Goal: Information Seeking & Learning: Learn about a topic

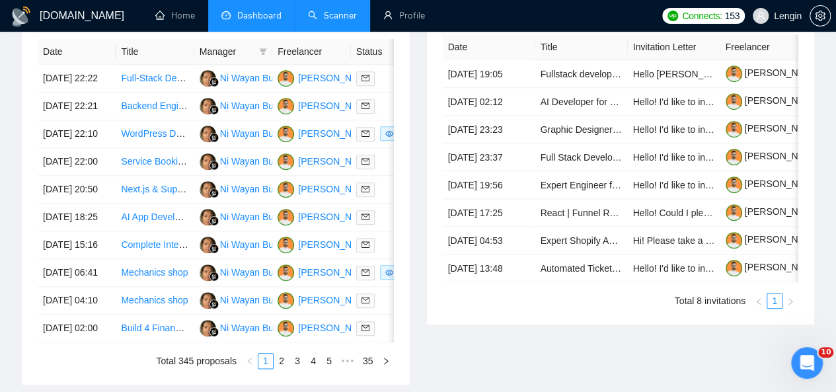
click at [339, 10] on link "Scanner" at bounding box center [332, 15] width 49 height 11
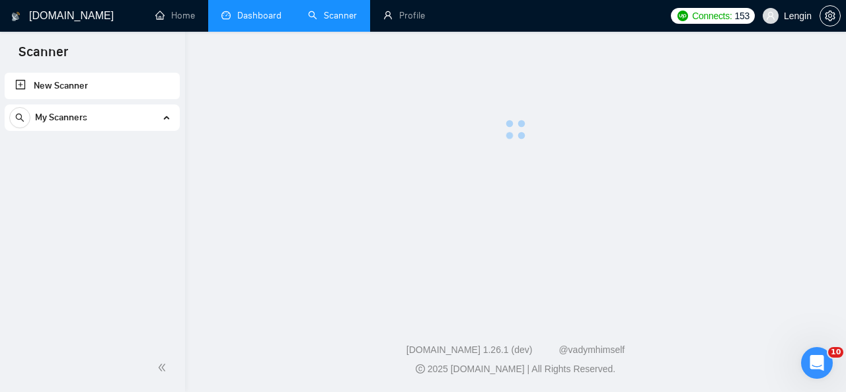
click at [253, 11] on link "Dashboard" at bounding box center [251, 15] width 60 height 11
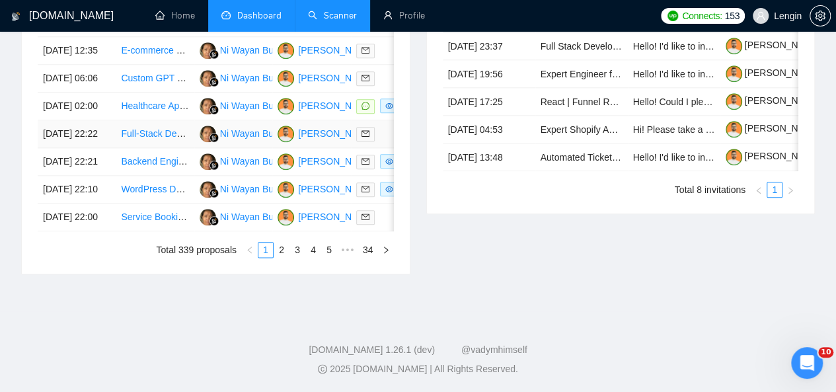
scroll to position [713, 0]
click at [299, 257] on link "3" at bounding box center [297, 250] width 15 height 15
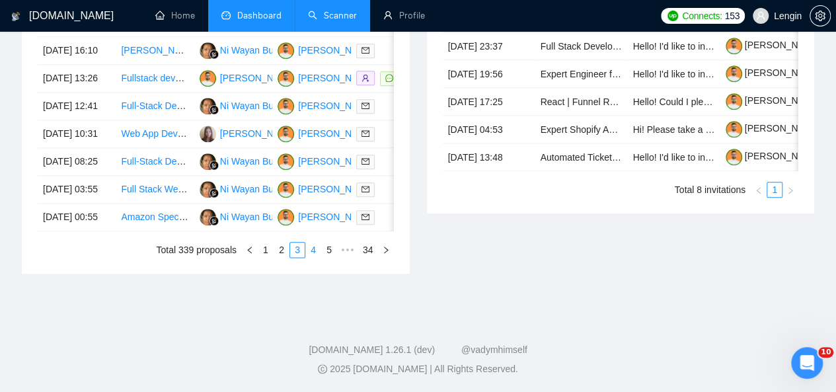
click at [309, 257] on link "4" at bounding box center [313, 250] width 15 height 15
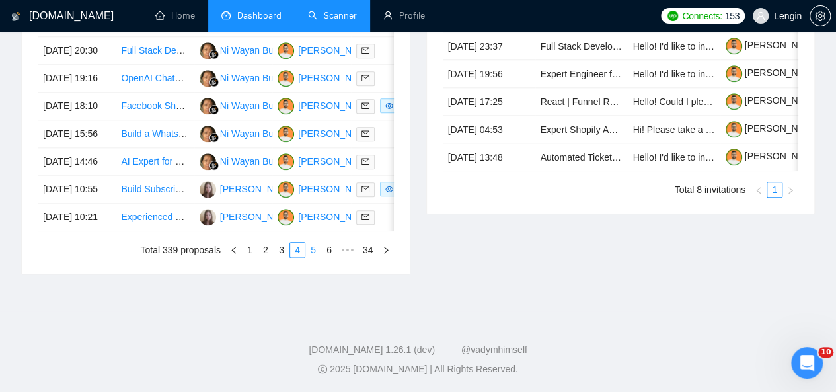
click at [317, 257] on link "5" at bounding box center [313, 250] width 15 height 15
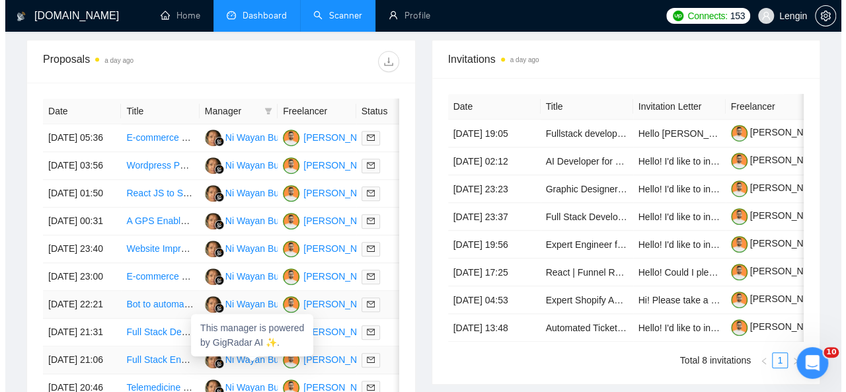
scroll to position [519, 0]
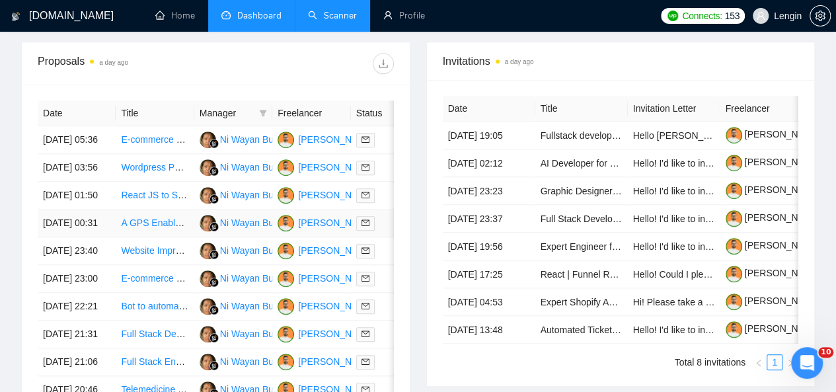
click at [146, 237] on td "A GPS Enabled Business Networking App for Airports, Lounges, hotels & In-Flight…" at bounding box center [155, 224] width 78 height 28
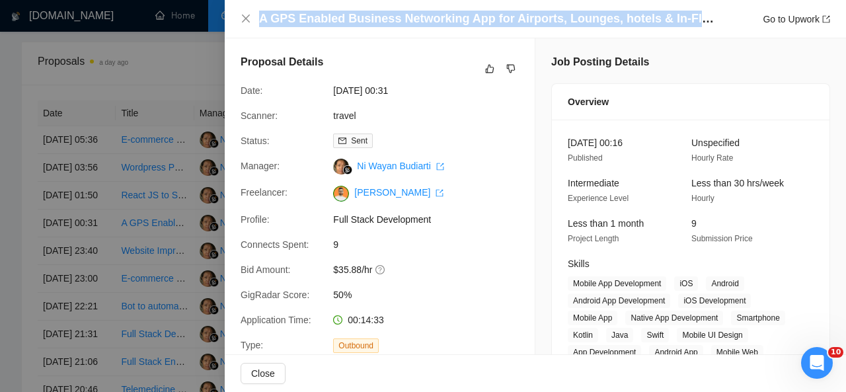
drag, startPoint x: 257, startPoint y: 18, endPoint x: 704, endPoint y: 25, distance: 447.0
click at [704, 25] on div "A GPS Enabled Business Networking App for Airports, Lounges, hotels & In-Flight…" at bounding box center [536, 19] width 590 height 17
copy h4 "A GPS Enabled Business Networking App for Airports, Lounges, hotels & In-Flight"
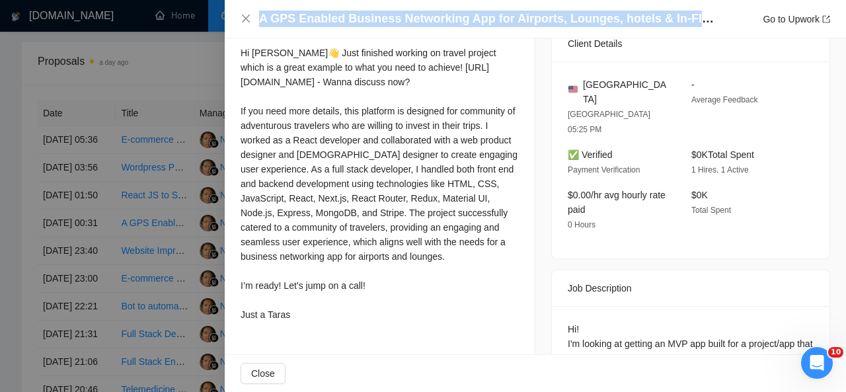
scroll to position [521, 0]
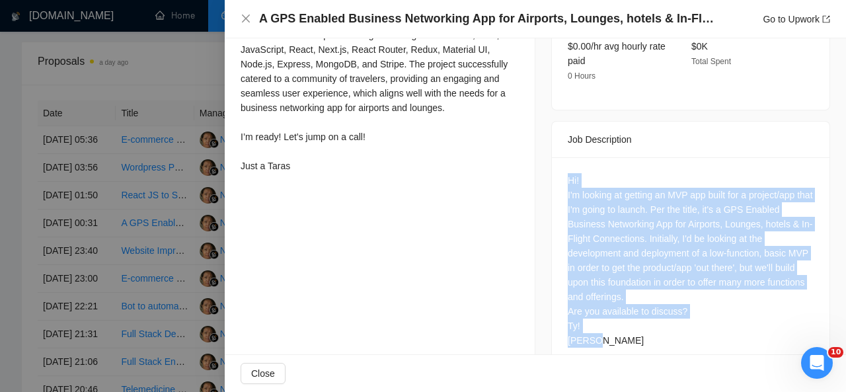
drag, startPoint x: 561, startPoint y: 151, endPoint x: 598, endPoint y: 309, distance: 161.7
click at [598, 309] on div "Hi! I'm looking at getting an MVP app built for a project/app that I'm going to…" at bounding box center [691, 263] width 278 height 212
copy div "Hi! I'm looking at getting an MVP app built for a project/app that I'm going to…"
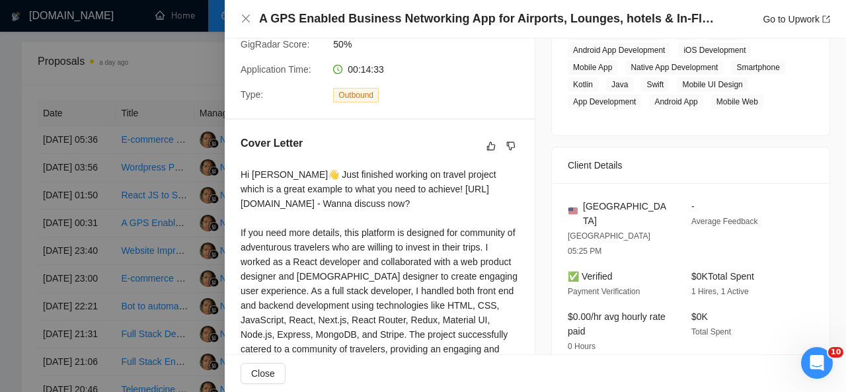
scroll to position [159, 0]
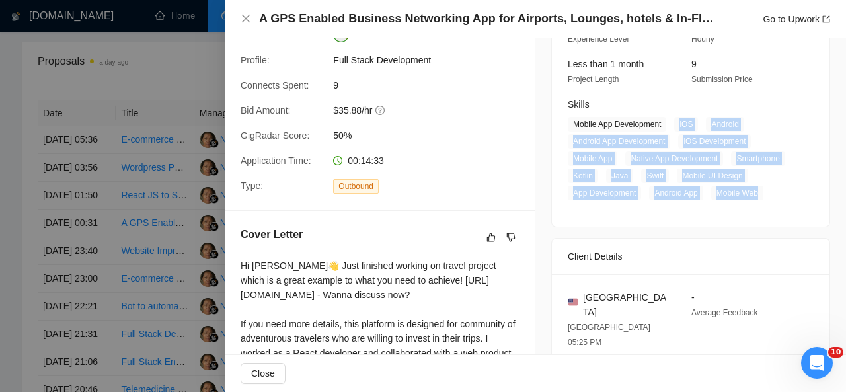
drag, startPoint x: 674, startPoint y: 124, endPoint x: 763, endPoint y: 190, distance: 110.7
click at [763, 190] on span "Mobile App Development iOS Android Android App Development iOS Development Mobi…" at bounding box center [681, 158] width 226 height 83
copy span "iOS Android Android App Development iOS Development Mobile App Native App Devel…"
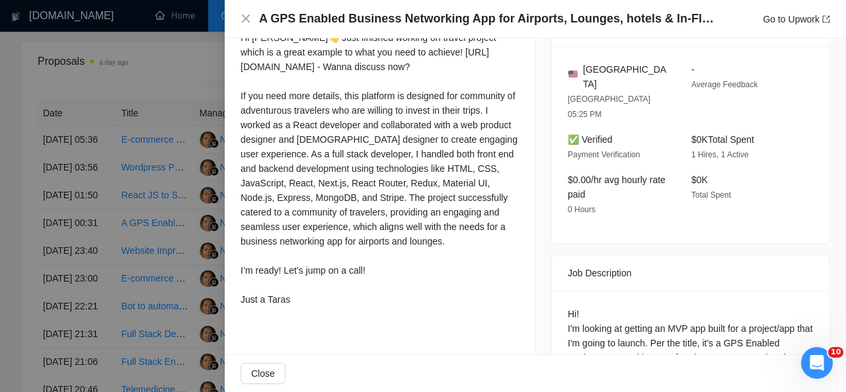
scroll to position [359, 0]
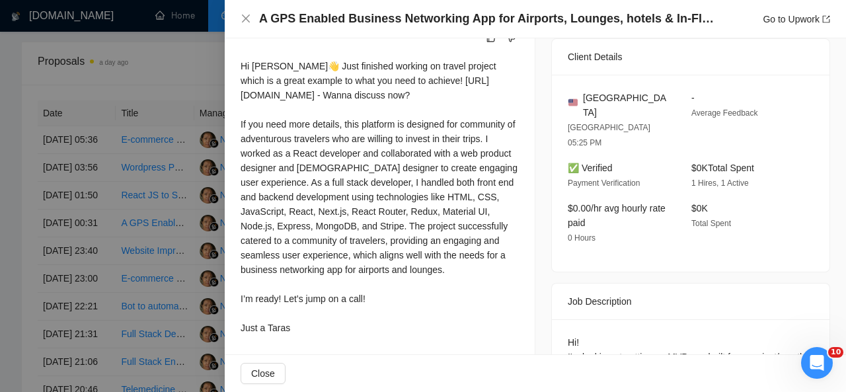
drag, startPoint x: 238, startPoint y: 65, endPoint x: 310, endPoint y: 339, distance: 283.7
click at [310, 339] on div "Cover Letter Hi Martin👋 Just finished working on travel project which is a grea…" at bounding box center [380, 183] width 310 height 345
copy div "Hi Martin👋 Just finished working on travel project which is a great example to …"
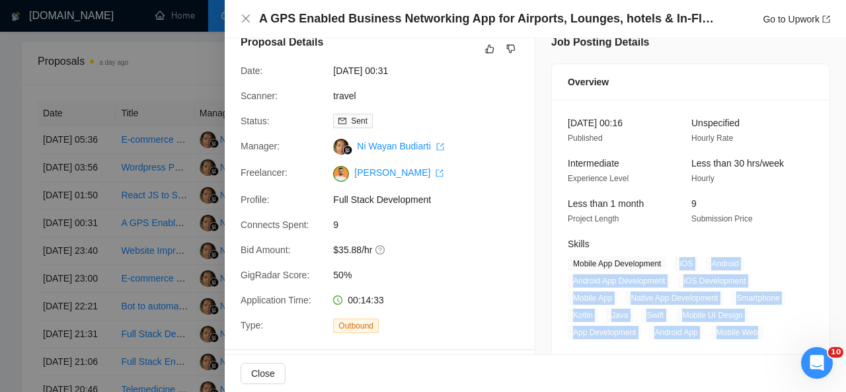
scroll to position [0, 0]
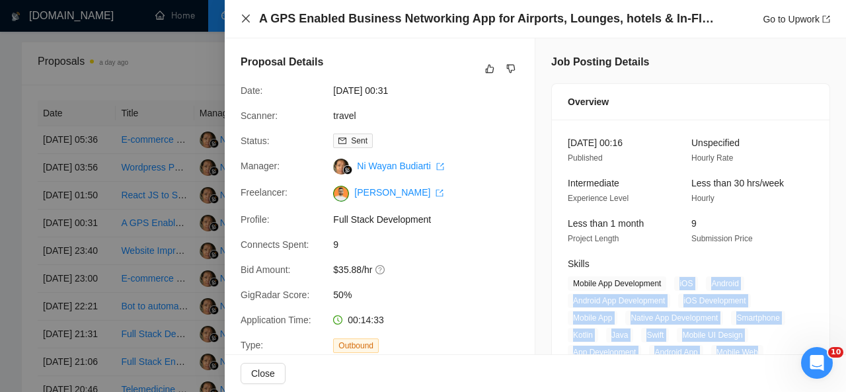
click at [247, 22] on icon "close" at bounding box center [246, 18] width 11 height 11
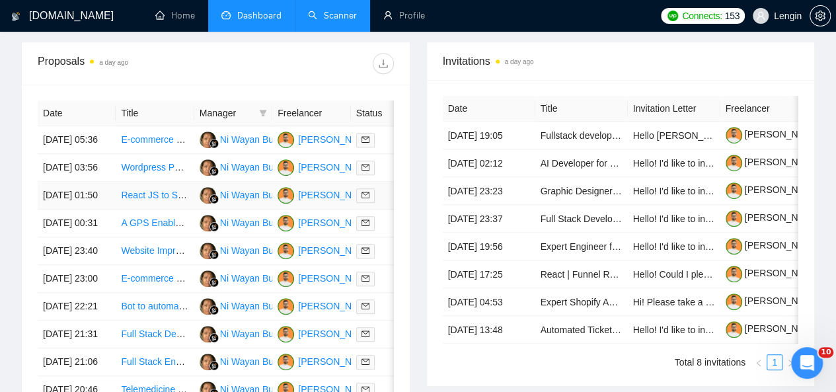
click at [95, 210] on td "18 Sep, 2025 01:50" at bounding box center [77, 196] width 78 height 28
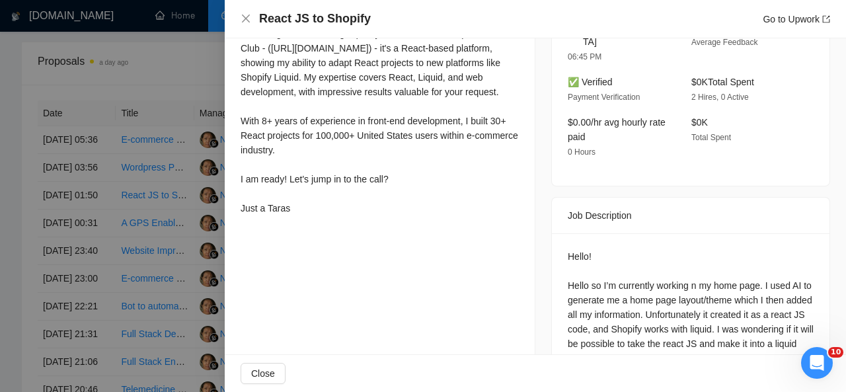
scroll to position [512, 0]
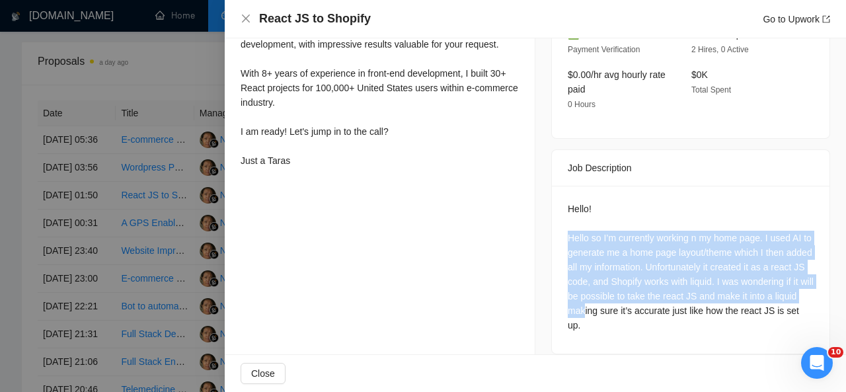
drag, startPoint x: 662, startPoint y: 301, endPoint x: 559, endPoint y: 221, distance: 130.5
click at [559, 221] on div "Hello! Hello so I’m currently working n my home page. I used AI to generate me …" at bounding box center [691, 270] width 278 height 168
click at [610, 235] on div "Hello! Hello so I’m currently working n my home page. I used AI to generate me …" at bounding box center [691, 267] width 246 height 131
drag, startPoint x: 656, startPoint y: 316, endPoint x: 559, endPoint y: 228, distance: 130.6
click at [559, 228] on div "Hello! Hello so I’m currently working n my home page. I used AI to generate me …" at bounding box center [691, 270] width 278 height 168
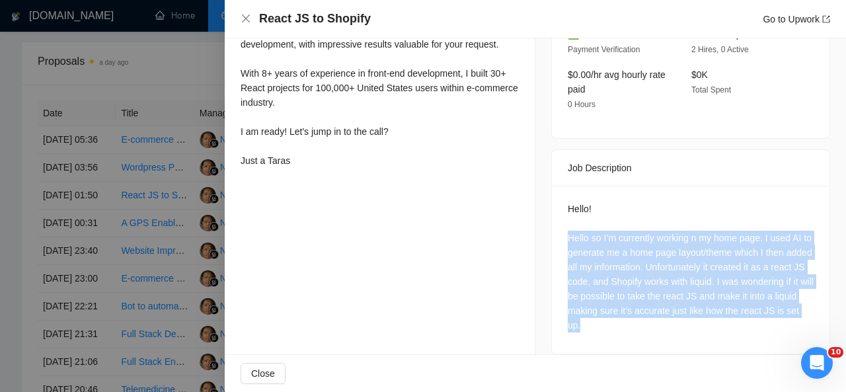
copy div "Hello so I’m currently working n my home page. I used AI to generate me a home …"
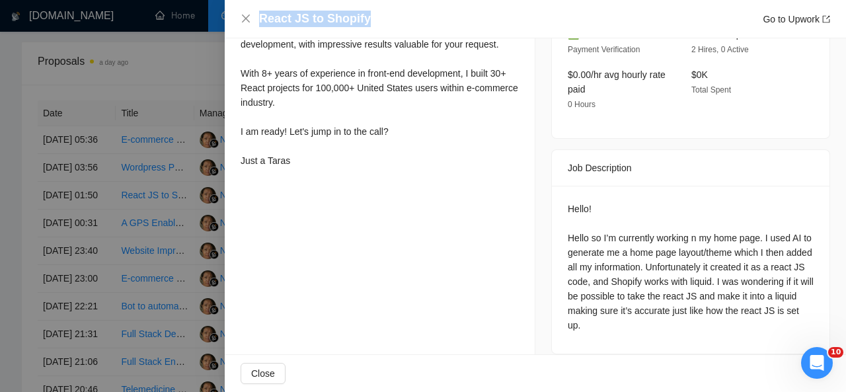
drag, startPoint x: 372, startPoint y: 17, endPoint x: 252, endPoint y: 18, distance: 119.7
click at [252, 18] on div "React JS to Shopify Go to Upwork" at bounding box center [536, 19] width 590 height 17
copy h4 "React JS to Shopify"
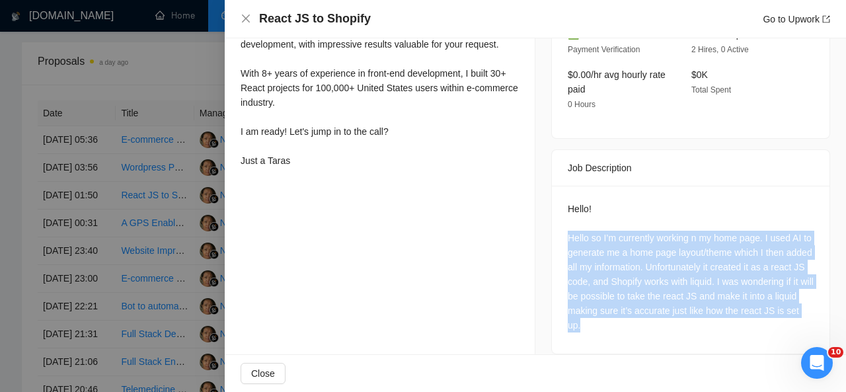
drag, startPoint x: 666, startPoint y: 322, endPoint x: 561, endPoint y: 223, distance: 144.5
click at [561, 223] on div "Hello! Hello so I’m currently working n my home page. I used AI to generate me …" at bounding box center [691, 270] width 278 height 168
copy div "Hello so I’m currently working n my home page. I used AI to generate me a home …"
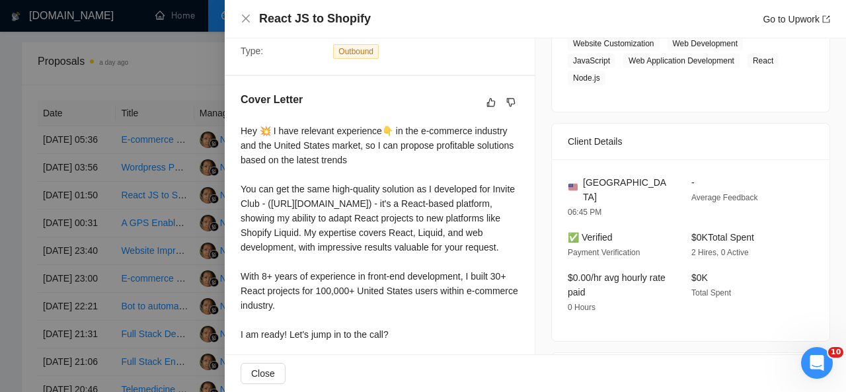
scroll to position [249, 0]
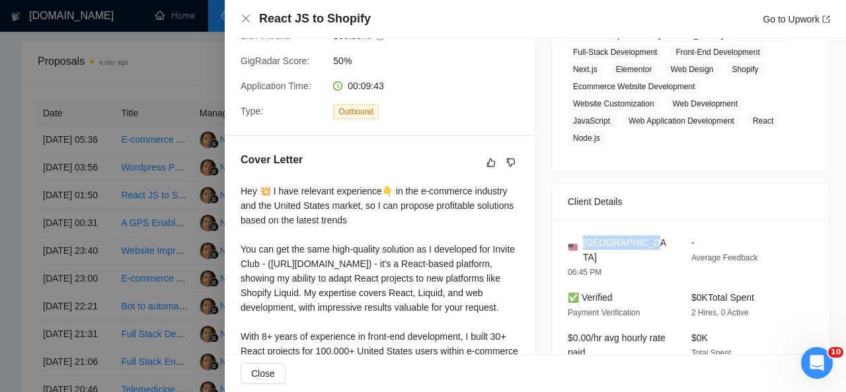
drag, startPoint x: 642, startPoint y: 241, endPoint x: 581, endPoint y: 241, distance: 61.5
click at [581, 241] on div "[GEOGRAPHIC_DATA]" at bounding box center [619, 249] width 102 height 29
copy span "[GEOGRAPHIC_DATA]"
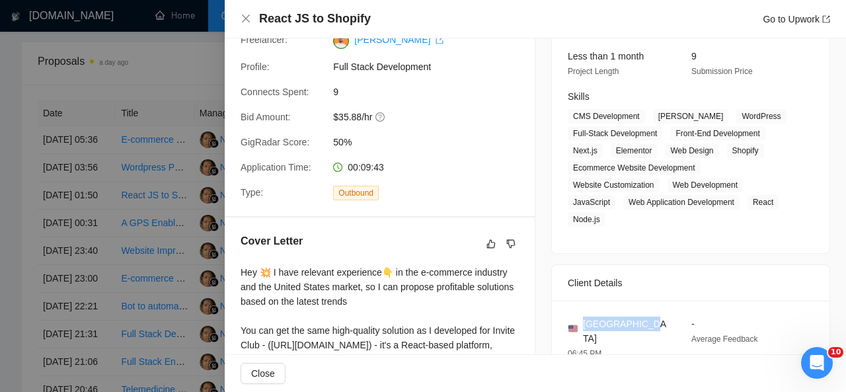
scroll to position [166, 0]
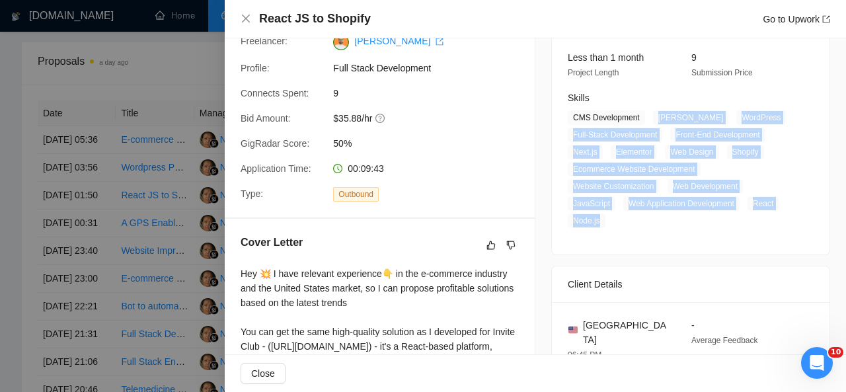
drag, startPoint x: 653, startPoint y: 116, endPoint x: 602, endPoint y: 220, distance: 114.7
click at [602, 220] on span "CMS Development MERN Stack WordPress Full-Stack Development Front-End Developme…" at bounding box center [681, 169] width 226 height 118
copy span "MERN Stack WordPress Full-Stack Development Front-End Development Next.js Eleme…"
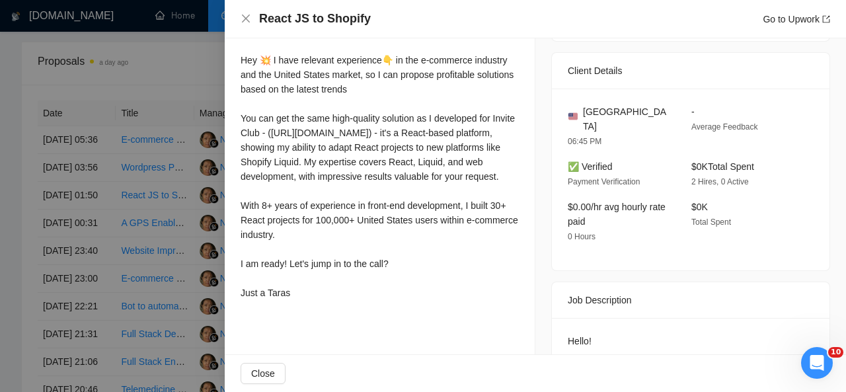
scroll to position [380, 0]
drag, startPoint x: 240, startPoint y: 59, endPoint x: 301, endPoint y: 322, distance: 270.2
click at [301, 321] on div "Cover Letter Hey 💥 I have relevant experience👇 in the e-commerce industry and t…" at bounding box center [380, 163] width 310 height 316
copy div "Hey 💥 I have relevant experience👇 in the e-commerce industry and the United Sta…"
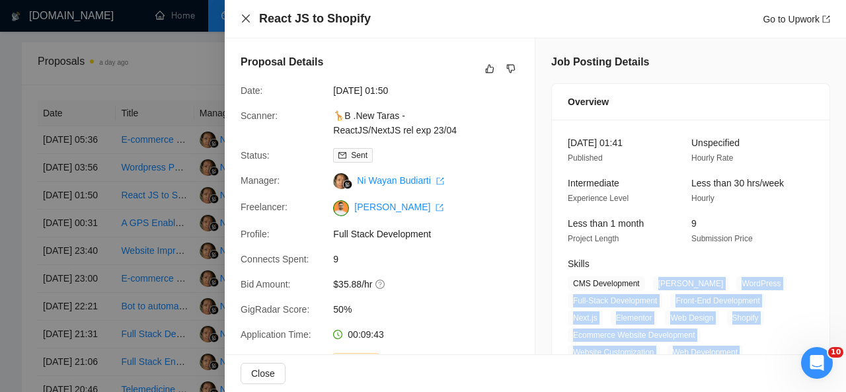
click at [243, 17] on icon "close" at bounding box center [246, 19] width 8 height 8
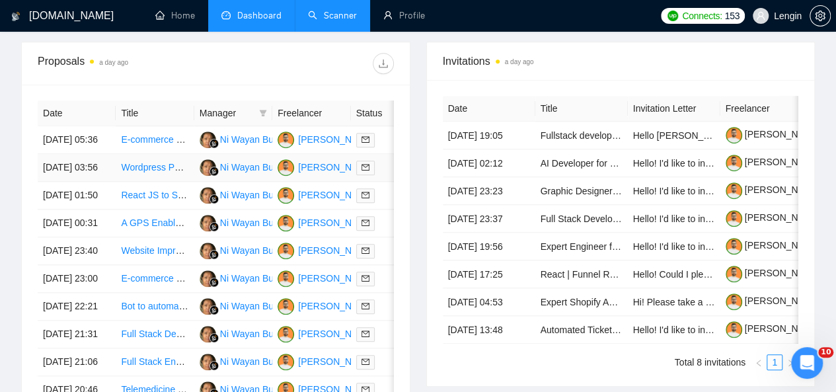
click at [159, 176] on td "Wordpress PRO - fluent CRM + Woocomerce" at bounding box center [155, 168] width 78 height 28
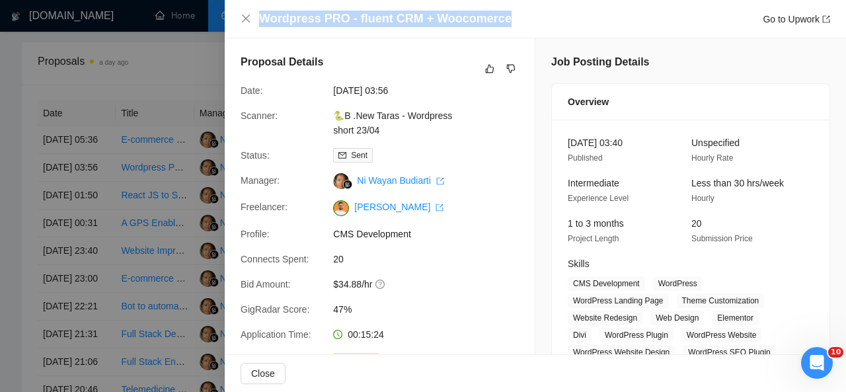
drag, startPoint x: 506, startPoint y: 19, endPoint x: 255, endPoint y: 20, distance: 250.6
click at [255, 20] on div "Wordpress PRO - fluent CRM + Woocomerce Go to Upwork" at bounding box center [536, 19] width 590 height 17
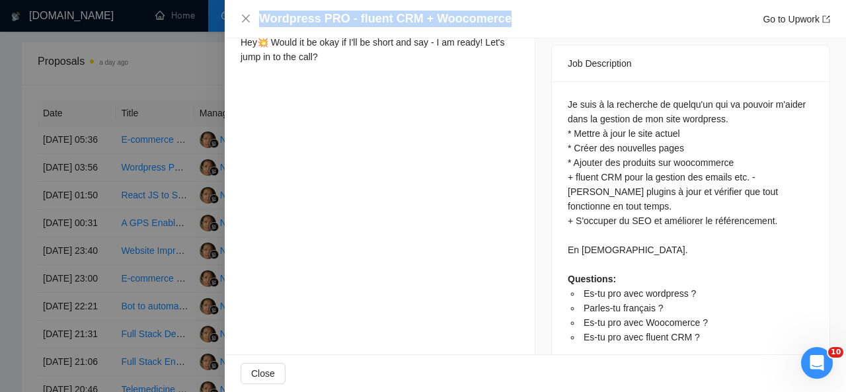
scroll to position [632, 0]
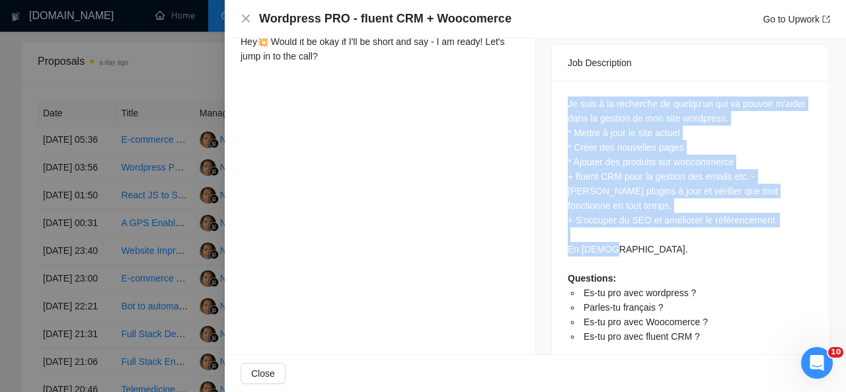
drag, startPoint x: 562, startPoint y: 93, endPoint x: 616, endPoint y: 237, distance: 154.6
click at [616, 237] on div "Je suis à la recherche de quelqu'un qui va pouvoir m'aider dans la gestion de m…" at bounding box center [691, 220] width 246 height 247
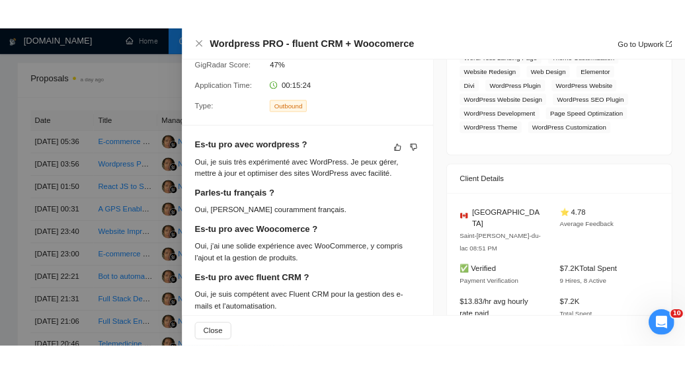
scroll to position [259, 0]
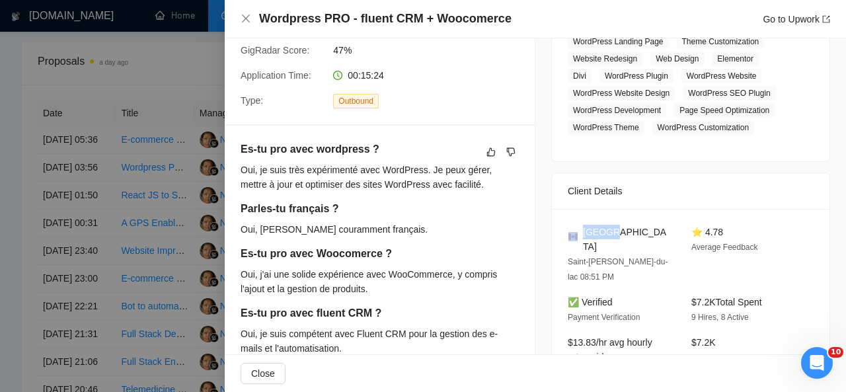
drag, startPoint x: 616, startPoint y: 233, endPoint x: 577, endPoint y: 235, distance: 39.1
click at [577, 235] on div "[GEOGRAPHIC_DATA]" at bounding box center [619, 239] width 102 height 29
click at [591, 230] on span "[GEOGRAPHIC_DATA]" at bounding box center [626, 239] width 87 height 29
drag, startPoint x: 615, startPoint y: 229, endPoint x: 579, endPoint y: 232, distance: 36.5
click at [579, 232] on div "[GEOGRAPHIC_DATA]" at bounding box center [619, 239] width 102 height 29
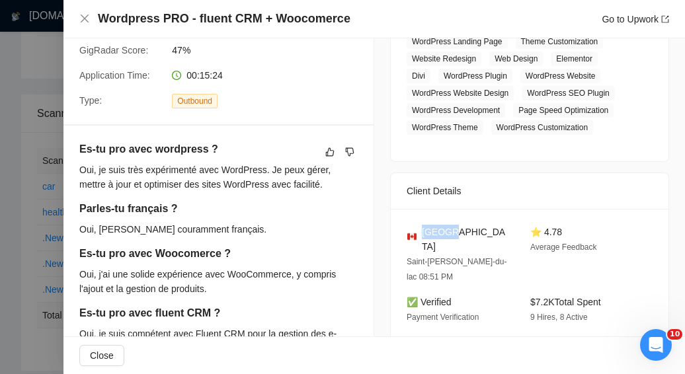
scroll to position [215, 0]
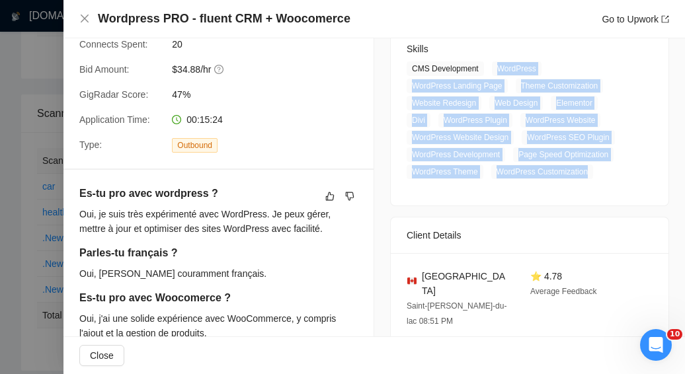
drag, startPoint x: 491, startPoint y: 67, endPoint x: 587, endPoint y: 171, distance: 141.3
click at [587, 171] on span "CMS Development WordPress WordPress Landing Page Theme Customization Website Re…" at bounding box center [520, 120] width 226 height 118
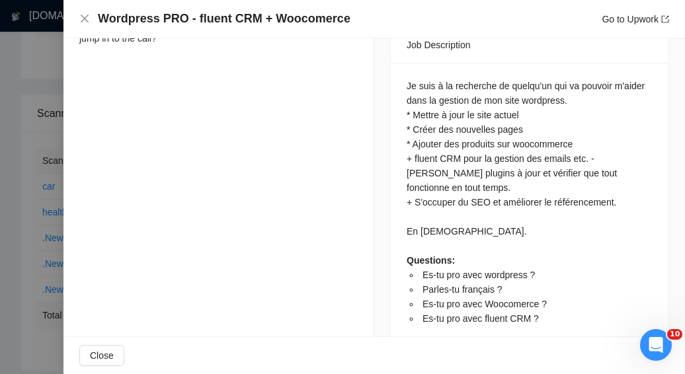
scroll to position [540, 0]
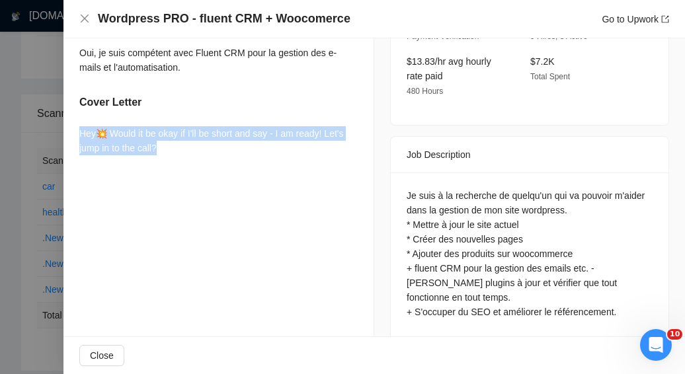
drag, startPoint x: 160, startPoint y: 149, endPoint x: 71, endPoint y: 134, distance: 89.8
click at [71, 134] on div "Es-tu pro avec wordpress ? Oui, je suis très expérimenté avec WordPress. Je peu…" at bounding box center [218, 11] width 310 height 332
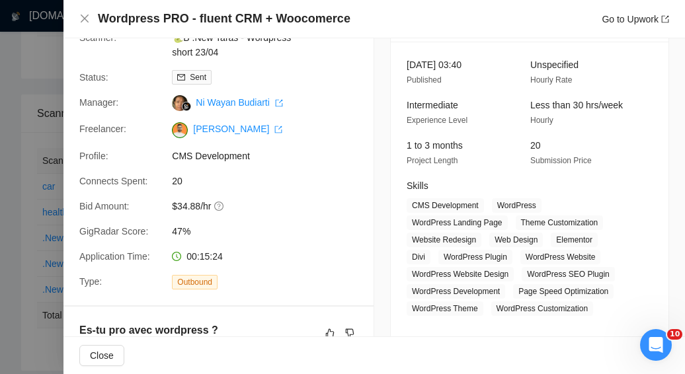
scroll to position [0, 0]
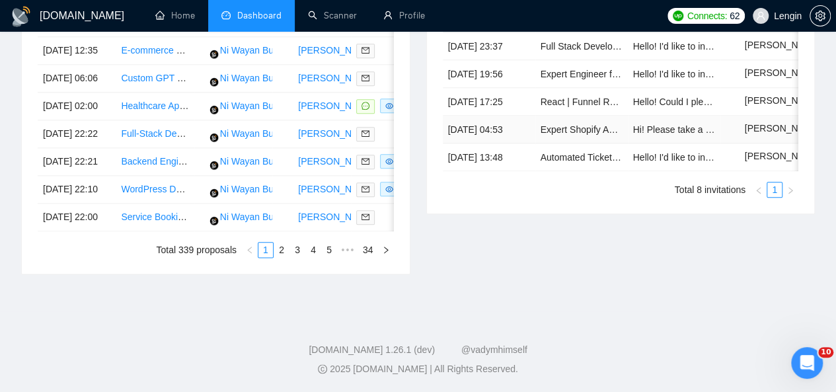
scroll to position [787, 0]
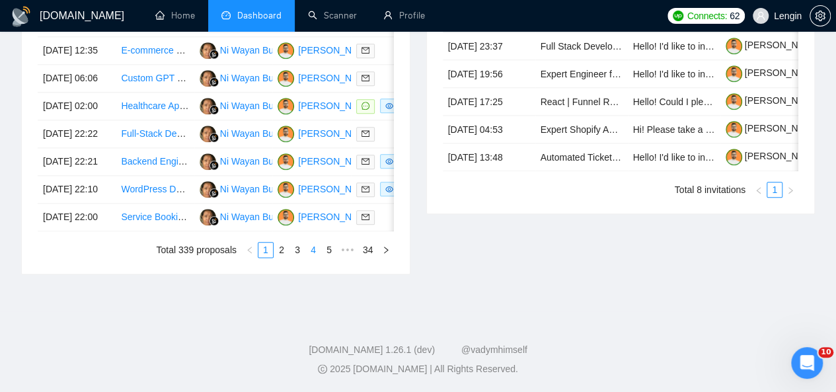
click at [312, 257] on link "4" at bounding box center [313, 250] width 15 height 15
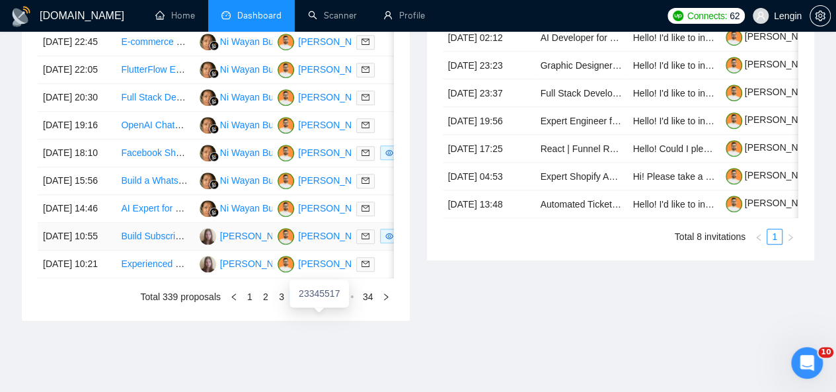
scroll to position [721, 0]
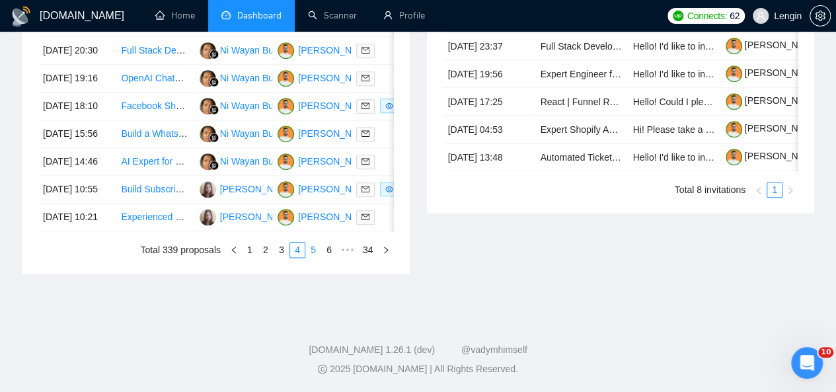
click at [311, 257] on link "5" at bounding box center [313, 250] width 15 height 15
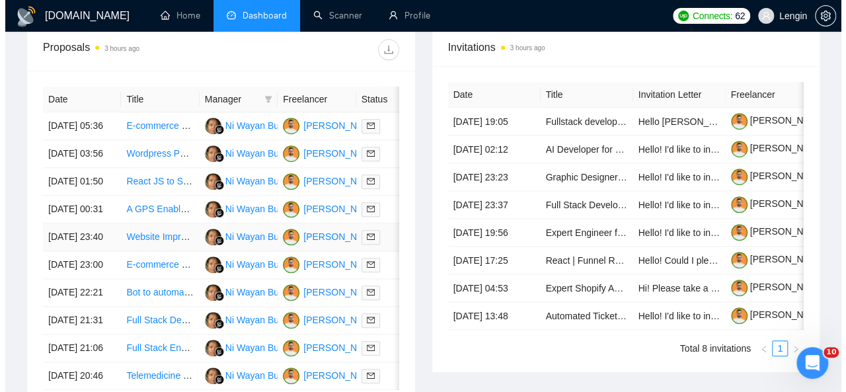
scroll to position [512, 0]
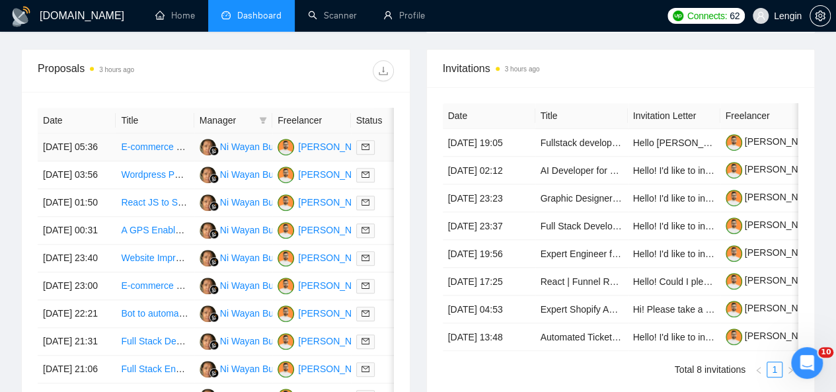
click at [169, 141] on td "E-commerce Website Development for Restaurant Business" at bounding box center [155, 148] width 78 height 28
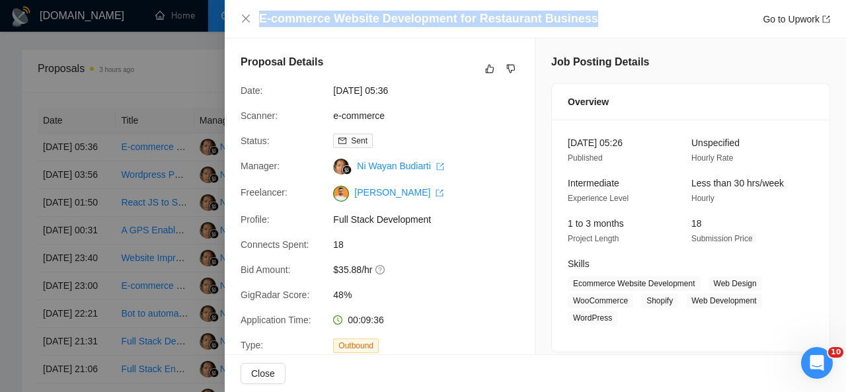
drag, startPoint x: 588, startPoint y: 18, endPoint x: 257, endPoint y: 20, distance: 331.9
click at [257, 20] on div "E-commerce Website Development for Restaurant Business Go to Upwork" at bounding box center [536, 19] width 590 height 17
copy h4 "E-commerce Website Development for Restaurant Business"
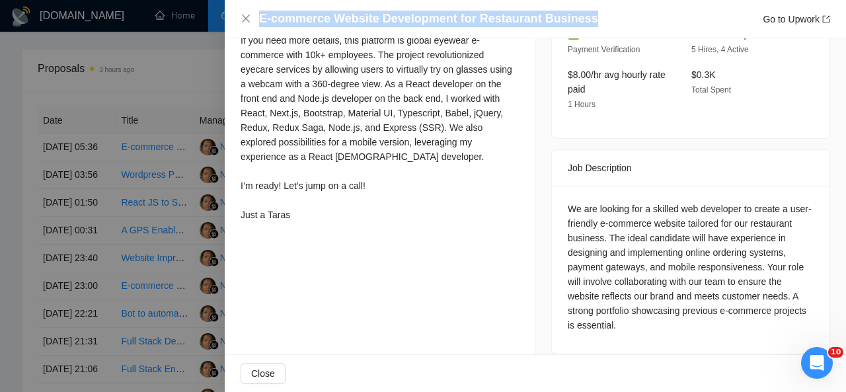
scroll to position [350, 0]
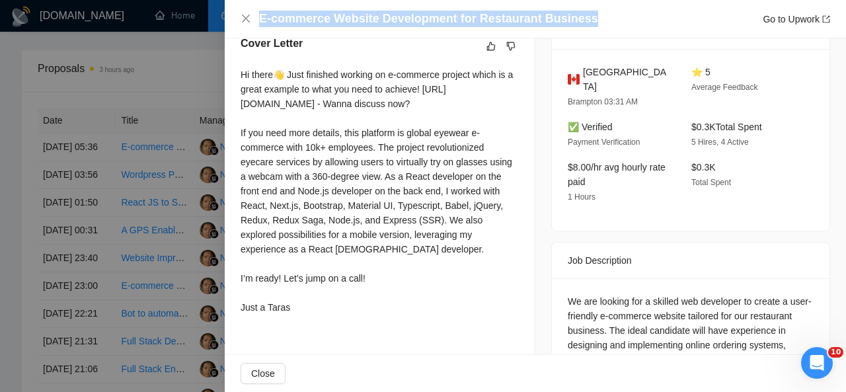
drag, startPoint x: 241, startPoint y: 73, endPoint x: 302, endPoint y: 323, distance: 257.4
click at [302, 315] on div "Hi there👋 Just finished working on e-commerce project which is a great example …" at bounding box center [380, 190] width 278 height 247
copy div "Hi there👋 Just finished working on e-commerce project which is a great example …"
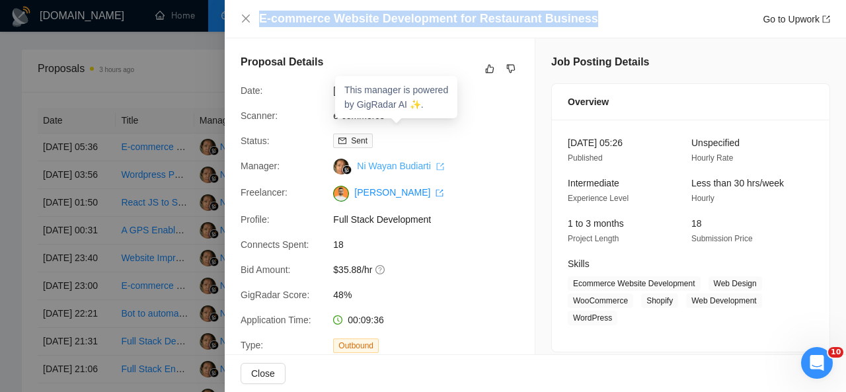
scroll to position [103, 0]
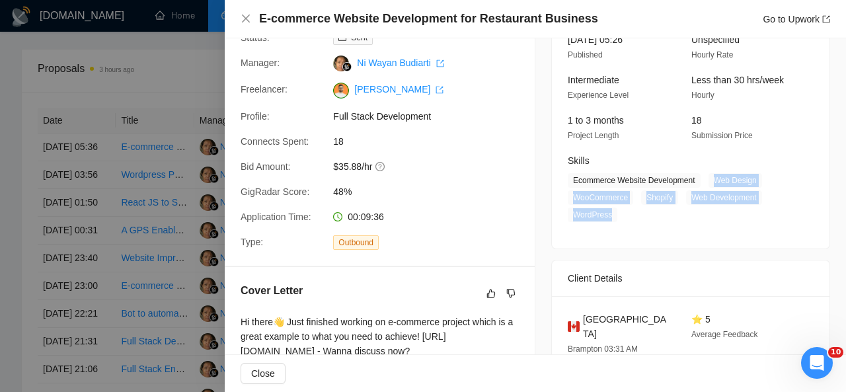
drag, startPoint x: 703, startPoint y: 180, endPoint x: 608, endPoint y: 211, distance: 99.9
click at [608, 211] on span "Ecommerce Website Development Web Design WooCommerce Shopify Web Development Wo…" at bounding box center [681, 197] width 226 height 49
copy span "Web Design WooCommerce Shopify Web Development WordPress"
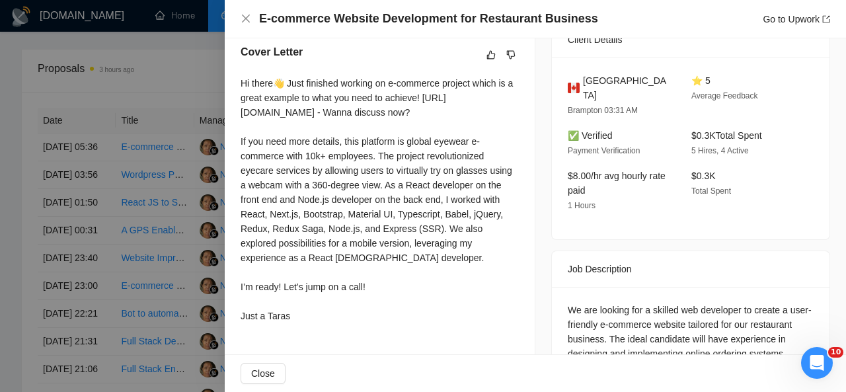
scroll to position [342, 0]
drag, startPoint x: 236, startPoint y: 85, endPoint x: 324, endPoint y: 333, distance: 263.7
click at [324, 333] on div "Cover Letter Hi there👋 Just finished working on e-commerce project which is a g…" at bounding box center [380, 186] width 310 height 316
copy div "Hi there👋 Just finished working on e-commerce project which is a great example …"
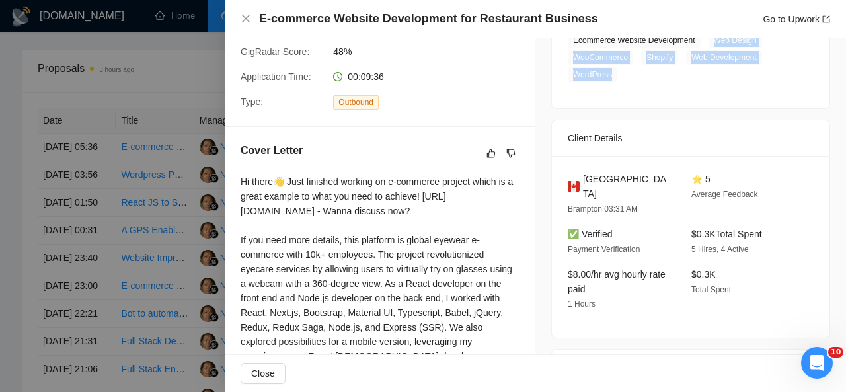
scroll to position [243, 0]
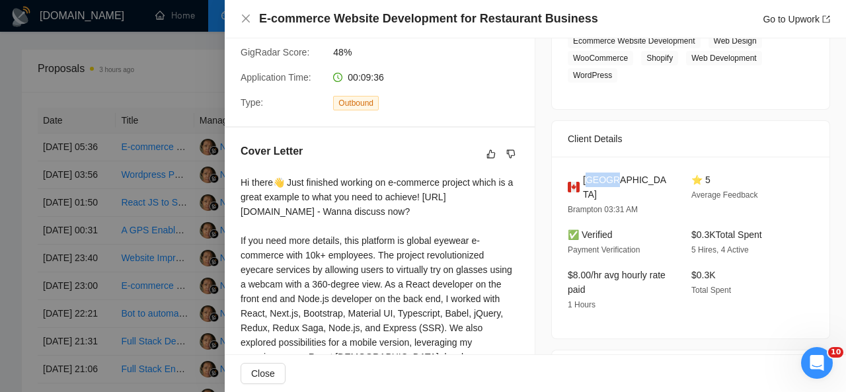
drag, startPoint x: 618, startPoint y: 179, endPoint x: 582, endPoint y: 178, distance: 35.7
click at [582, 178] on div "[GEOGRAPHIC_DATA]" at bounding box center [619, 187] width 102 height 29
copy span "anada"
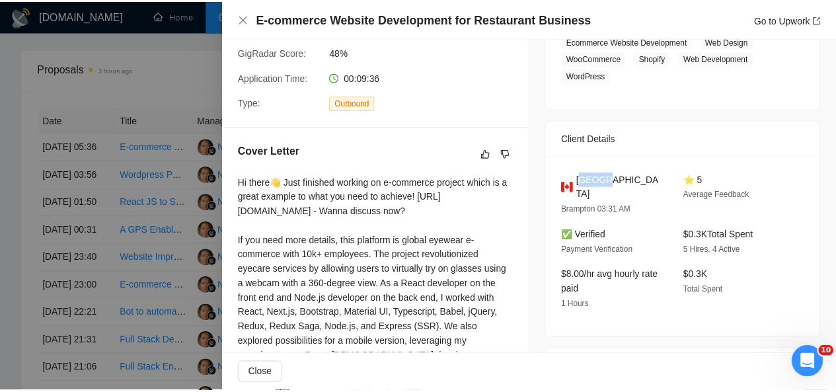
scroll to position [154, 0]
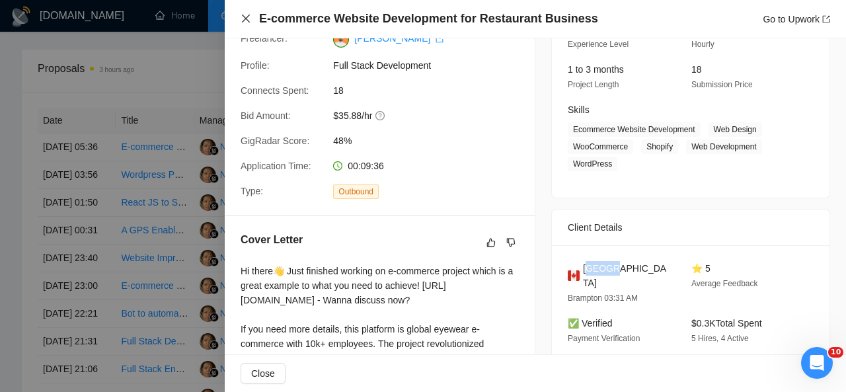
click at [246, 18] on icon "close" at bounding box center [246, 18] width 11 height 11
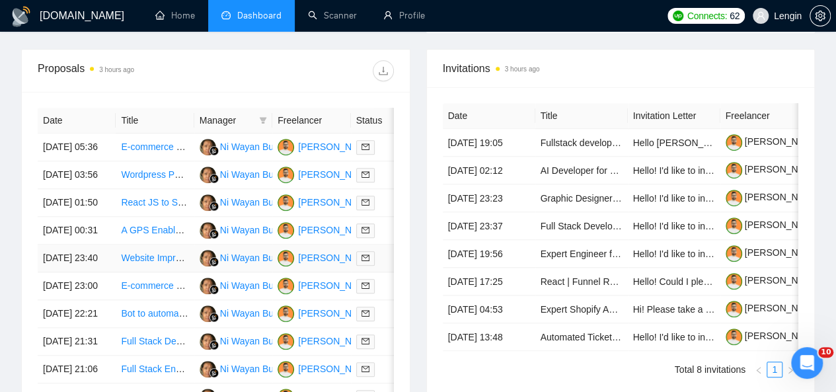
click at [143, 272] on td "Website Improvement for Luxury Rug Retailer" at bounding box center [155, 259] width 78 height 28
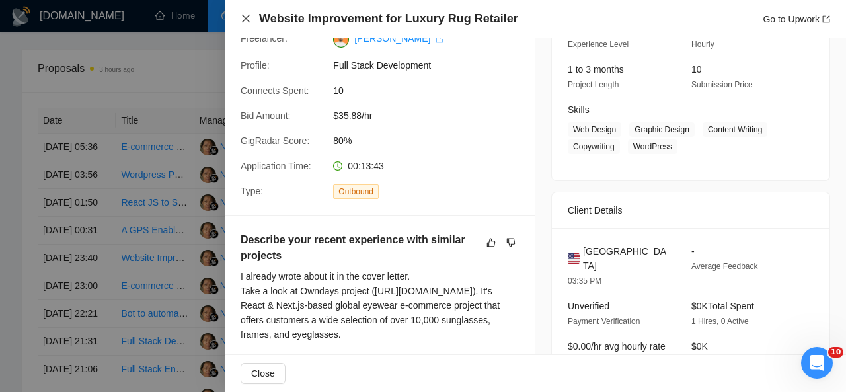
click at [247, 20] on icon "close" at bounding box center [246, 19] width 8 height 8
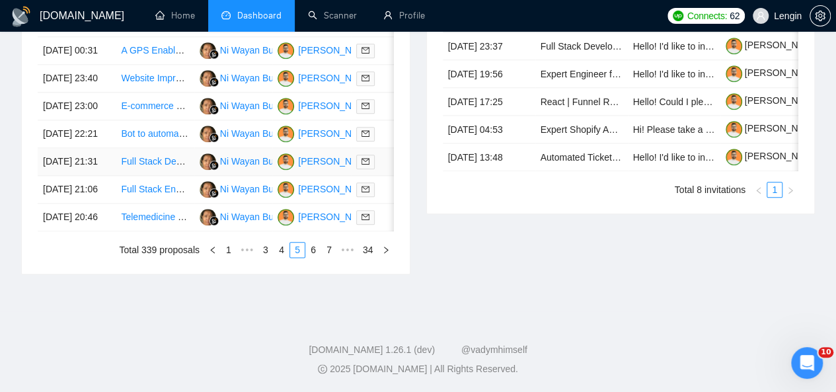
scroll to position [759, 0]
click at [282, 257] on link "4" at bounding box center [281, 250] width 15 height 15
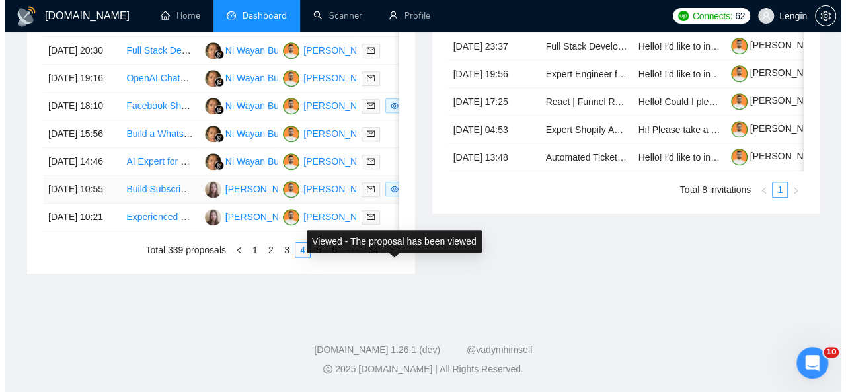
scroll to position [648, 0]
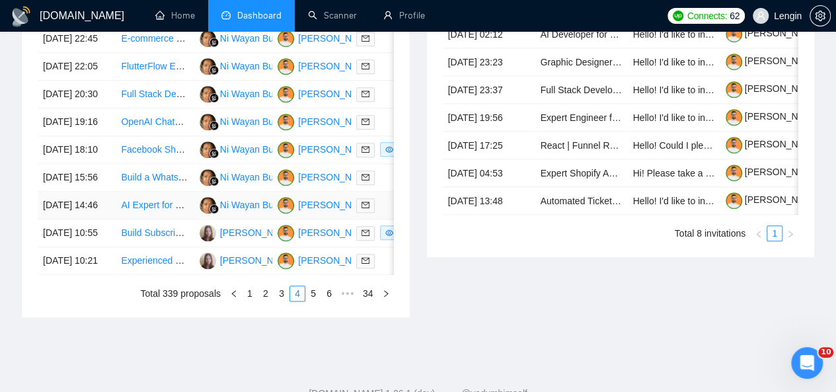
click at [132, 220] on td "AI Expert for Legal site" at bounding box center [155, 206] width 78 height 28
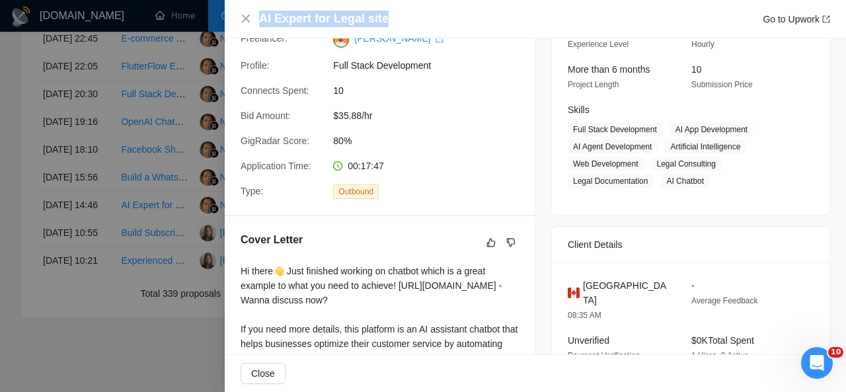
drag, startPoint x: 388, startPoint y: 13, endPoint x: 261, endPoint y: 17, distance: 127.0
click at [261, 17] on div "AI Expert for Legal site Go to Upwork" at bounding box center [544, 19] width 571 height 17
copy h4 "AI Expert for Legal site"
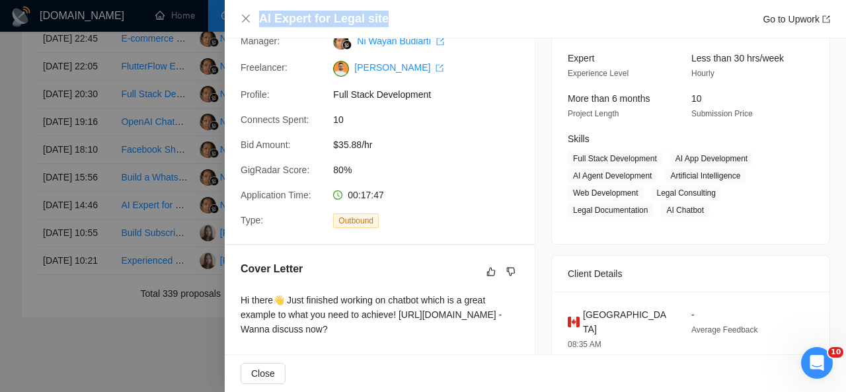
scroll to position [126, 0]
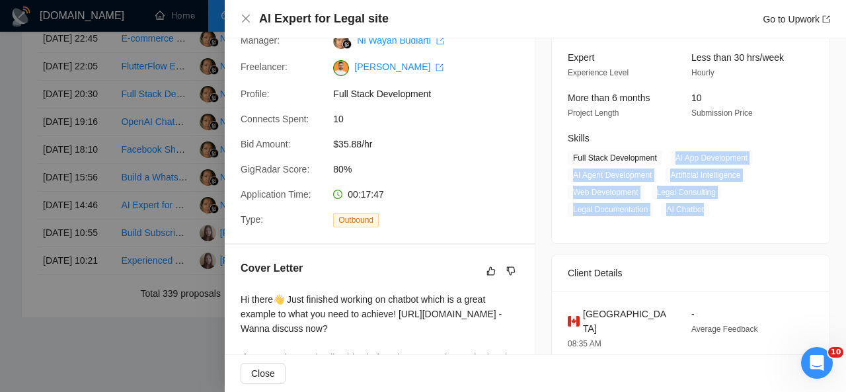
drag, startPoint x: 669, startPoint y: 157, endPoint x: 703, endPoint y: 204, distance: 58.2
click at [703, 204] on span "Full Stack Development AI App Development AI Agent Development Artificial Intel…" at bounding box center [681, 184] width 226 height 66
copy span "AI App Development AI Agent Development Artificial Intelligence Web Development…"
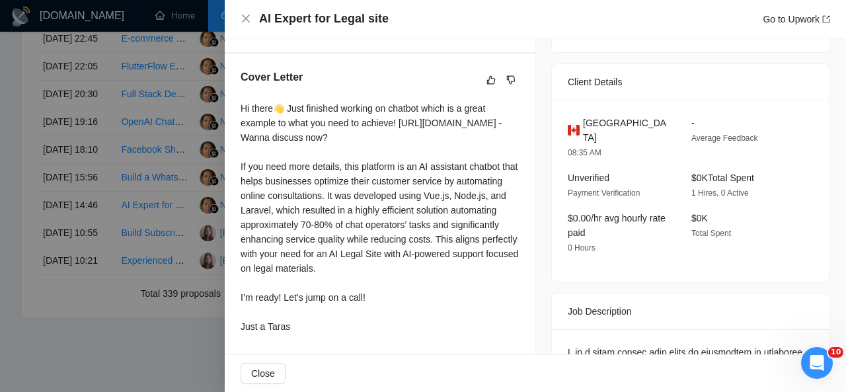
scroll to position [356, 0]
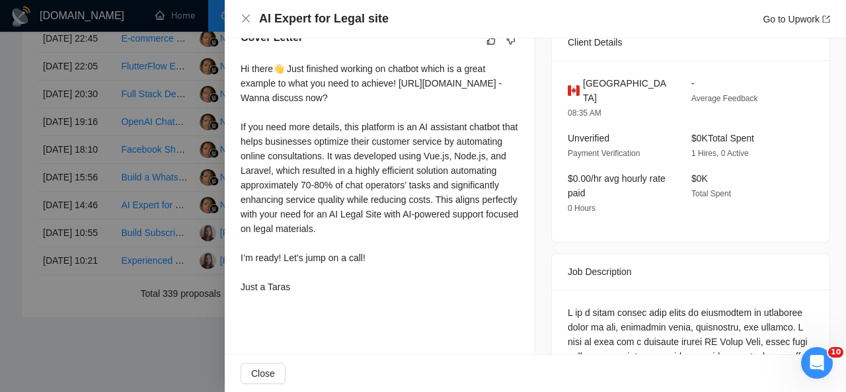
drag, startPoint x: 238, startPoint y: 67, endPoint x: 302, endPoint y: 301, distance: 243.3
click at [302, 301] on div "Cover Letter Hi there👋 Just finished working on chatbot which is a great exampl…" at bounding box center [380, 164] width 310 height 301
copy div "Hi there👋 Just finished working on chatbot which is a great example to what you…"
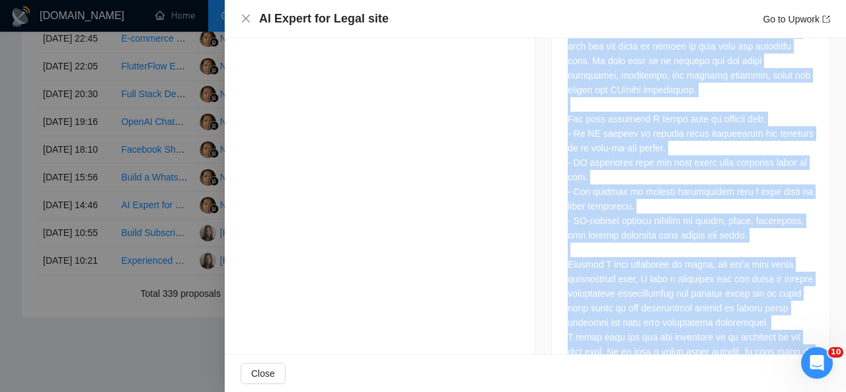
scroll to position [809, 0]
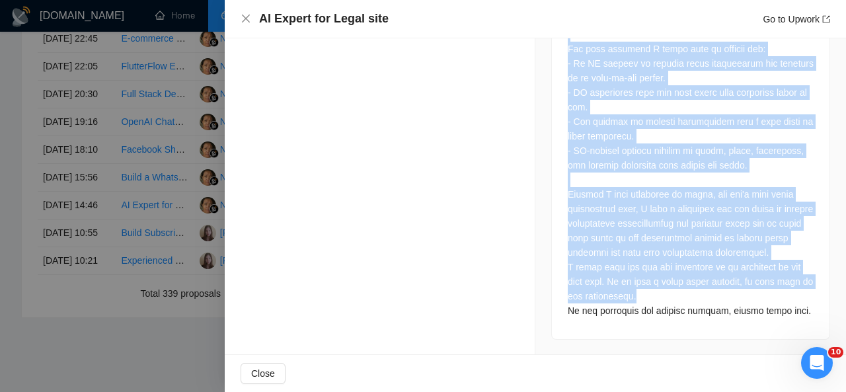
drag, startPoint x: 561, startPoint y: 79, endPoint x: 795, endPoint y: 301, distance: 322.2
click at [795, 301] on div at bounding box center [691, 88] width 278 height 502
copy div "I am a legal expert with years of experience in different areas of law, includi…"
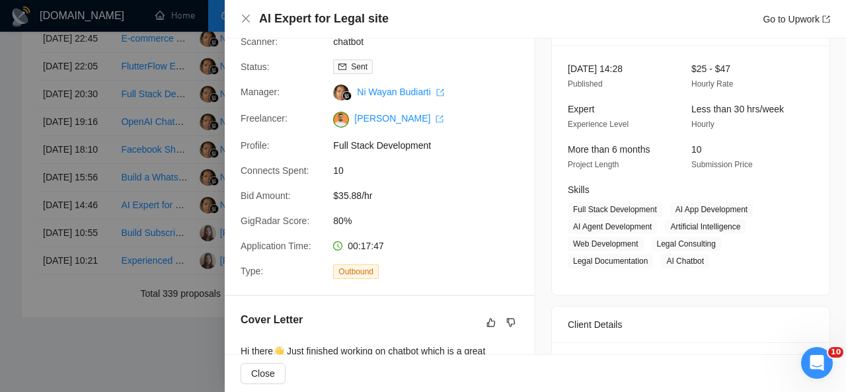
scroll to position [0, 0]
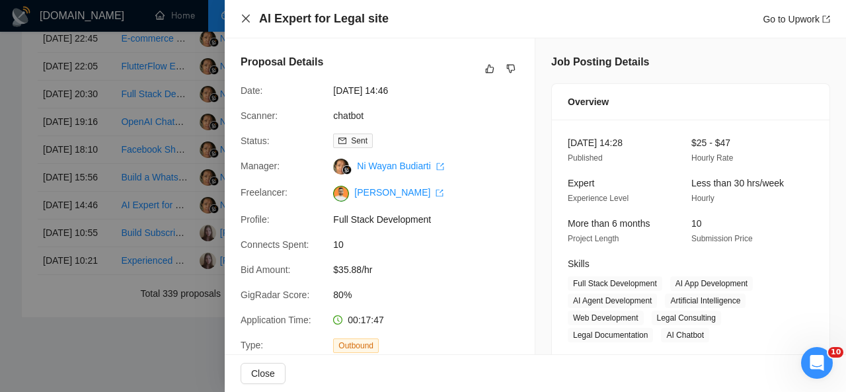
click at [247, 17] on icon "close" at bounding box center [246, 18] width 11 height 11
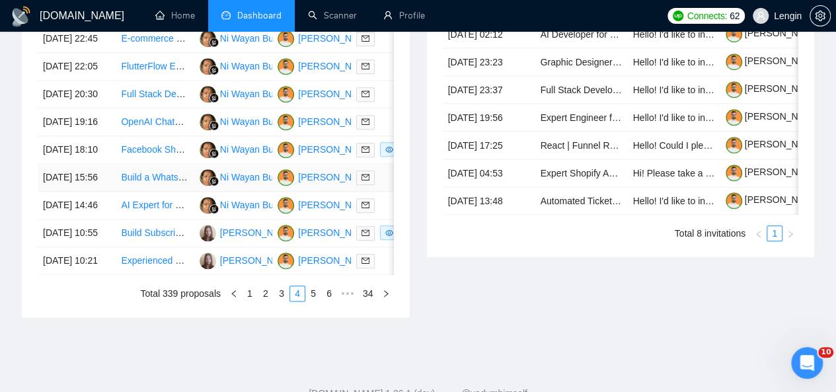
click at [157, 192] on td "Build a WhatsApp Business Chatbot to Streamline Customer Support" at bounding box center [155, 178] width 78 height 28
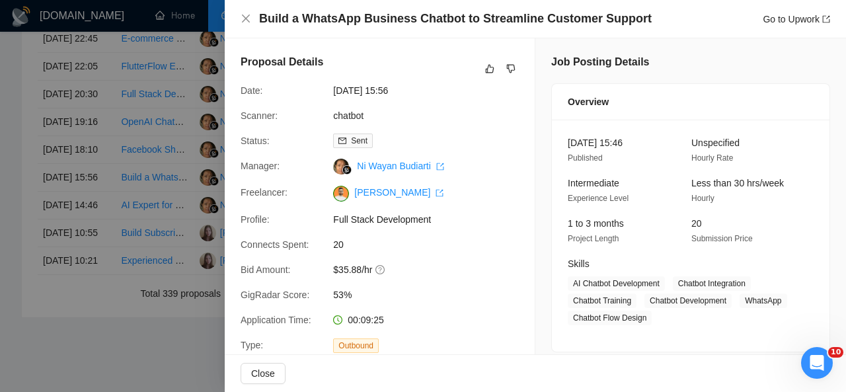
click at [637, 22] on div "Build a WhatsApp Business Chatbot to Streamline Customer Support Go to Upwork" at bounding box center [544, 19] width 571 height 17
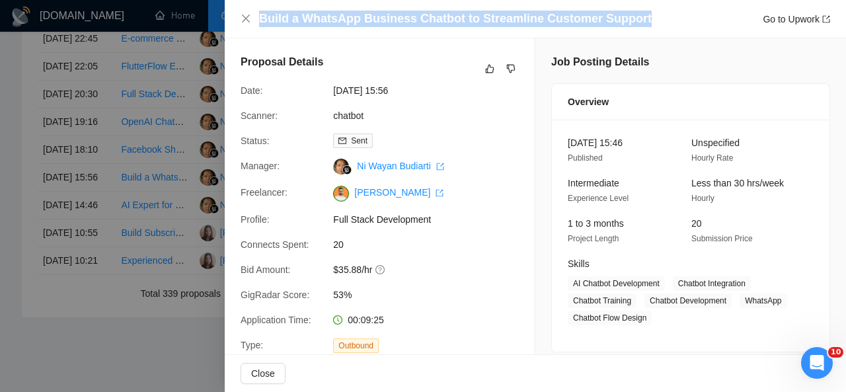
drag, startPoint x: 260, startPoint y: 19, endPoint x: 637, endPoint y: 17, distance: 376.9
click at [637, 17] on div "Build a WhatsApp Business Chatbot to Streamline Customer Support Go to Upwork" at bounding box center [544, 19] width 571 height 17
copy h4 "Build a WhatsApp Business Chatbot to Streamline Customer Support"
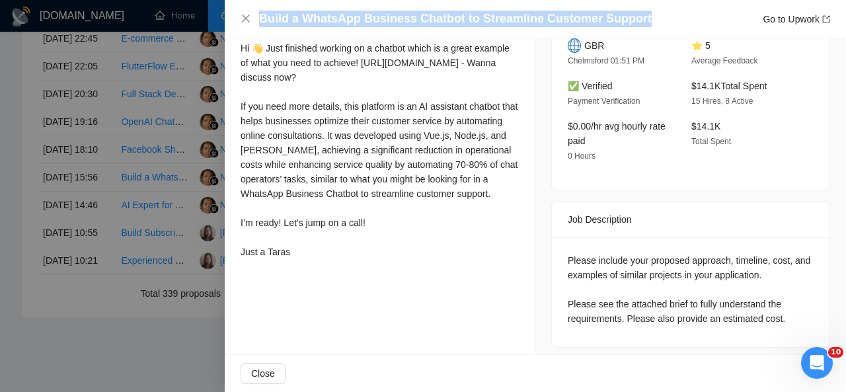
scroll to position [385, 0]
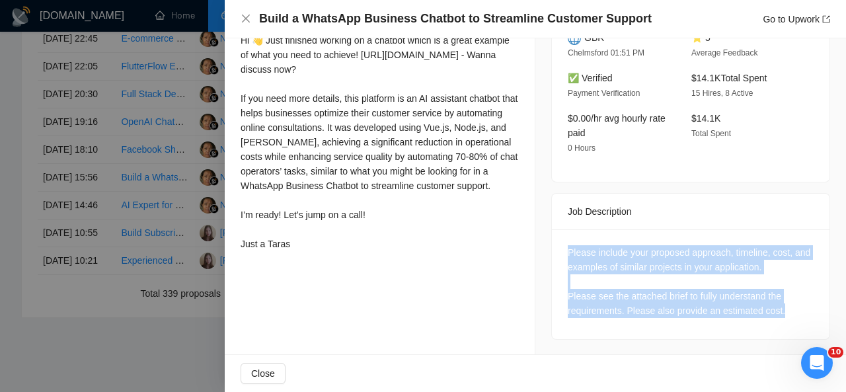
drag, startPoint x: 785, startPoint y: 311, endPoint x: 556, endPoint y: 253, distance: 236.9
click at [556, 253] on div "Please include your proposed approach, timeline, cost, and examples of similar …" at bounding box center [691, 284] width 278 height 110
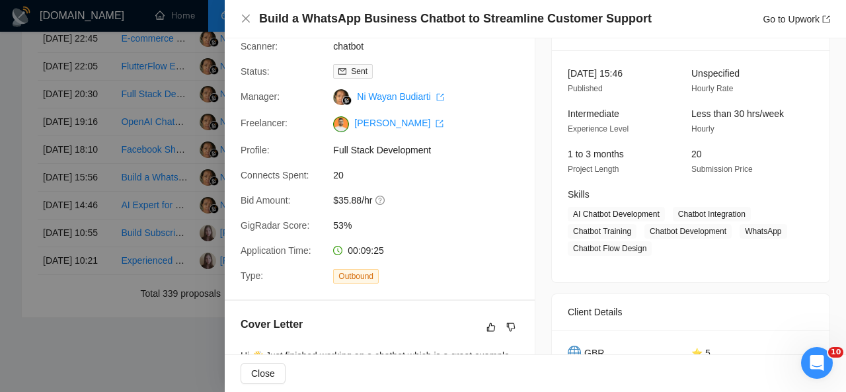
scroll to position [69, 0]
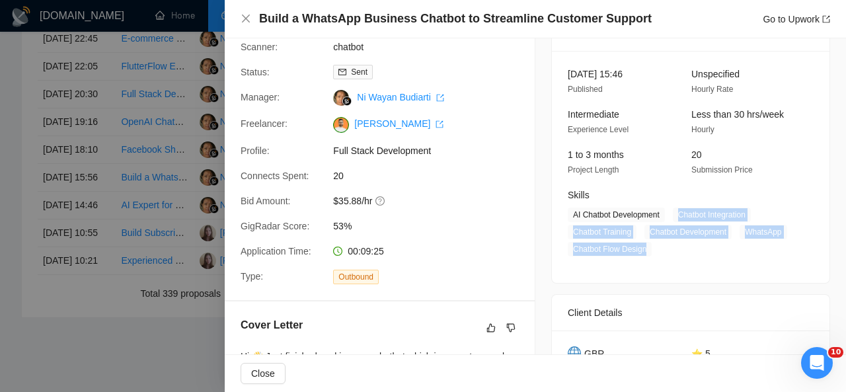
drag, startPoint x: 673, startPoint y: 212, endPoint x: 648, endPoint y: 251, distance: 46.4
click at [648, 251] on span "AI Chatbot Development Chatbot Integration Chatbot Training Chatbot Development…" at bounding box center [681, 232] width 226 height 49
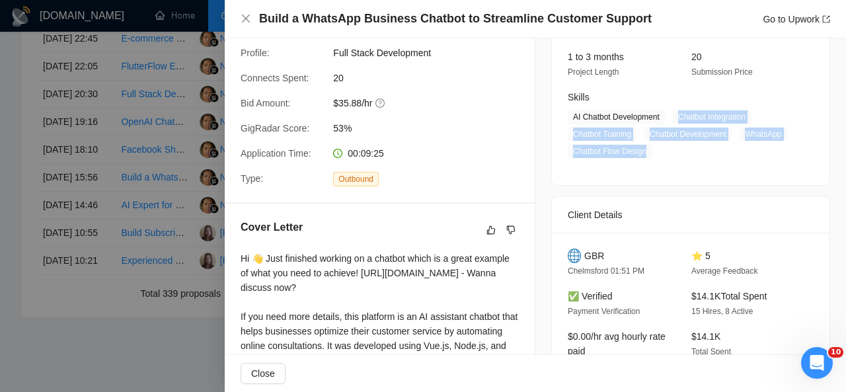
scroll to position [274, 0]
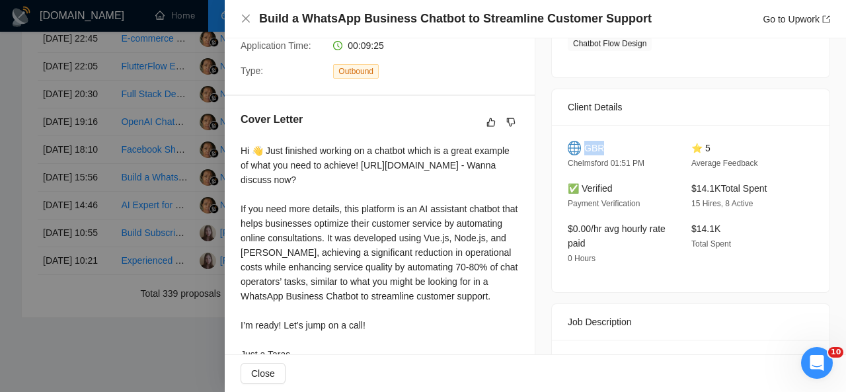
drag, startPoint x: 610, startPoint y: 145, endPoint x: 580, endPoint y: 146, distance: 29.8
click at [580, 146] on div "GBR" at bounding box center [619, 148] width 102 height 15
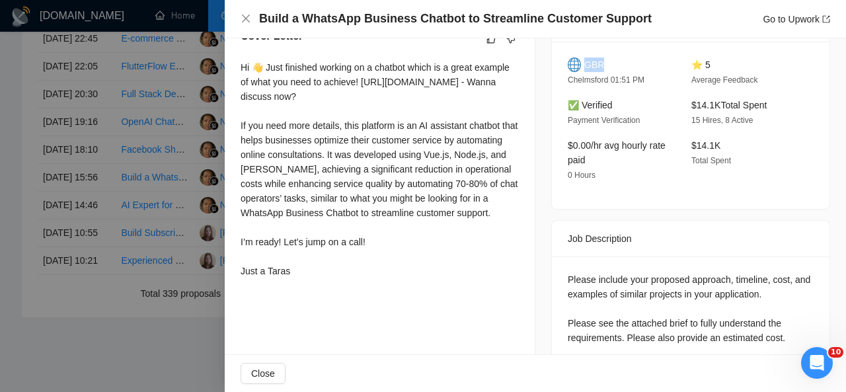
scroll to position [348, 0]
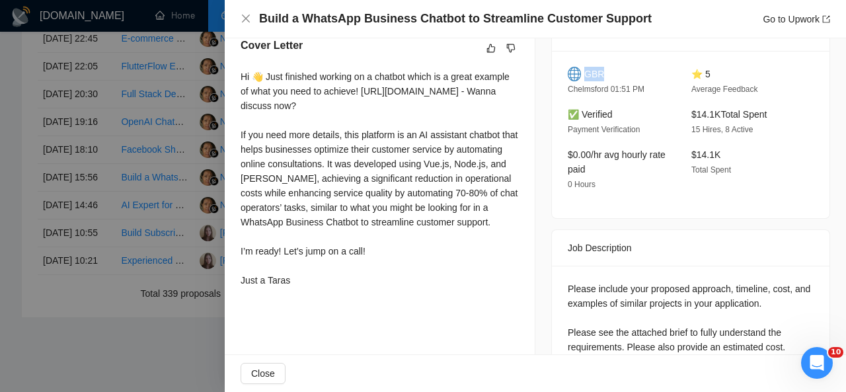
drag, startPoint x: 241, startPoint y: 77, endPoint x: 317, endPoint y: 311, distance: 245.9
click at [317, 288] on div "Hi 👋 Just finished working on a chatbot which is a great example of what you ne…" at bounding box center [380, 178] width 278 height 218
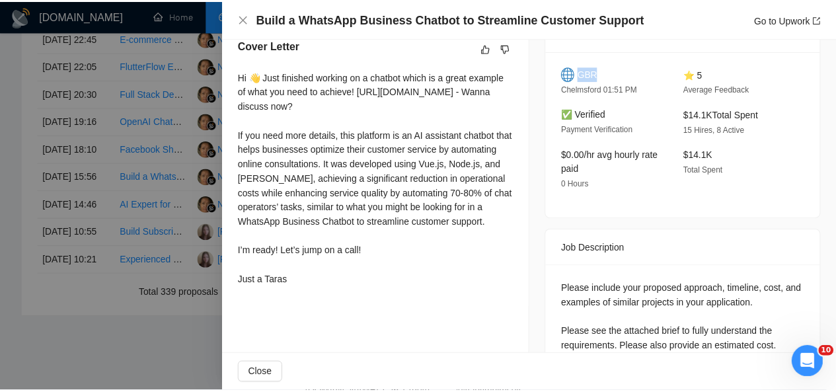
scroll to position [0, 0]
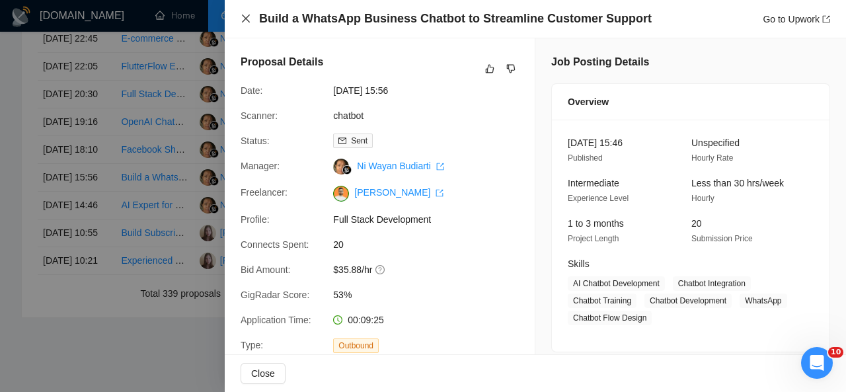
click at [245, 15] on icon "close" at bounding box center [246, 18] width 11 height 11
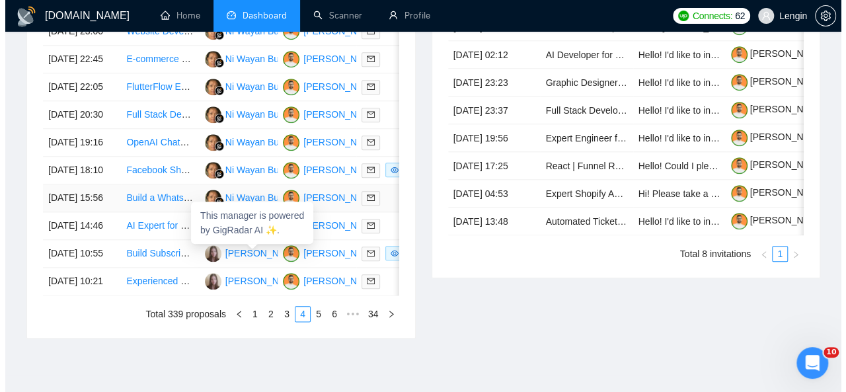
scroll to position [635, 0]
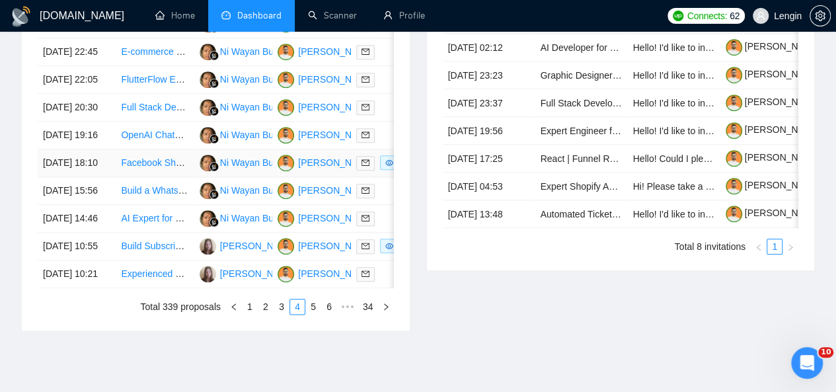
click at [169, 177] on td "Facebook Shop set up" at bounding box center [155, 163] width 78 height 28
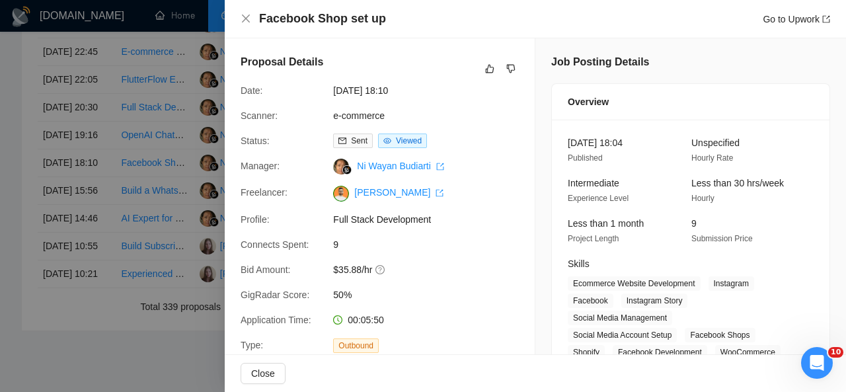
click at [380, 20] on div "Facebook Shop set up Go to Upwork" at bounding box center [544, 19] width 571 height 17
drag, startPoint x: 260, startPoint y: 22, endPoint x: 395, endPoint y: 30, distance: 135.1
click at [395, 30] on div "Facebook Shop set up Go to Upwork" at bounding box center [535, 19] width 621 height 38
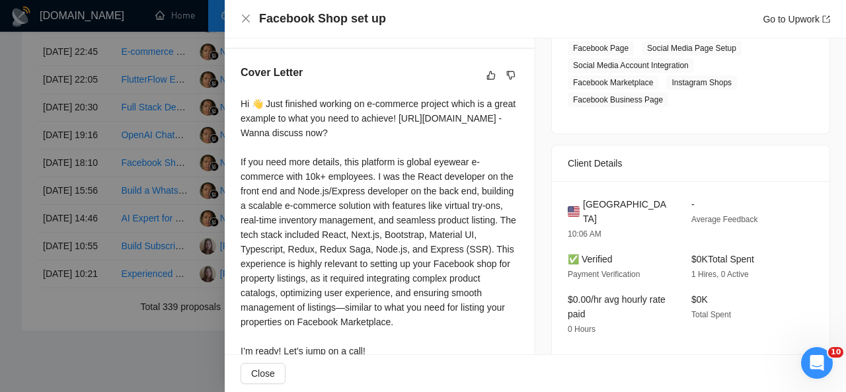
scroll to position [473, 0]
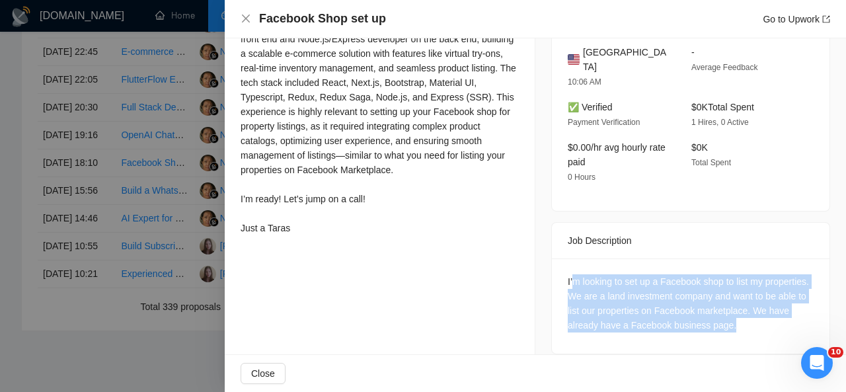
drag, startPoint x: 771, startPoint y: 312, endPoint x: 566, endPoint y: 268, distance: 209.6
click at [568, 274] on div "I’m looking to set up a Facebook shop to list my properties. We are a land inve…" at bounding box center [691, 303] width 246 height 58
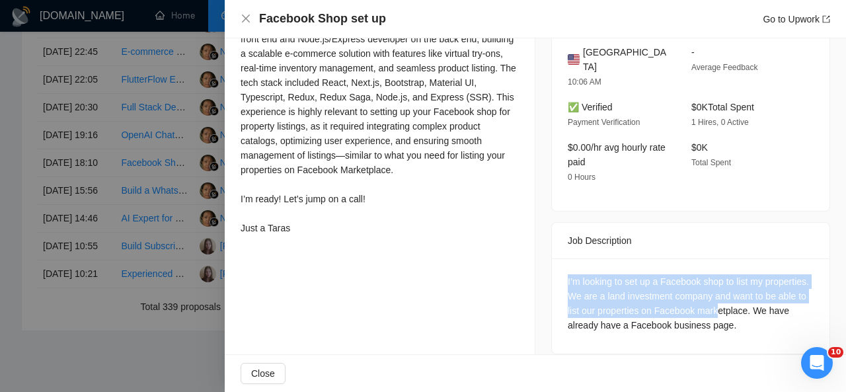
drag, startPoint x: 559, startPoint y: 266, endPoint x: 757, endPoint y: 300, distance: 201.3
click at [757, 300] on div "I’m looking to set up a Facebook shop to list my properties. We are a land inve…" at bounding box center [691, 306] width 278 height 95
click at [710, 302] on div "I’m looking to set up a Facebook shop to list my properties. We are a land inve…" at bounding box center [691, 303] width 246 height 58
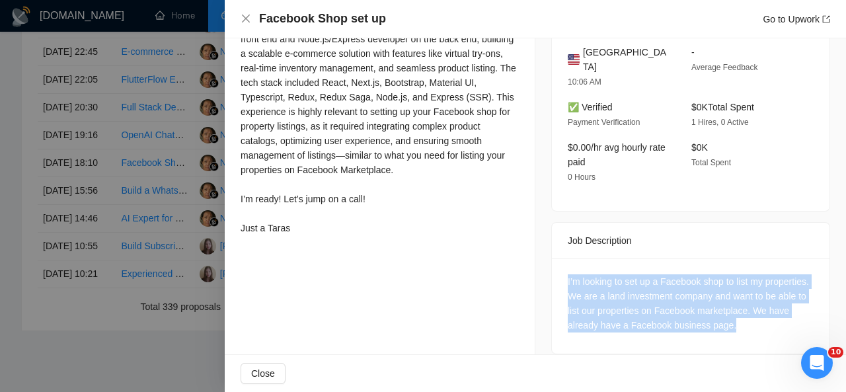
drag, startPoint x: 746, startPoint y: 313, endPoint x: 559, endPoint y: 262, distance: 193.9
click at [559, 262] on div "I’m looking to set up a Facebook shop to list my properties. We are a land inve…" at bounding box center [691, 306] width 278 height 95
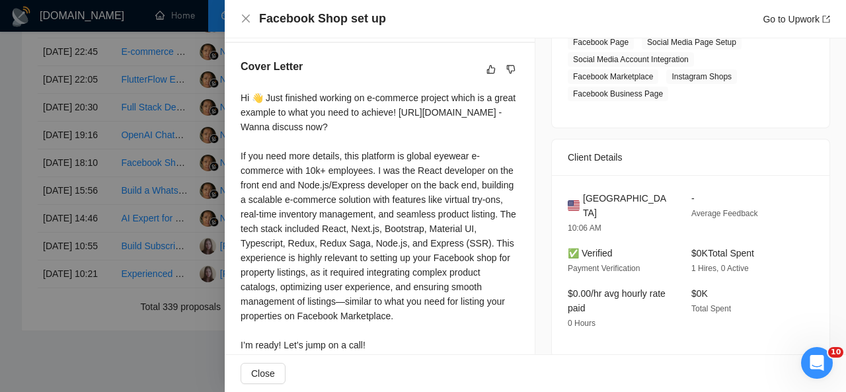
scroll to position [327, 0]
drag, startPoint x: 643, startPoint y: 205, endPoint x: 573, endPoint y: 199, distance: 69.7
click at [573, 199] on div "[GEOGRAPHIC_DATA]" at bounding box center [619, 206] width 102 height 29
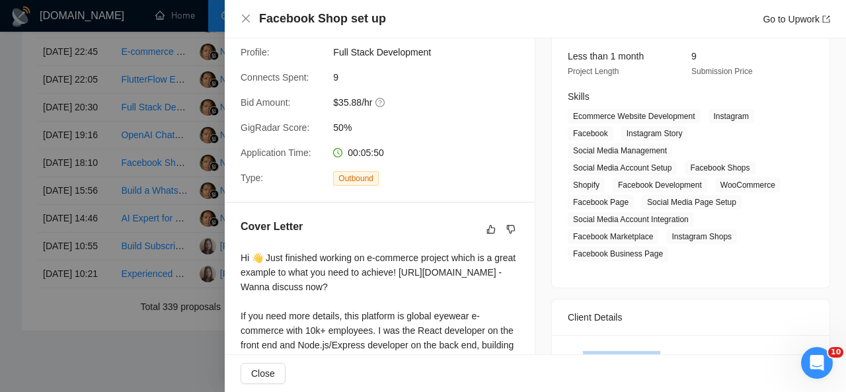
scroll to position [167, 0]
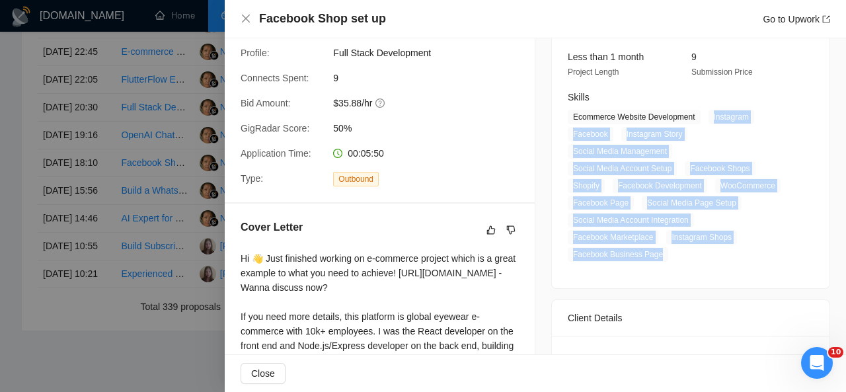
drag, startPoint x: 703, startPoint y: 117, endPoint x: 657, endPoint y: 261, distance: 151.2
click at [657, 261] on span "Ecommerce Website Development Instagram Facebook Instagram Story Social Media M…" at bounding box center [681, 186] width 226 height 152
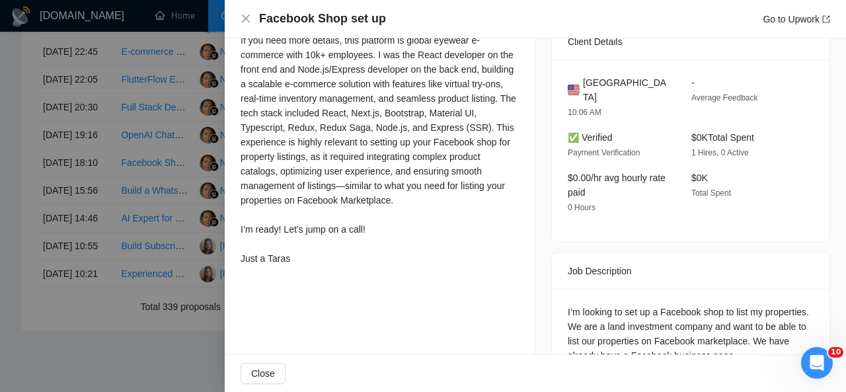
scroll to position [471, 0]
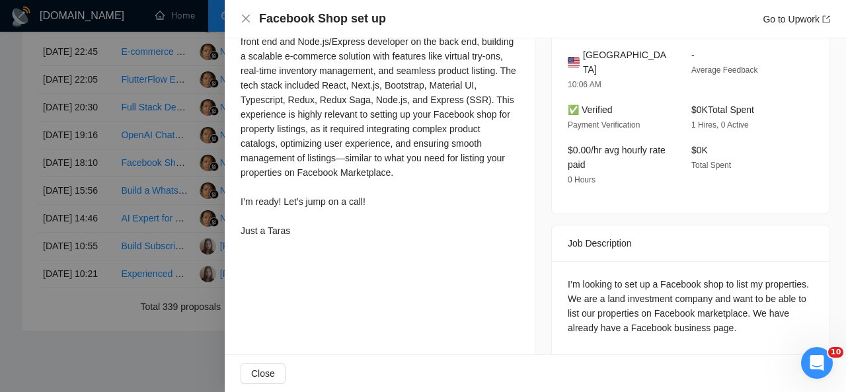
drag, startPoint x: 239, startPoint y: 99, endPoint x: 300, endPoint y: 241, distance: 154.4
click at [300, 241] on div "Cover Letter Hi 👋 Just finished working on e-commerce project which is a great …" at bounding box center [380, 80] width 310 height 360
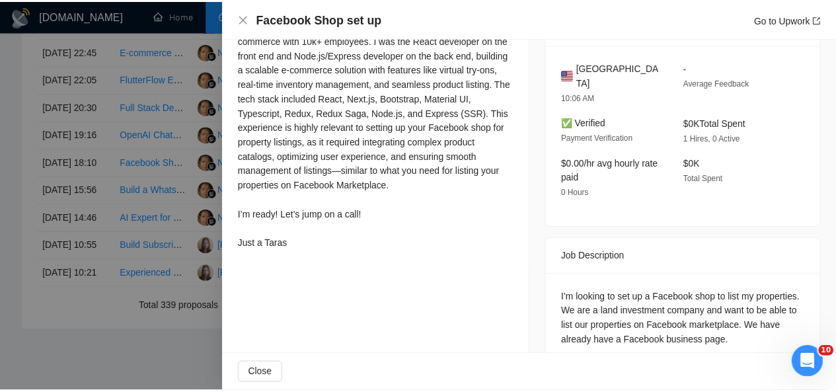
scroll to position [465, 0]
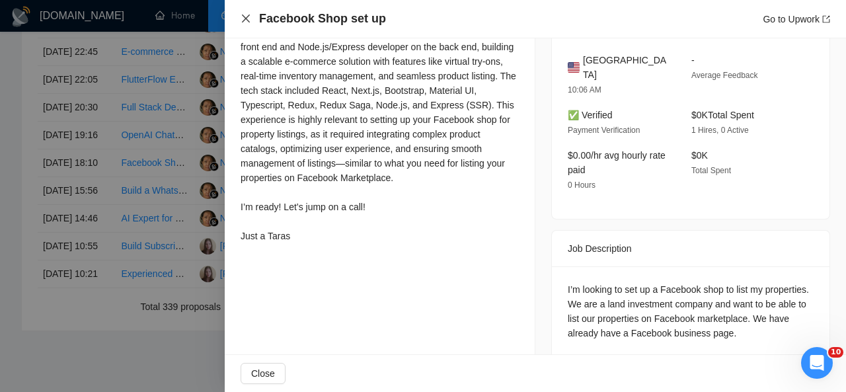
click at [247, 19] on icon "close" at bounding box center [246, 18] width 11 height 11
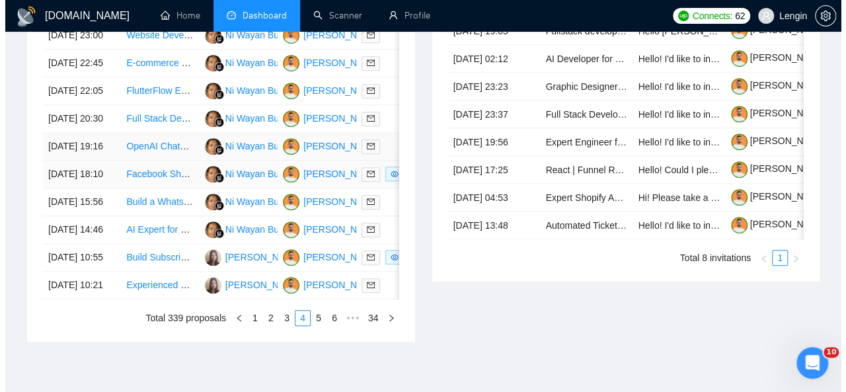
scroll to position [624, 0]
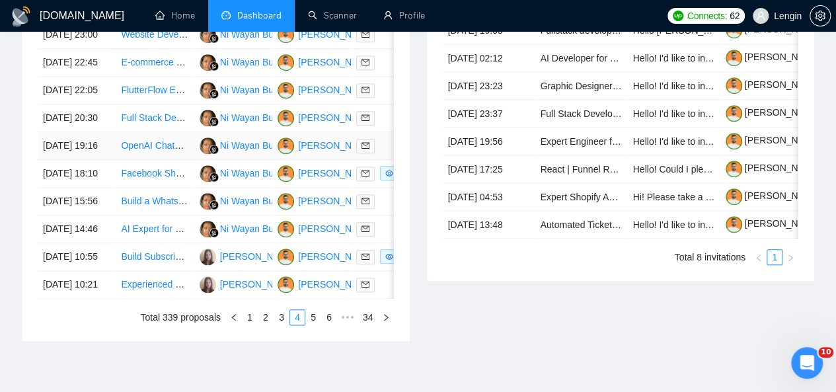
click at [144, 160] on td "OpenAI Chatbot Developer for Document Summarization & Translation" at bounding box center [155, 146] width 78 height 28
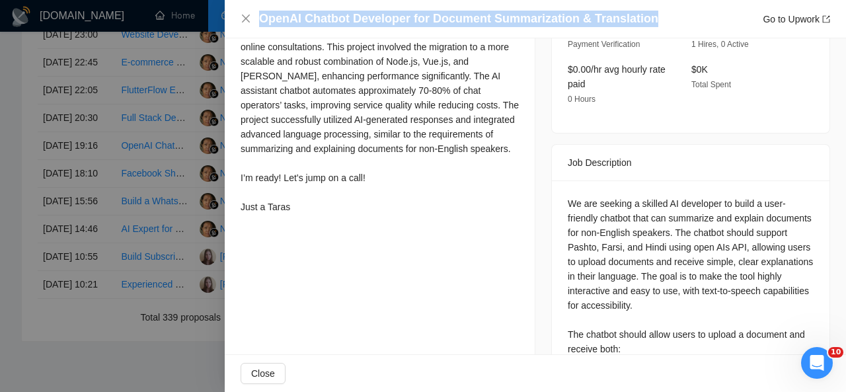
drag, startPoint x: 260, startPoint y: 19, endPoint x: 655, endPoint y: 12, distance: 394.1
click at [655, 12] on div "OpenAI Chatbot Developer for Document Summarization & Translation Go to Upwork" at bounding box center [544, 19] width 571 height 17
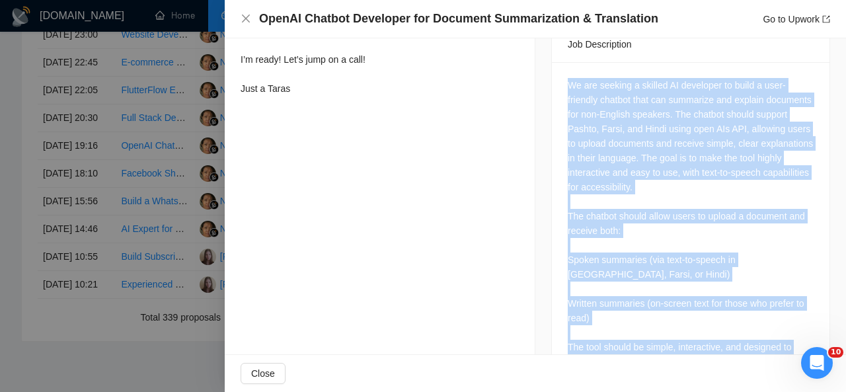
scroll to position [635, 0]
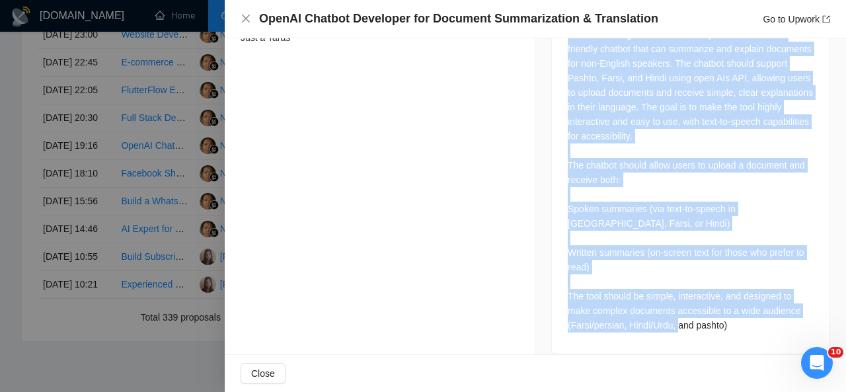
drag, startPoint x: 563, startPoint y: 69, endPoint x: 731, endPoint y: 311, distance: 294.6
click at [731, 311] on div "We are seeking a skilled AI developer to build a user-friendly chatbot that can…" at bounding box center [691, 179] width 246 height 305
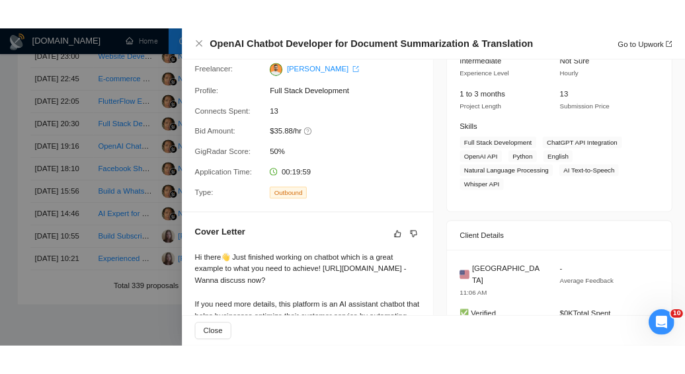
scroll to position [142, 0]
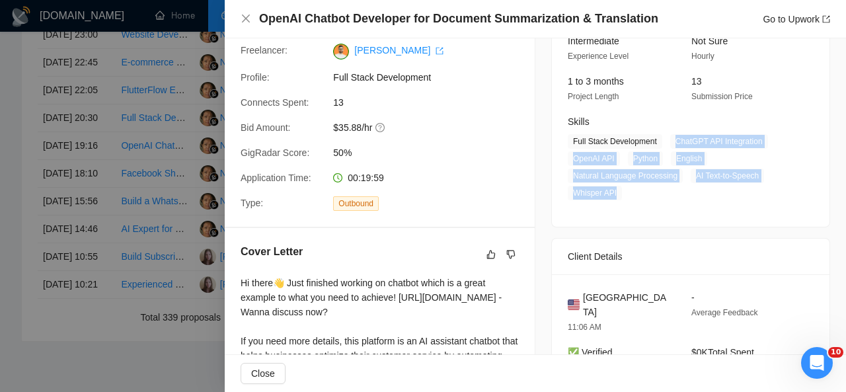
drag, startPoint x: 666, startPoint y: 140, endPoint x: 615, endPoint y: 188, distance: 70.6
click at [615, 188] on span "Full Stack Development ChatGPT API Integration OpenAI API Python English Natura…" at bounding box center [681, 167] width 226 height 66
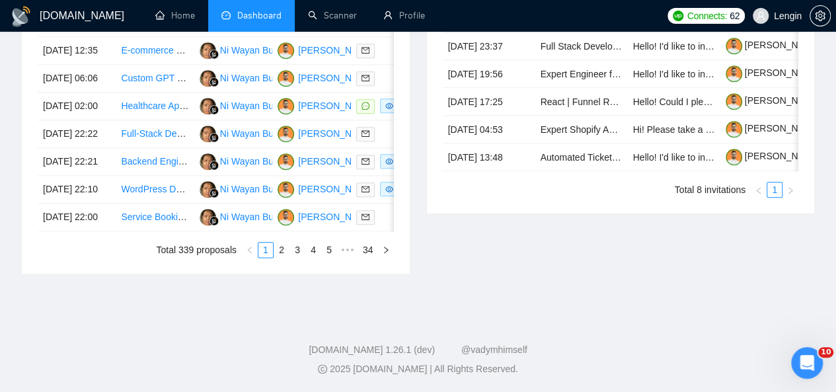
scroll to position [787, 0]
click at [319, 257] on link "4" at bounding box center [313, 250] width 15 height 15
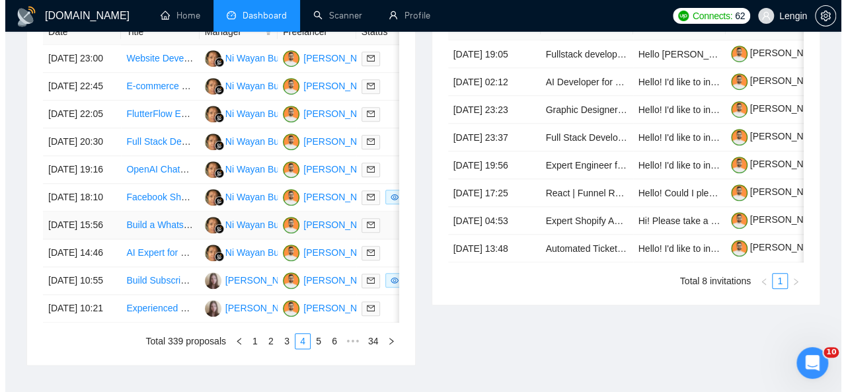
scroll to position [598, 0]
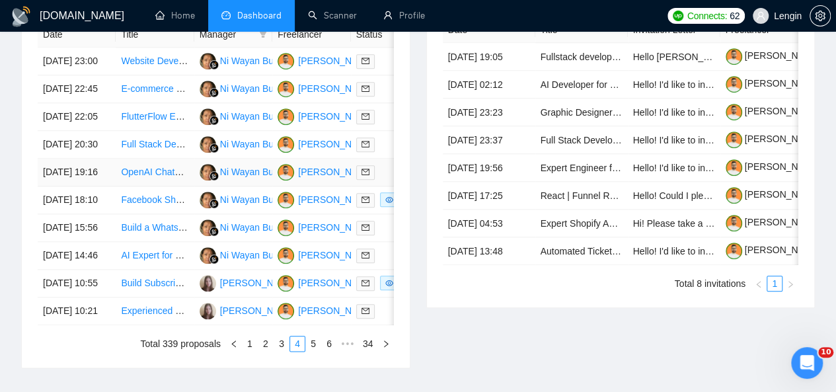
click at [160, 186] on td "OpenAI Chatbot Developer for Document Summarization & Translation" at bounding box center [155, 173] width 78 height 28
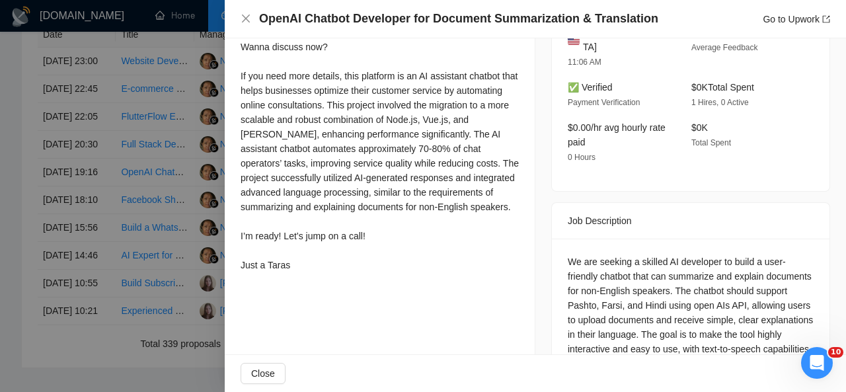
scroll to position [409, 0]
drag, startPoint x: 239, startPoint y: 81, endPoint x: 303, endPoint y: 301, distance: 229.3
click at [303, 292] on div "Cover Letter Hi there👋 Just finished working on chatbot which is a great exampl…" at bounding box center [380, 127] width 310 height 331
copy div "Hi there👋 Just finished working on chatbot which is a great example to what you…"
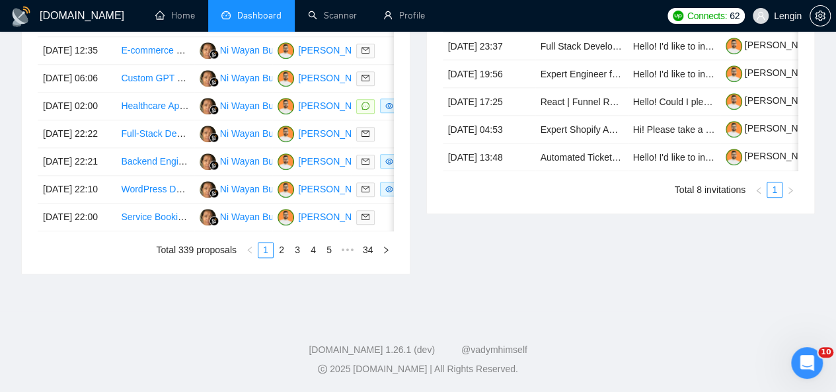
scroll to position [777, 0]
click at [314, 257] on link "4" at bounding box center [313, 250] width 15 height 15
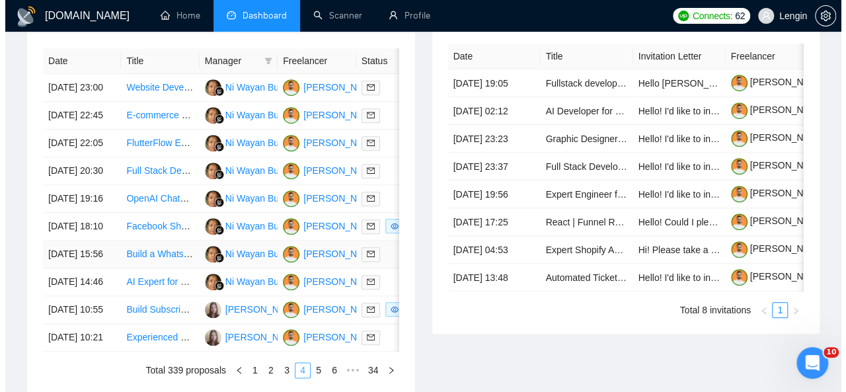
scroll to position [572, 0]
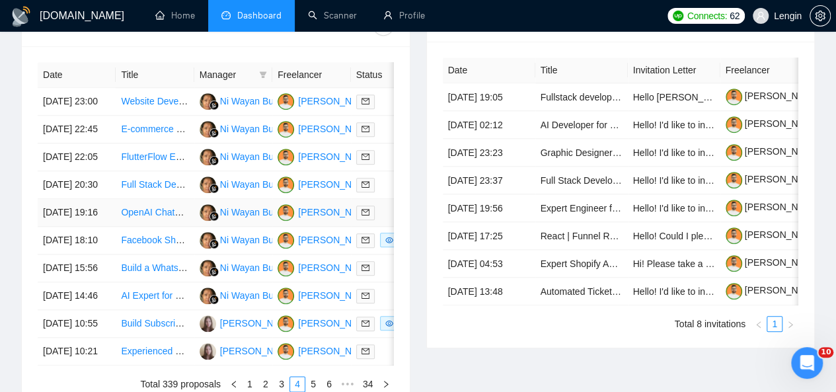
click at [179, 227] on td "OpenAI Chatbot Developer for Document Summarization & Translation" at bounding box center [155, 213] width 78 height 28
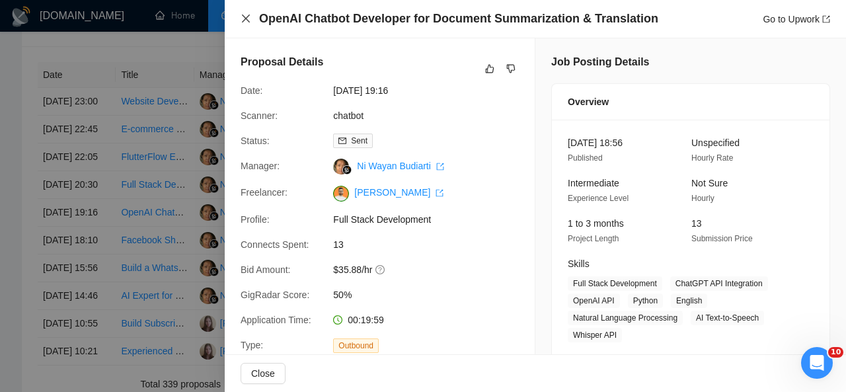
click at [247, 20] on icon "close" at bounding box center [246, 19] width 8 height 8
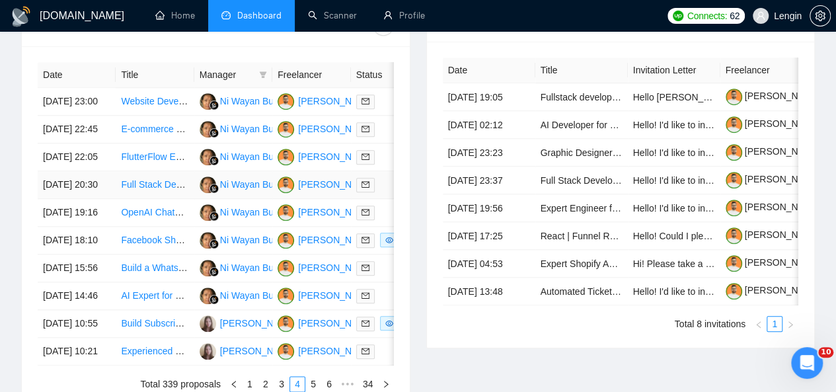
click at [175, 199] on td "Full Stack Developer" at bounding box center [155, 185] width 78 height 28
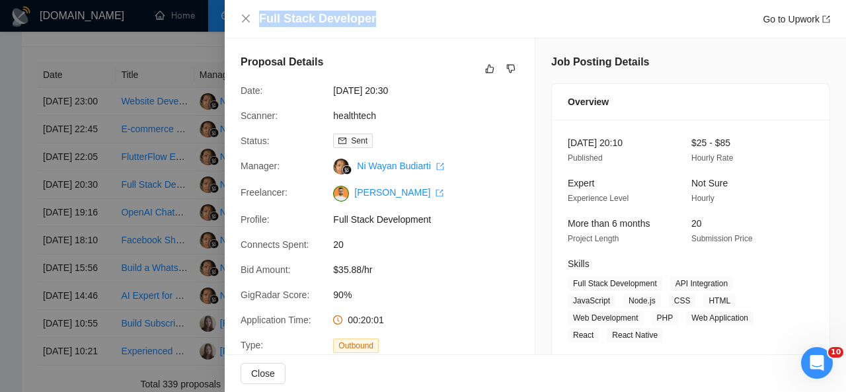
drag, startPoint x: 376, startPoint y: 24, endPoint x: 258, endPoint y: 23, distance: 117.7
click at [258, 23] on div "Full Stack Developer Go to Upwork" at bounding box center [536, 19] width 590 height 17
copy h4 "Full Stack Developer"
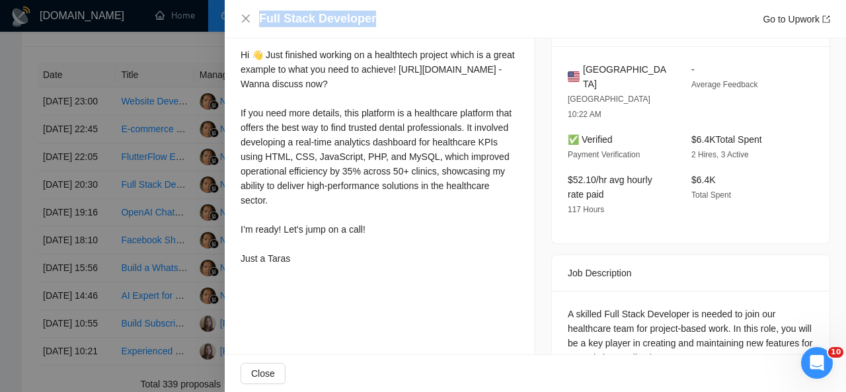
scroll to position [317, 0]
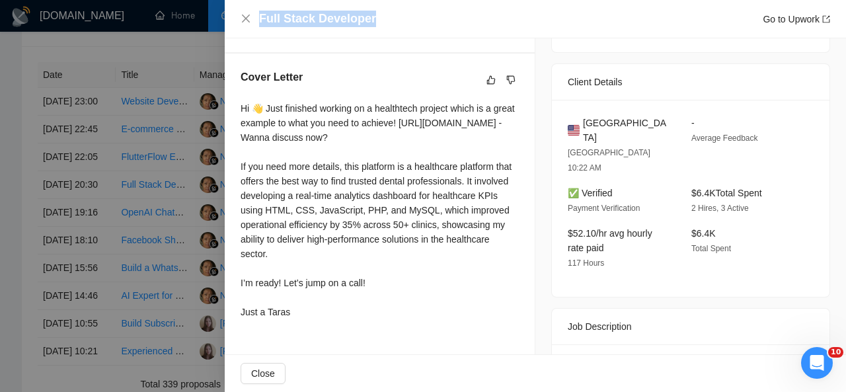
drag, startPoint x: 292, startPoint y: 325, endPoint x: 238, endPoint y: 112, distance: 219.0
click at [238, 112] on div "Cover Letter Hi 👋 Just finished working on a healthtech project which is a grea…" at bounding box center [380, 197] width 310 height 287
copy div "Hi 👋 Just finished working on a healthtech project which is a great example to …"
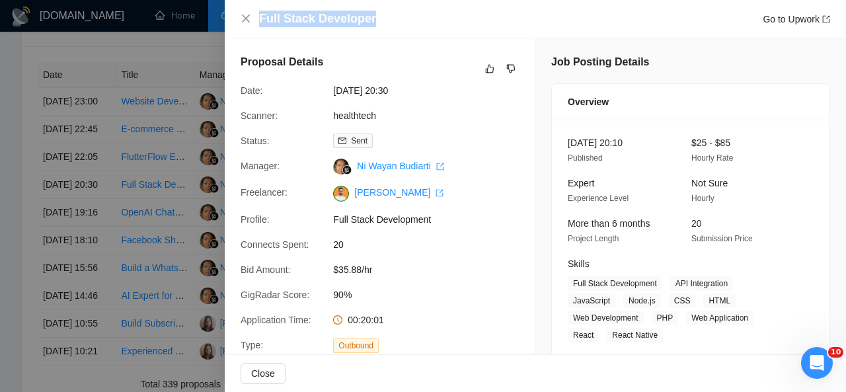
scroll to position [370, 0]
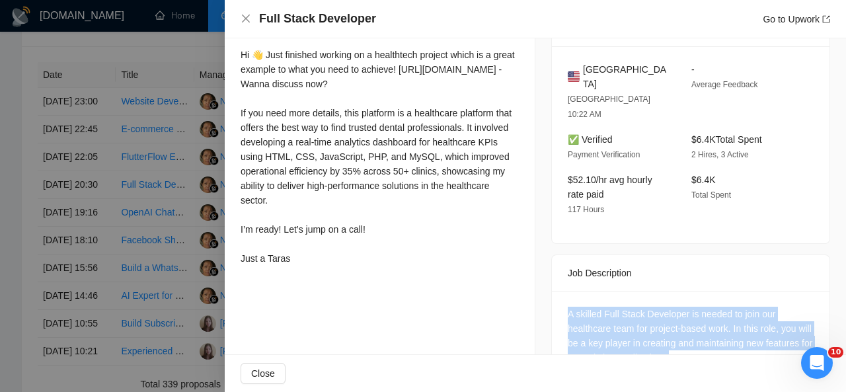
drag, startPoint x: 731, startPoint y: 313, endPoint x: 559, endPoint y: 269, distance: 177.5
click at [559, 291] on div "A skilled Full Stack Developer is needed to join our healthcare team for projec…" at bounding box center [691, 338] width 278 height 95
copy div "A skilled Full Stack Developer is needed to join our healthcare team for projec…"
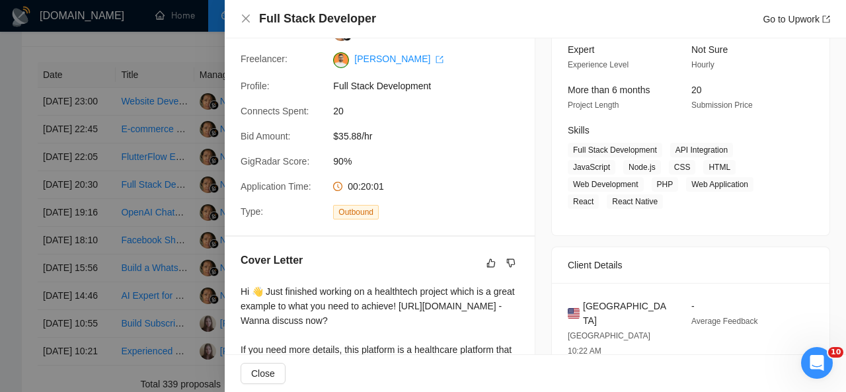
scroll to position [133, 0]
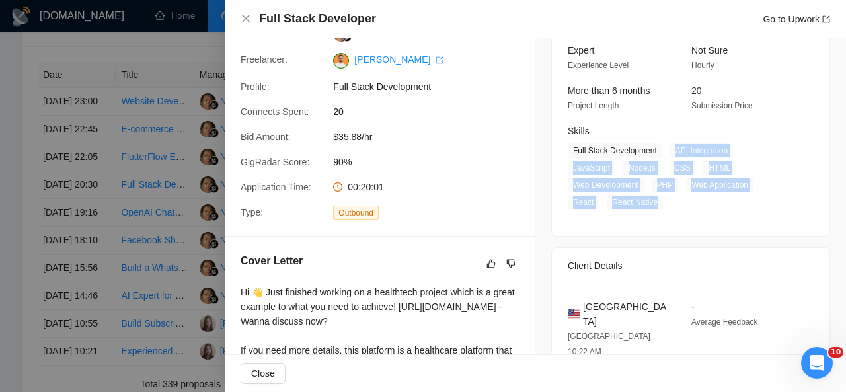
drag, startPoint x: 668, startPoint y: 149, endPoint x: 764, endPoint y: 186, distance: 102.8
click at [764, 186] on span "Full Stack Development API Integration JavaScript Node.js CSS HTML Web Developm…" at bounding box center [681, 176] width 226 height 66
copy span "API Integration JavaScript Node.js CSS HTML Web Development PHP Web Application…"
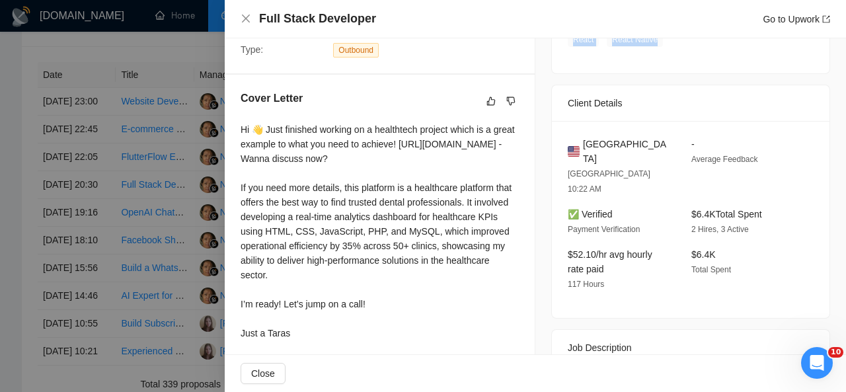
scroll to position [0, 0]
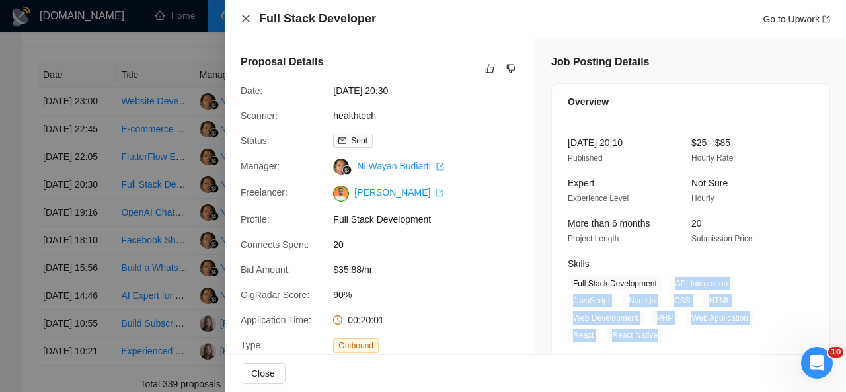
click at [245, 19] on icon "close" at bounding box center [246, 19] width 8 height 8
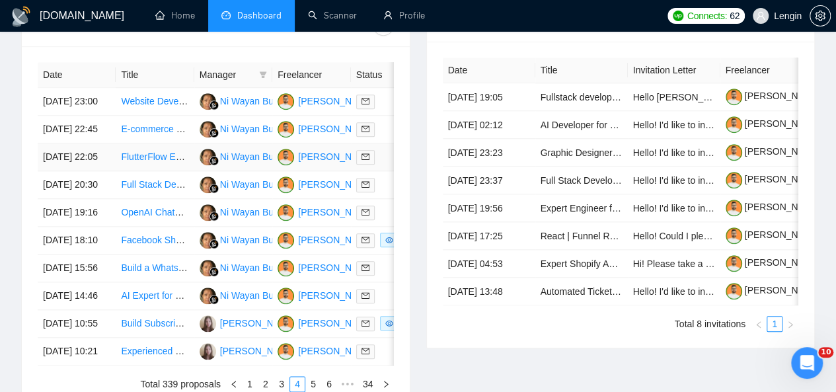
click at [185, 162] on td "FlutterFlow Expert Needed For Chat App Development" at bounding box center [155, 157] width 78 height 28
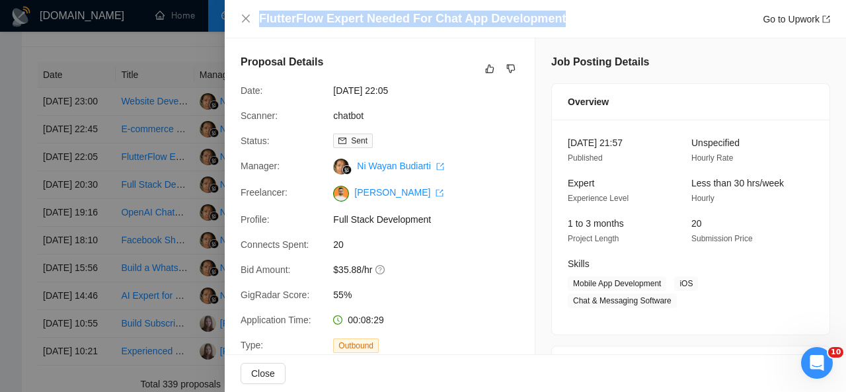
drag, startPoint x: 562, startPoint y: 23, endPoint x: 255, endPoint y: 20, distance: 306.8
click at [255, 20] on div "FlutterFlow Expert Needed For Chat App Development Go to Upwork" at bounding box center [536, 19] width 590 height 17
copy h4 "FlutterFlow Expert Needed For Chat App Development"
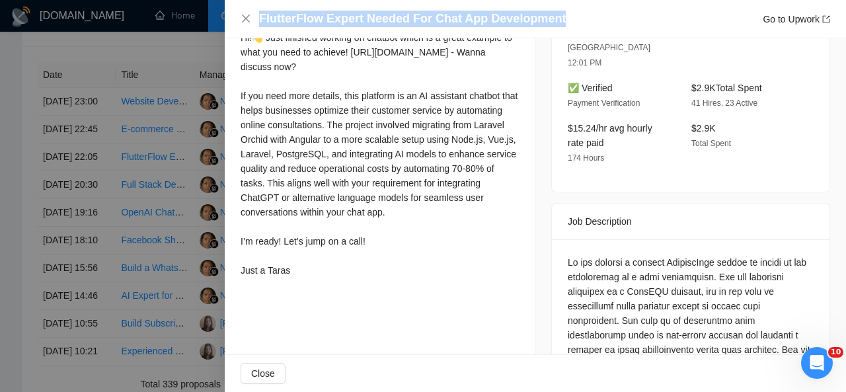
scroll to position [371, 0]
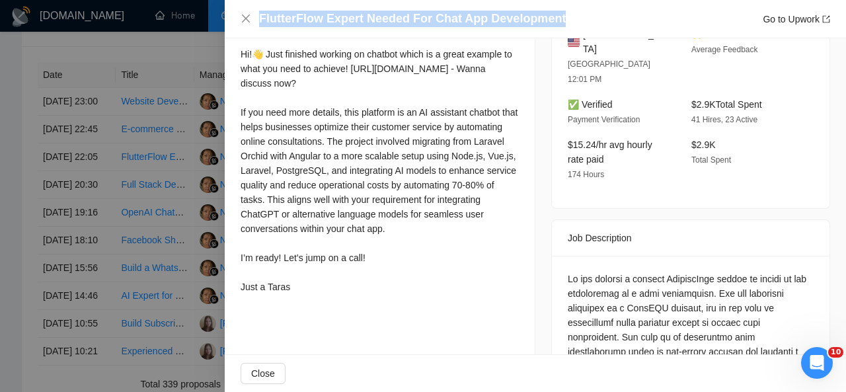
drag, startPoint x: 239, startPoint y: 52, endPoint x: 316, endPoint y: 306, distance: 266.0
click at [316, 306] on div "Cover Letter Hi!👋 Just finished working on chatbot which is a great example to …" at bounding box center [380, 157] width 310 height 316
copy div "Hi!👋 Just finished working on chatbot which is a great example to what you need…"
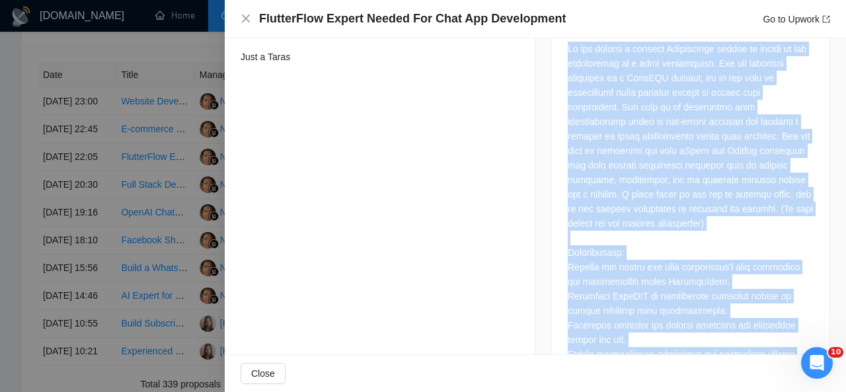
scroll to position [659, 0]
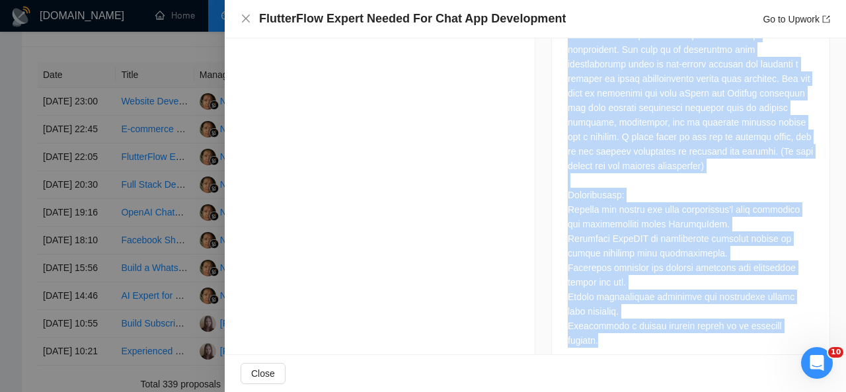
drag, startPoint x: 563, startPoint y: 81, endPoint x: 660, endPoint y: 329, distance: 265.4
click at [660, 329] on div at bounding box center [691, 168] width 278 height 401
copy div "We are seeking a skilled FlutterFlow expert to assist in the development of a c…"
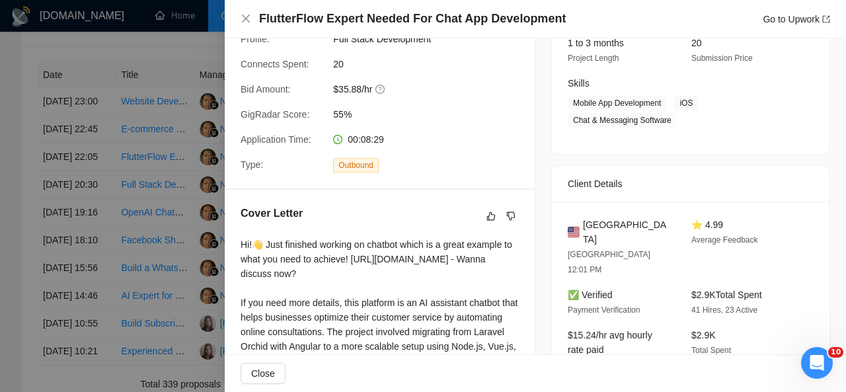
scroll to position [179, 0]
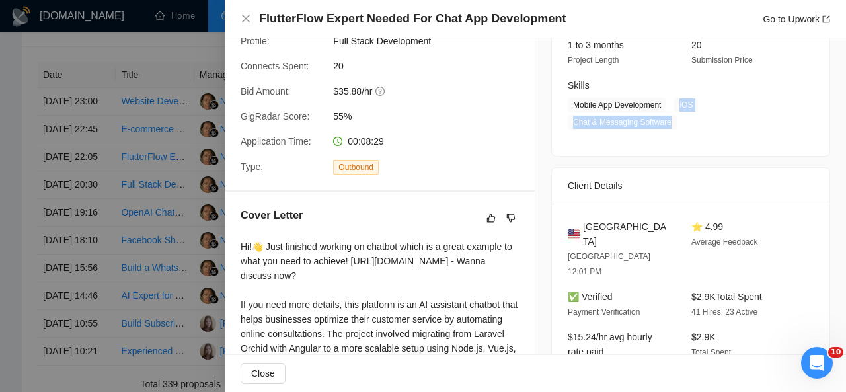
drag, startPoint x: 674, startPoint y: 104, endPoint x: 670, endPoint y: 123, distance: 19.6
click at [670, 123] on span "Mobile App Development iOS Chat & Messaging Software" at bounding box center [681, 114] width 226 height 32
copy span "iOS Chat & Messaging Software"
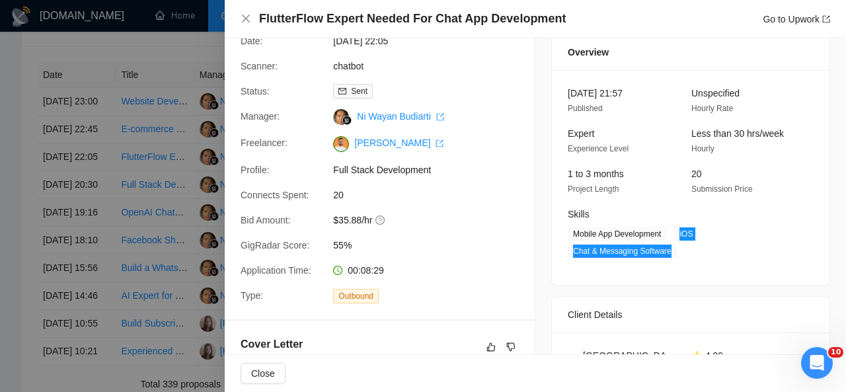
scroll to position [49, 0]
click at [249, 20] on icon "close" at bounding box center [246, 18] width 11 height 11
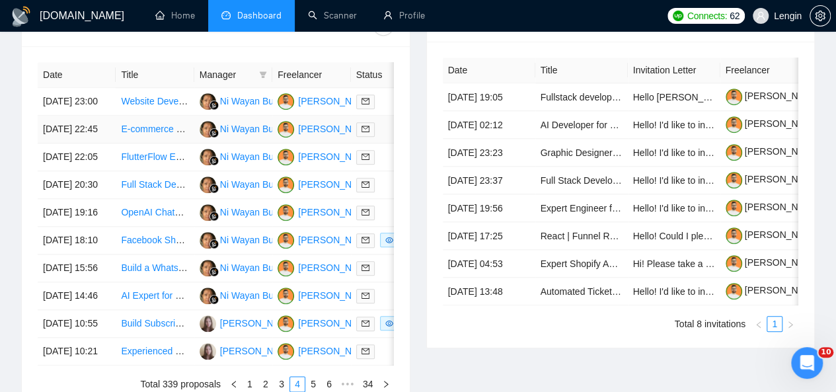
click at [172, 120] on td "E-commerce Website Development for Artist" at bounding box center [155, 130] width 78 height 28
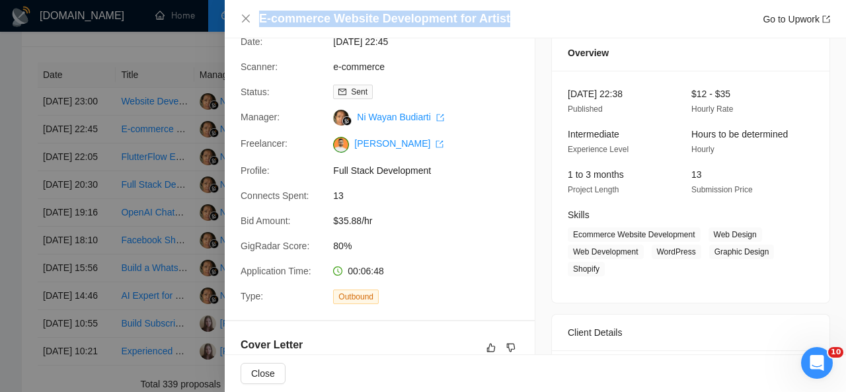
drag, startPoint x: 504, startPoint y: 18, endPoint x: 261, endPoint y: 19, distance: 242.6
click at [261, 19] on div "E-commerce Website Development for Artist Go to Upwork" at bounding box center [544, 19] width 571 height 17
copy h4 "E-commerce Website Development for Artist"
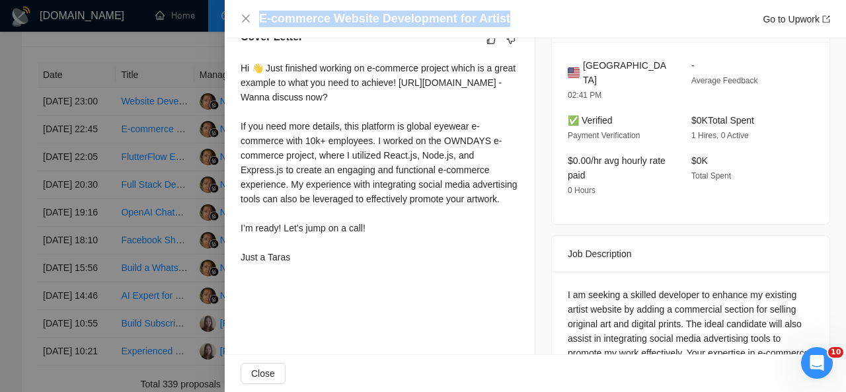
scroll to position [346, 0]
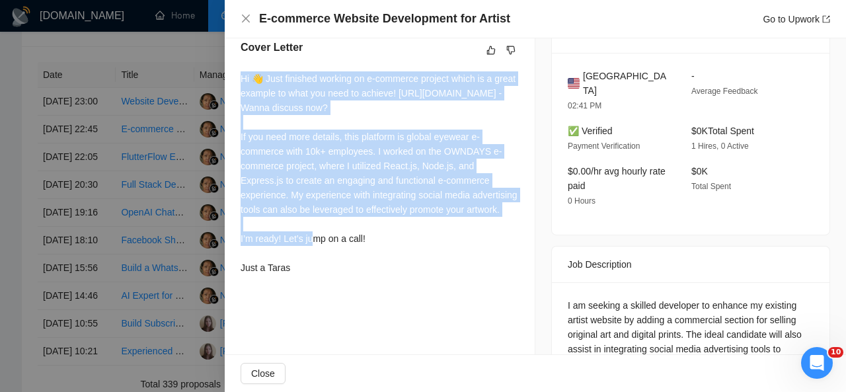
drag, startPoint x: 239, startPoint y: 75, endPoint x: 298, endPoint y: 243, distance: 177.9
click at [298, 243] on div "Cover Letter Hi 👋 Just finished working on e-commerce project which is a great …" at bounding box center [380, 160] width 310 height 272
drag, startPoint x: 300, startPoint y: 289, endPoint x: 239, endPoint y: 68, distance: 229.2
click at [239, 68] on div "Cover Letter Hi 👋 Just finished working on e-commerce project which is a great …" at bounding box center [380, 160] width 310 height 272
copy div "Hi 👋 Just finished working on e-commerce project which is a great example to wh…"
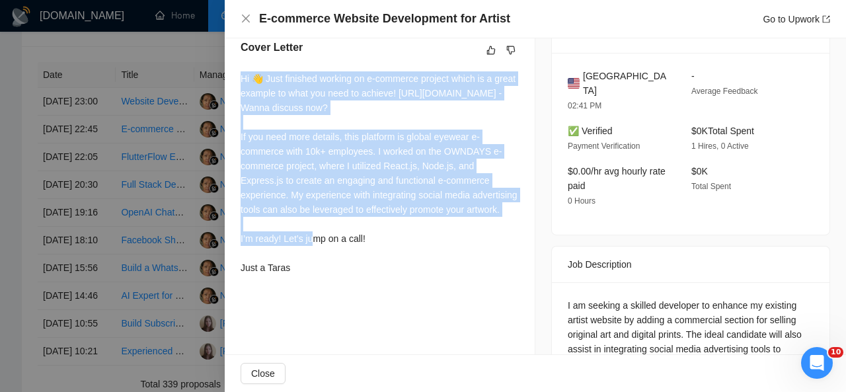
scroll to position [458, 0]
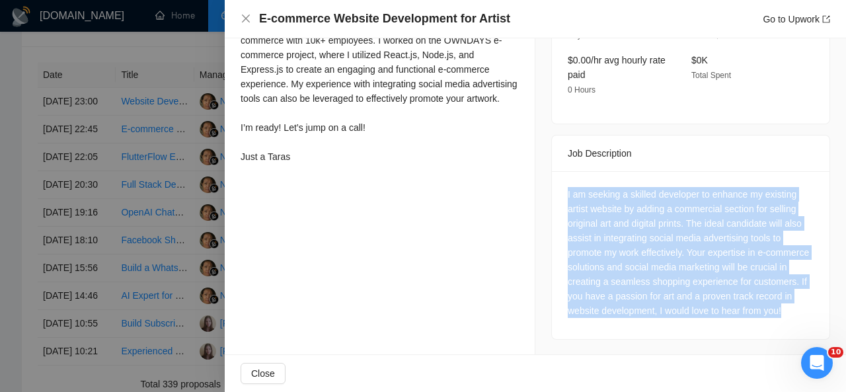
drag, startPoint x: 605, startPoint y: 310, endPoint x: 559, endPoint y: 186, distance: 131.8
click at [559, 186] on div "I am seeking a skilled developer to enhance my existing artist website by addin…" at bounding box center [691, 255] width 278 height 168
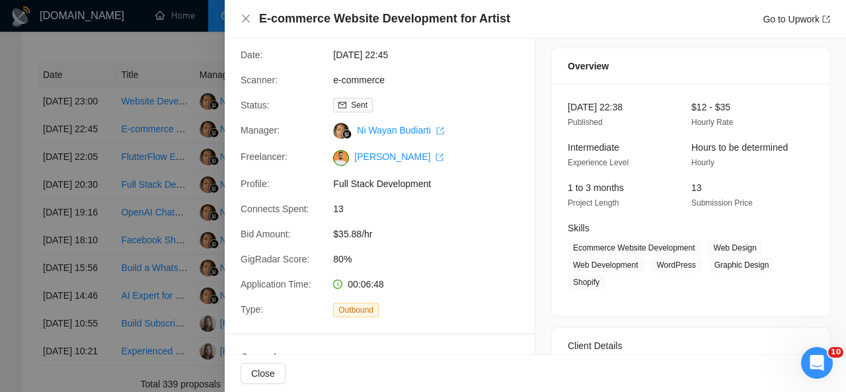
scroll to position [35, 0]
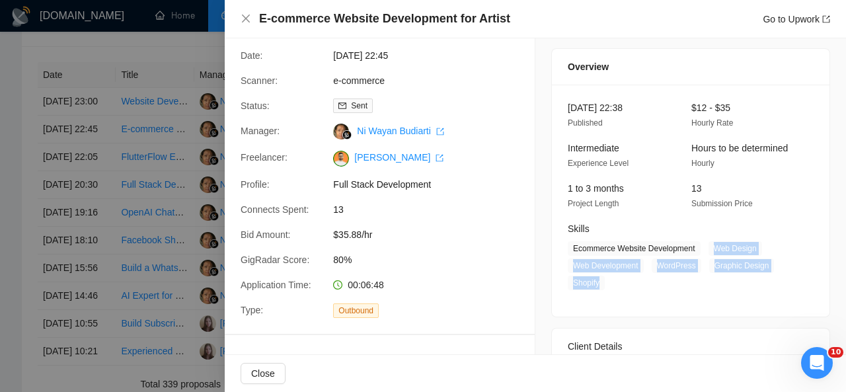
drag, startPoint x: 707, startPoint y: 245, endPoint x: 600, endPoint y: 281, distance: 113.5
click at [600, 281] on span "Ecommerce Website Development Web Design Web Development WordPress Graphic Desi…" at bounding box center [681, 265] width 226 height 49
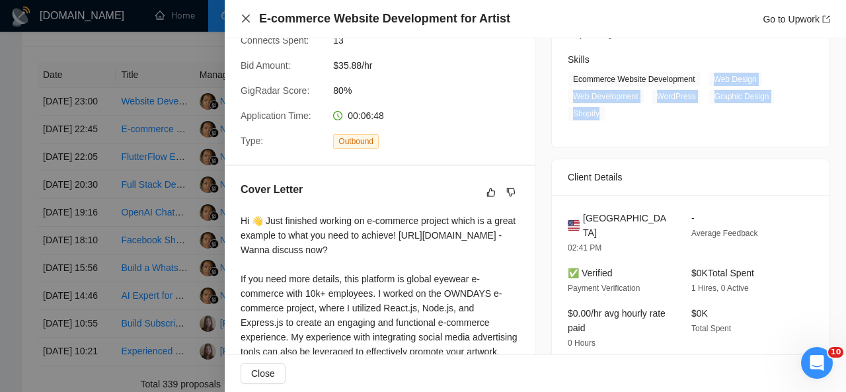
click at [246, 17] on icon "close" at bounding box center [246, 18] width 11 height 11
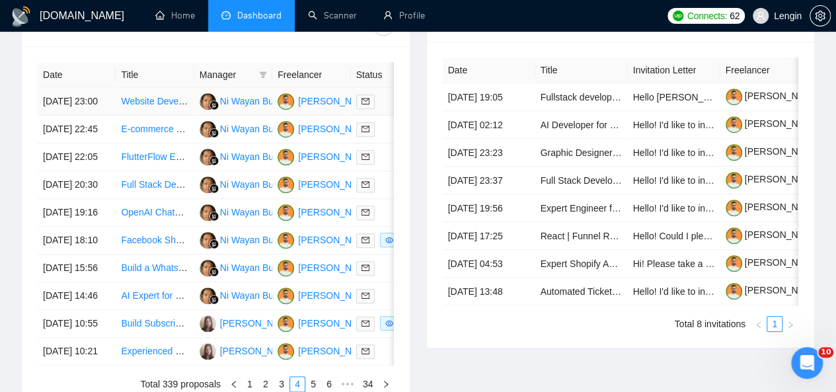
click at [163, 88] on td "Website Development for Mental Health Practice" at bounding box center [155, 102] width 78 height 28
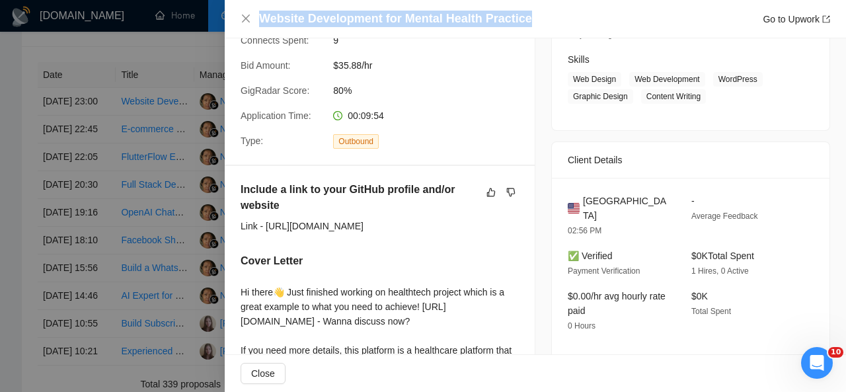
drag, startPoint x: 529, startPoint y: 15, endPoint x: 259, endPoint y: 22, distance: 269.8
click at [259, 22] on div "Website Development for Mental Health Practice Go to Upwork" at bounding box center [544, 19] width 571 height 17
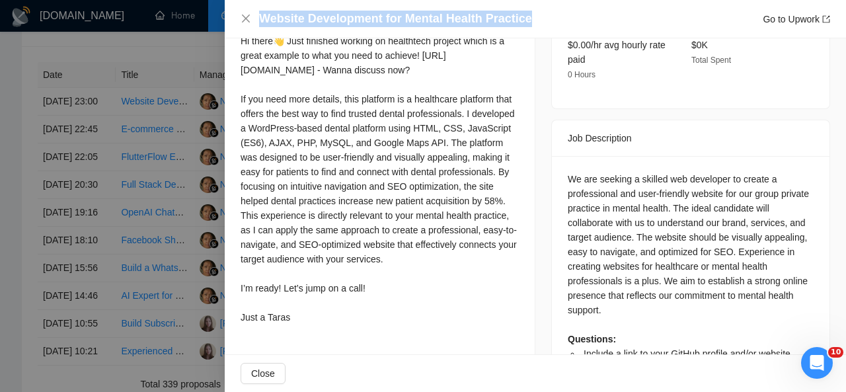
scroll to position [488, 0]
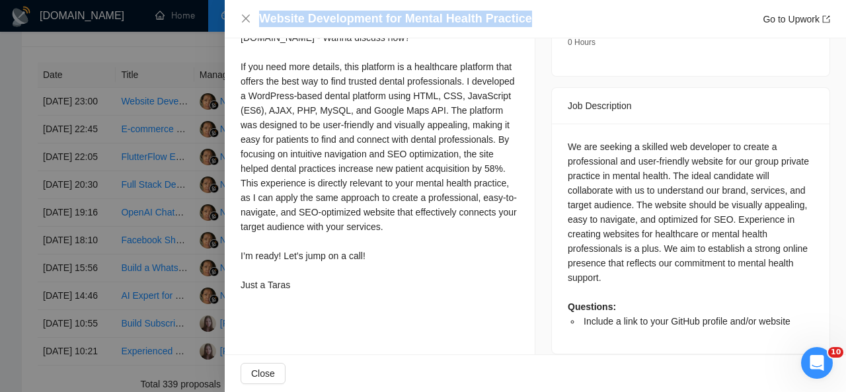
drag, startPoint x: 240, startPoint y: 66, endPoint x: 299, endPoint y: 300, distance: 240.7
click at [299, 300] on div "Include a link to your GitHub profile and/or website Link - https://github.com/…" at bounding box center [380, 97] width 310 height 431
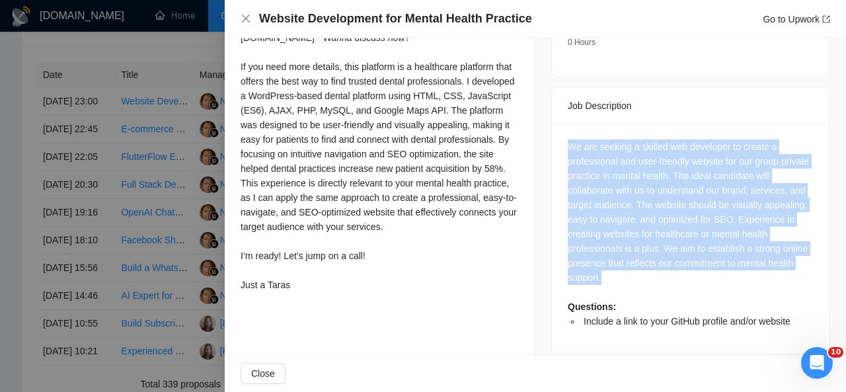
drag, startPoint x: 607, startPoint y: 261, endPoint x: 553, endPoint y: 132, distance: 140.2
click at [553, 132] on div "We are seeking a skilled web developer to create a professional and user-friend…" at bounding box center [691, 239] width 278 height 230
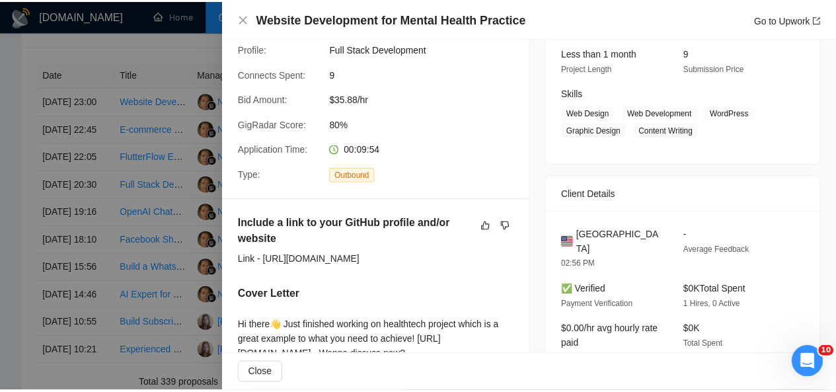
scroll to position [108, 0]
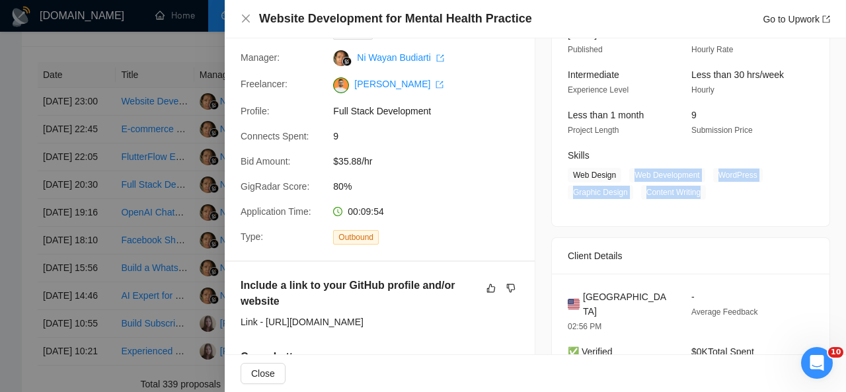
drag, startPoint x: 627, startPoint y: 169, endPoint x: 699, endPoint y: 188, distance: 74.1
click at [699, 188] on span "Web Design Web Development WordPress Graphic Design Content Writing" at bounding box center [681, 184] width 226 height 32
click at [243, 19] on icon "close" at bounding box center [246, 18] width 11 height 11
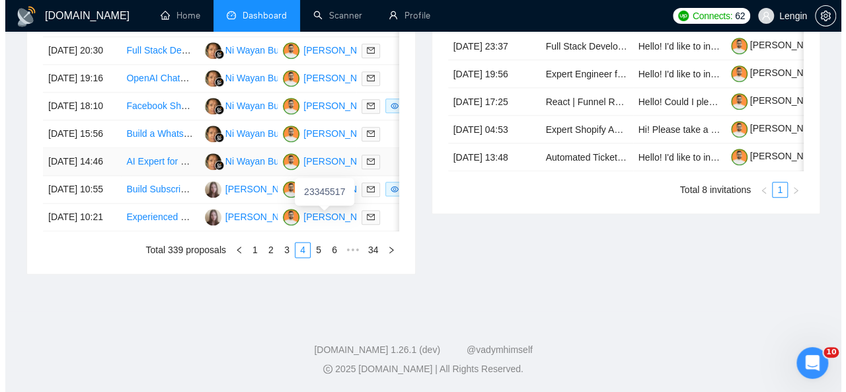
scroll to position [750, 0]
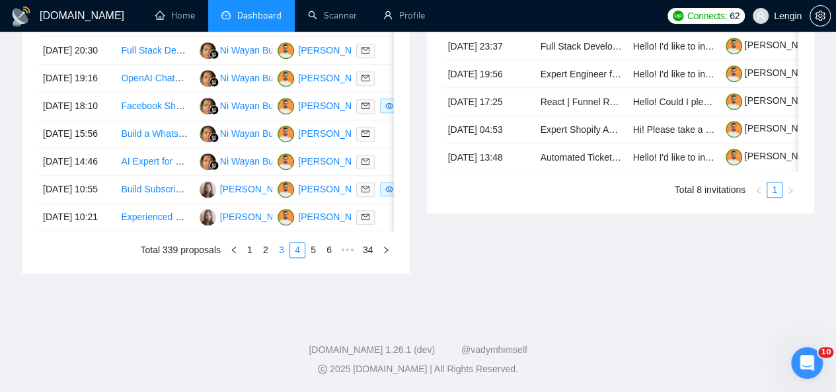
click at [286, 257] on link "3" at bounding box center [281, 250] width 15 height 15
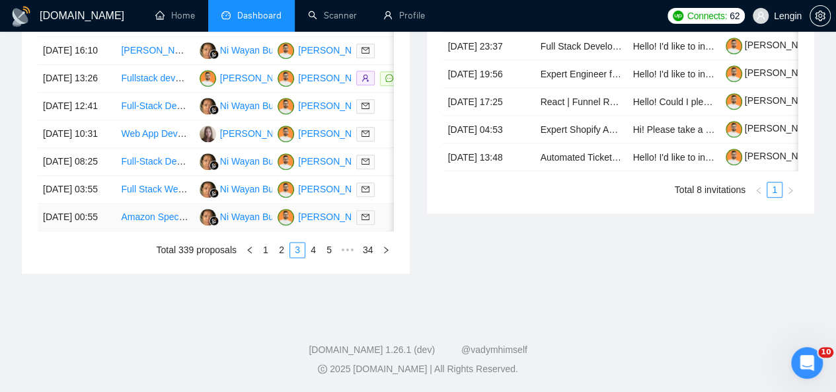
click at [173, 231] on td "Amazon Specialist Needed for Home Decor E-commerce Launch" at bounding box center [155, 218] width 78 height 28
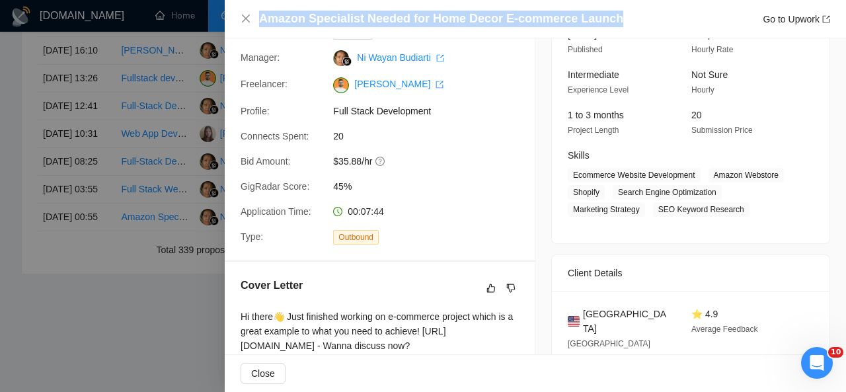
drag, startPoint x: 616, startPoint y: 12, endPoint x: 261, endPoint y: 23, distance: 354.6
click at [261, 23] on div "Amazon Specialist Needed for Home Decor E-commerce Launch Go to Upwork" at bounding box center [544, 19] width 571 height 17
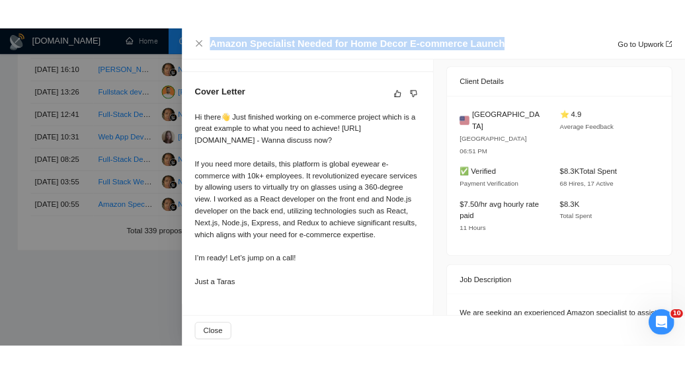
scroll to position [443, 0]
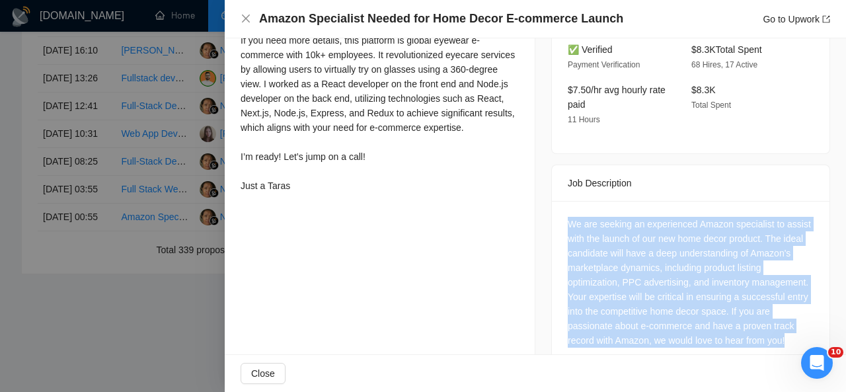
drag, startPoint x: 563, startPoint y: 191, endPoint x: 808, endPoint y: 305, distance: 270.4
click at [808, 305] on div "We are seeking an experienced Amazon specialist to assist with the launch of ou…" at bounding box center [691, 285] width 278 height 168
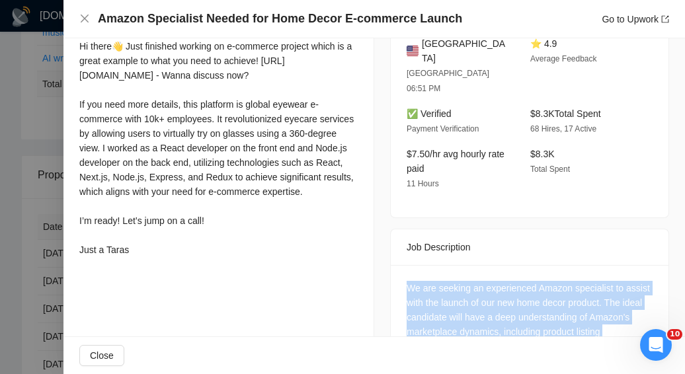
scroll to position [346, 0]
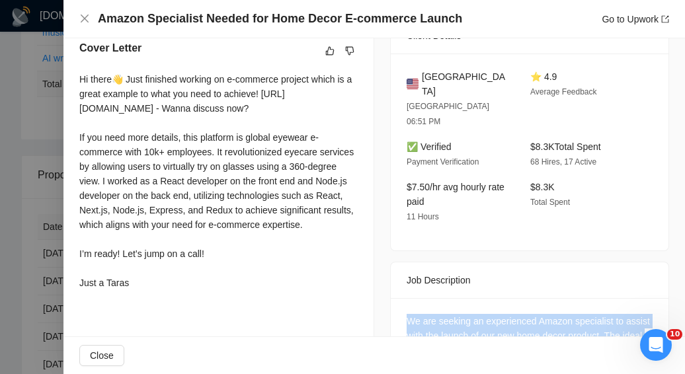
drag, startPoint x: 77, startPoint y: 76, endPoint x: 145, endPoint y: 296, distance: 229.6
click at [145, 296] on div "Cover Letter Hi there👋 Just finished working on e-commerce project which is a g…" at bounding box center [218, 167] width 310 height 287
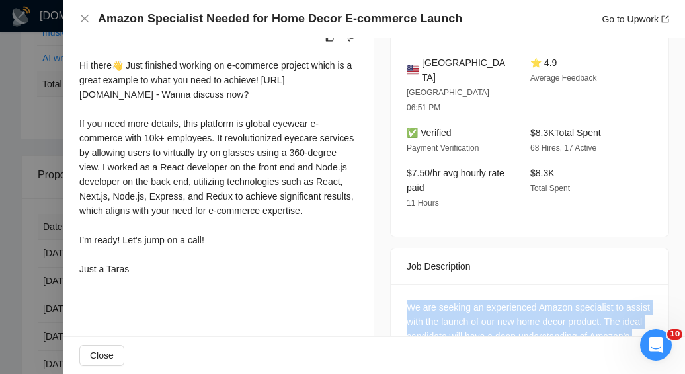
scroll to position [359, 0]
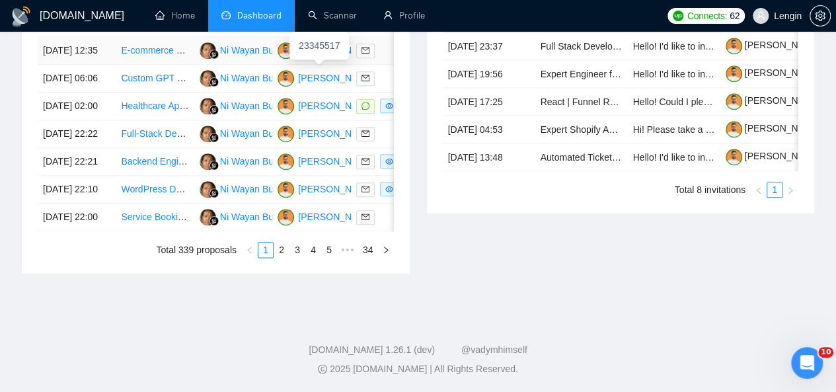
scroll to position [769, 0]
click at [299, 257] on link "3" at bounding box center [297, 250] width 15 height 15
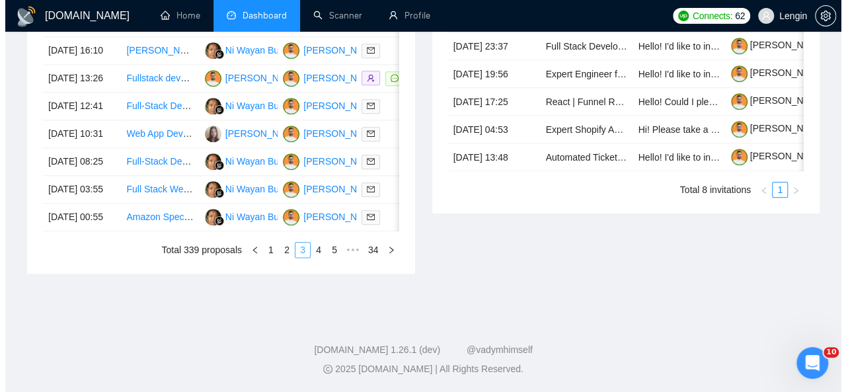
scroll to position [692, 0]
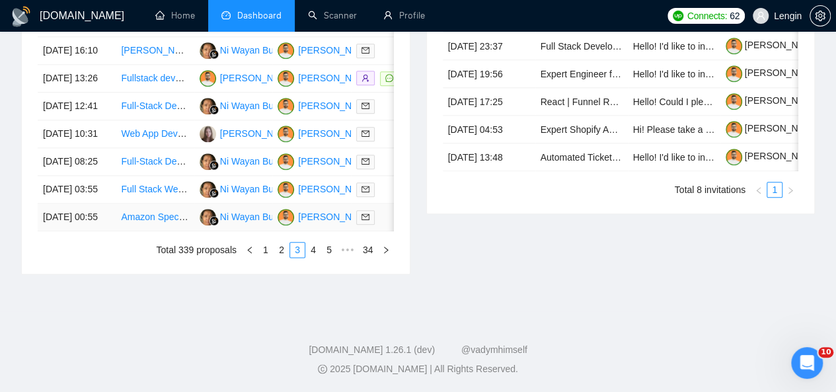
click at [165, 231] on td "Amazon Specialist Needed for Home Decor E-commerce Launch" at bounding box center [155, 218] width 78 height 28
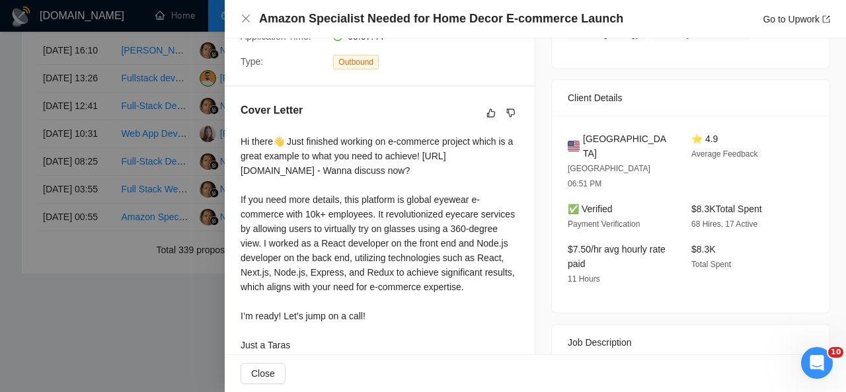
scroll to position [125, 0]
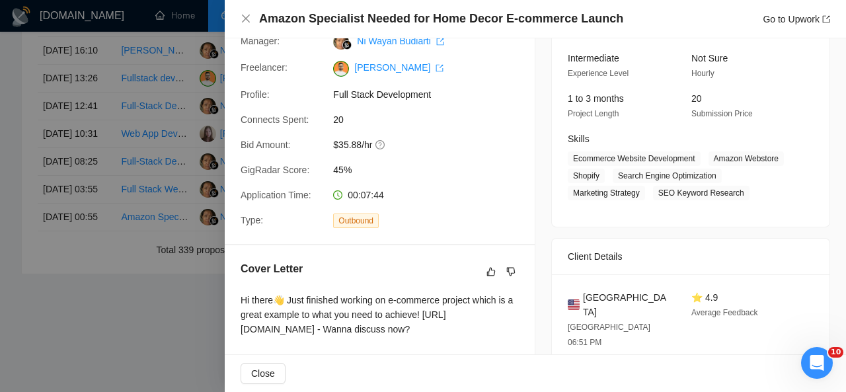
drag, startPoint x: 705, startPoint y: 161, endPoint x: 711, endPoint y: 168, distance: 9.0
click at [711, 168] on span "Ecommerce Website Development Amazon Webstore Shopify Search Engine Optimizatio…" at bounding box center [681, 175] width 226 height 49
click at [727, 220] on div "[DATE] 00:47 Published Unspecified Hourly Rate Intermediate Experience Level No…" at bounding box center [691, 111] width 278 height 232
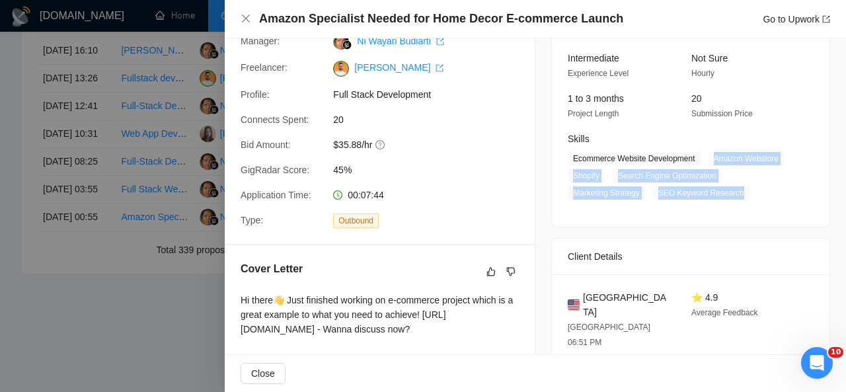
drag, startPoint x: 707, startPoint y: 159, endPoint x: 731, endPoint y: 192, distance: 40.2
click at [731, 192] on span "Ecommerce Website Development Amazon Webstore Shopify Search Engine Optimizatio…" at bounding box center [681, 175] width 226 height 49
copy span "Amazon Webstore Shopify Search Engine Optimization Marketing Strategy SEO Keywo…"
click at [247, 20] on icon "close" at bounding box center [246, 19] width 8 height 8
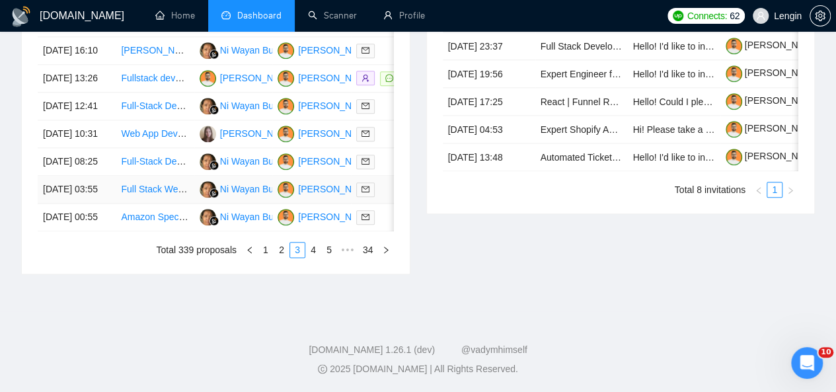
click at [166, 204] on td "Full Stack Web Developers Needed for E-Commerce Project" at bounding box center [155, 190] width 78 height 28
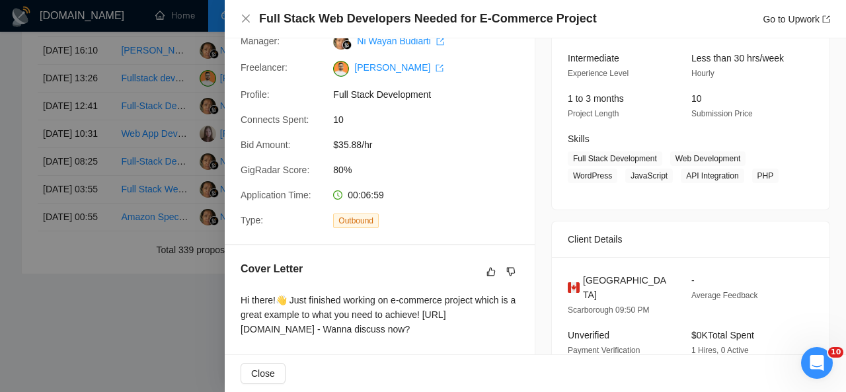
scroll to position [0, 0]
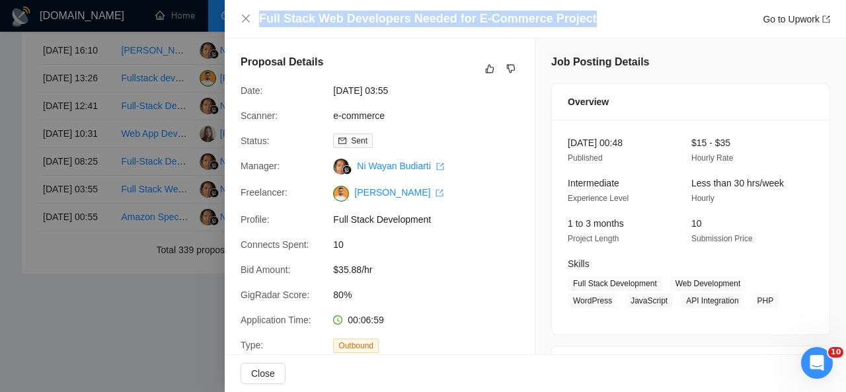
drag, startPoint x: 588, startPoint y: 17, endPoint x: 260, endPoint y: 13, distance: 328.6
click at [260, 13] on div "Full Stack Web Developers Needed for E-Commerce Project Go to Upwork" at bounding box center [544, 19] width 571 height 17
copy h4 "Full Stack Web Developers Needed for E-Commerce Project"
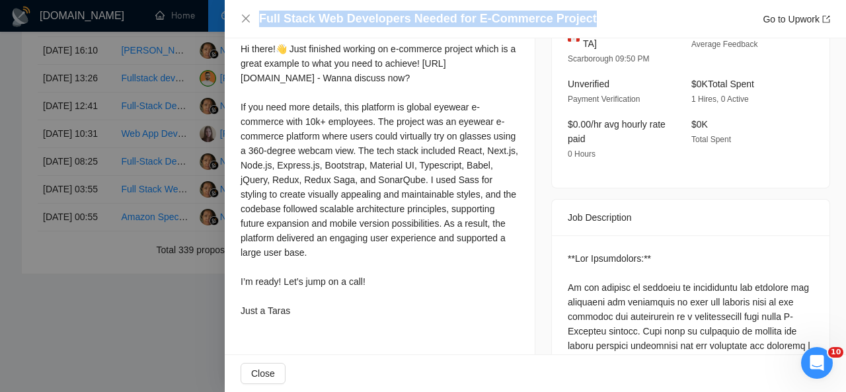
scroll to position [376, 0]
drag, startPoint x: 237, startPoint y: 52, endPoint x: 319, endPoint y: 322, distance: 282.6
click at [319, 322] on div "Cover Letter Hi there!👋 Just finished working on e-commerce project which is a …" at bounding box center [380, 167] width 310 height 345
copy div "Hi there!👋 Just finished working on e-commerce project which is a great example…"
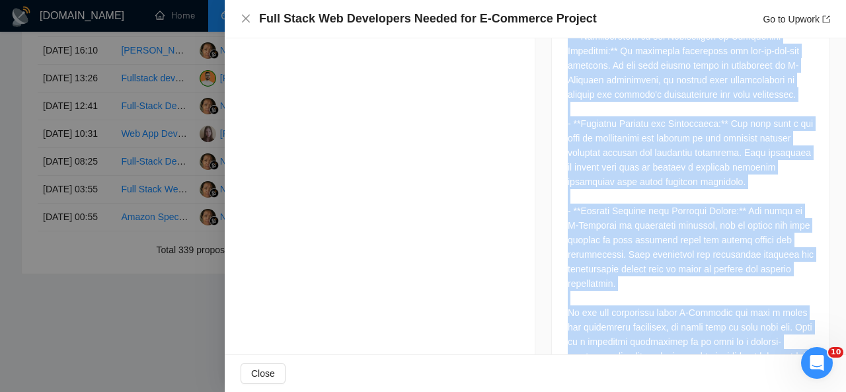
scroll to position [1299, 0]
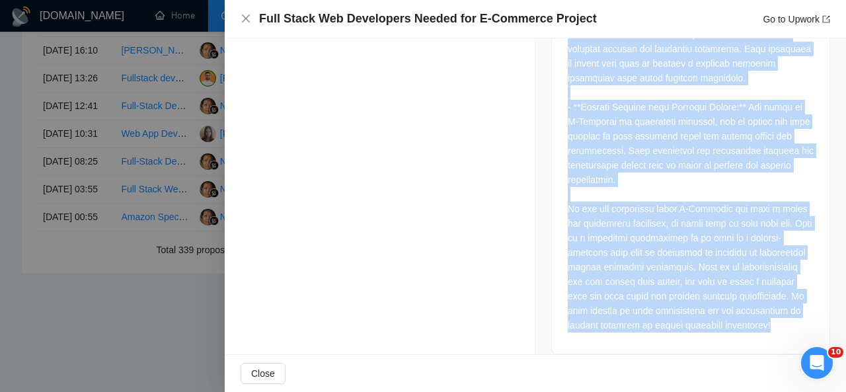
drag, startPoint x: 562, startPoint y: 163, endPoint x: 781, endPoint y: 310, distance: 264.1
copy div "We are excited to announce an opportunity for talented and motivated web develo…"
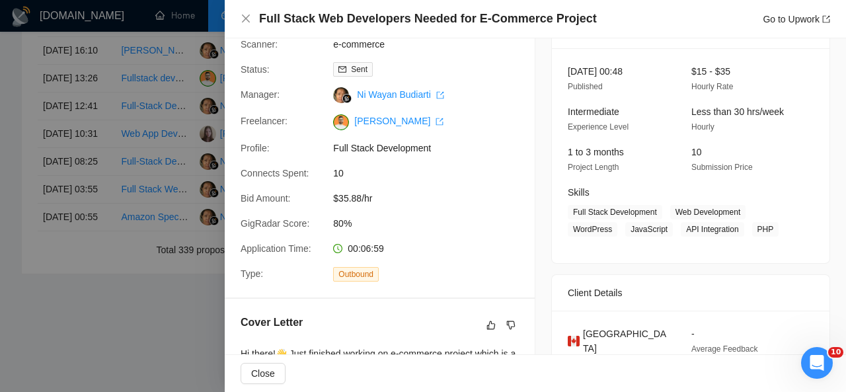
scroll to position [71, 0]
drag, startPoint x: 668, startPoint y: 212, endPoint x: 757, endPoint y: 228, distance: 90.1
click at [757, 228] on span "Full Stack Development Web Development WordPress JavaScript API Integration PHP" at bounding box center [681, 221] width 226 height 32
copy span "Web Development WordPress JavaScript API Integration PH"
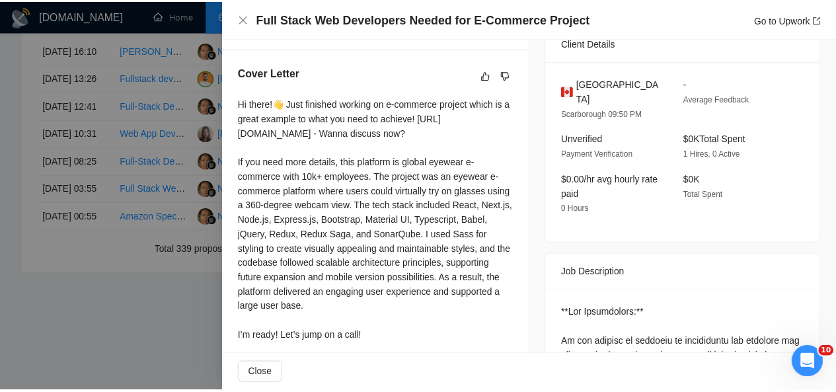
scroll to position [0, 0]
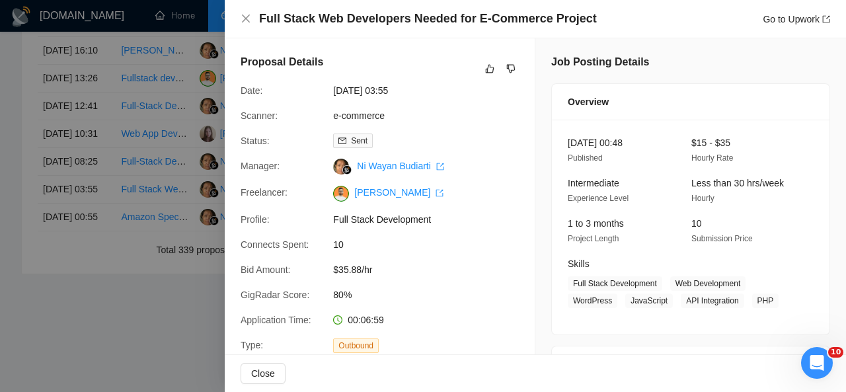
click at [246, 9] on div "Full Stack Web Developers Needed for E-Commerce Project Go to Upwork" at bounding box center [535, 19] width 621 height 38
click at [247, 16] on icon "close" at bounding box center [246, 18] width 11 height 11
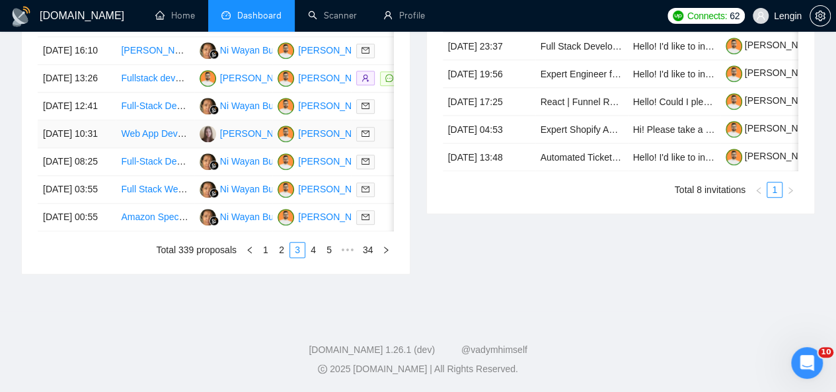
click at [183, 148] on td "Web App Development for Recipe Management" at bounding box center [155, 134] width 78 height 28
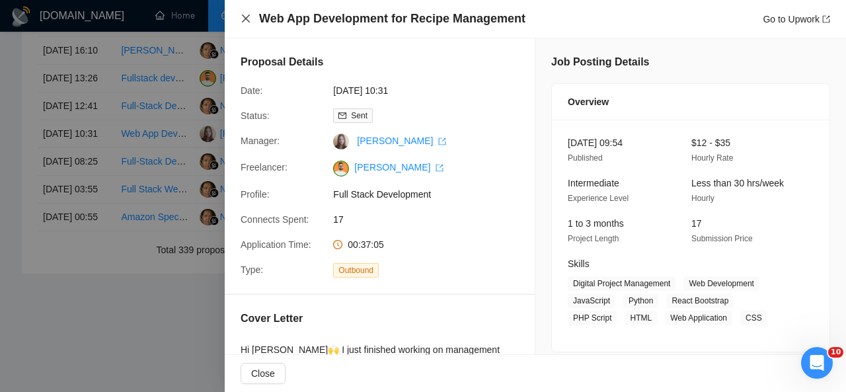
click at [245, 19] on icon "close" at bounding box center [246, 18] width 11 height 11
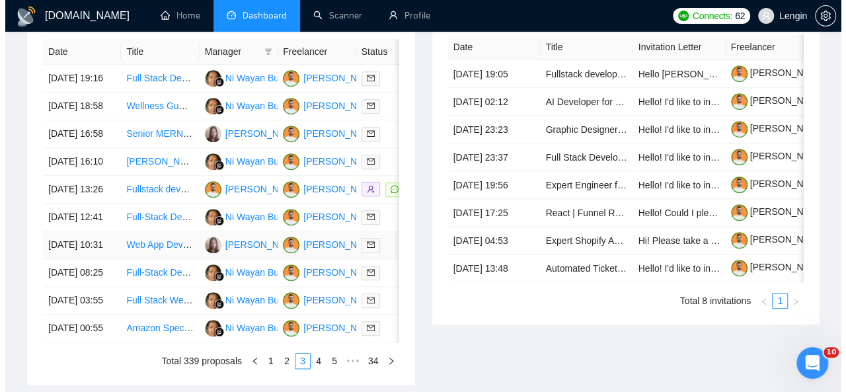
scroll to position [557, 0]
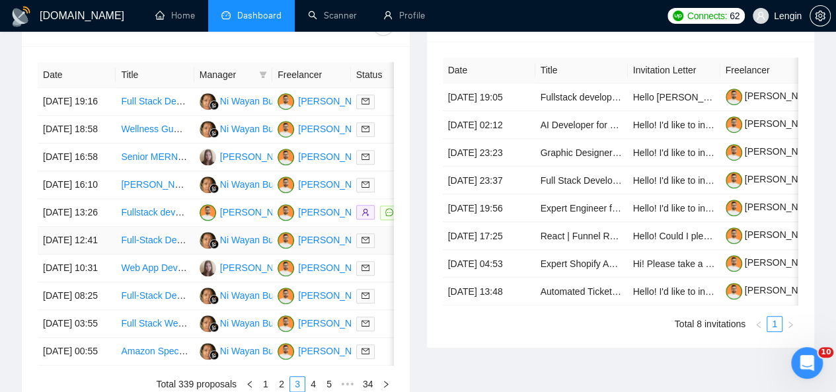
click at [164, 255] on td "Full-Stack Developer Needed to Build SaaS MVP (Next.js, [PERSON_NAME], Node.js,…" at bounding box center [155, 241] width 78 height 28
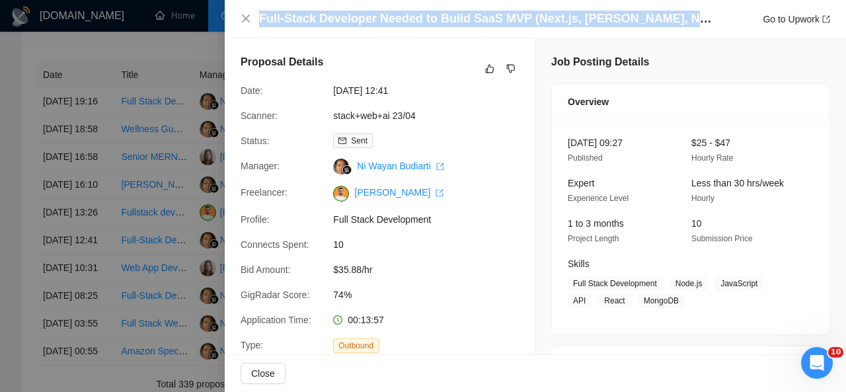
drag, startPoint x: 259, startPoint y: 17, endPoint x: 705, endPoint y: 15, distance: 445.6
click at [705, 15] on h4 "Full-Stack Developer Needed to Build SaaS MVP (Next.js, [PERSON_NAME], Node.js,…" at bounding box center [487, 19] width 456 height 17
copy h4 "Full-Stack Developer Needed to Build SaaS MVP (Next.js, [PERSON_NAME], Node.js,…"
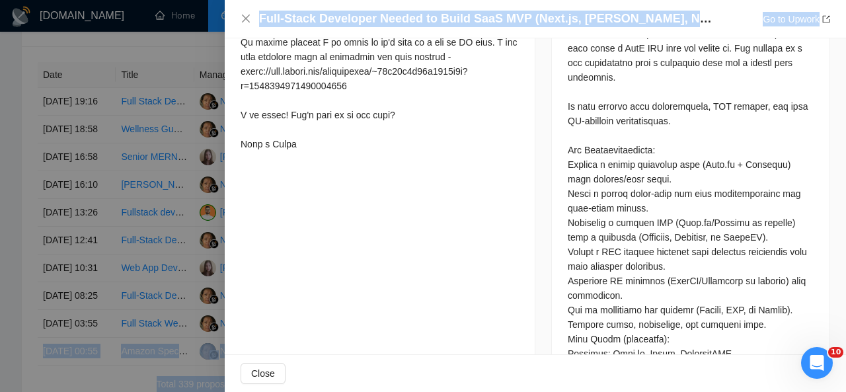
scroll to position [1022, 0]
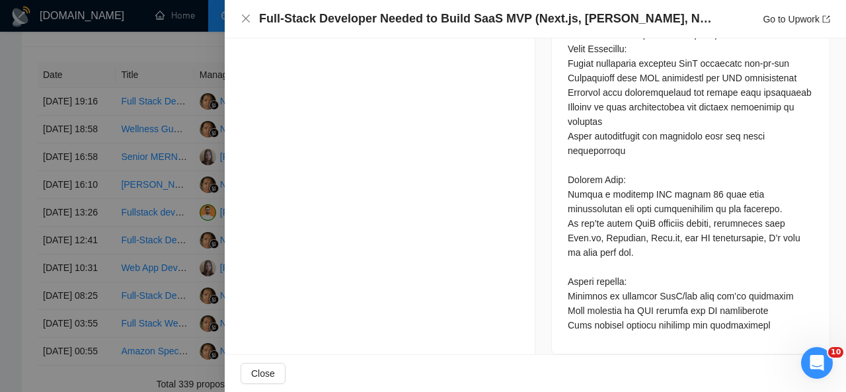
drag, startPoint x: 238, startPoint y: 55, endPoint x: 366, endPoint y: 153, distance: 161.2
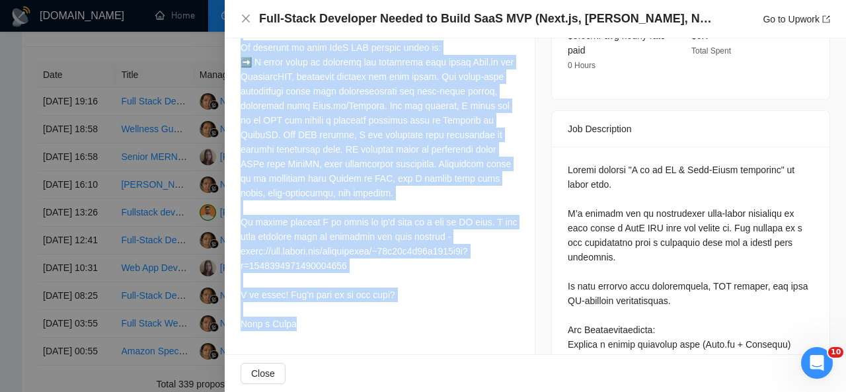
scroll to position [333, 0]
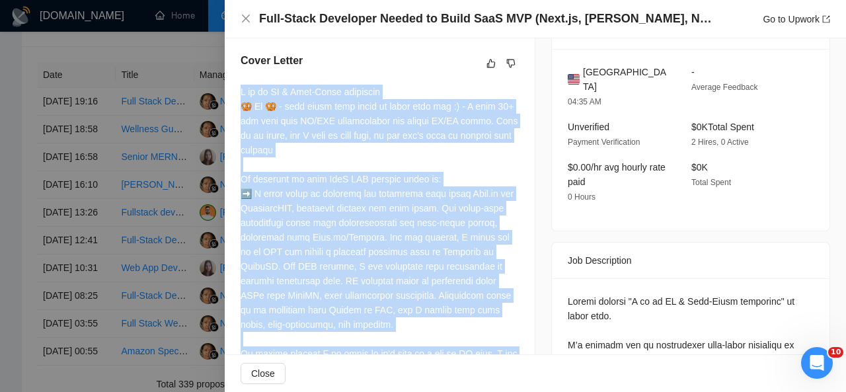
copy div "L ip do SI & Amet-Conse adipiscin 🥨 El 🥨 - sedd eiusm temp incid ut labor etdo …"
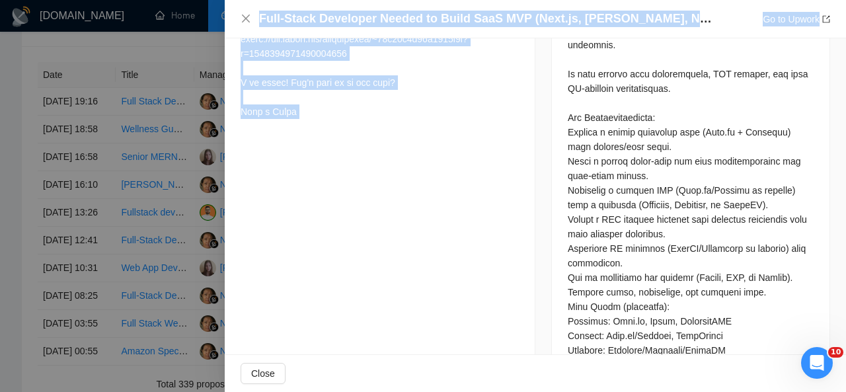
scroll to position [1022, 0]
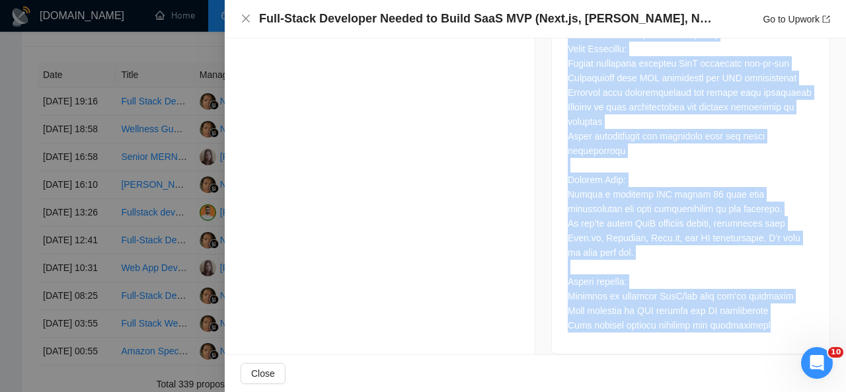
drag, startPoint x: 561, startPoint y: 95, endPoint x: 750, endPoint y: 325, distance: 297.8
copy div "Loremi dolorsi "A co ad EL & Sedd-Eiusm temporinc" ut labor etdo. M’a enimadm v…"
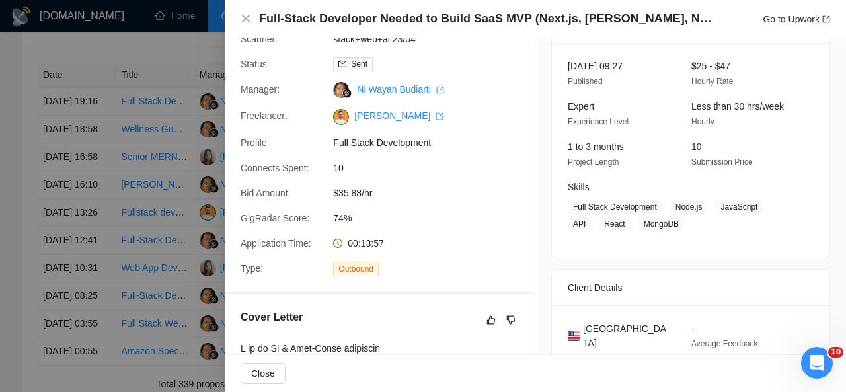
scroll to position [44, 0]
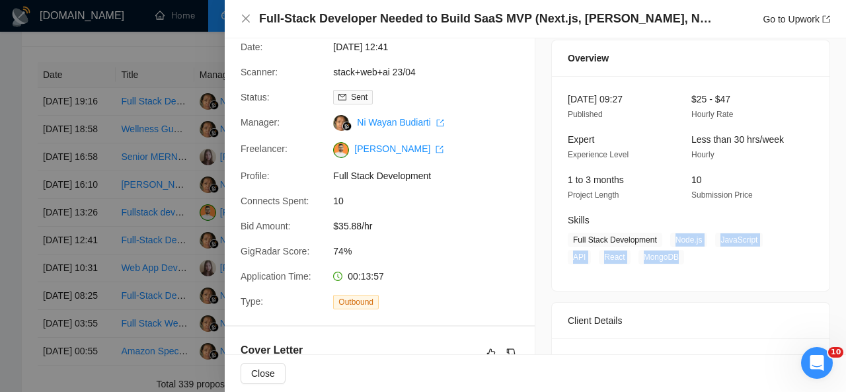
drag, startPoint x: 668, startPoint y: 237, endPoint x: 649, endPoint y: 256, distance: 26.7
click at [649, 256] on span "Full Stack Development Node.js JavaScript API React MongoDB" at bounding box center [681, 249] width 226 height 32
copy span "Node.js JavaScript API React MongoDB"
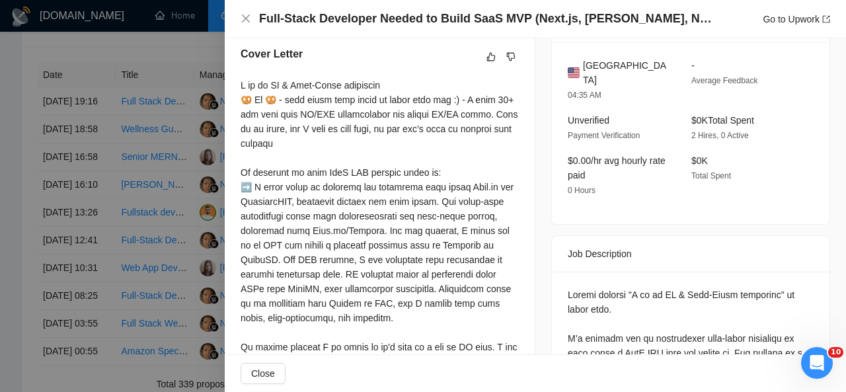
scroll to position [0, 0]
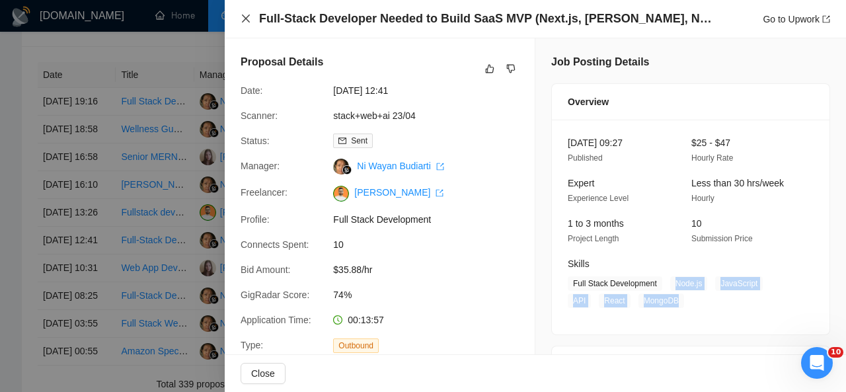
click at [244, 19] on icon "close" at bounding box center [246, 18] width 11 height 11
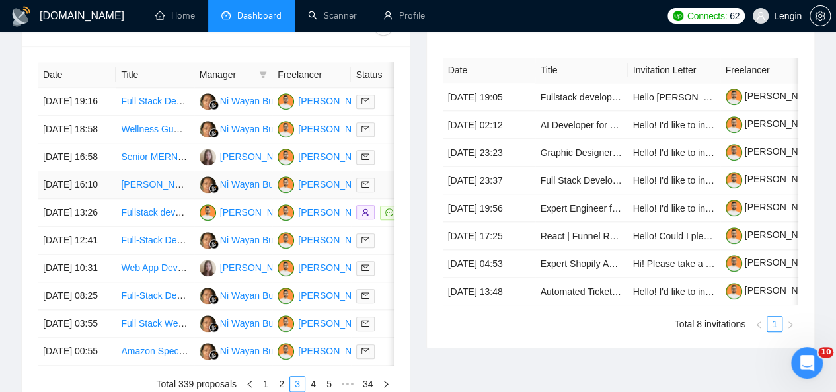
click at [184, 199] on td "[PERSON_NAME] expert to help with AI voice assistant" at bounding box center [155, 185] width 78 height 28
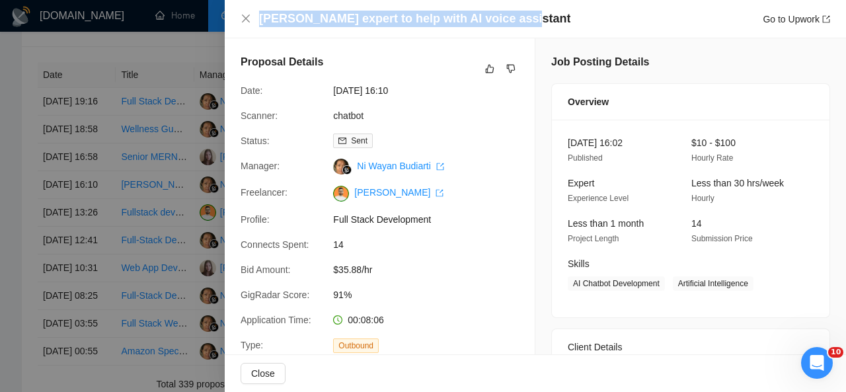
drag, startPoint x: 505, startPoint y: 22, endPoint x: 253, endPoint y: 20, distance: 251.9
click at [253, 20] on div "[PERSON_NAME] expert to help with AI voice assistant Go to Upwork" at bounding box center [536, 19] width 590 height 17
copy h4 "[PERSON_NAME] expert to help with AI voice assistant"
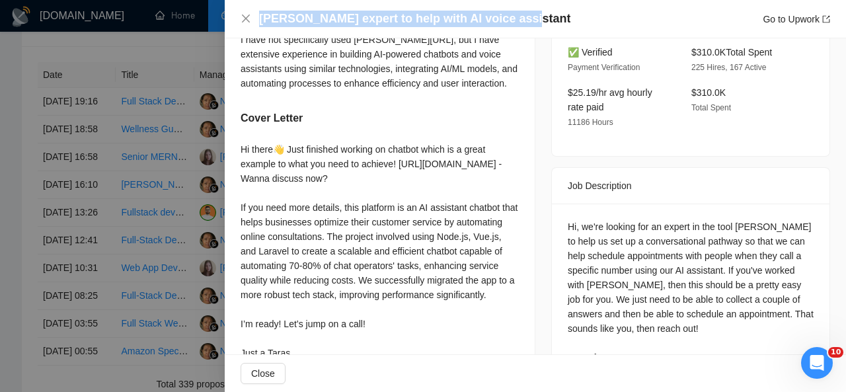
scroll to position [442, 0]
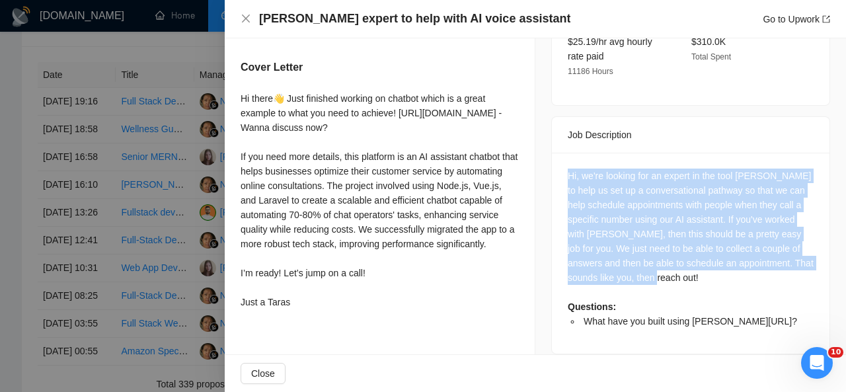
drag, startPoint x: 664, startPoint y: 266, endPoint x: 562, endPoint y: 158, distance: 149.2
click at [568, 169] on div "Hi, we're looking for an expert in the tool [PERSON_NAME] to help us set up a c…" at bounding box center [691, 249] width 246 height 160
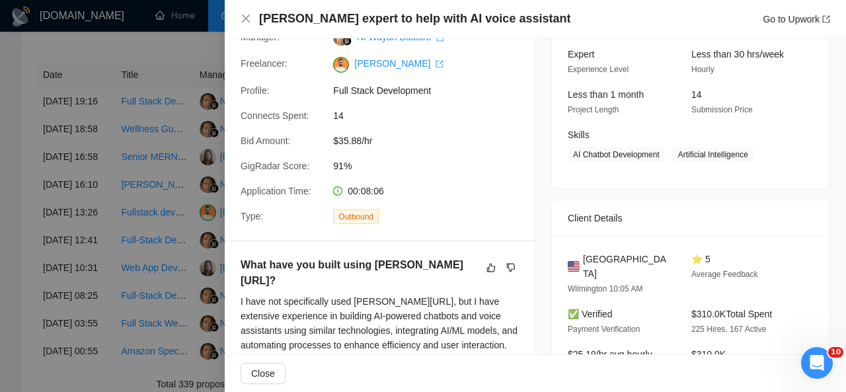
scroll to position [99, 0]
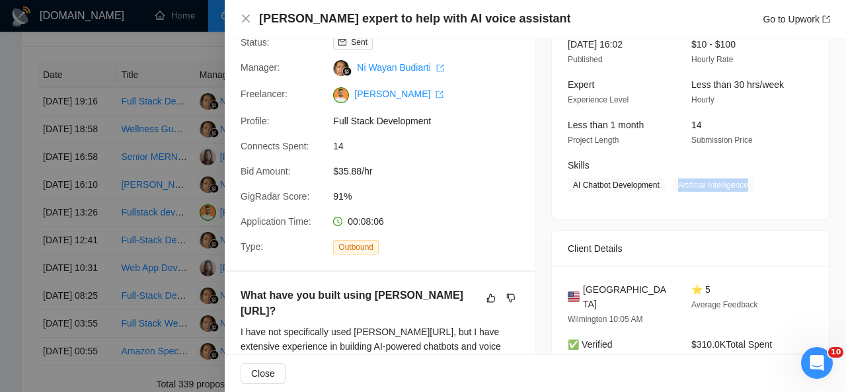
drag, startPoint x: 673, startPoint y: 186, endPoint x: 758, endPoint y: 184, distance: 84.6
click at [758, 184] on span "AI Chatbot Development Artificial Intelligence" at bounding box center [681, 185] width 226 height 15
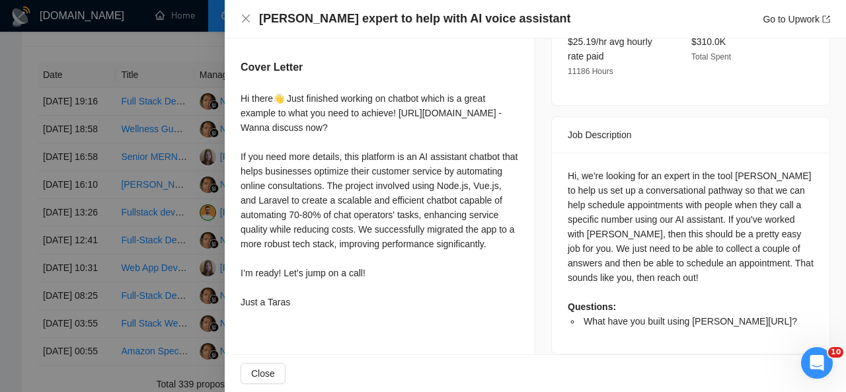
scroll to position [435, 0]
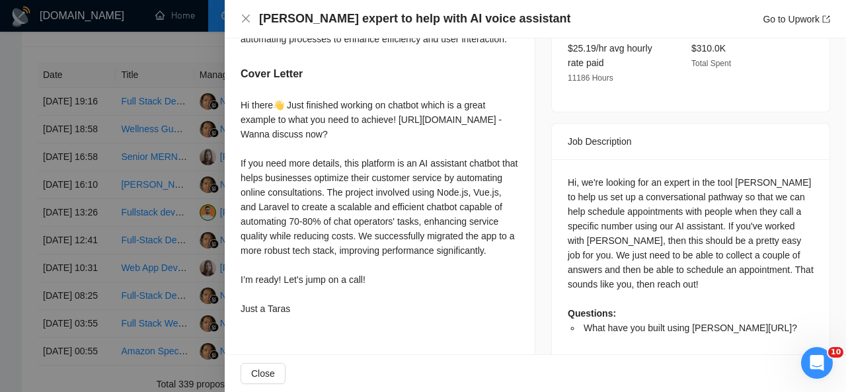
drag, startPoint x: 240, startPoint y: 87, endPoint x: 319, endPoint y: 308, distance: 234.4
click at [319, 308] on div "What have you built using [PERSON_NAME][URL]? I have not specifically used [PER…" at bounding box center [380, 136] width 310 height 402
drag, startPoint x: 287, startPoint y: 322, endPoint x: 239, endPoint y: 83, distance: 244.0
click at [239, 83] on div "What have you built using [PERSON_NAME][URL]? I have not specifically used [PER…" at bounding box center [380, 136] width 310 height 402
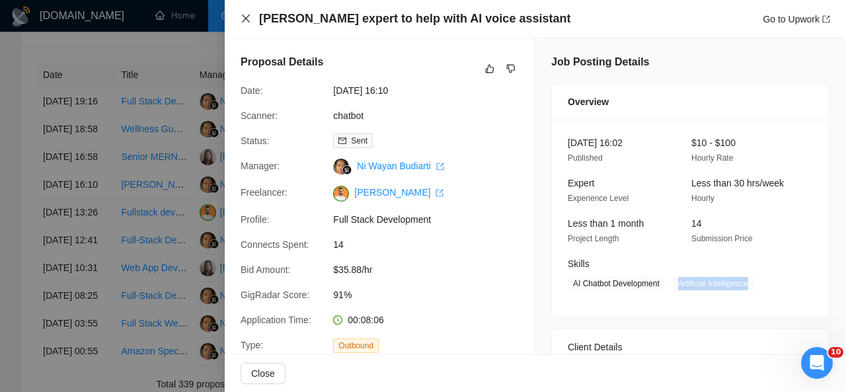
click at [243, 22] on icon "close" at bounding box center [246, 19] width 8 height 8
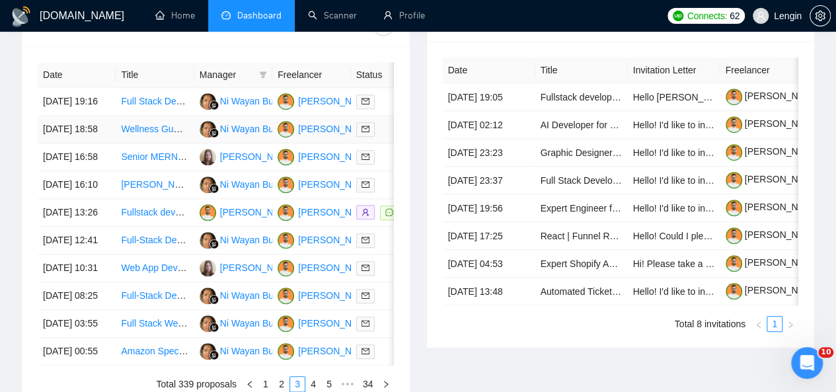
click at [186, 137] on td "Wellness Gummies – Formula Development Project" at bounding box center [155, 130] width 78 height 28
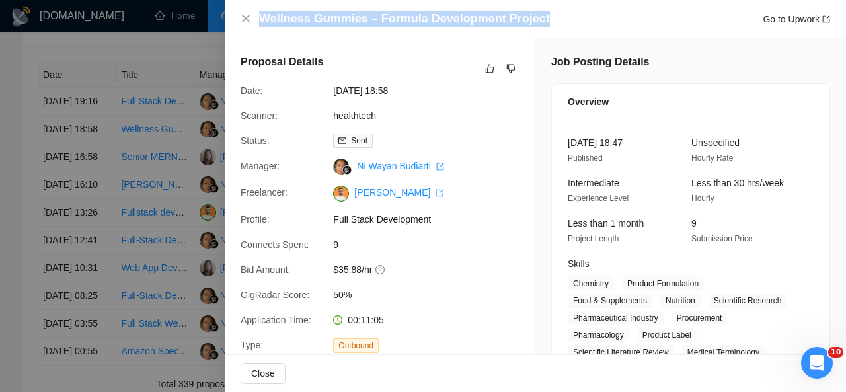
drag, startPoint x: 540, startPoint y: 20, endPoint x: 260, endPoint y: 23, distance: 279.0
click at [260, 23] on div "Wellness Gummies – Formula Development Project Go to Upwork" at bounding box center [544, 19] width 571 height 17
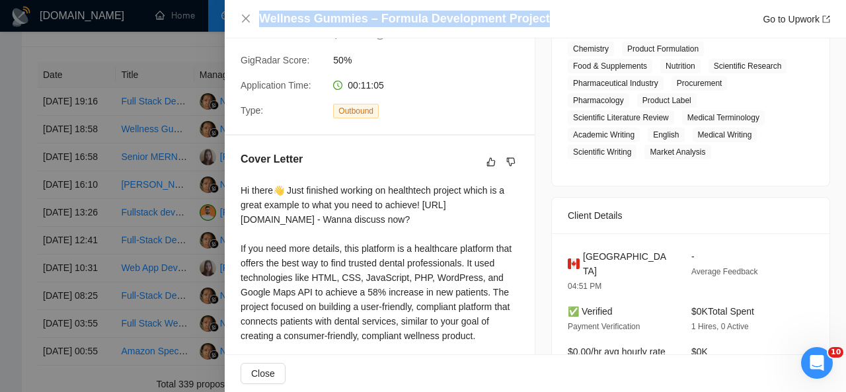
scroll to position [331, 0]
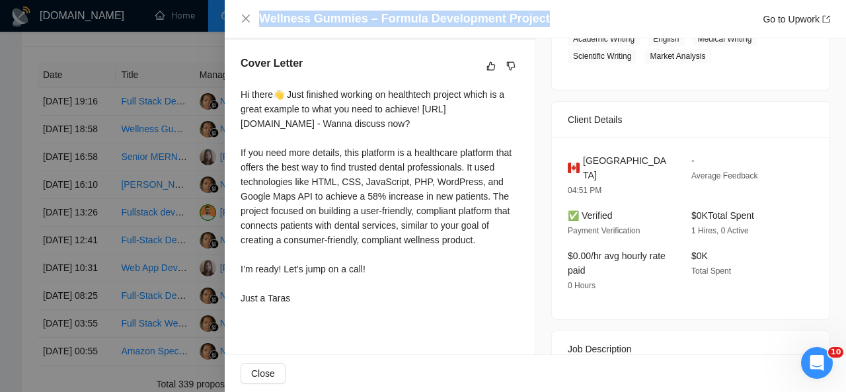
drag, startPoint x: 239, startPoint y: 97, endPoint x: 325, endPoint y: 316, distance: 235.7
click at [325, 316] on div "Cover Letter Hi there👋 Just finished working on healthtech project which is a g…" at bounding box center [380, 183] width 310 height 287
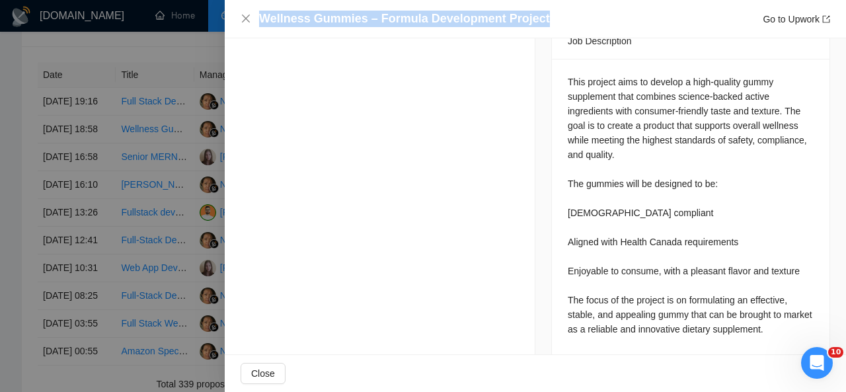
scroll to position [643, 0]
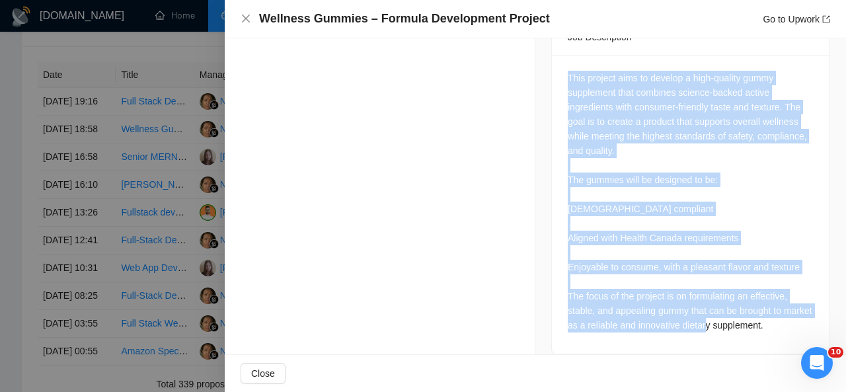
drag, startPoint x: 561, startPoint y: 64, endPoint x: 797, endPoint y: 313, distance: 343.3
click at [797, 313] on div "This project aims to develop a high-quality gummy supplement that combines scie…" at bounding box center [691, 204] width 278 height 299
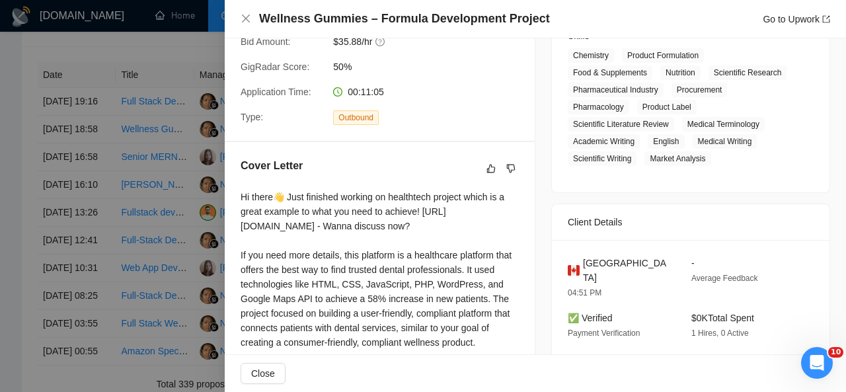
scroll to position [194, 0]
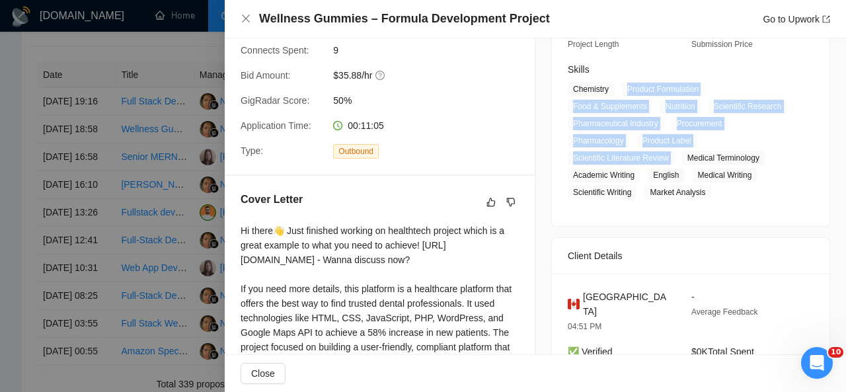
drag, startPoint x: 621, startPoint y: 89, endPoint x: 690, endPoint y: 165, distance: 102.5
click at [690, 165] on span "Chemistry Product Formulation Food & Supplements Nutrition Scientific Research …" at bounding box center [681, 141] width 226 height 118
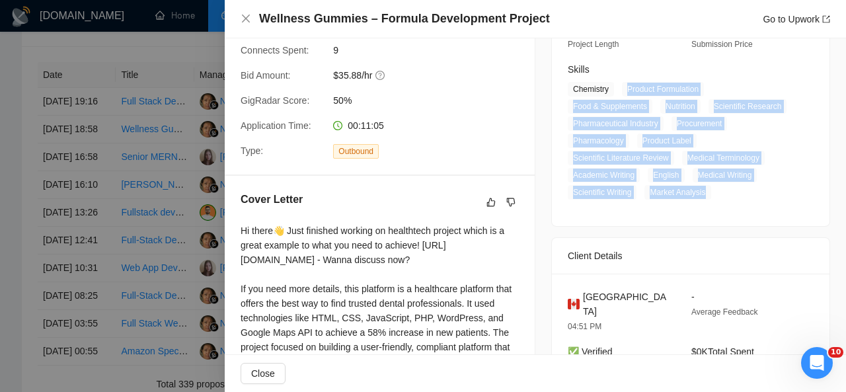
drag, startPoint x: 702, startPoint y: 191, endPoint x: 621, endPoint y: 83, distance: 134.6
click at [621, 83] on span "Chemistry Product Formulation Food & Supplements Nutrition Scientific Research …" at bounding box center [681, 141] width 226 height 118
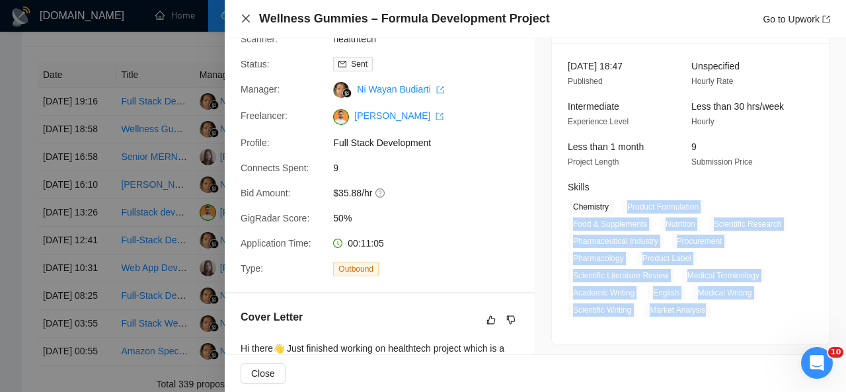
click at [244, 15] on icon "close" at bounding box center [246, 18] width 11 height 11
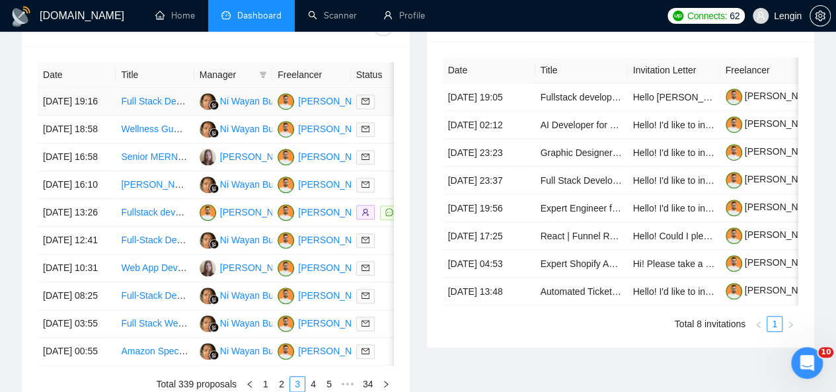
click at [171, 100] on td "Full Stack Developer Needed for Travel & Booking Web App" at bounding box center [155, 102] width 78 height 28
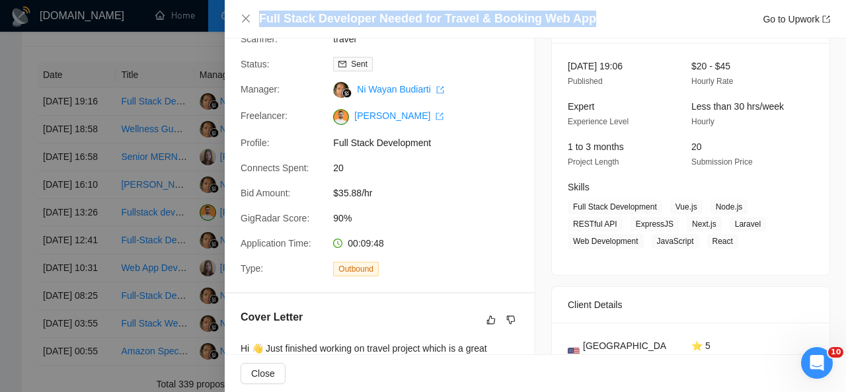
drag, startPoint x: 592, startPoint y: 19, endPoint x: 254, endPoint y: 17, distance: 338.5
click at [254, 17] on div "Full Stack Developer Needed for Travel & Booking Web App Go to Upwork" at bounding box center [536, 19] width 590 height 17
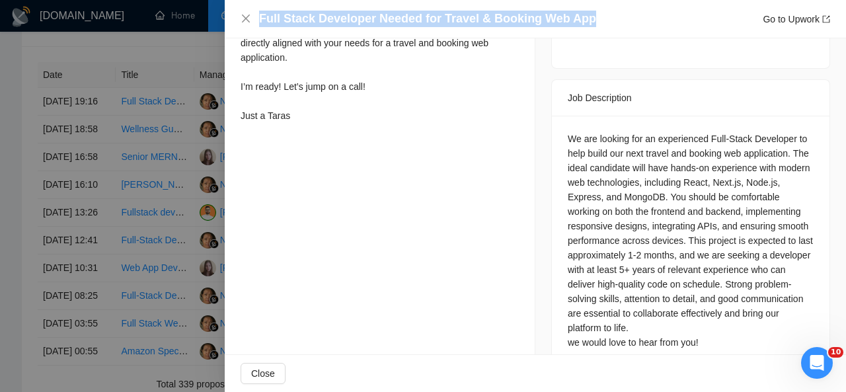
scroll to position [514, 0]
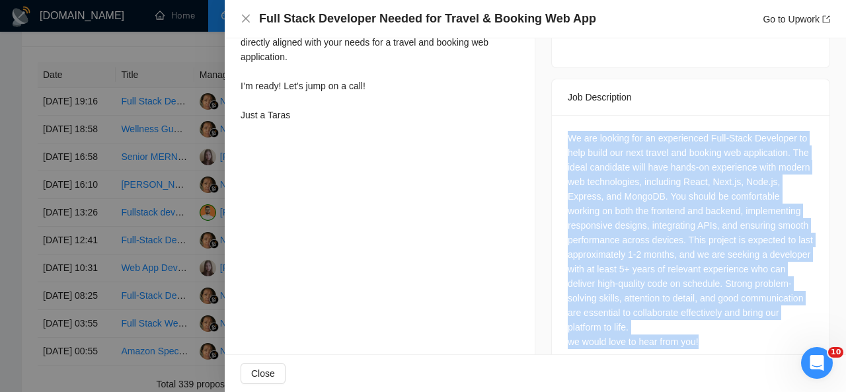
drag, startPoint x: 562, startPoint y: 122, endPoint x: 713, endPoint y: 321, distance: 249.7
click at [713, 321] on div "We are looking for an experienced Full-Stack Developer to help build our next t…" at bounding box center [691, 242] width 278 height 255
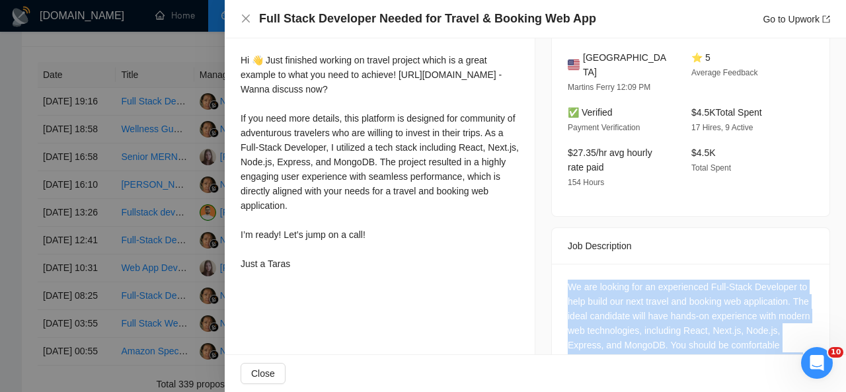
scroll to position [364, 0]
drag, startPoint x: 241, startPoint y: 59, endPoint x: 319, endPoint y: 298, distance: 251.7
click at [319, 293] on div "Cover Letter Hi 👋 Just finished working on travel project which is a great exam…" at bounding box center [380, 149] width 310 height 287
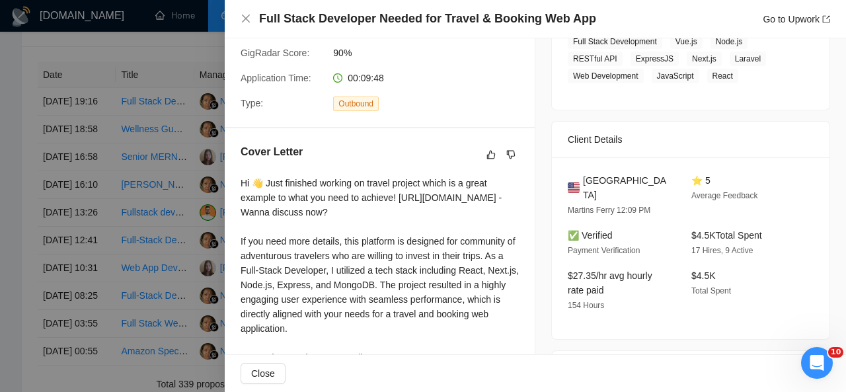
scroll to position [246, 0]
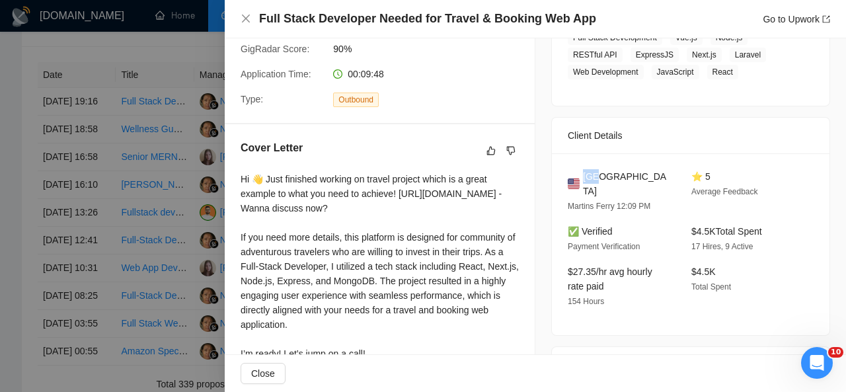
drag, startPoint x: 604, startPoint y: 174, endPoint x: 579, endPoint y: 176, distance: 25.2
click at [579, 176] on div "[GEOGRAPHIC_DATA]" at bounding box center [619, 183] width 102 height 29
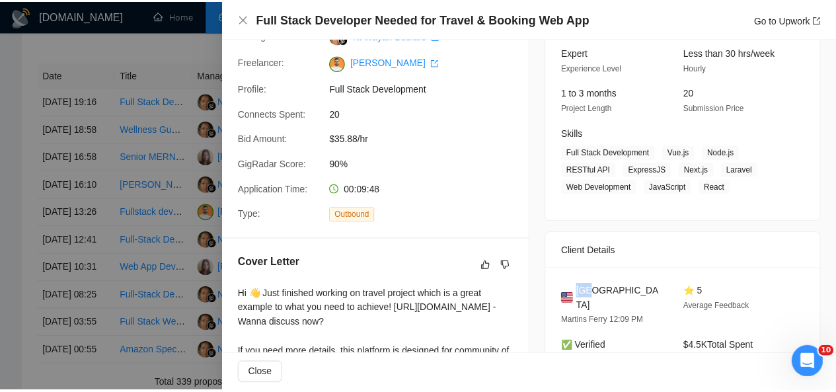
scroll to position [130, 0]
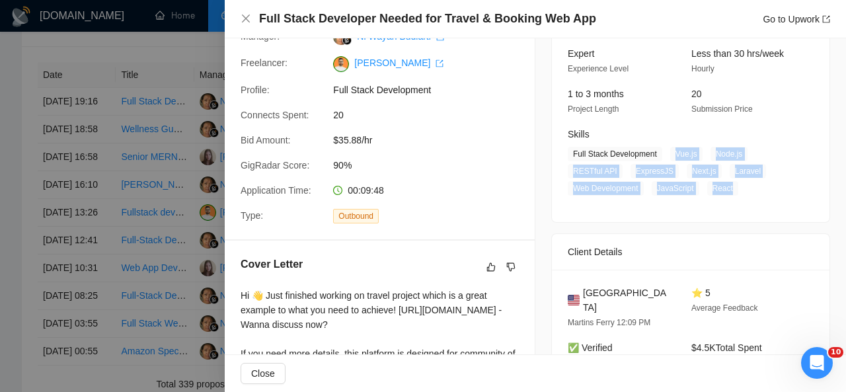
drag, startPoint x: 667, startPoint y: 149, endPoint x: 733, endPoint y: 192, distance: 78.7
click at [733, 192] on span "Full Stack Development Vue.js Node.js RESTful API ExpressJS Next.js Laravel Web…" at bounding box center [681, 171] width 226 height 49
click at [246, 21] on icon "close" at bounding box center [246, 18] width 11 height 11
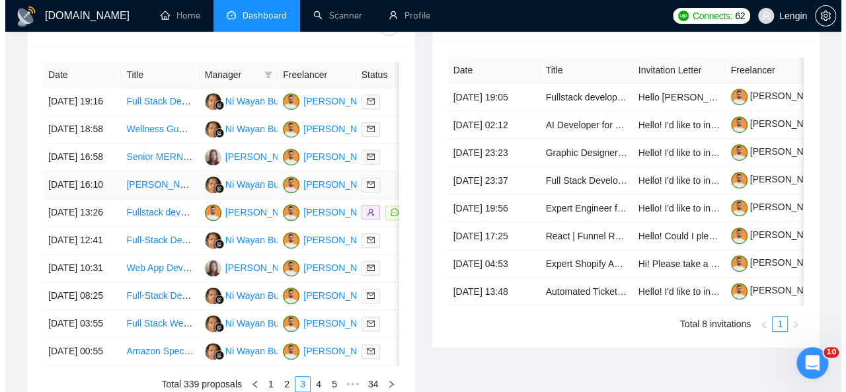
scroll to position [678, 0]
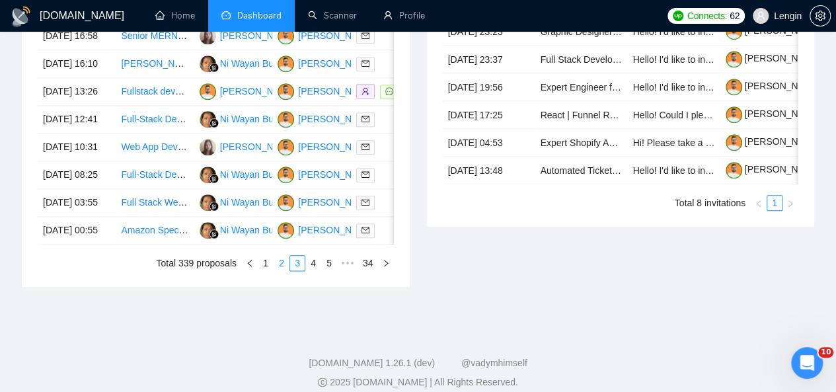
click at [284, 270] on link "2" at bounding box center [281, 263] width 15 height 15
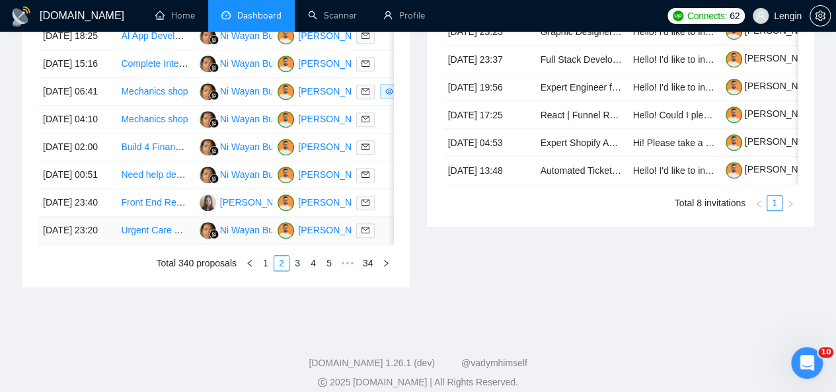
click at [175, 245] on td "Urgent Care Clinic Software (Scheduling, Patient/Doctor Portals, Telehealth, Pa…" at bounding box center [155, 231] width 78 height 28
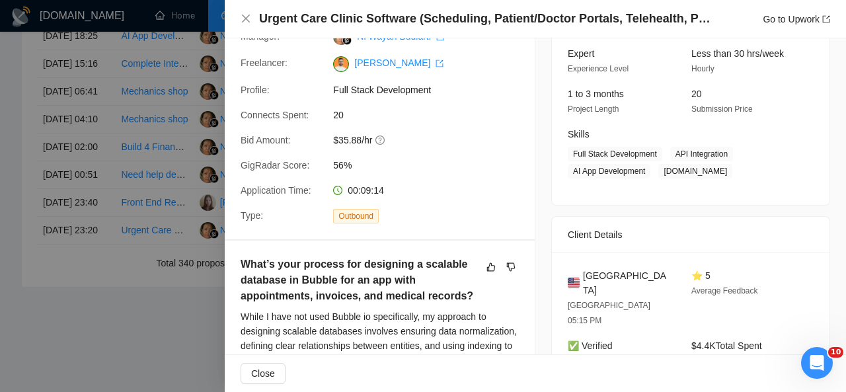
scroll to position [0, 0]
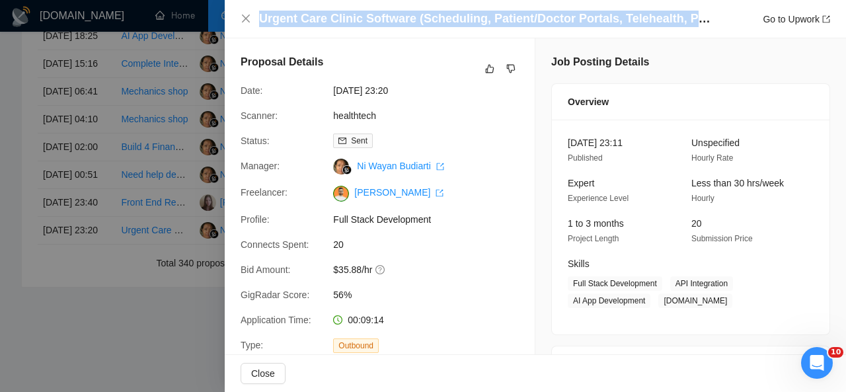
drag, startPoint x: 260, startPoint y: 16, endPoint x: 706, endPoint y: 19, distance: 445.6
click at [706, 19] on h4 "Urgent Care Clinic Software (Scheduling, Patient/Doctor Portals, Telehealth, Pa…" at bounding box center [487, 19] width 456 height 17
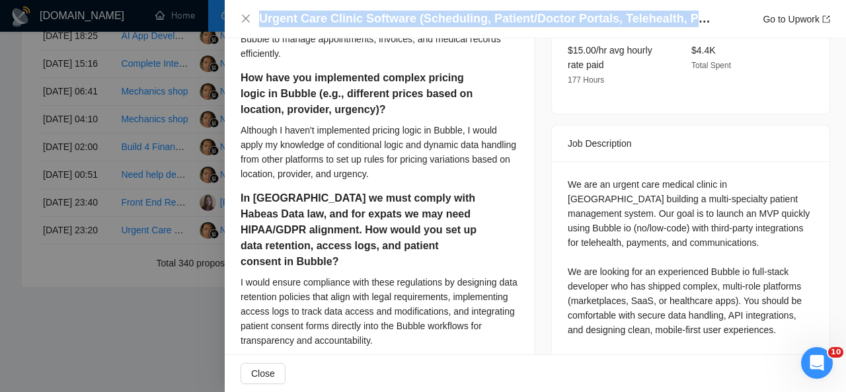
scroll to position [540, 0]
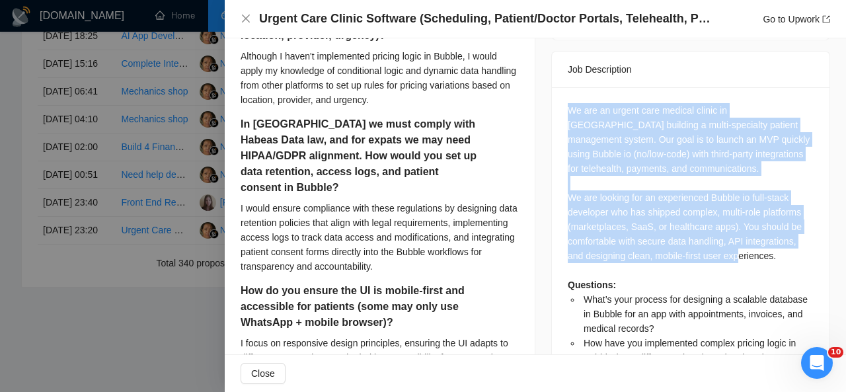
drag, startPoint x: 562, startPoint y: 78, endPoint x: 803, endPoint y: 219, distance: 279.4
click at [803, 219] on div "We are an urgent care medical clinic in [GEOGRAPHIC_DATA] building a multi-spec…" at bounding box center [691, 306] width 246 height 407
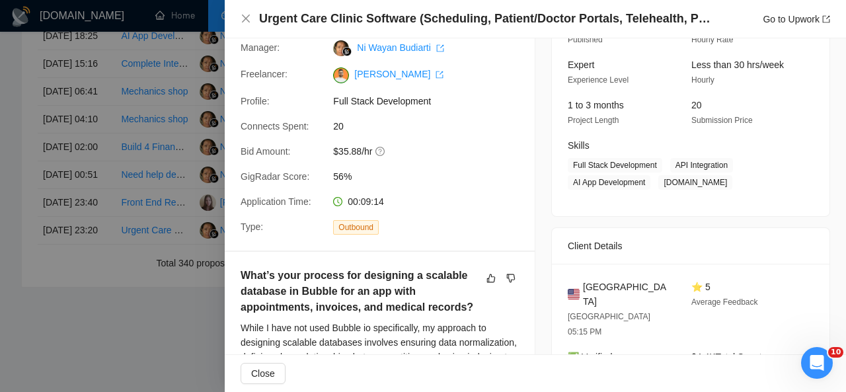
scroll to position [93, 0]
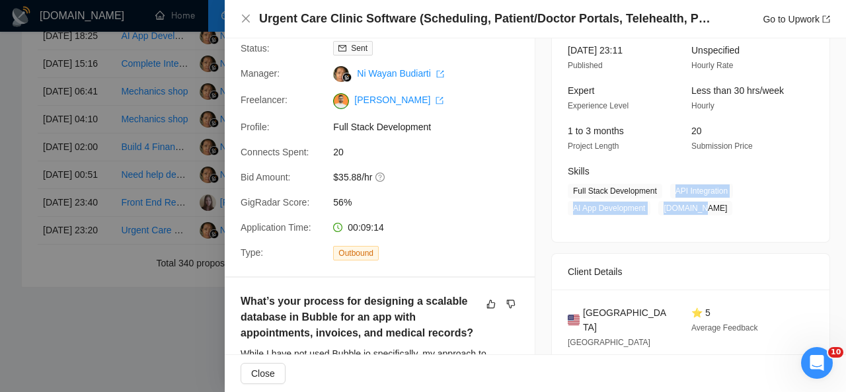
drag, startPoint x: 668, startPoint y: 191, endPoint x: 706, endPoint y: 212, distance: 43.2
click at [706, 212] on span "Full Stack Development API Integration AI App Development [DOMAIN_NAME]" at bounding box center [681, 200] width 226 height 32
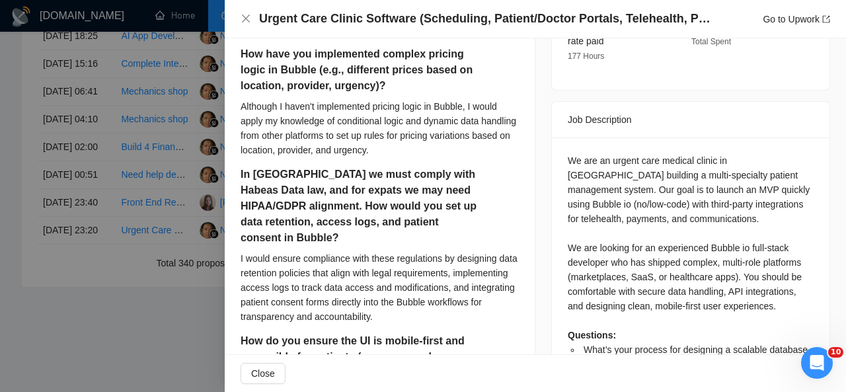
scroll to position [542, 0]
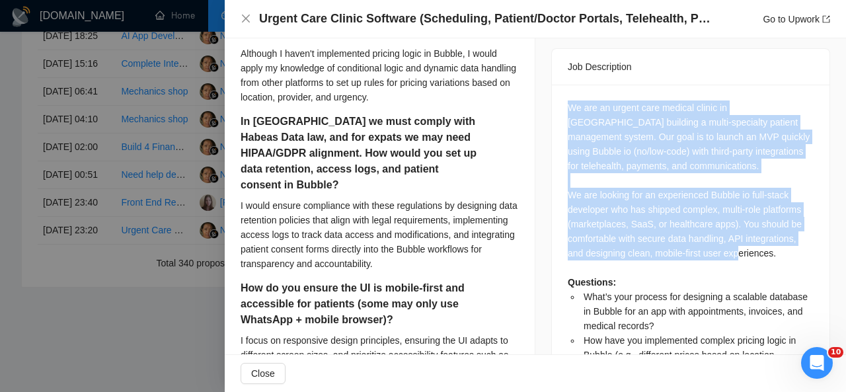
drag, startPoint x: 559, startPoint y: 70, endPoint x: 783, endPoint y: 222, distance: 270.3
click at [783, 222] on div "We are an urgent care medical clinic in [GEOGRAPHIC_DATA] building a multi-spec…" at bounding box center [691, 309] width 278 height 448
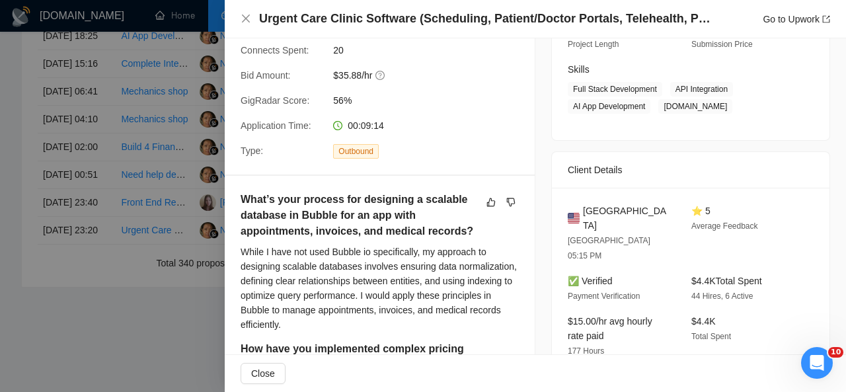
scroll to position [192, 0]
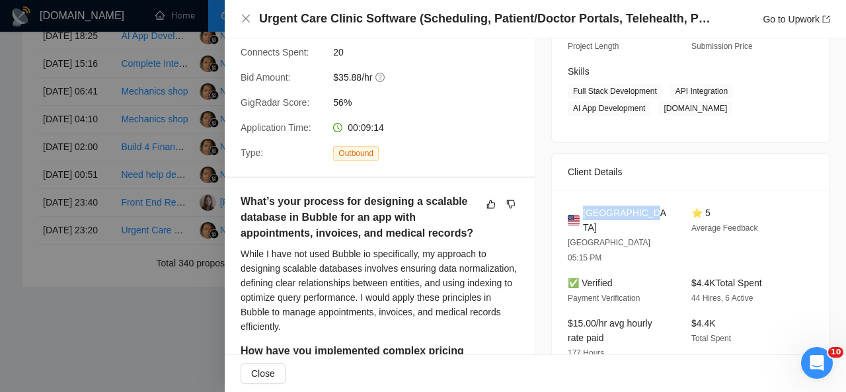
drag, startPoint x: 643, startPoint y: 212, endPoint x: 577, endPoint y: 210, distance: 66.1
click at [577, 210] on div "[GEOGRAPHIC_DATA]" at bounding box center [619, 220] width 102 height 29
click at [246, 20] on icon "close" at bounding box center [246, 18] width 11 height 11
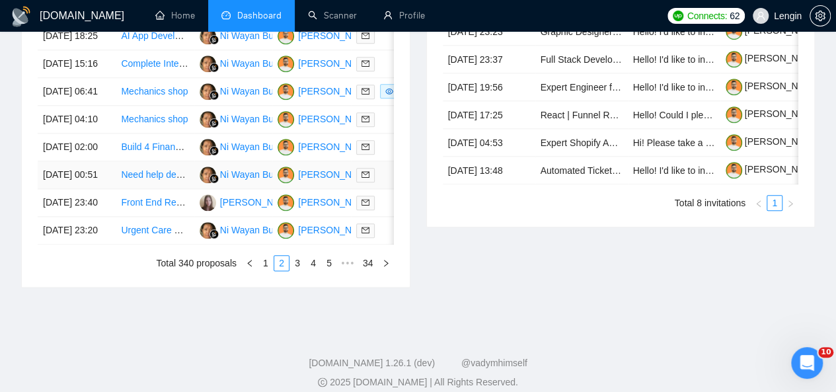
click at [186, 189] on td "Need help designing a company logo" at bounding box center [155, 175] width 78 height 28
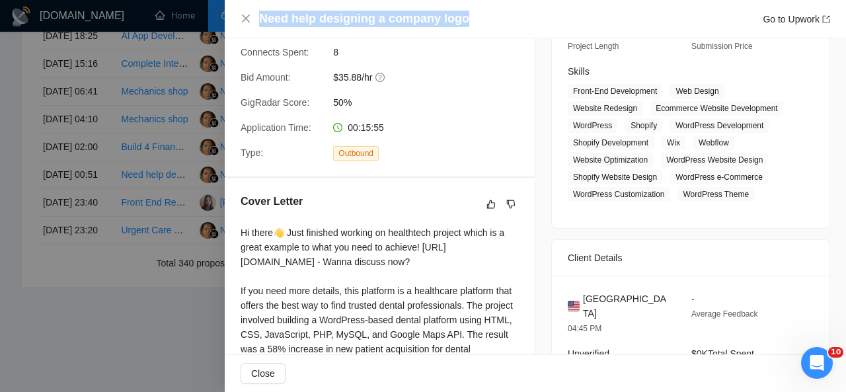
drag, startPoint x: 465, startPoint y: 16, endPoint x: 260, endPoint y: 17, distance: 205.0
click at [260, 17] on div "Need help designing a company logo Go to Upwork" at bounding box center [544, 19] width 571 height 17
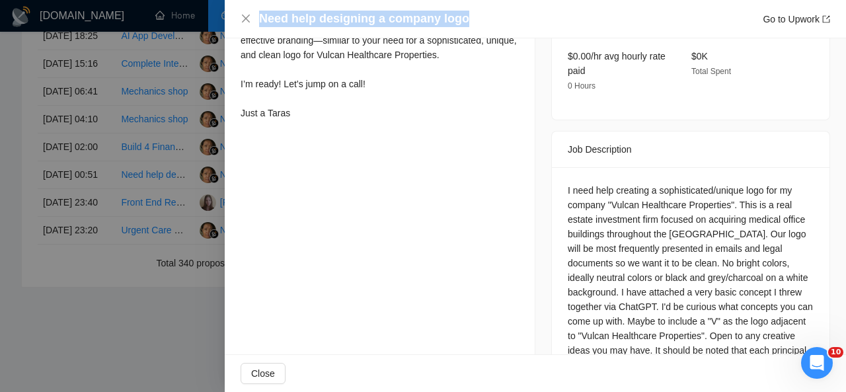
scroll to position [584, 0]
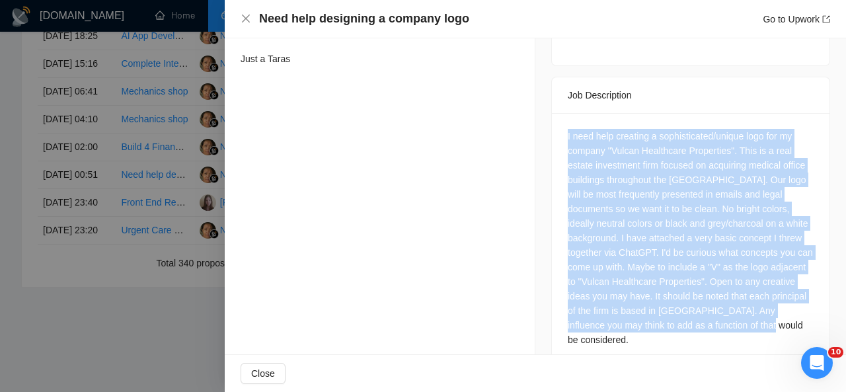
drag, startPoint x: 561, startPoint y: 122, endPoint x: 762, endPoint y: 329, distance: 288.9
click at [762, 329] on div "I need help creating a sophisticated/unique logo for my company "Vulcan Healthc…" at bounding box center [691, 240] width 278 height 255
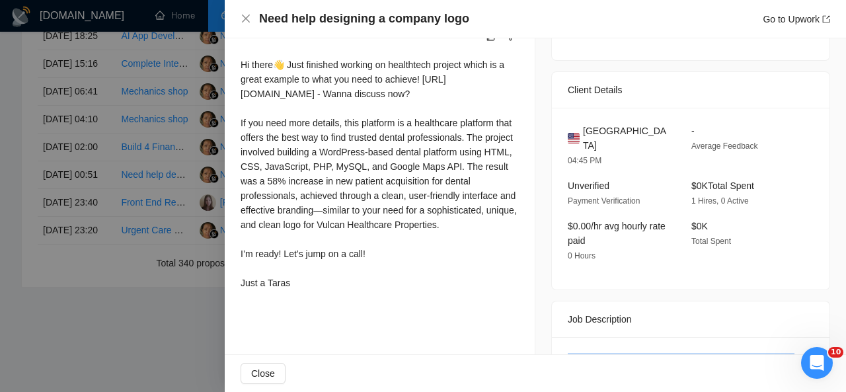
scroll to position [352, 0]
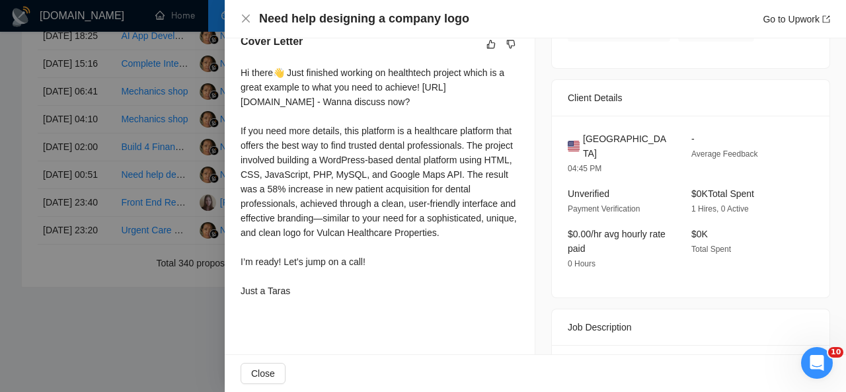
drag, startPoint x: 238, startPoint y: 75, endPoint x: 313, endPoint y: 303, distance: 240.7
click at [313, 303] on div "Cover Letter Hi there👋 Just finished working on healthtech project which is a g…" at bounding box center [380, 168] width 310 height 301
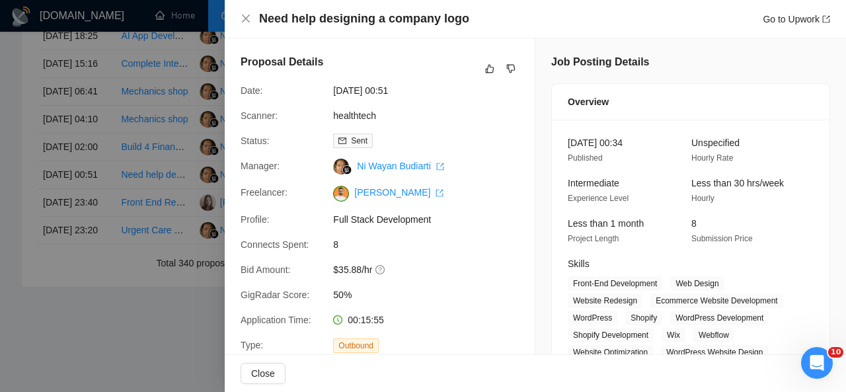
scroll to position [98, 0]
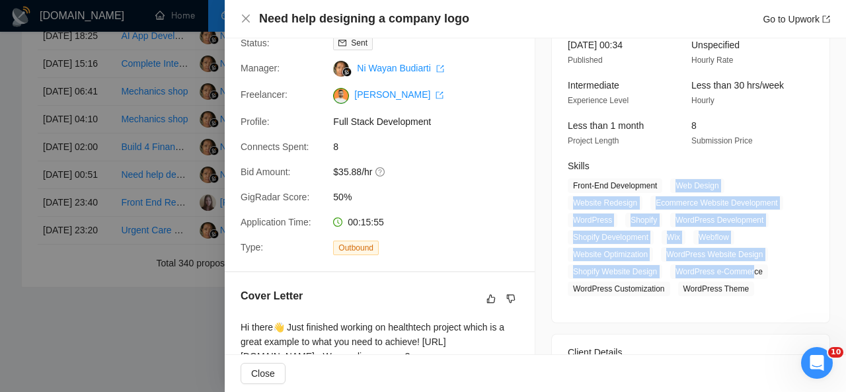
drag, startPoint x: 670, startPoint y: 182, endPoint x: 747, endPoint y: 271, distance: 118.1
click at [747, 271] on span "Front-End Development Web Design Website Redesign Ecommerce Website Development…" at bounding box center [681, 238] width 226 height 118
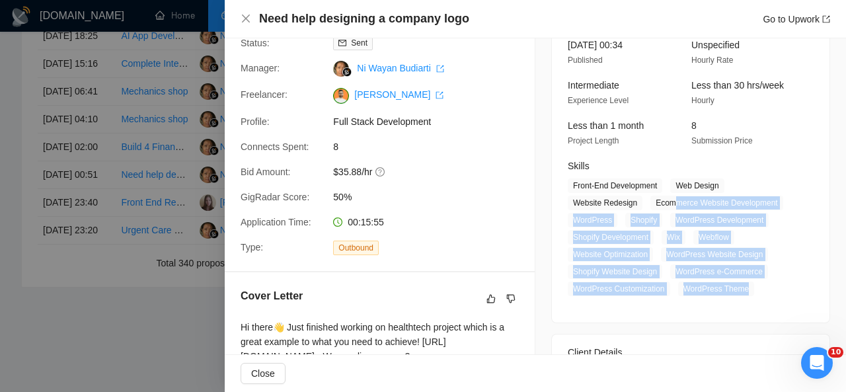
drag, startPoint x: 740, startPoint y: 286, endPoint x: 669, endPoint y: 195, distance: 115.5
click at [669, 195] on span "Front-End Development Web Design Website Redesign Ecommerce Website Development…" at bounding box center [681, 238] width 226 height 118
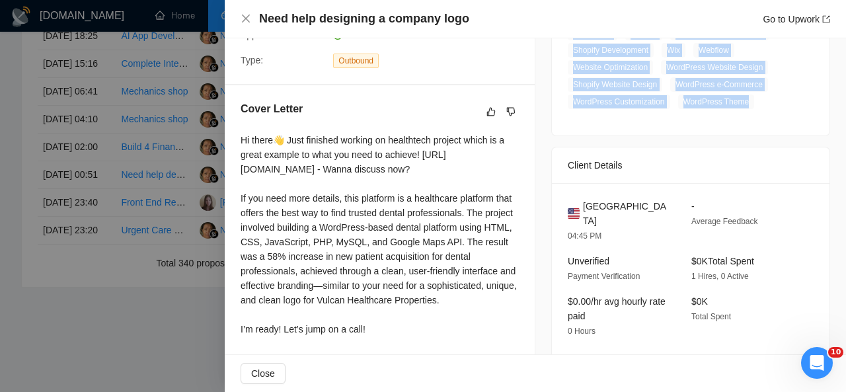
scroll to position [328, 0]
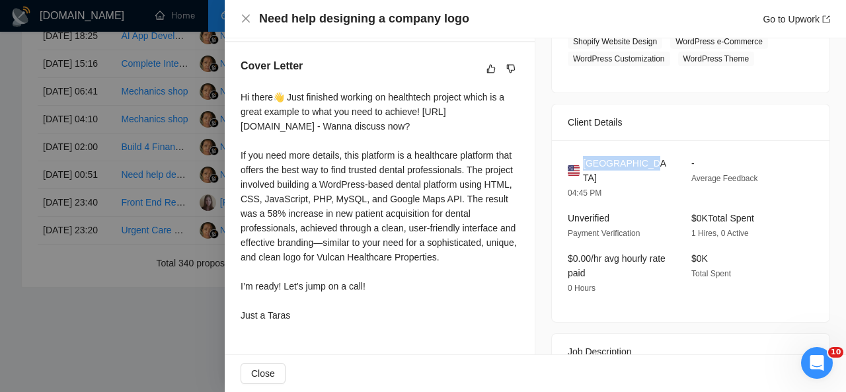
drag, startPoint x: 644, startPoint y: 162, endPoint x: 579, endPoint y: 164, distance: 64.8
click at [579, 164] on div "[GEOGRAPHIC_DATA]" at bounding box center [619, 170] width 102 height 29
click at [250, 17] on icon "close" at bounding box center [246, 18] width 11 height 11
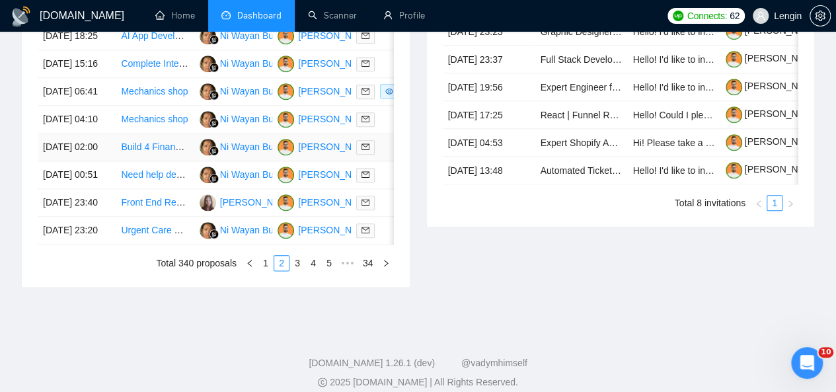
click at [186, 161] on td "Build 4 Finance AI Agents (JSON-only, Node/TypeScript)" at bounding box center [155, 148] width 78 height 28
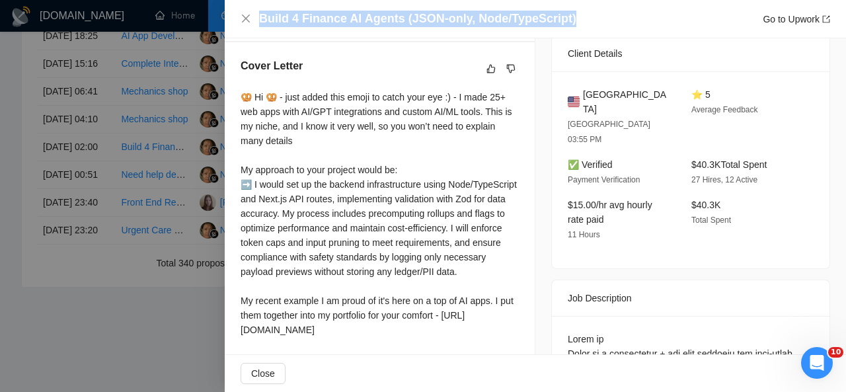
drag, startPoint x: 569, startPoint y: 22, endPoint x: 251, endPoint y: 19, distance: 317.4
click at [251, 19] on div "Build 4 Finance AI Agents (JSON-only, Node/TypeScript) Go to Upwork" at bounding box center [536, 19] width 590 height 17
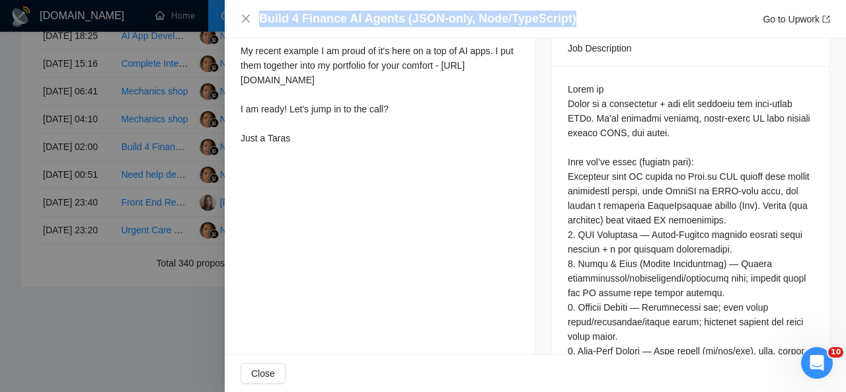
scroll to position [581, 0]
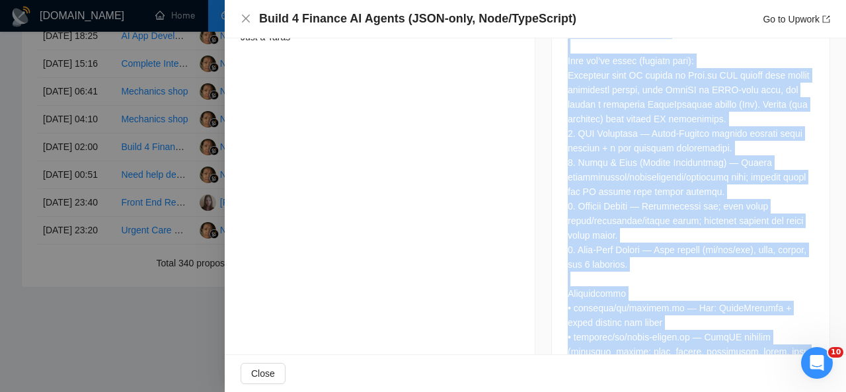
drag, startPoint x: 560, startPoint y: 56, endPoint x: 657, endPoint y: 364, distance: 323.1
click at [657, 364] on div "Build 4 Finance AI Agents (JSON-only, Node/TypeScript) Go to Upwork Proposal De…" at bounding box center [535, 196] width 621 height 392
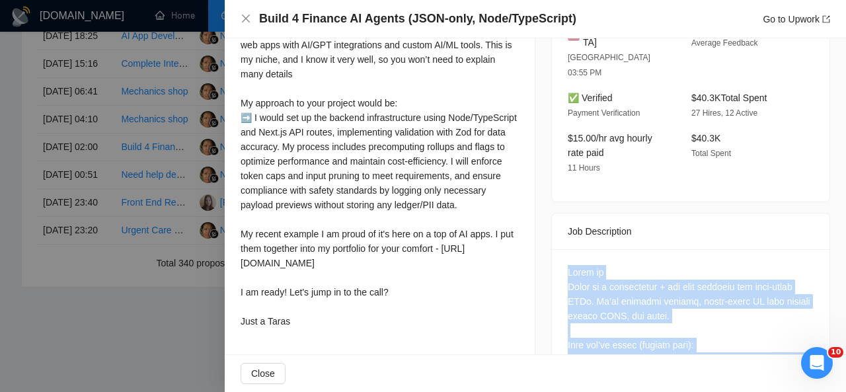
scroll to position [346, 0]
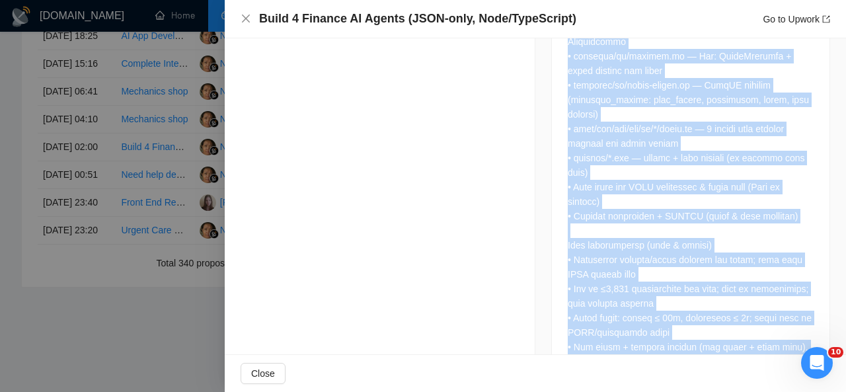
drag, startPoint x: 237, startPoint y: 77, endPoint x: 333, endPoint y: 157, distance: 124.4
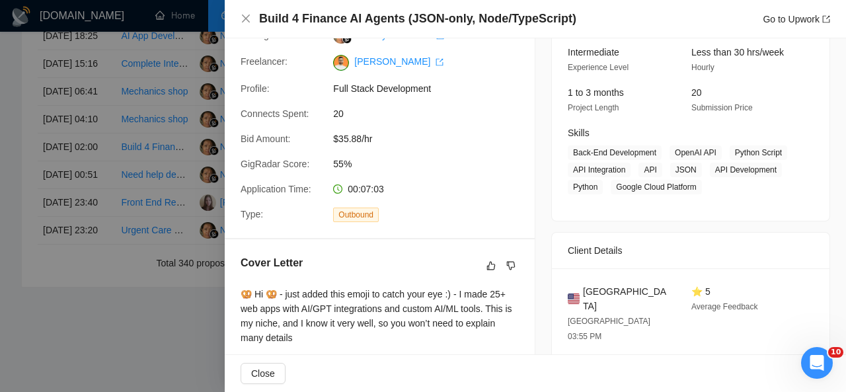
scroll to position [128, 0]
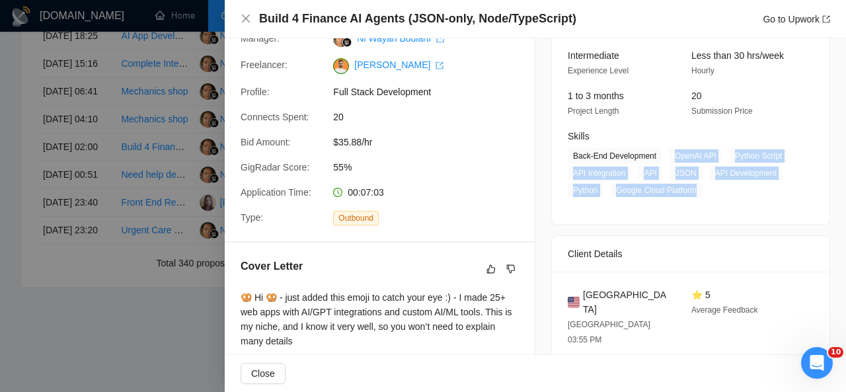
drag, startPoint x: 666, startPoint y: 155, endPoint x: 709, endPoint y: 200, distance: 62.2
click at [709, 200] on div "20 Sep, 2025 01:52 Published $15 - $35 Hourly Rate Intermediate Experience Leve…" at bounding box center [691, 108] width 278 height 232
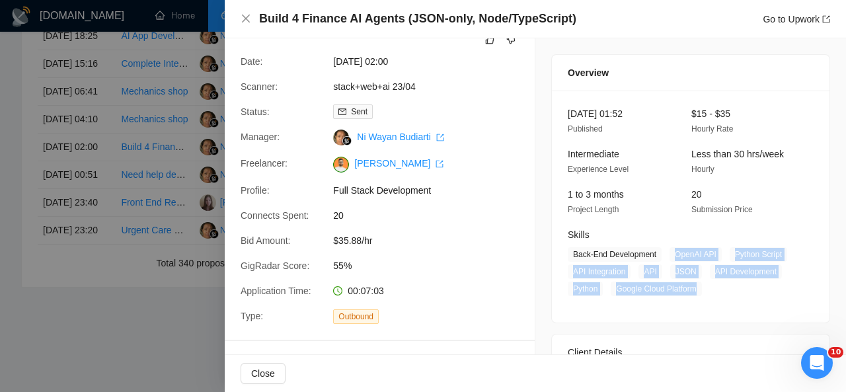
scroll to position [28, 0]
click at [244, 15] on icon "close" at bounding box center [246, 18] width 11 height 11
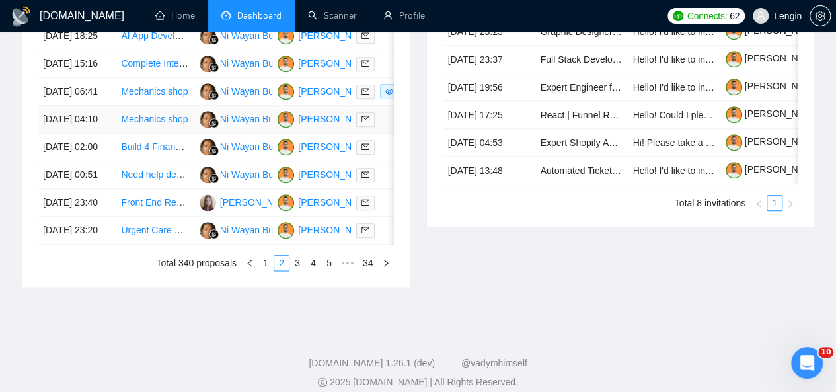
click at [184, 134] on td "Mechanics shop" at bounding box center [155, 120] width 78 height 28
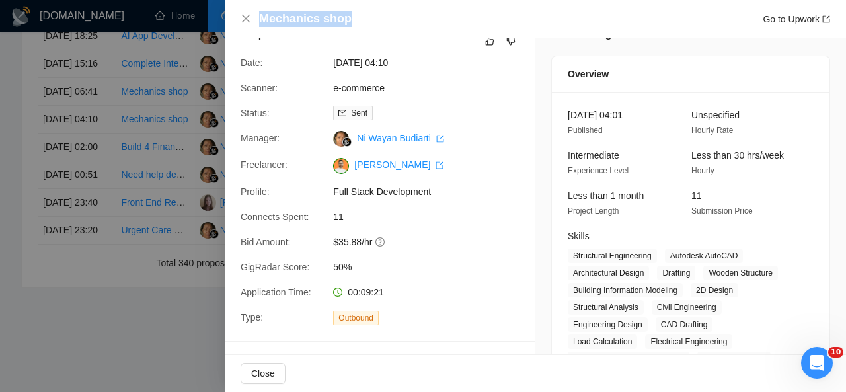
drag, startPoint x: 349, startPoint y: 20, endPoint x: 262, endPoint y: 17, distance: 87.3
click at [262, 17] on div "Mechanics shop Go to Upwork" at bounding box center [544, 19] width 571 height 17
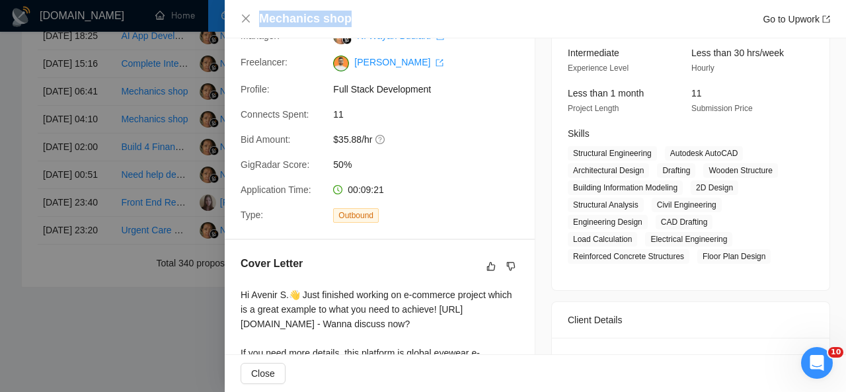
scroll to position [131, 0]
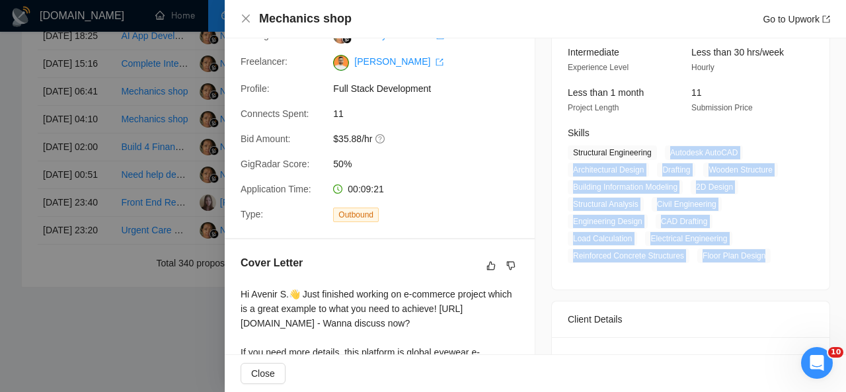
drag, startPoint x: 665, startPoint y: 153, endPoint x: 631, endPoint y: 261, distance: 112.9
click at [631, 261] on span "Structural Engineering Autodesk AutoCAD Architectural Design Drafting Wooden St…" at bounding box center [681, 204] width 226 height 118
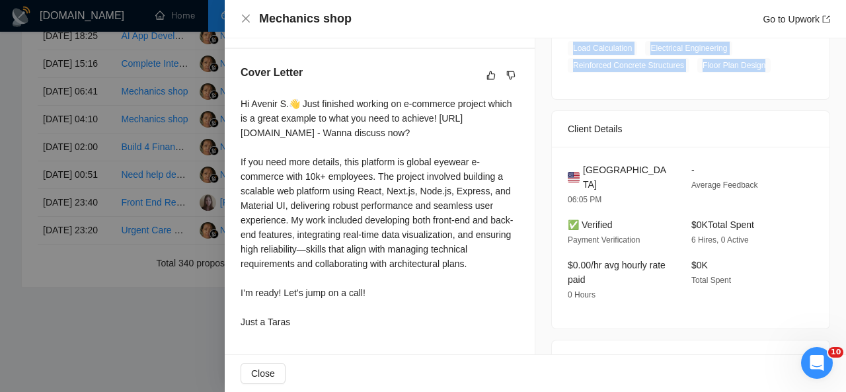
scroll to position [321, 0]
drag, startPoint x: 239, startPoint y: 102, endPoint x: 314, endPoint y: 335, distance: 244.6
click at [314, 335] on div "Cover Letter Hi Avenir S.👋 Just finished working on e-commerce project which is…" at bounding box center [380, 200] width 310 height 301
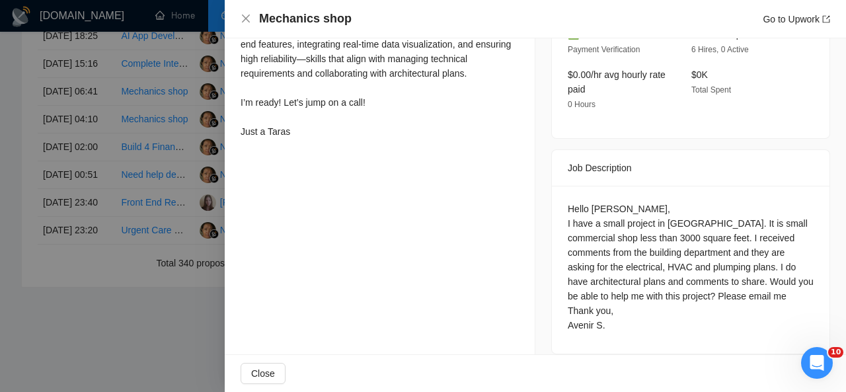
scroll to position [512, 0]
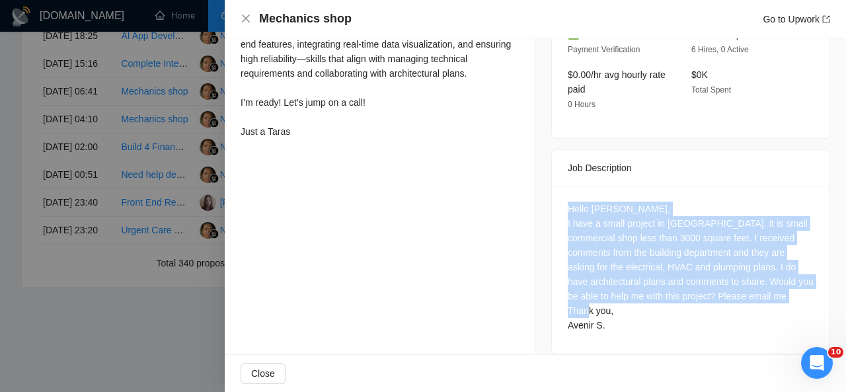
drag, startPoint x: 616, startPoint y: 311, endPoint x: 549, endPoint y: 178, distance: 149.6
click at [552, 186] on div "Hello Paul, I have a small project in Sacramento. It is small commercial shop l…" at bounding box center [691, 270] width 278 height 168
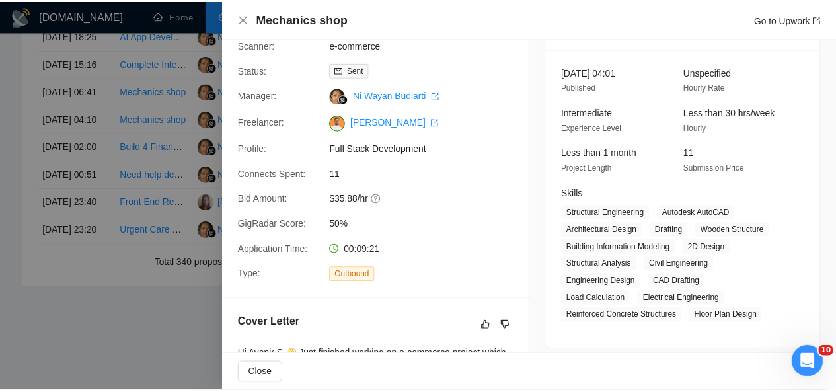
scroll to position [70, 0]
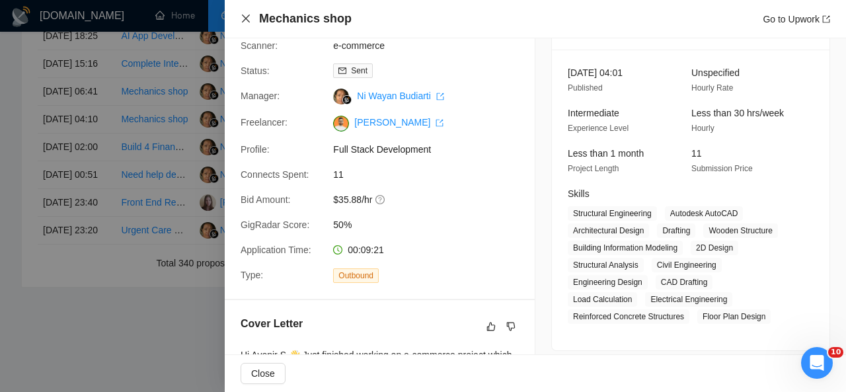
click at [249, 18] on icon "close" at bounding box center [246, 18] width 11 height 11
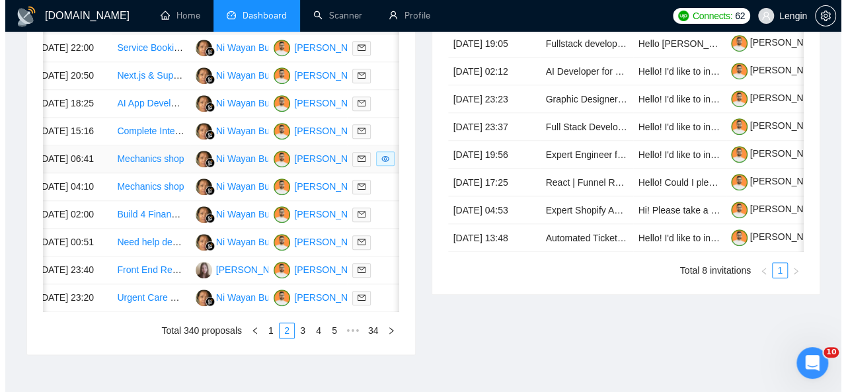
scroll to position [0, 0]
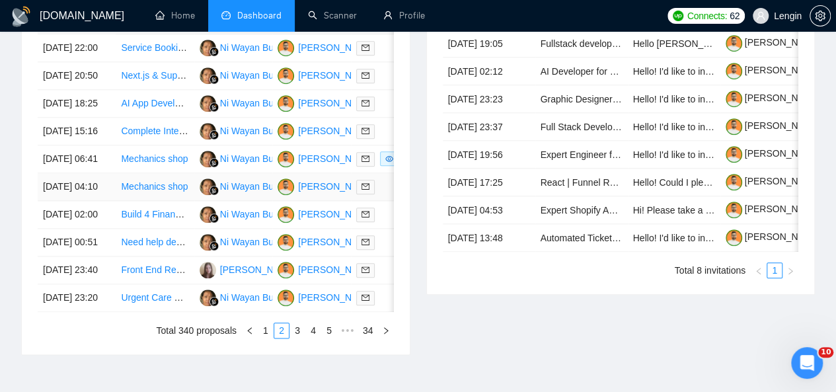
click at [194, 201] on td "Ni Wayan Budiarti" at bounding box center [233, 187] width 78 height 28
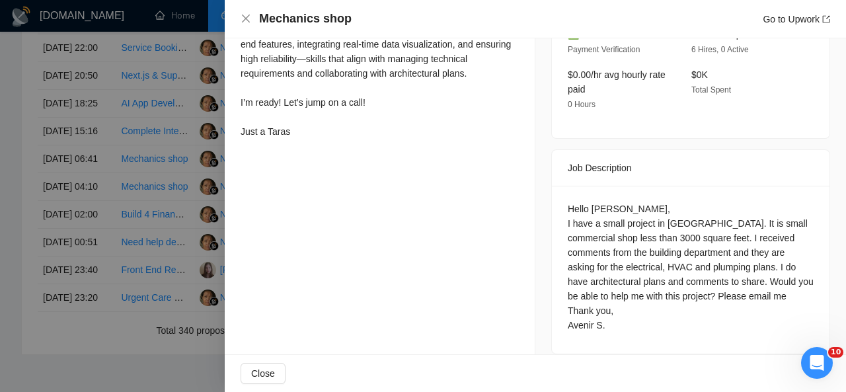
scroll to position [345, 0]
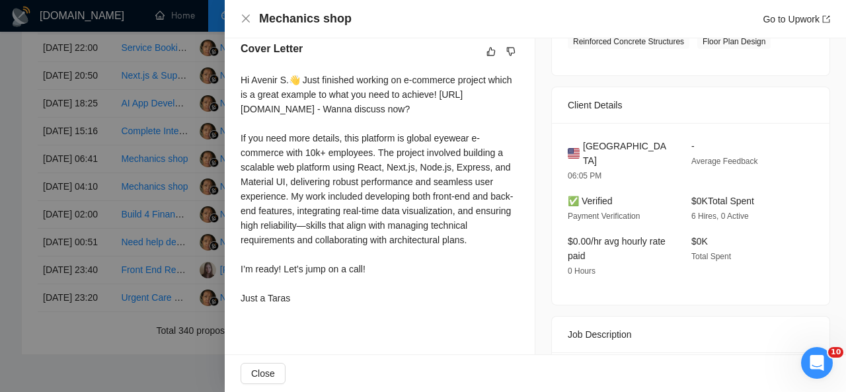
click at [251, 17] on div "Mechanics shop Go to Upwork" at bounding box center [536, 19] width 590 height 17
click at [241, 19] on icon "close" at bounding box center [246, 18] width 11 height 11
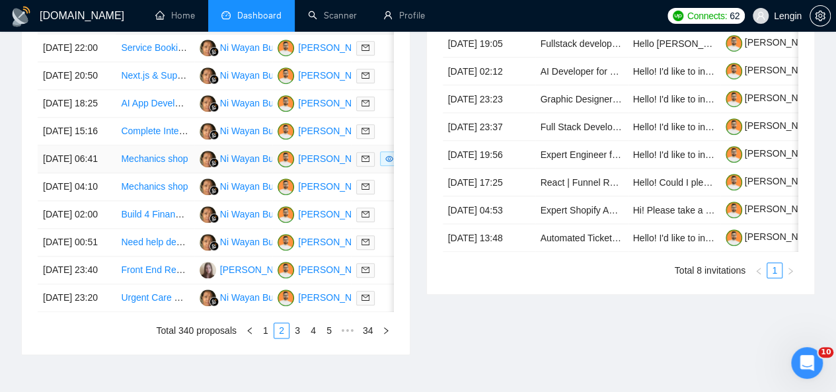
click at [156, 173] on td "Mechanics shop" at bounding box center [155, 159] width 78 height 28
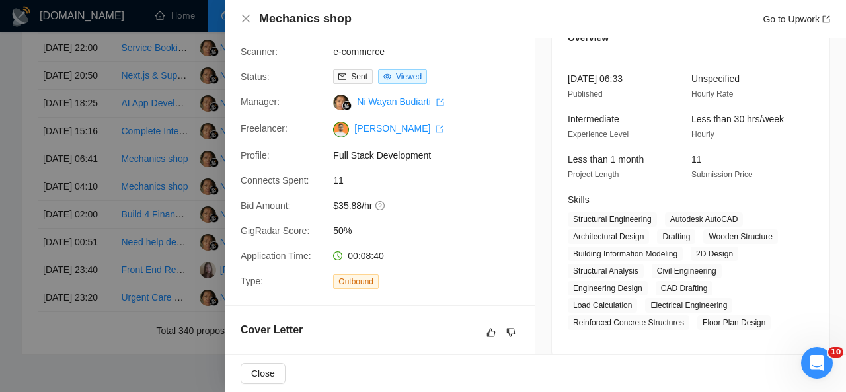
scroll to position [63, 0]
click at [247, 20] on icon "close" at bounding box center [246, 18] width 11 height 11
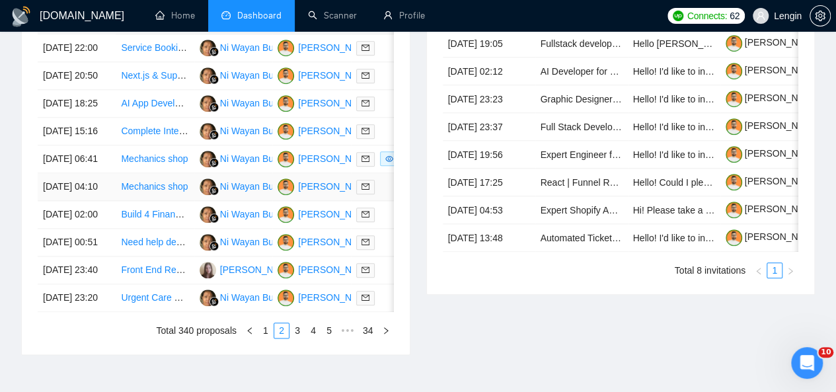
click at [182, 201] on td "Mechanics shop" at bounding box center [155, 187] width 78 height 28
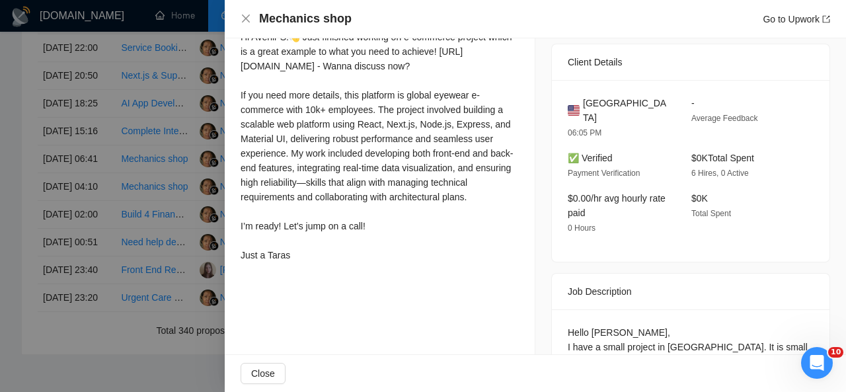
scroll to position [319, 0]
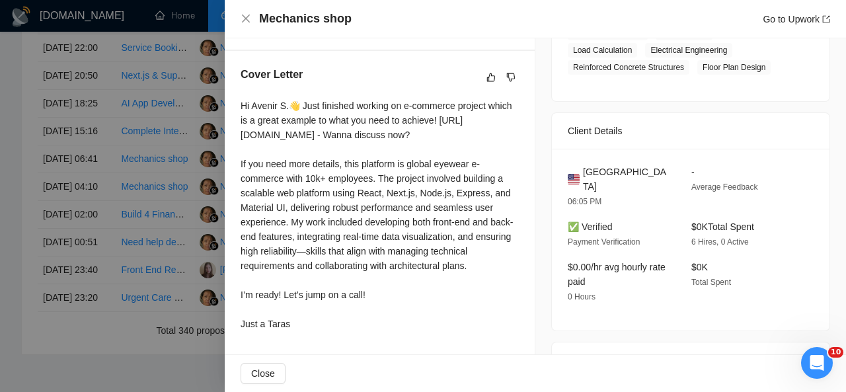
drag, startPoint x: 239, startPoint y: 106, endPoint x: 295, endPoint y: 343, distance: 243.1
click at [295, 343] on div "Cover Letter Hi Avenir S.👋 Just finished working on e-commerce project which is…" at bounding box center [380, 201] width 310 height 301
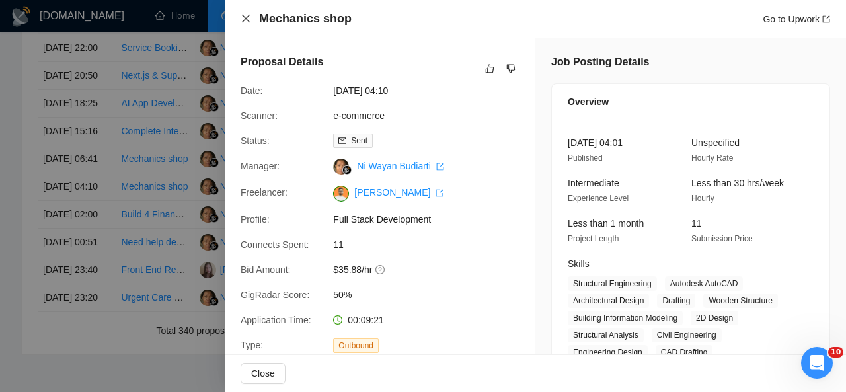
click at [250, 17] on icon "close" at bounding box center [246, 18] width 11 height 11
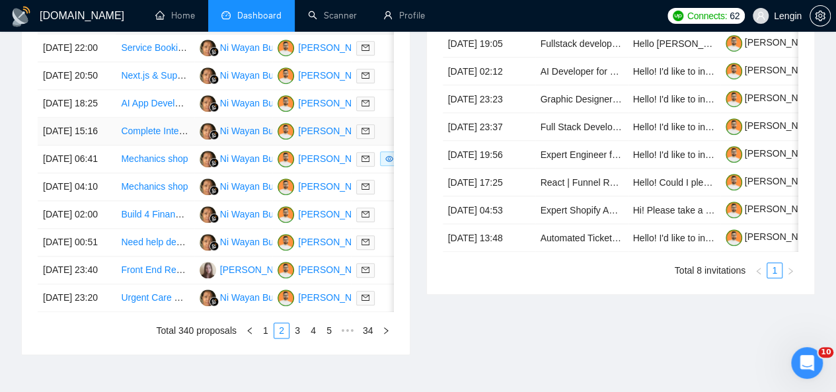
click at [175, 145] on td "Complete Intercity Bus Booking Platform Development" at bounding box center [155, 132] width 78 height 28
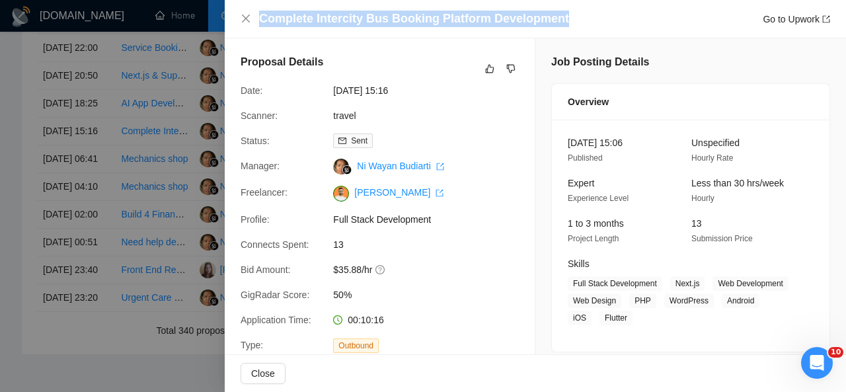
drag, startPoint x: 575, startPoint y: 16, endPoint x: 257, endPoint y: 15, distance: 318.0
click at [257, 15] on div "Complete Intercity Bus Booking Platform Development Go to Upwork" at bounding box center [536, 19] width 590 height 17
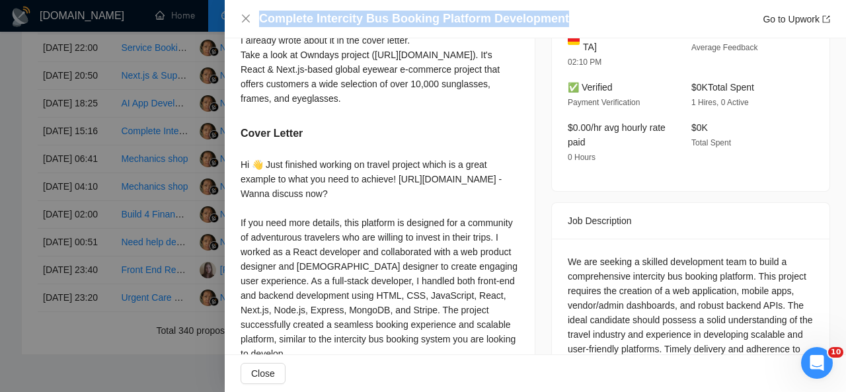
scroll to position [504, 0]
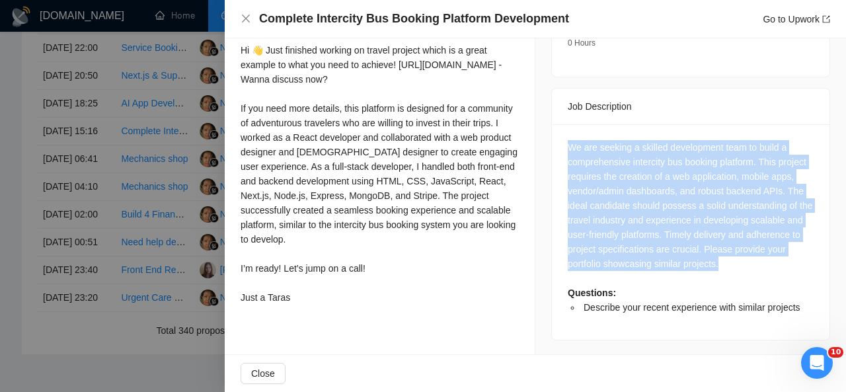
drag, startPoint x: 563, startPoint y: 131, endPoint x: 741, endPoint y: 243, distance: 209.5
click at [741, 243] on div "We are seeking a skilled development team to build a comprehensive intercity bu…" at bounding box center [691, 227] width 246 height 175
drag, startPoint x: 241, startPoint y: 65, endPoint x: 307, endPoint y: 324, distance: 266.8
click at [307, 305] on div "Hi 👋 Just finished working on travel project which is a great example to what y…" at bounding box center [380, 174] width 278 height 262
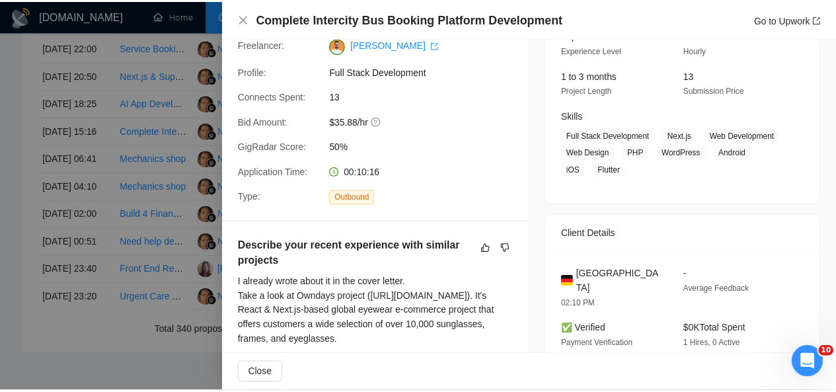
scroll to position [150, 0]
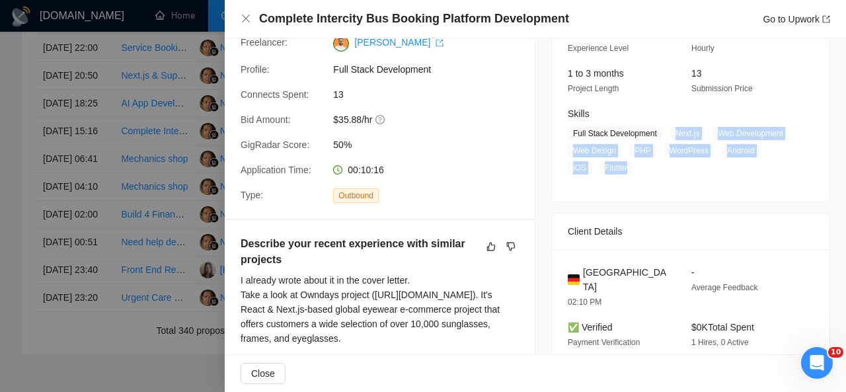
drag, startPoint x: 668, startPoint y: 132, endPoint x: 608, endPoint y: 171, distance: 72.3
click at [608, 171] on span "Full Stack Development Next.js Web Development Web Design PHP WordPress Android…" at bounding box center [681, 150] width 226 height 49
click at [246, 17] on icon "close" at bounding box center [246, 18] width 11 height 11
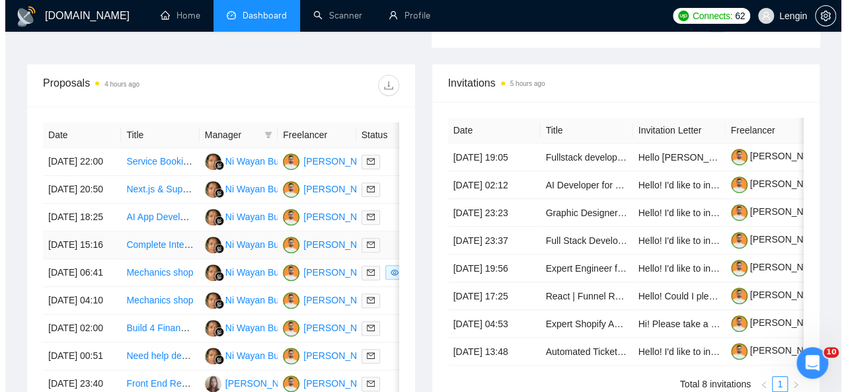
scroll to position [495, 0]
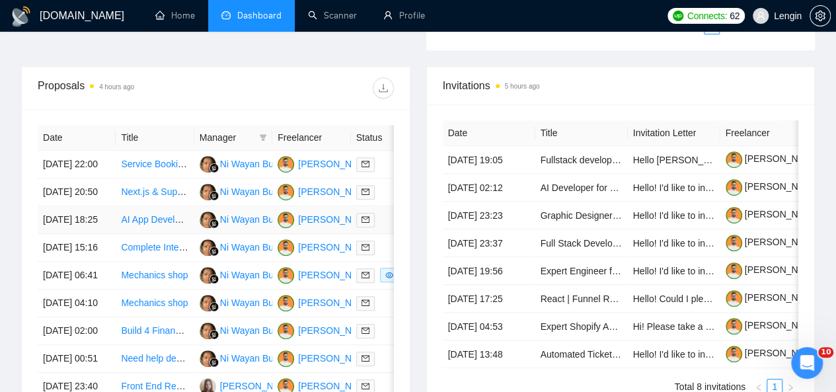
click at [168, 234] on td "AI App Development Engineer Needed for Next.js Project" at bounding box center [155, 220] width 78 height 28
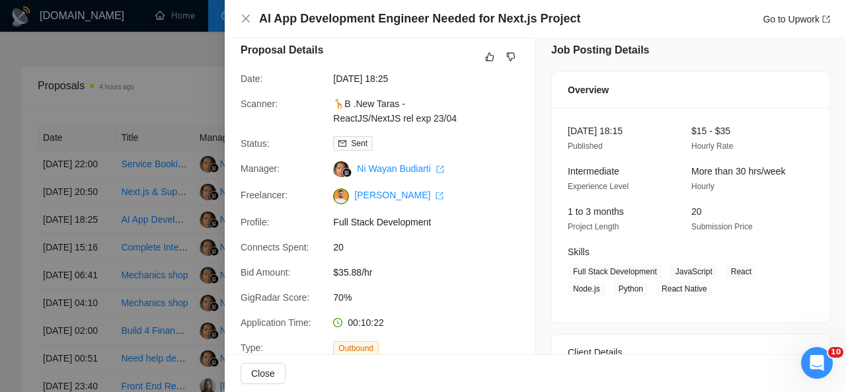
scroll to position [0, 0]
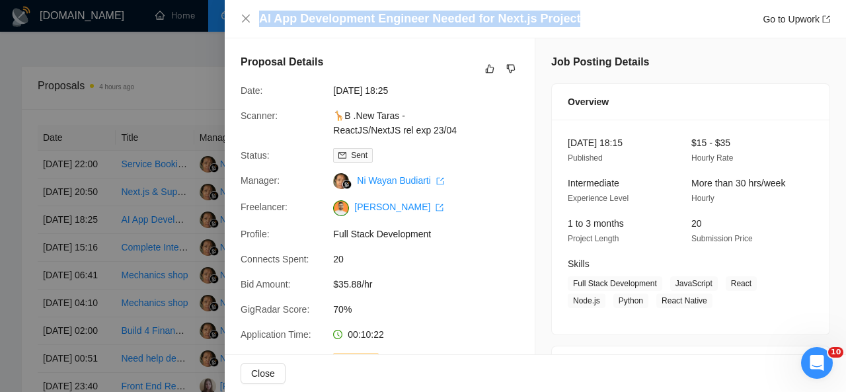
drag, startPoint x: 572, startPoint y: 24, endPoint x: 287, endPoint y: 9, distance: 285.4
click at [287, 9] on div "AI App Development Engineer Needed for Next.js Project Go to Upwork" at bounding box center [535, 19] width 621 height 38
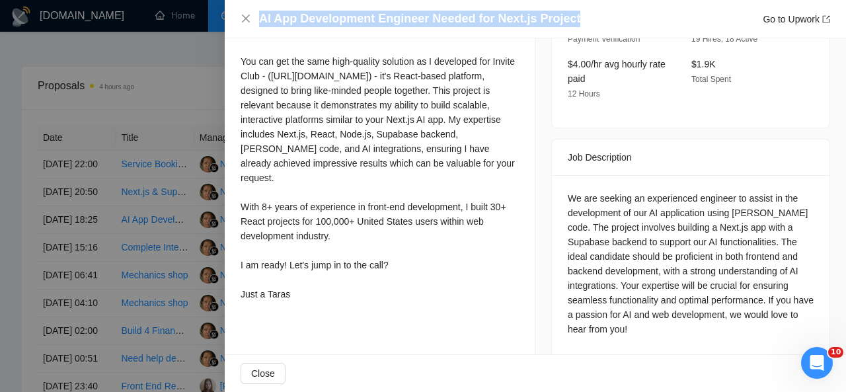
scroll to position [440, 0]
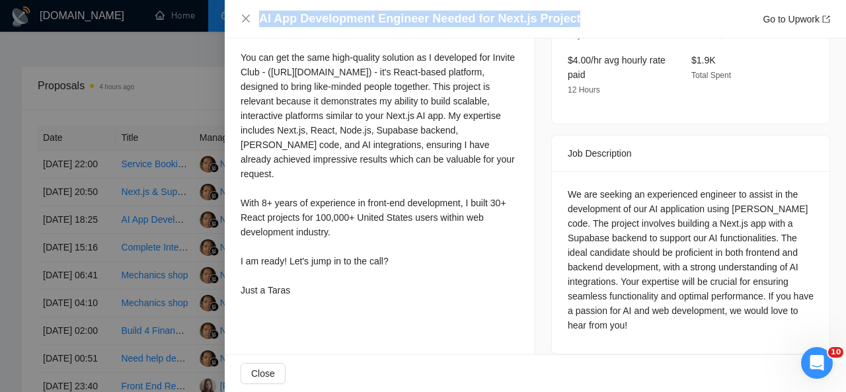
drag, startPoint x: 237, startPoint y: 40, endPoint x: 309, endPoint y: 352, distance: 320.3
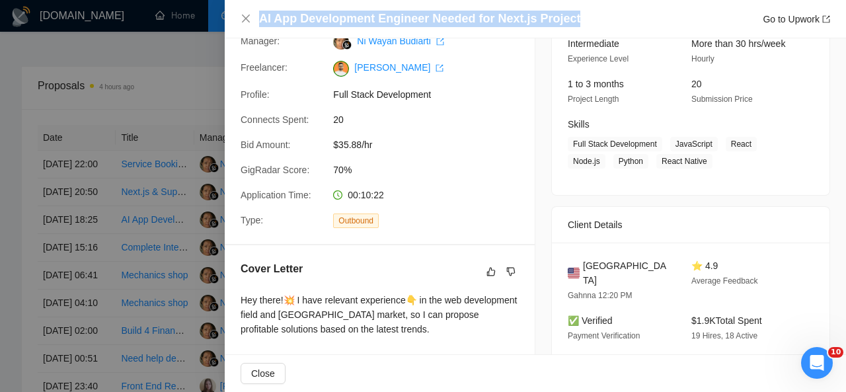
scroll to position [140, 0]
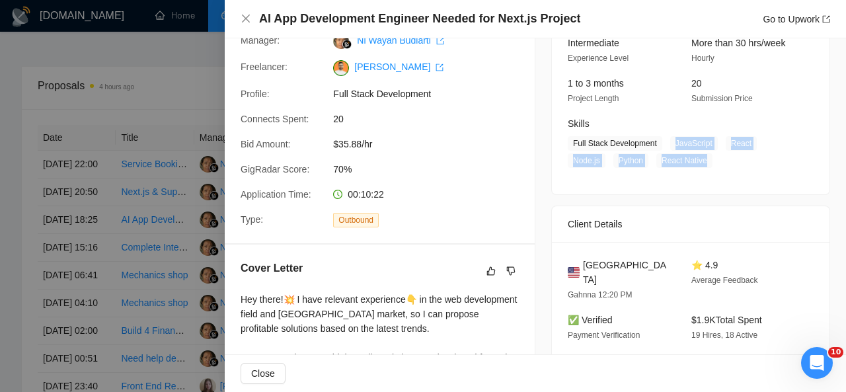
drag, startPoint x: 666, startPoint y: 143, endPoint x: 707, endPoint y: 164, distance: 45.2
click at [707, 164] on span "Full Stack Development JavaScript React Node.js Python React Native" at bounding box center [681, 152] width 226 height 32
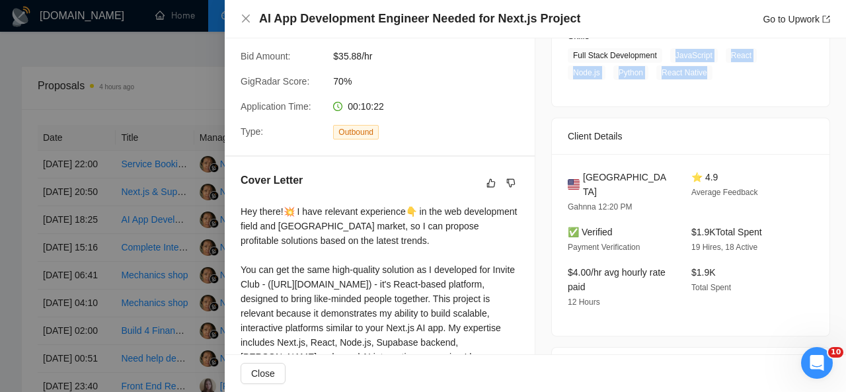
scroll to position [235, 0]
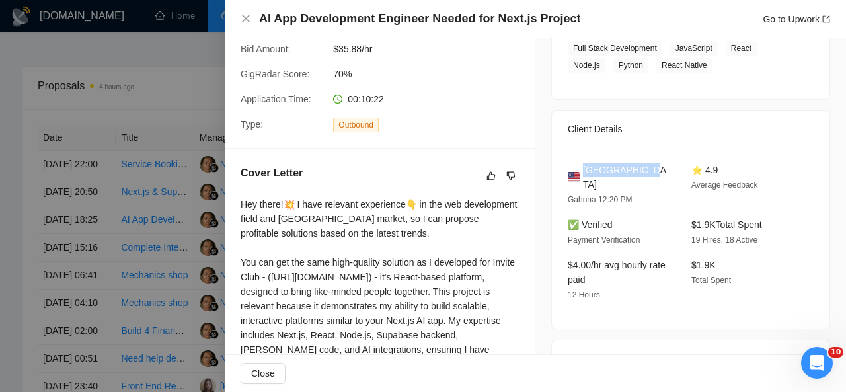
drag, startPoint x: 637, startPoint y: 165, endPoint x: 579, endPoint y: 167, distance: 58.2
click at [579, 167] on div "[GEOGRAPHIC_DATA]" at bounding box center [619, 177] width 102 height 29
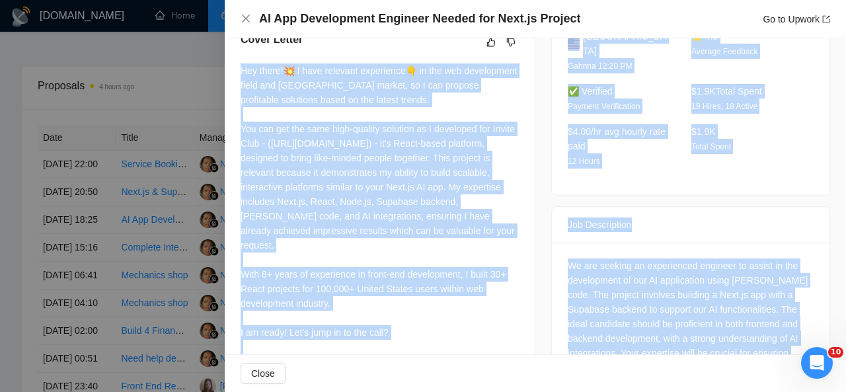
scroll to position [440, 0]
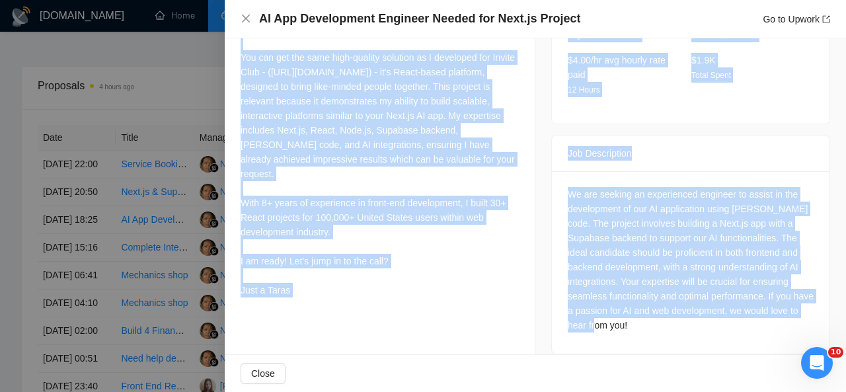
drag, startPoint x: 242, startPoint y: 68, endPoint x: 312, endPoint y: 313, distance: 255.1
click at [312, 303] on div "Hey there!💥 I have relevant experience👇 in the web development field and the Un…" at bounding box center [380, 147] width 278 height 311
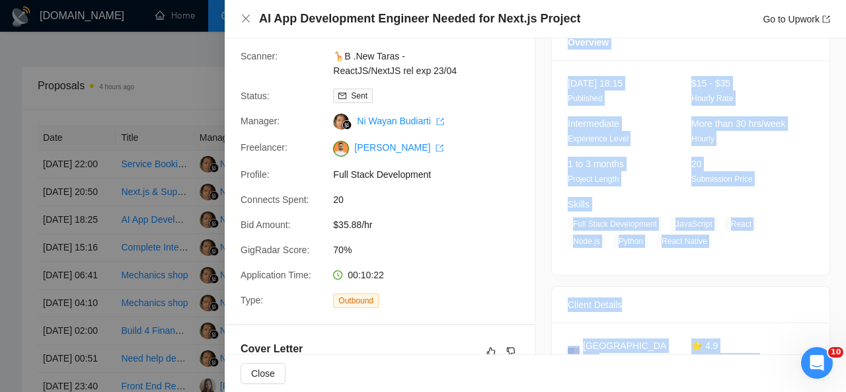
scroll to position [0, 0]
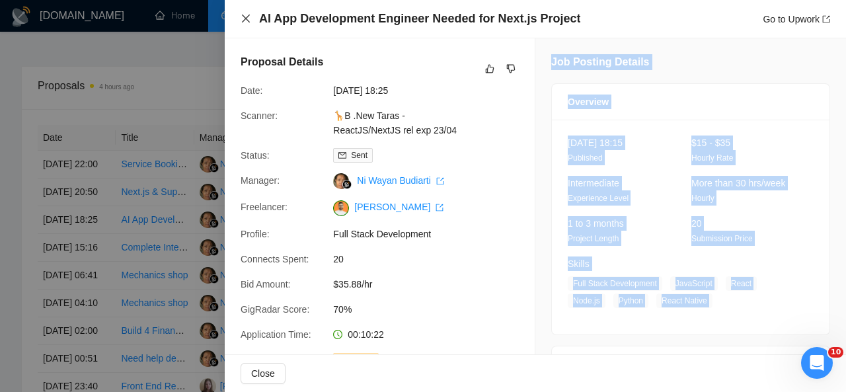
click at [242, 18] on icon "close" at bounding box center [246, 18] width 11 height 11
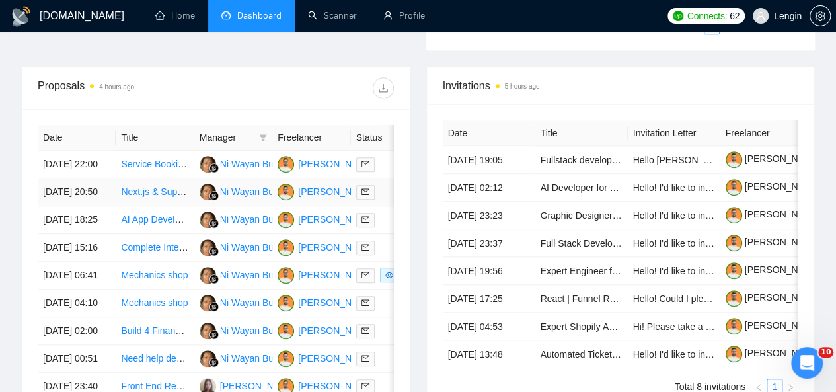
click at [174, 200] on td "Next.js & Supabase Developer for Hotel and Restaurant Management System" at bounding box center [155, 193] width 78 height 28
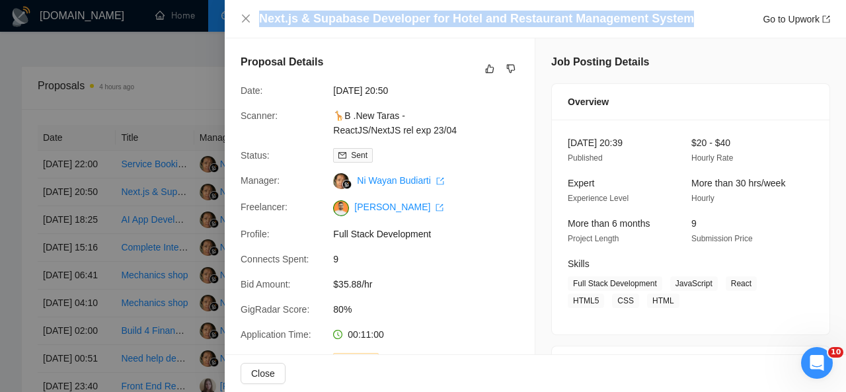
drag, startPoint x: 680, startPoint y: 15, endPoint x: 260, endPoint y: 21, distance: 419.2
click at [260, 21] on div "Next.js & Supabase Developer for Hotel and Restaurant Management System Go to U…" at bounding box center [544, 19] width 571 height 17
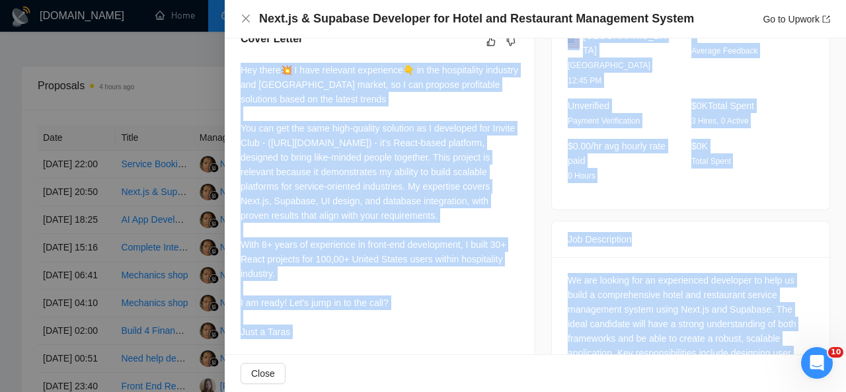
scroll to position [440, 0]
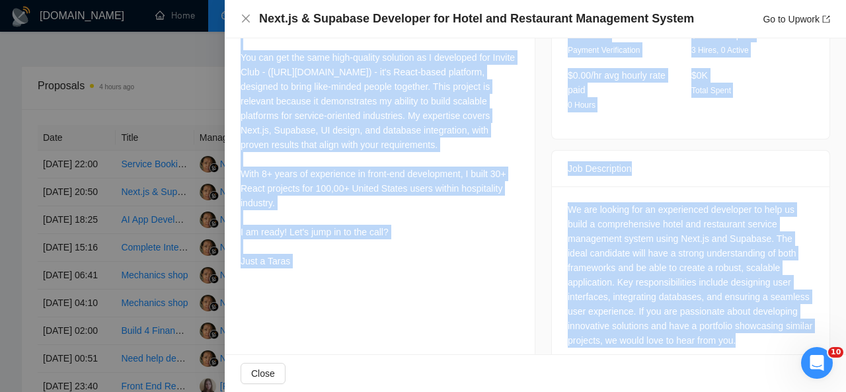
drag, startPoint x: 241, startPoint y: 72, endPoint x: 295, endPoint y: 284, distance: 218.2
click at [295, 268] on div "Hey there💥 I have relevant experience👇 in the hospitality industry and the Unit…" at bounding box center [380, 130] width 278 height 276
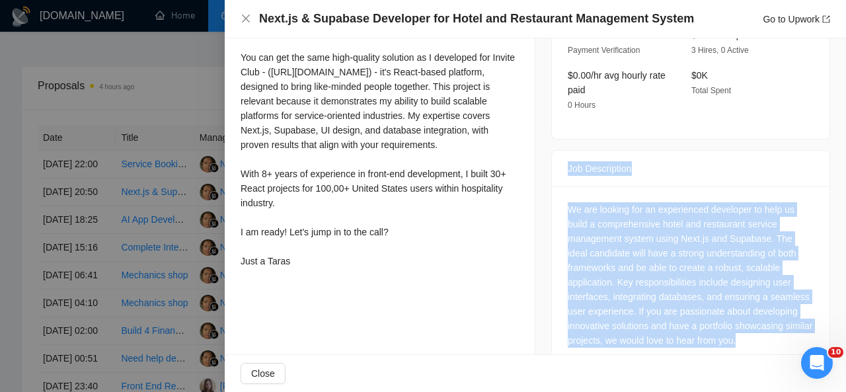
drag, startPoint x: 788, startPoint y: 316, endPoint x: 559, endPoint y: 157, distance: 279.3
click at [559, 186] on div "We are looking for an experienced developer to help us build a comprehensive ho…" at bounding box center [691, 277] width 278 height 182
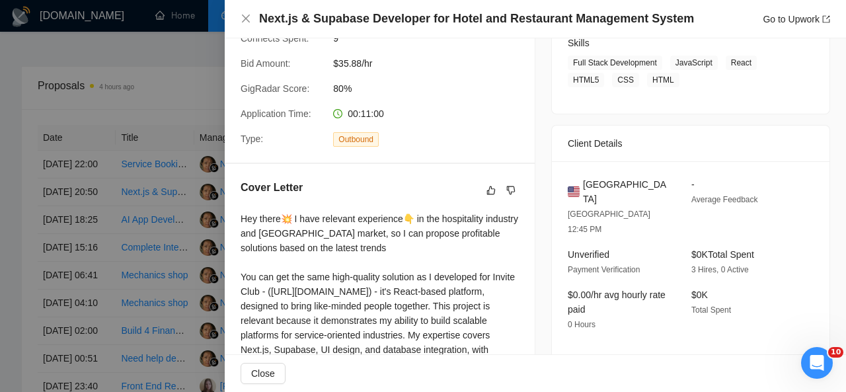
scroll to position [220, 0]
drag, startPoint x: 664, startPoint y: 63, endPoint x: 671, endPoint y: 88, distance: 25.5
click at [671, 88] on span "Full Stack Development JavaScript React HTML5 CSS HTML" at bounding box center [681, 73] width 226 height 32
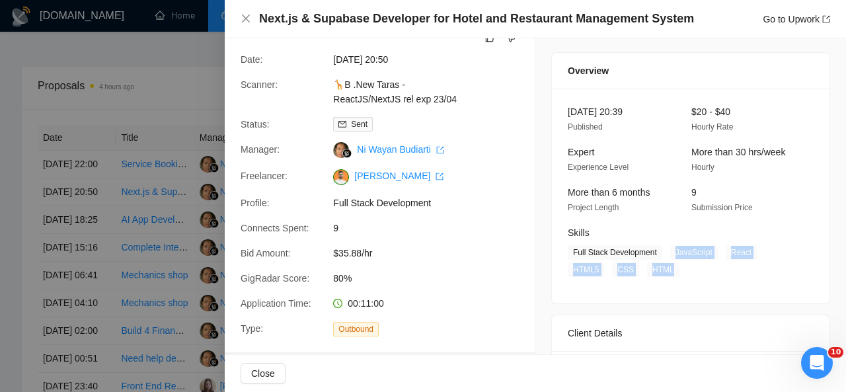
scroll to position [24, 0]
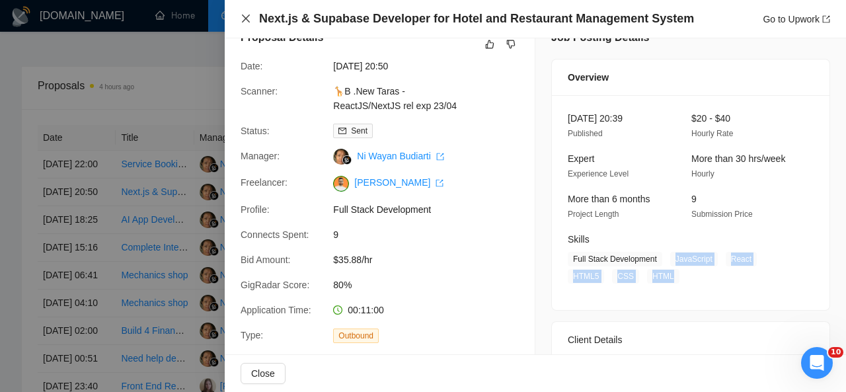
click at [247, 17] on icon "close" at bounding box center [246, 18] width 11 height 11
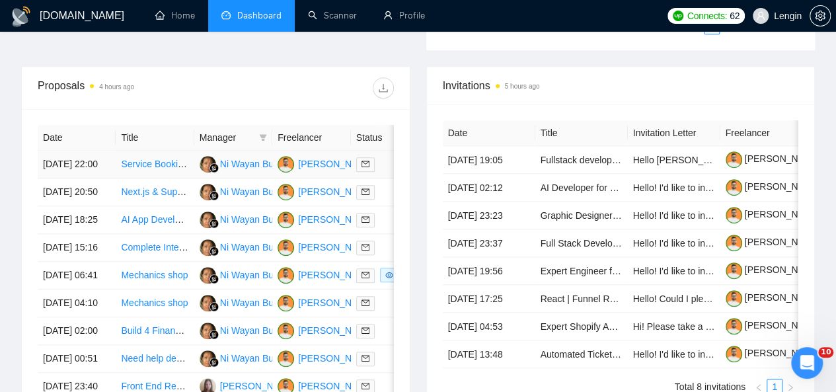
click at [185, 159] on td "Service Booking Platform" at bounding box center [155, 165] width 78 height 28
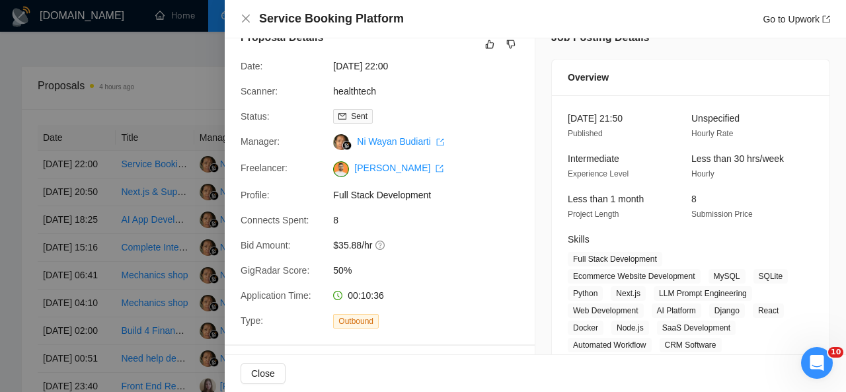
click at [396, 21] on div "Service Booking Platform Go to Upwork" at bounding box center [544, 19] width 571 height 17
drag, startPoint x: 260, startPoint y: 17, endPoint x: 406, endPoint y: 13, distance: 146.2
click at [406, 13] on div "Service Booking Platform Go to Upwork" at bounding box center [544, 19] width 571 height 17
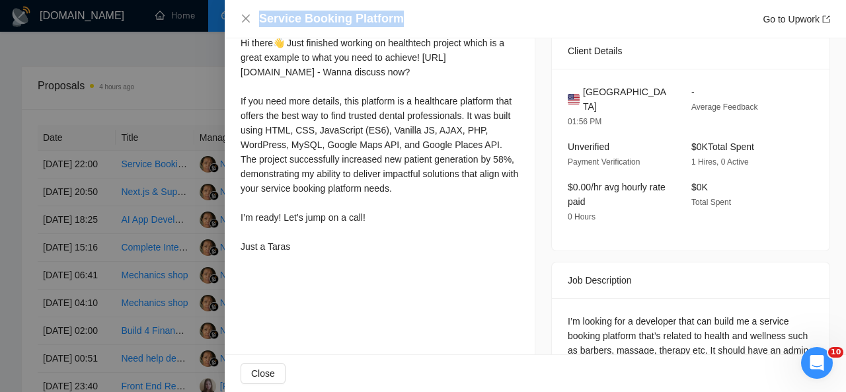
scroll to position [374, 0]
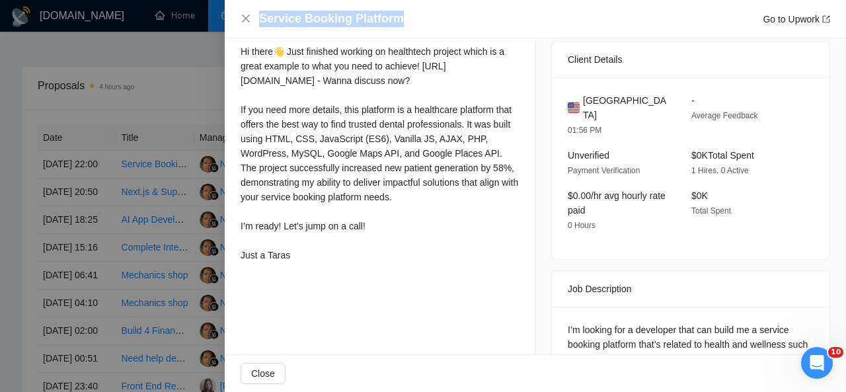
drag, startPoint x: 243, startPoint y: 50, endPoint x: 313, endPoint y: 274, distance: 234.8
click at [313, 262] on div "Hi there👋 Just finished working on healthtech project which is a great example …" at bounding box center [380, 153] width 278 height 218
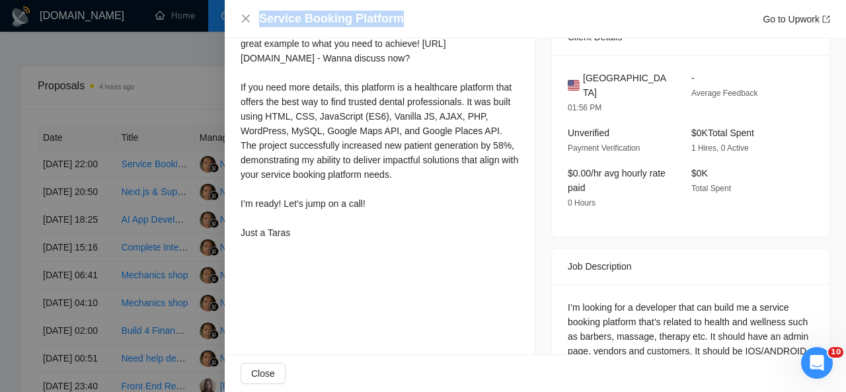
scroll to position [451, 0]
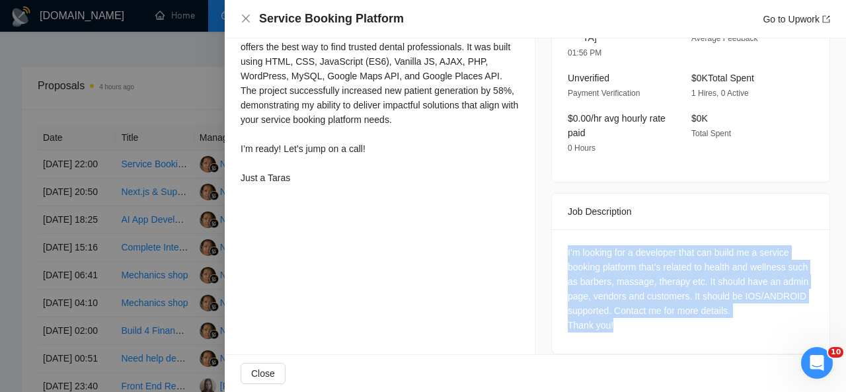
drag, startPoint x: 629, startPoint y: 311, endPoint x: 559, endPoint y: 241, distance: 98.6
click at [559, 241] on div "I’m looking for a developer that can build me a service booking platform that’s…" at bounding box center [691, 291] width 278 height 124
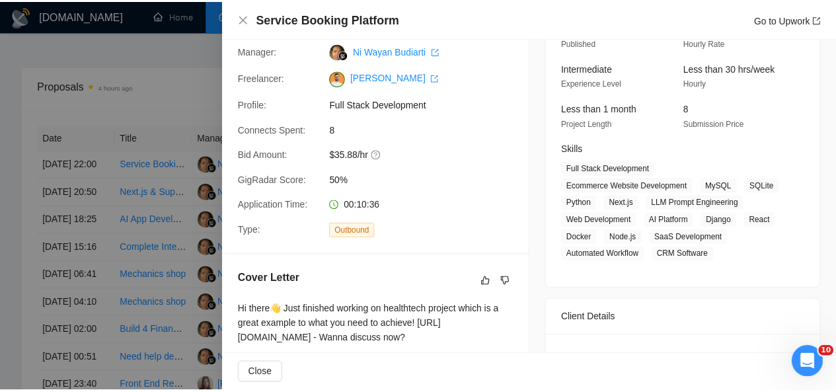
scroll to position [116, 0]
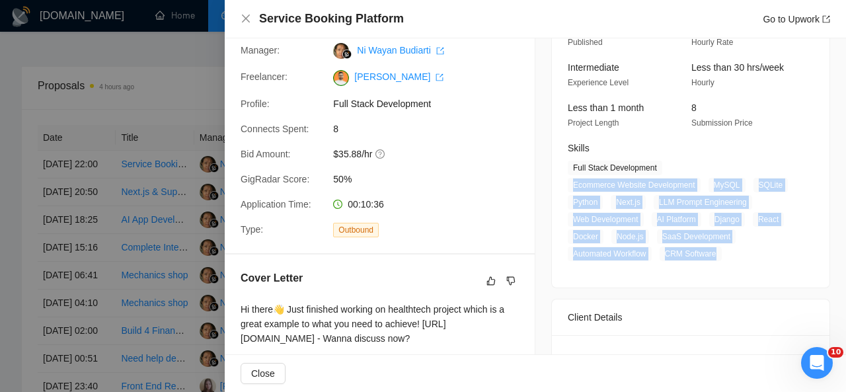
drag, startPoint x: 567, startPoint y: 186, endPoint x: 710, endPoint y: 253, distance: 157.7
click at [710, 253] on span "Full Stack Development Ecommerce Website Development MySQL SQLite Python Next.j…" at bounding box center [681, 211] width 226 height 100
click at [249, 20] on icon "close" at bounding box center [246, 18] width 11 height 11
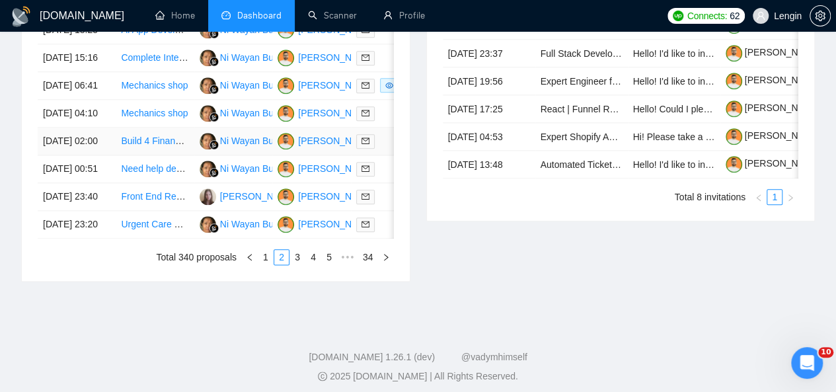
scroll to position [733, 0]
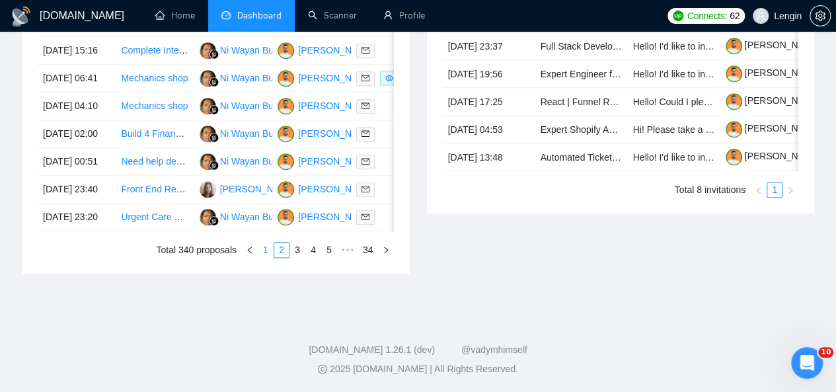
click at [273, 257] on link "1" at bounding box center [266, 250] width 15 height 15
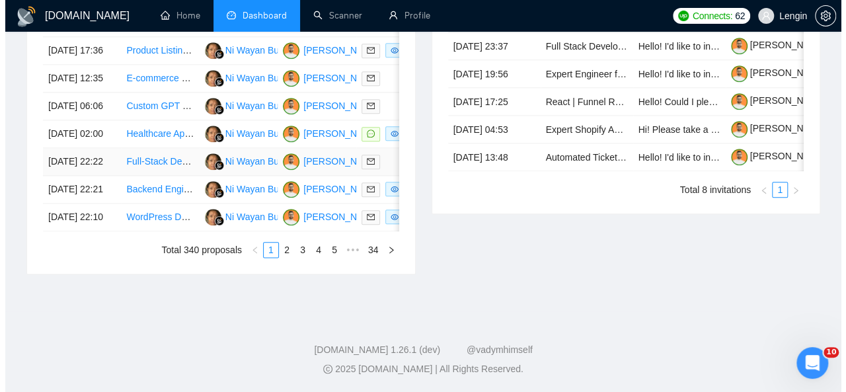
scroll to position [696, 0]
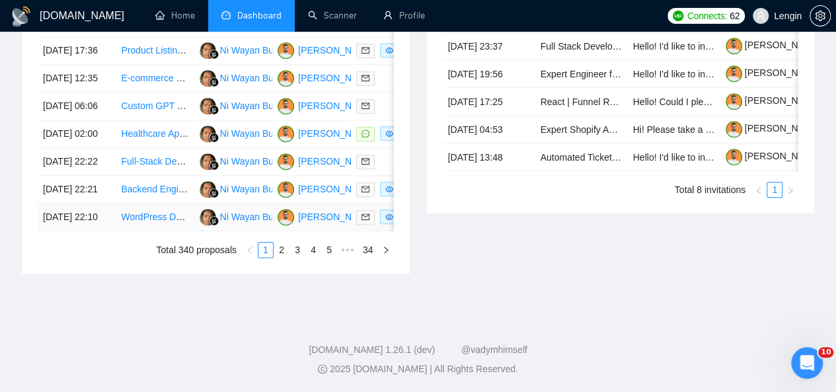
click at [165, 231] on td "WordPress Developer Needed for HIPAA-Compliant Mental Health Practice Site" at bounding box center [155, 218] width 78 height 28
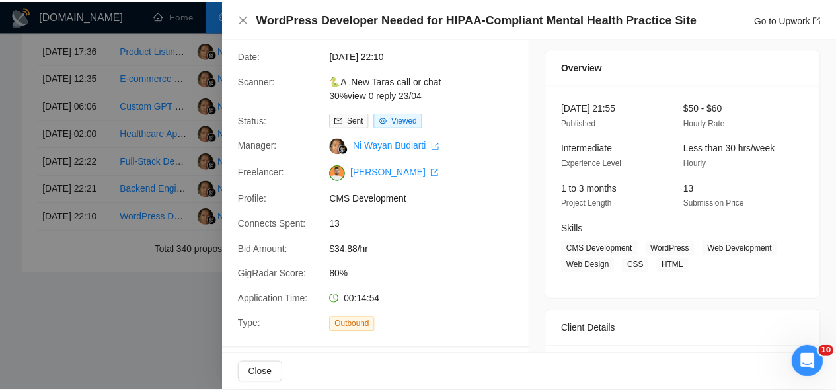
scroll to position [0, 0]
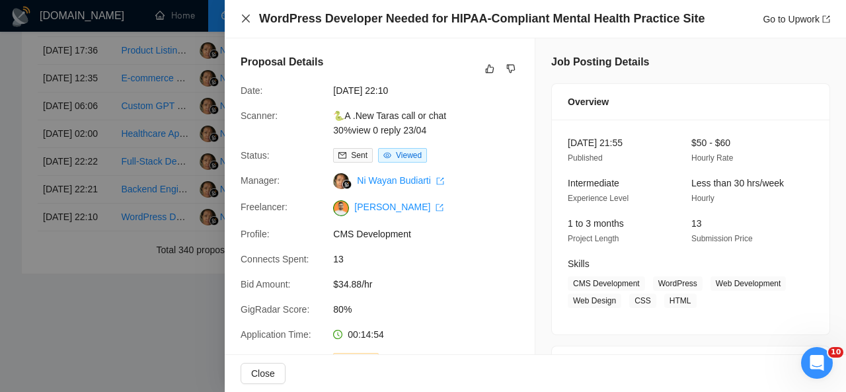
click at [246, 20] on icon "close" at bounding box center [246, 18] width 11 height 11
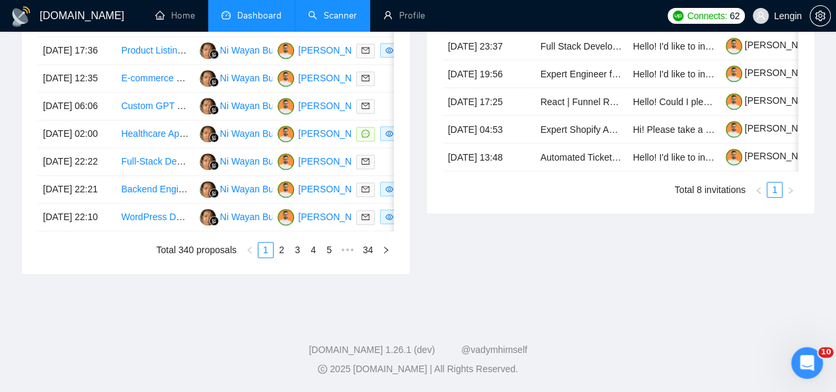
click at [317, 13] on link "Scanner" at bounding box center [332, 15] width 49 height 11
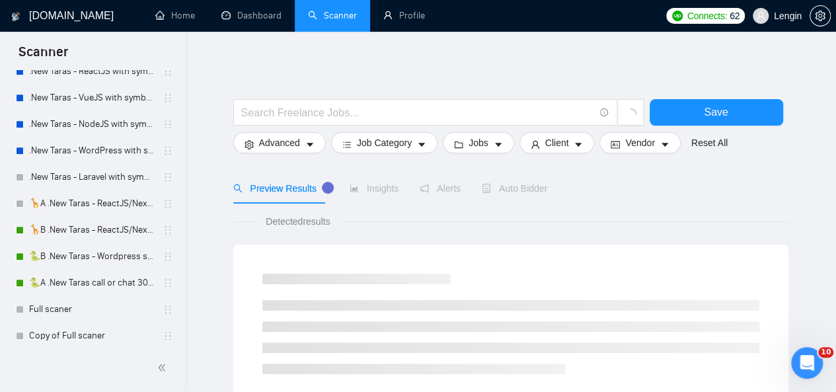
scroll to position [581, 0]
click at [52, 280] on link "🐍A .New Taras call or chat 30%view 0 reply 23/04" at bounding box center [92, 282] width 126 height 26
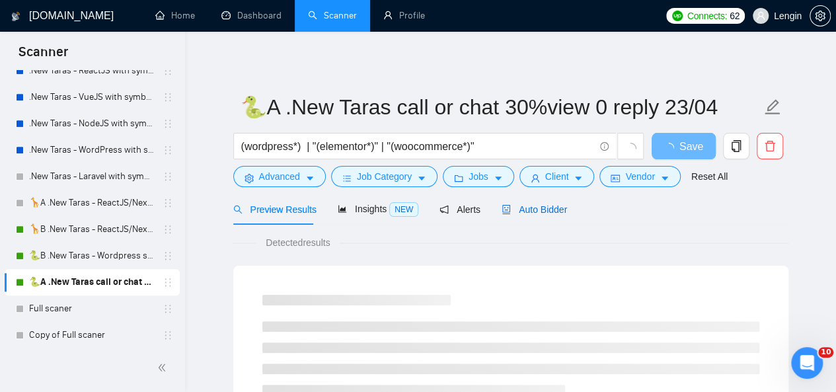
click at [546, 205] on span "Auto Bidder" at bounding box center [534, 209] width 65 height 11
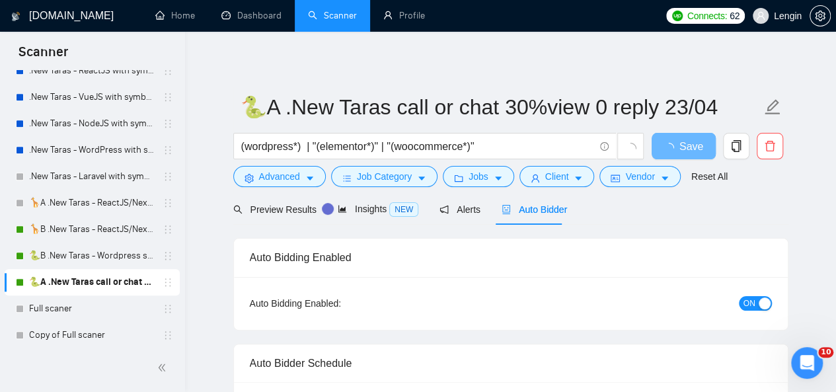
radio input "false"
radio input "true"
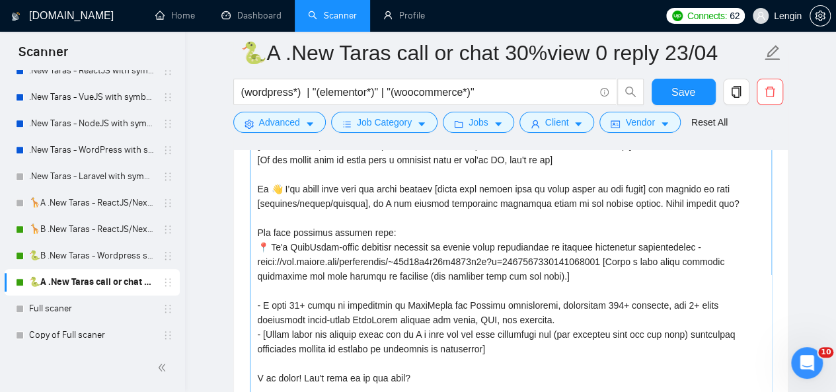
scroll to position [1816, 0]
click at [549, 274] on textarea "Cover letter template:" at bounding box center [511, 269] width 522 height 298
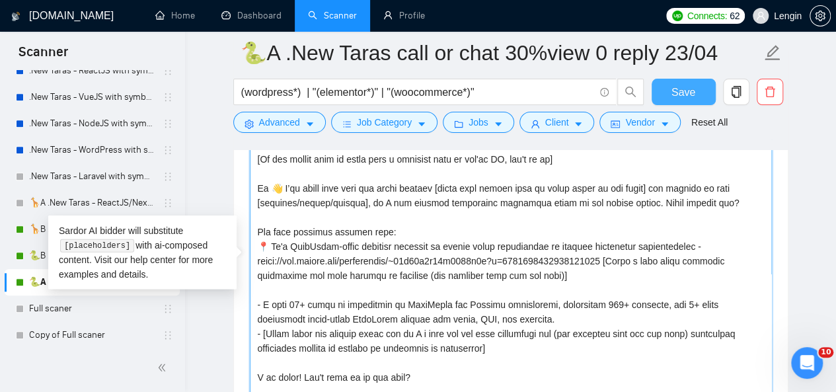
type textarea "[If job post is long like more than 2600 words, write up to 2000 words] [If job…"
click at [662, 95] on button "Save" at bounding box center [684, 92] width 64 height 26
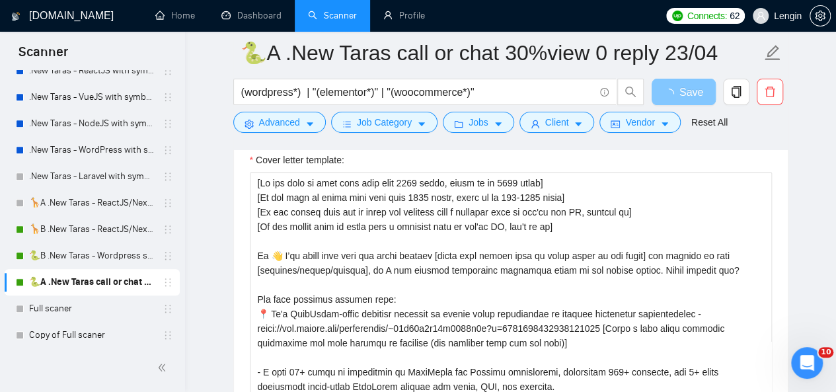
scroll to position [15, 0]
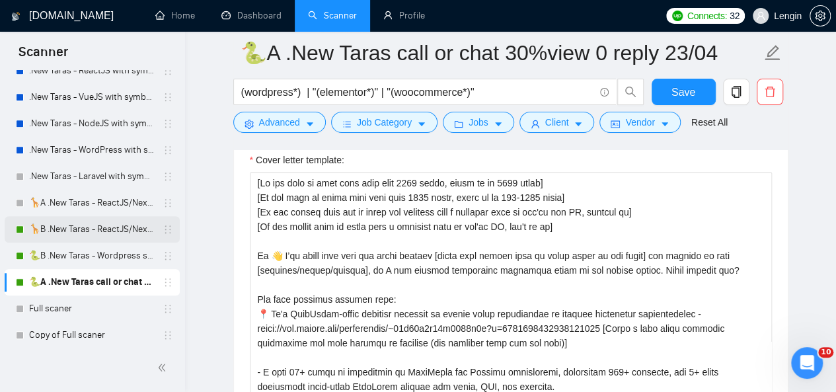
click at [123, 225] on link "🦒B .New Taras - ReactJS/NextJS rel exp 23/04" at bounding box center [92, 229] width 126 height 26
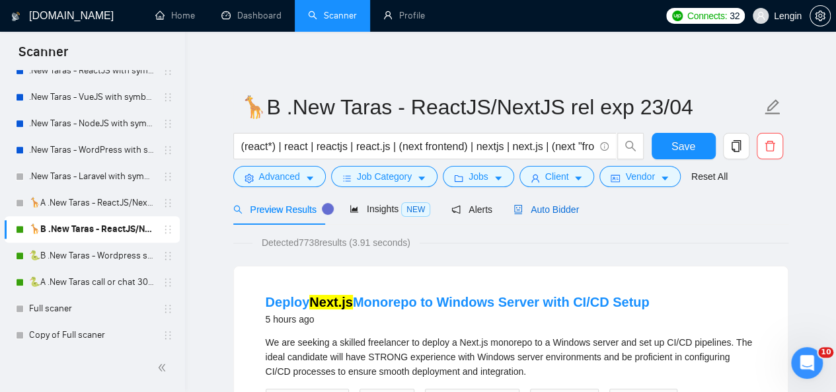
click at [546, 210] on span "Auto Bidder" at bounding box center [546, 209] width 65 height 11
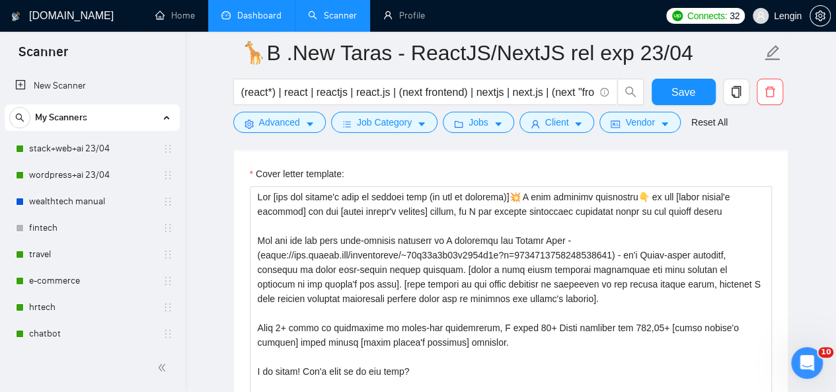
click at [264, 10] on link "Dashboard" at bounding box center [251, 15] width 60 height 11
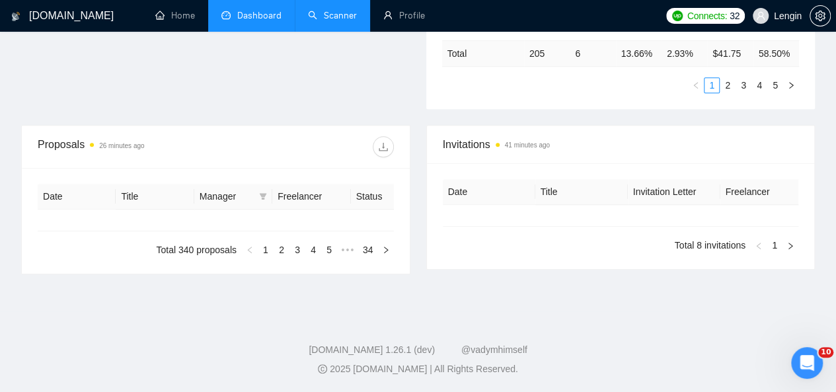
type input "[DATE]"
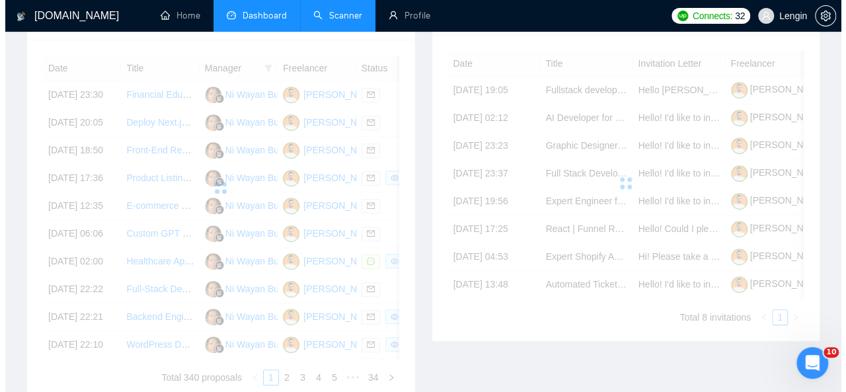
scroll to position [421, 0]
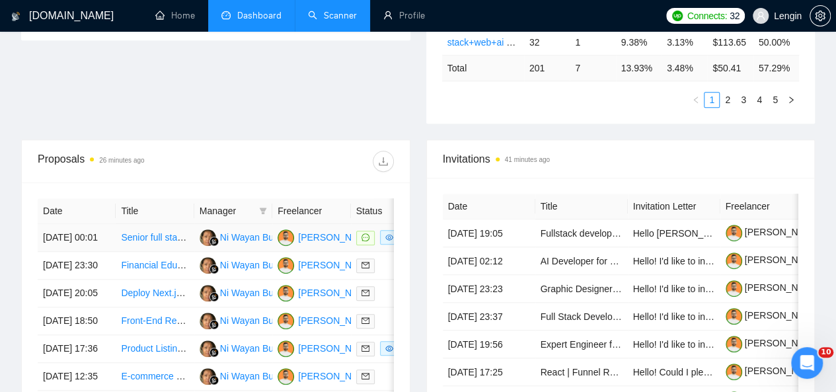
click at [182, 233] on td "Senior full stack - PWA - Ai platform" at bounding box center [155, 238] width 78 height 28
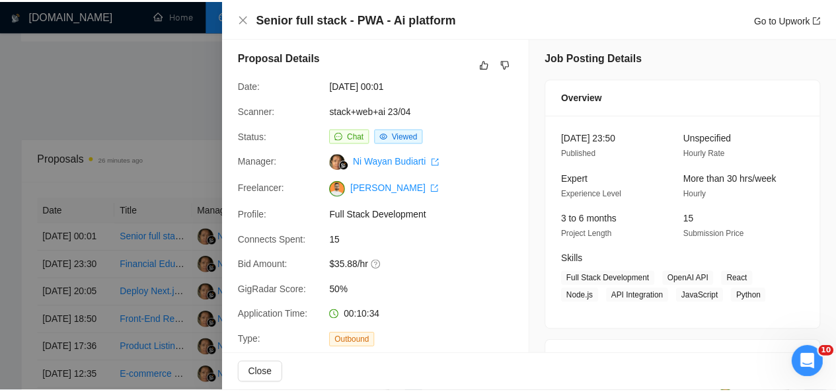
scroll to position [0, 0]
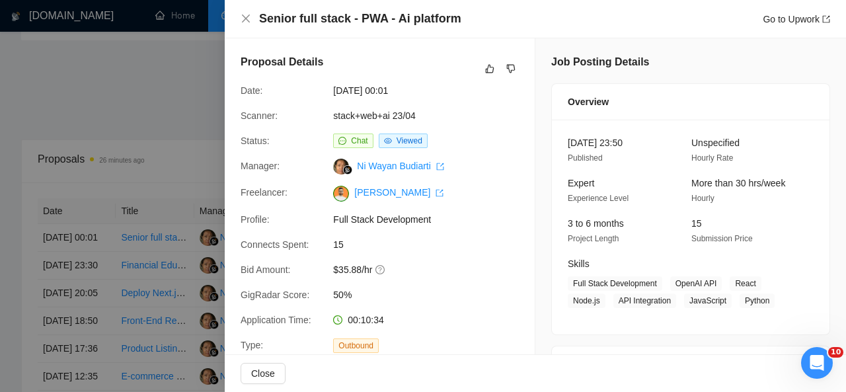
click at [246, 11] on div "Senior full stack - PWA - Ai platform Go to Upwork" at bounding box center [536, 19] width 590 height 17
click at [247, 19] on icon "close" at bounding box center [246, 18] width 11 height 11
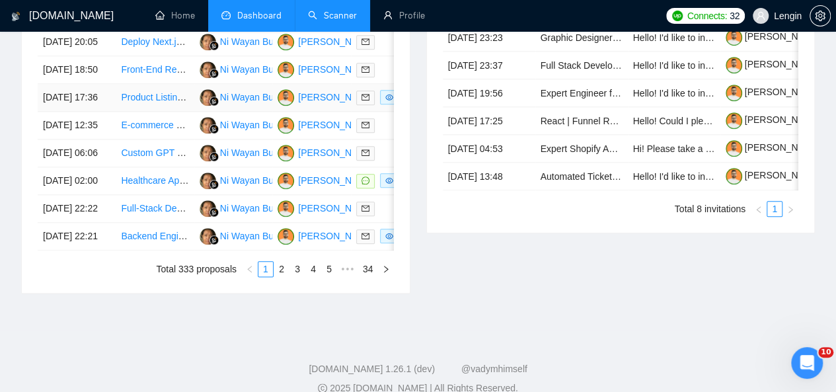
scroll to position [673, 0]
click at [283, 276] on link "2" at bounding box center [281, 268] width 15 height 15
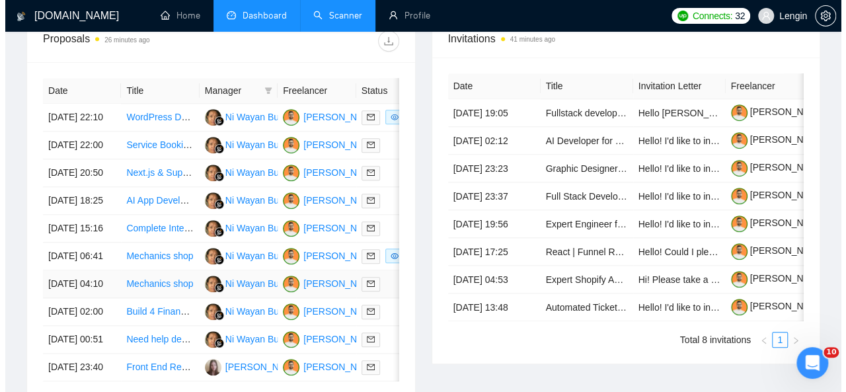
scroll to position [540, 0]
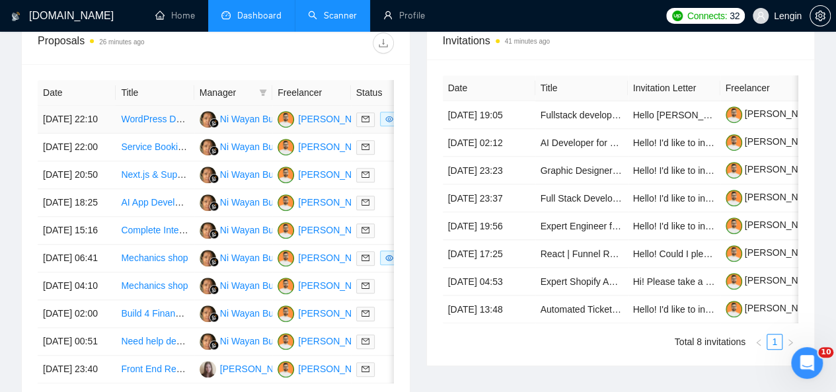
click at [159, 116] on td "WordPress Developer Needed for HIPAA-Compliant Mental Health Practice Site" at bounding box center [155, 120] width 78 height 28
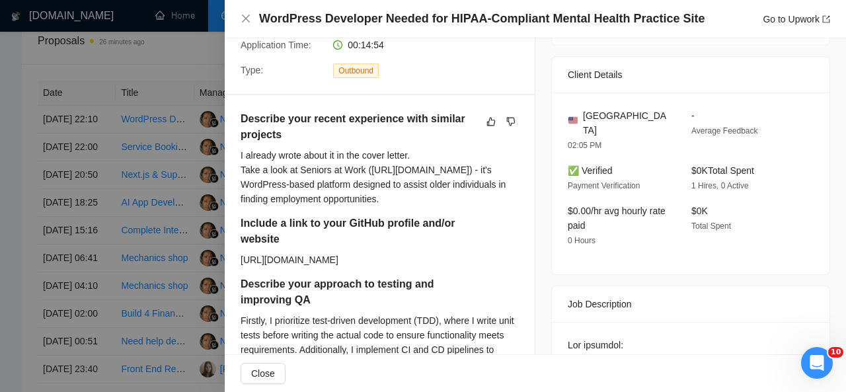
scroll to position [0, 0]
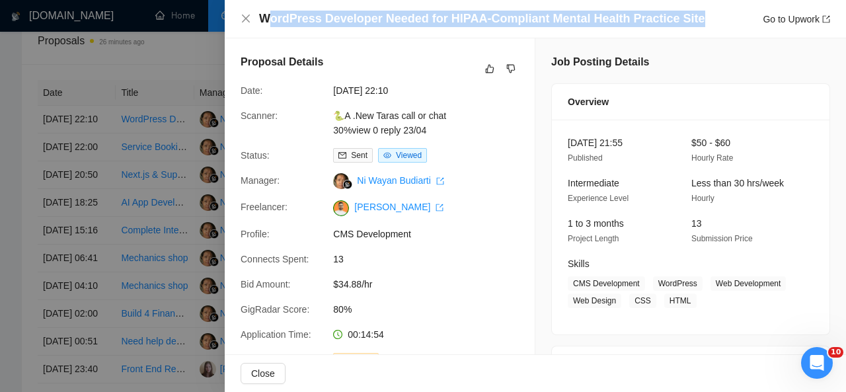
drag, startPoint x: 690, startPoint y: 22, endPoint x: 264, endPoint y: 25, distance: 425.8
click at [264, 25] on div "WordPress Developer Needed for HIPAA-Compliant Mental Health Practice Site Go t…" at bounding box center [544, 19] width 571 height 17
drag, startPoint x: 257, startPoint y: 16, endPoint x: 674, endPoint y: 15, distance: 417.9
click at [674, 15] on div "WordPress Developer Needed for HIPAA-Compliant Mental Health Practice Site Go t…" at bounding box center [536, 19] width 590 height 17
drag, startPoint x: 688, startPoint y: 18, endPoint x: 400, endPoint y: 33, distance: 288.7
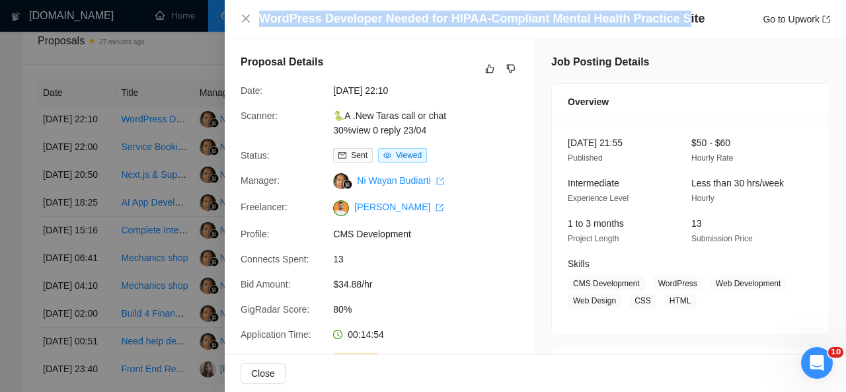
click at [400, 33] on div "WordPress Developer Needed for HIPAA-Compliant Mental Health Practice Site Go t…" at bounding box center [535, 19] width 621 height 38
drag, startPoint x: 259, startPoint y: 18, endPoint x: 692, endPoint y: 13, distance: 432.4
click at [692, 13] on div "WordPress Developer Needed for HIPAA-Compliant Mental Health Practice Site Go t…" at bounding box center [544, 19] width 571 height 17
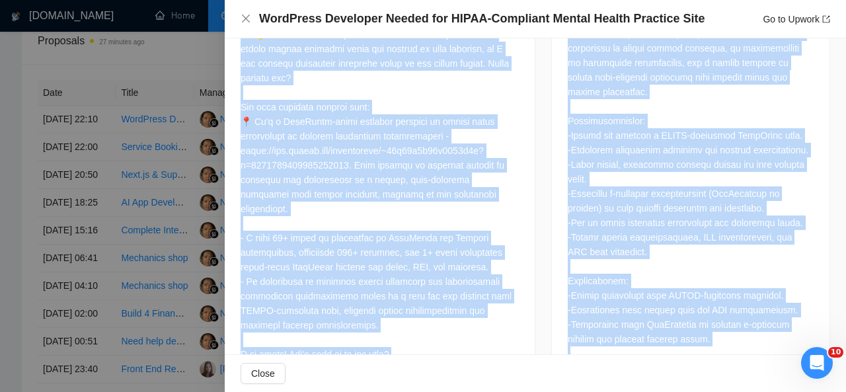
scroll to position [1034, 0]
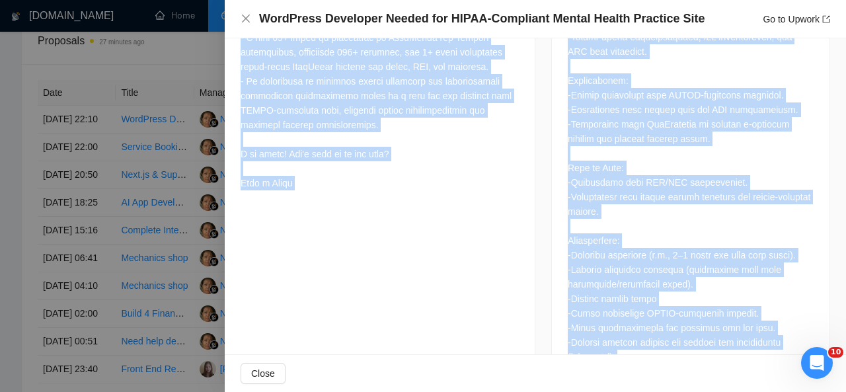
drag, startPoint x: 238, startPoint y: 78, endPoint x: 393, endPoint y: 378, distance: 337.4
click at [393, 378] on div "WordPress Developer Needed for HIPAA-Compliant Mental Health Practice Site Go t…" at bounding box center [535, 196] width 621 height 392
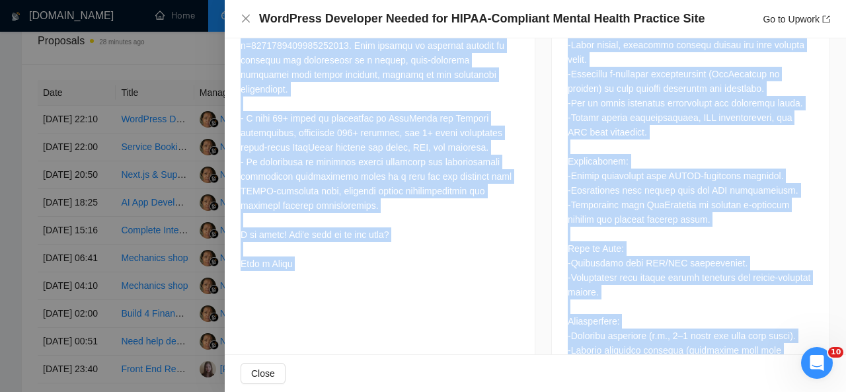
click at [318, 243] on div at bounding box center [380, 89] width 278 height 364
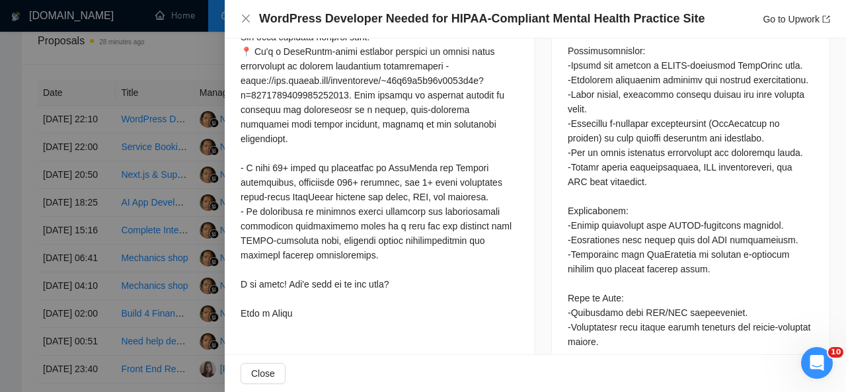
scroll to position [842, 0]
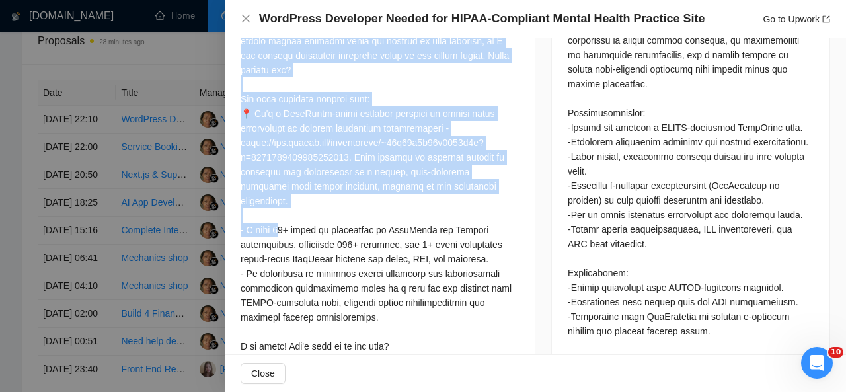
drag, startPoint x: 240, startPoint y: 69, endPoint x: 288, endPoint y: 285, distance: 221.5
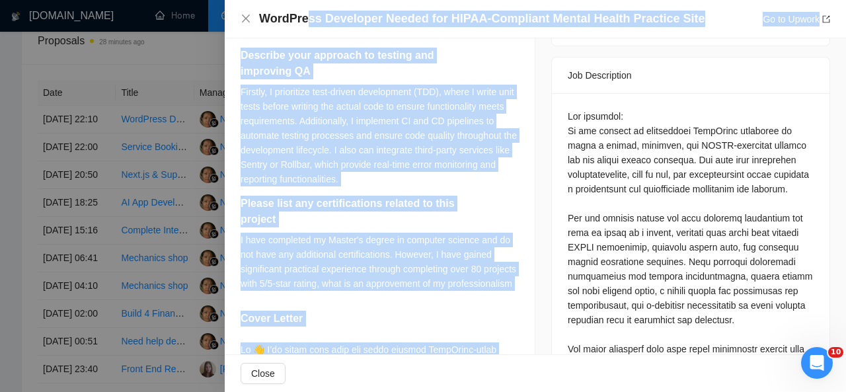
scroll to position [370, 0]
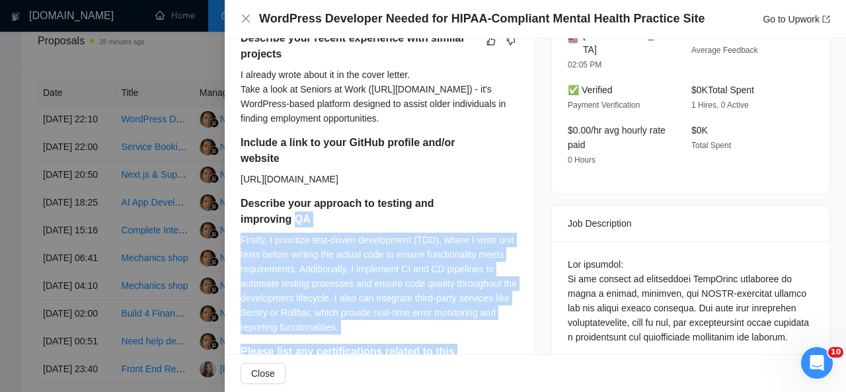
drag, startPoint x: 297, startPoint y: 238, endPoint x: 317, endPoint y: 166, distance: 74.9
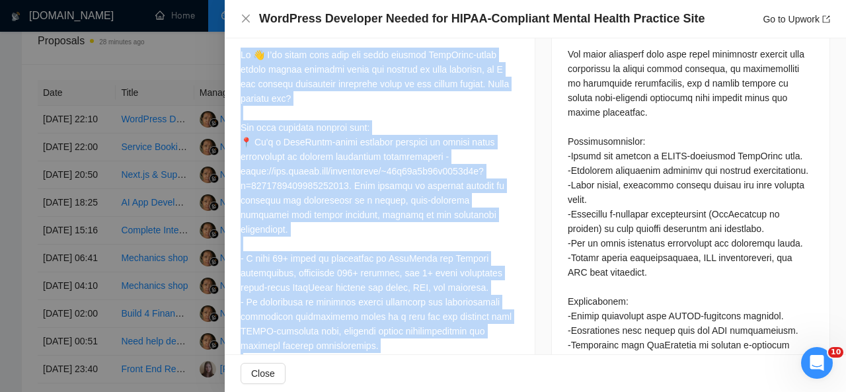
scroll to position [813, 0]
click at [317, 166] on div at bounding box center [380, 230] width 278 height 364
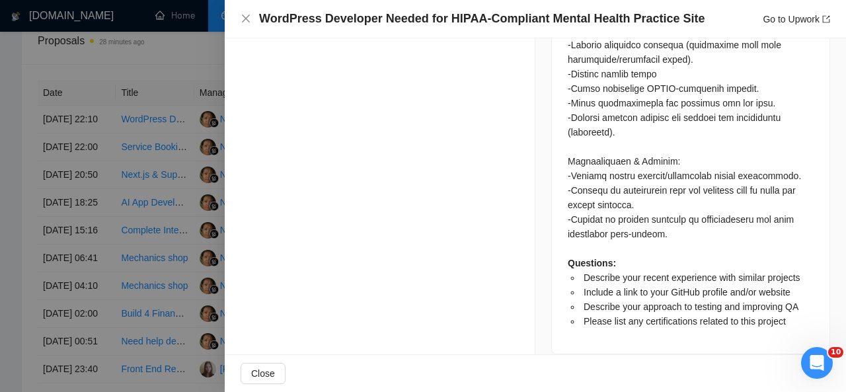
drag, startPoint x: 242, startPoint y: 99, endPoint x: 337, endPoint y: 138, distance: 102.3
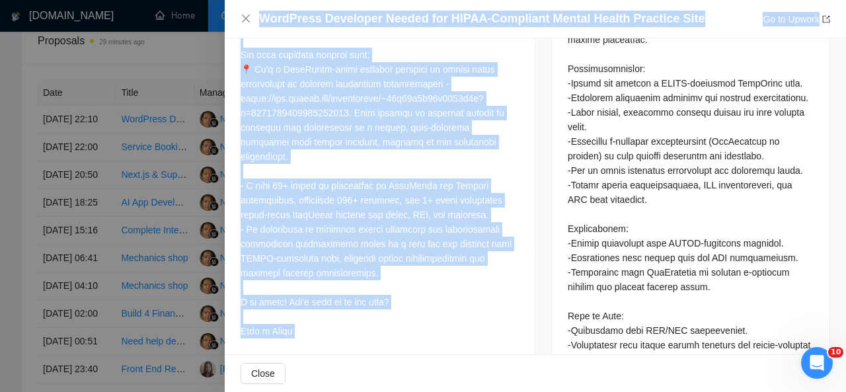
scroll to position [1259, 0]
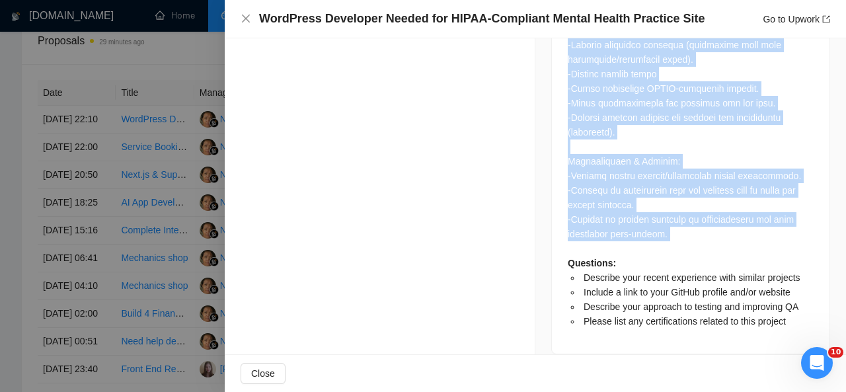
drag, startPoint x: 563, startPoint y: 89, endPoint x: 706, endPoint y: 232, distance: 202.4
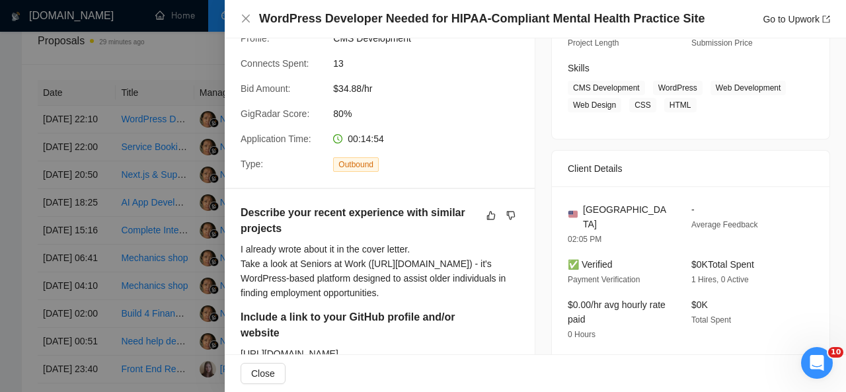
scroll to position [193, 0]
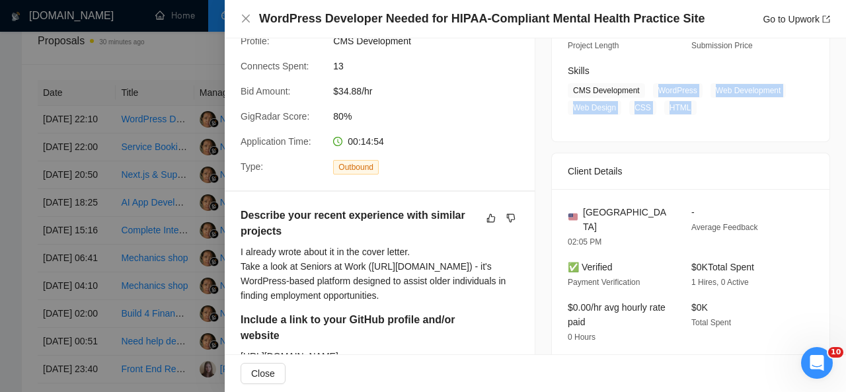
drag, startPoint x: 651, startPoint y: 92, endPoint x: 694, endPoint y: 108, distance: 45.2
click at [694, 108] on span "CMS Development WordPress Web Development Web Design CSS HTML" at bounding box center [681, 99] width 226 height 32
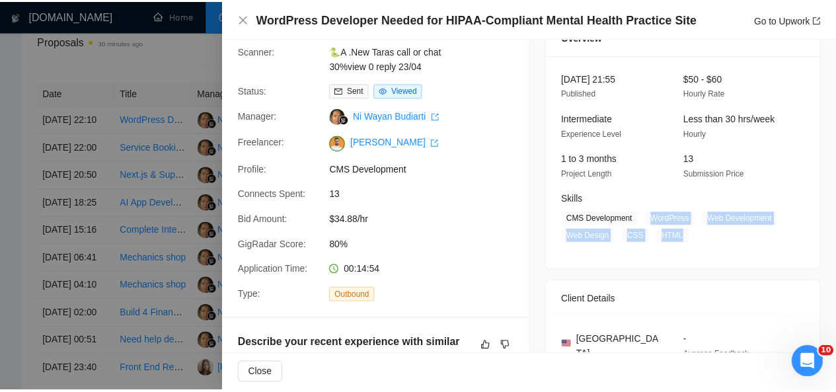
scroll to position [65, 0]
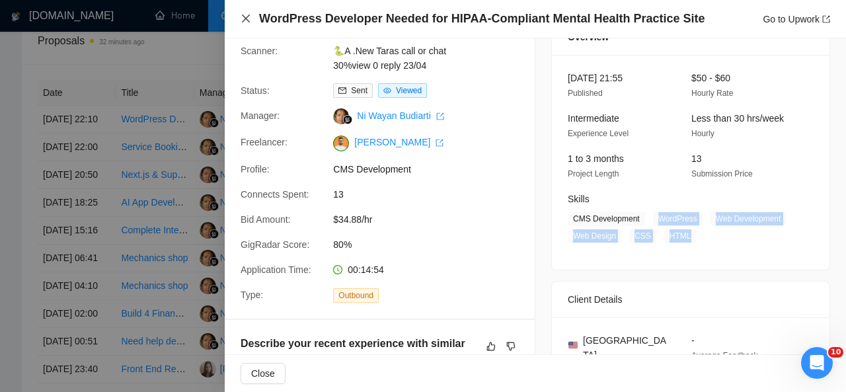
click at [245, 19] on icon "close" at bounding box center [246, 19] width 8 height 8
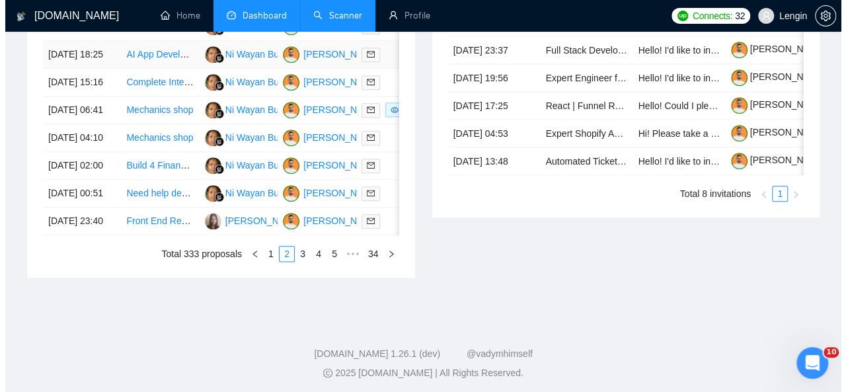
scroll to position [703, 0]
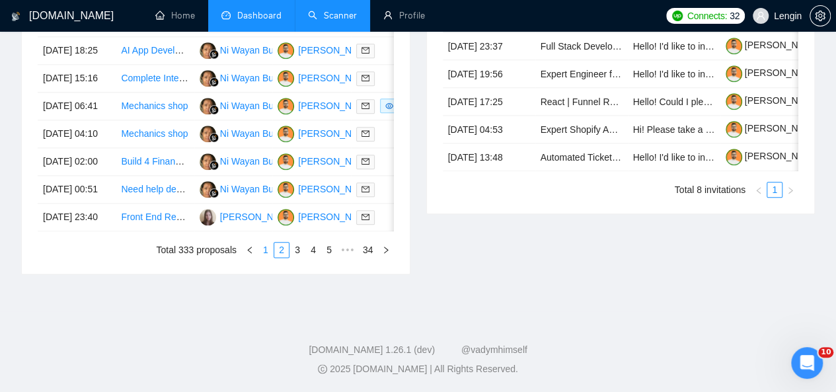
click at [268, 257] on link "1" at bounding box center [266, 250] width 15 height 15
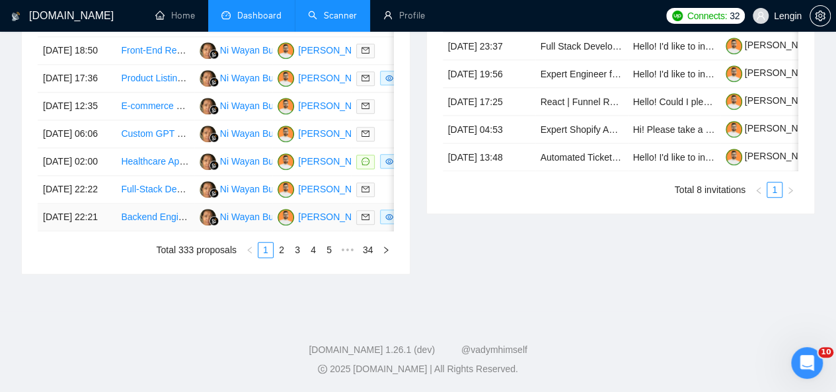
click at [175, 231] on td "Backend Engineer for AI Calorie and Macro Tracker Development" at bounding box center [155, 218] width 78 height 28
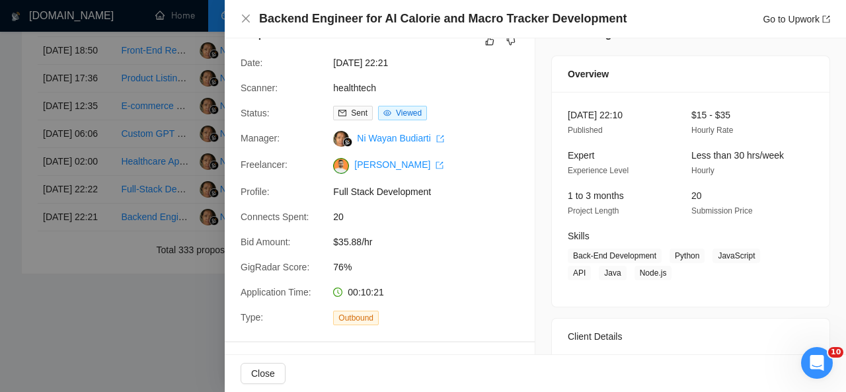
scroll to position [0, 0]
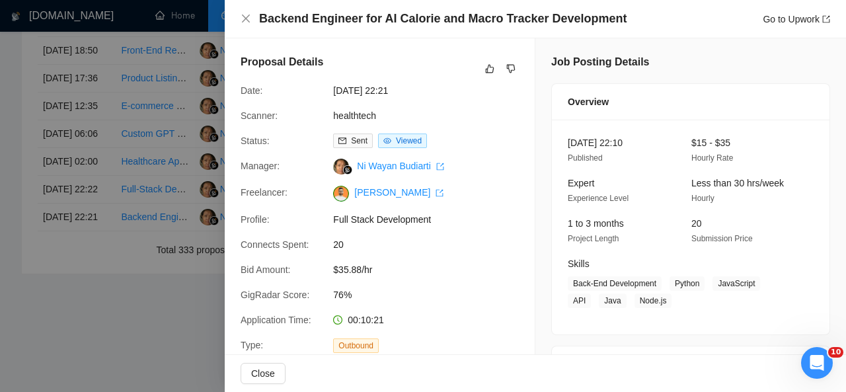
drag, startPoint x: 259, startPoint y: 22, endPoint x: 535, endPoint y: 30, distance: 276.5
click at [535, 30] on div "Backend Engineer for AI Calorie and Macro Tracker Development Go to Upwork" at bounding box center [535, 19] width 621 height 38
click at [572, 35] on div "Backend Engineer for AI Calorie and Macro Tracker Development Go to Upwork" at bounding box center [535, 19] width 621 height 38
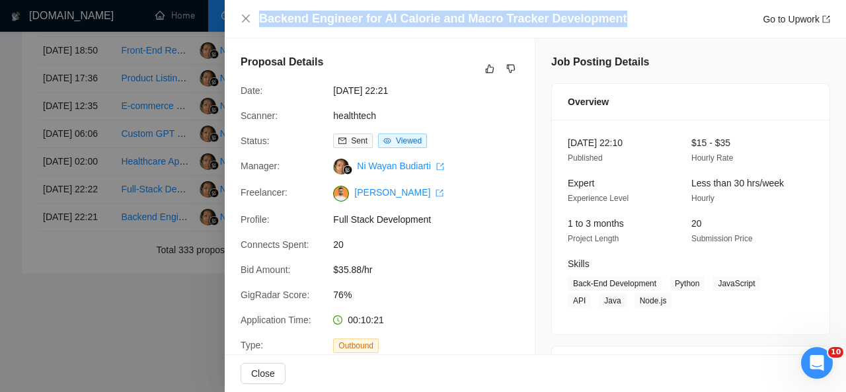
drag, startPoint x: 612, startPoint y: 21, endPoint x: 261, endPoint y: 15, distance: 351.1
click at [261, 15] on div "Backend Engineer for AI Calorie and Macro Tracker Development Go to Upwork" at bounding box center [544, 19] width 571 height 17
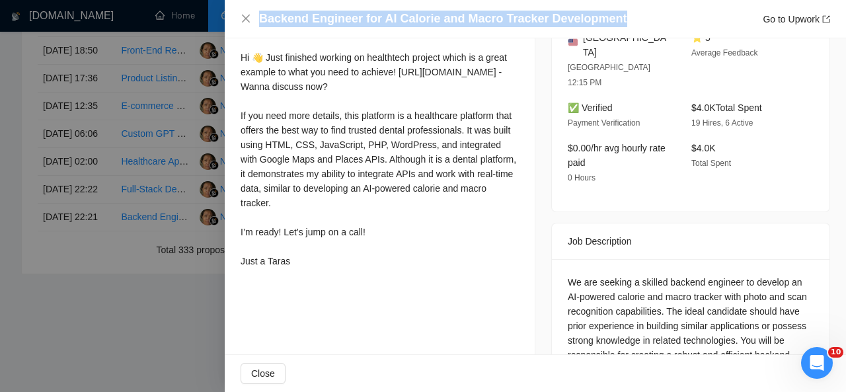
scroll to position [357, 0]
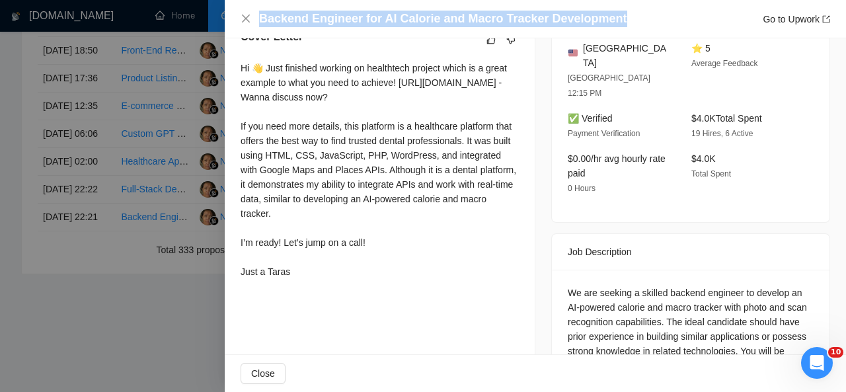
drag, startPoint x: 243, startPoint y: 69, endPoint x: 307, endPoint y: 289, distance: 228.7
click at [307, 279] on div "Hi 👋 Just finished working on healthtech project which is a great example to wh…" at bounding box center [380, 170] width 278 height 218
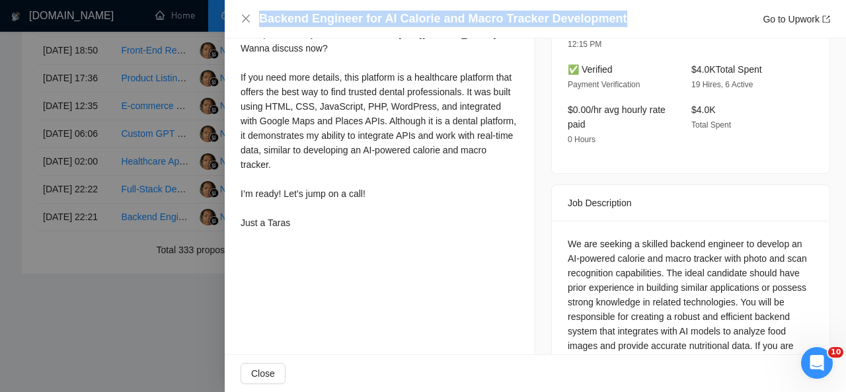
scroll to position [455, 0]
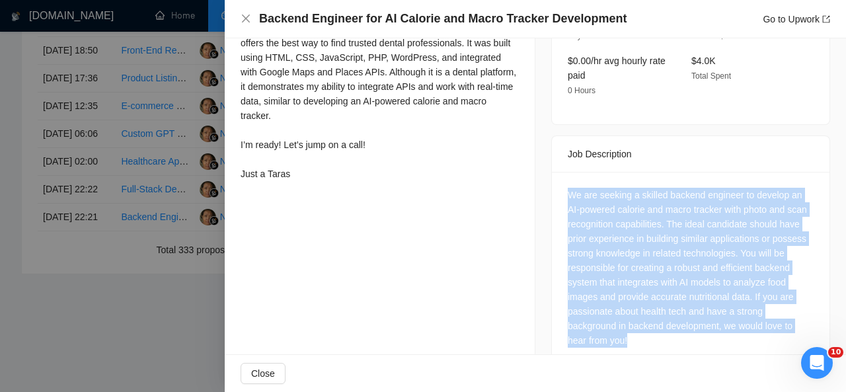
drag, startPoint x: 561, startPoint y: 163, endPoint x: 658, endPoint y: 311, distance: 176.6
click at [658, 311] on div "We are seeking a skilled backend engineer to develop an AI-powered calorie and …" at bounding box center [691, 270] width 278 height 197
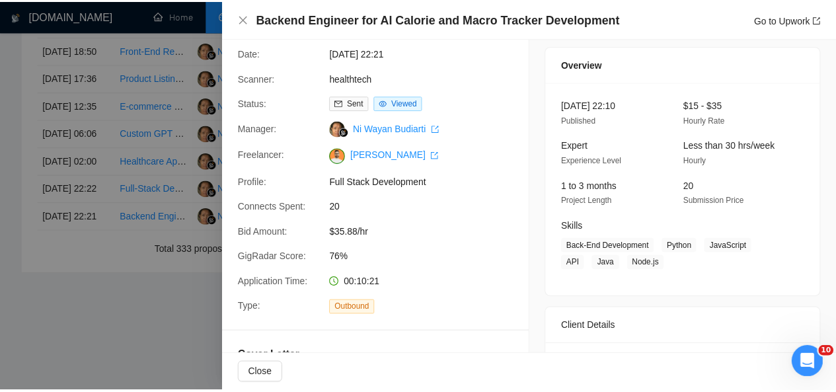
scroll to position [35, 0]
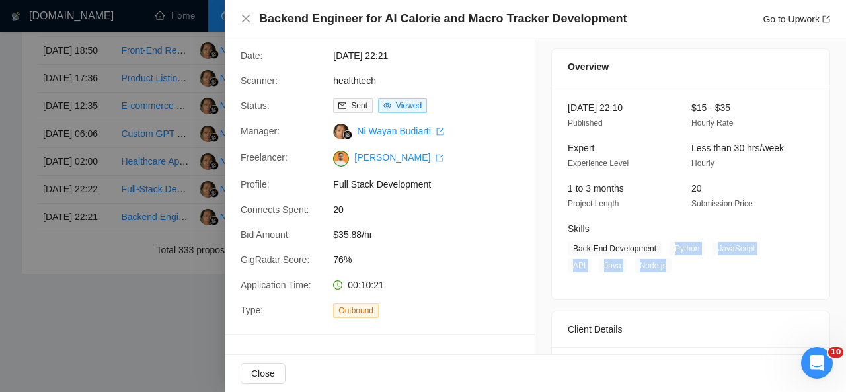
drag, startPoint x: 668, startPoint y: 246, endPoint x: 631, endPoint y: 270, distance: 44.0
click at [631, 270] on span "Back-End Development Python JavaScript API Java Node.js" at bounding box center [681, 257] width 226 height 32
click at [245, 17] on icon "close" at bounding box center [246, 18] width 11 height 11
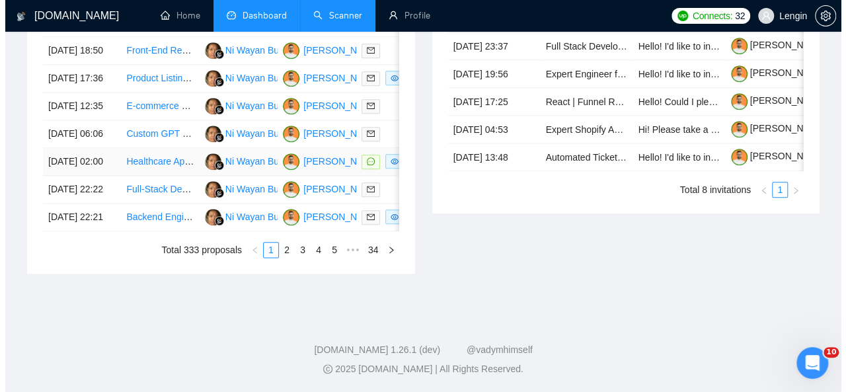
scroll to position [716, 0]
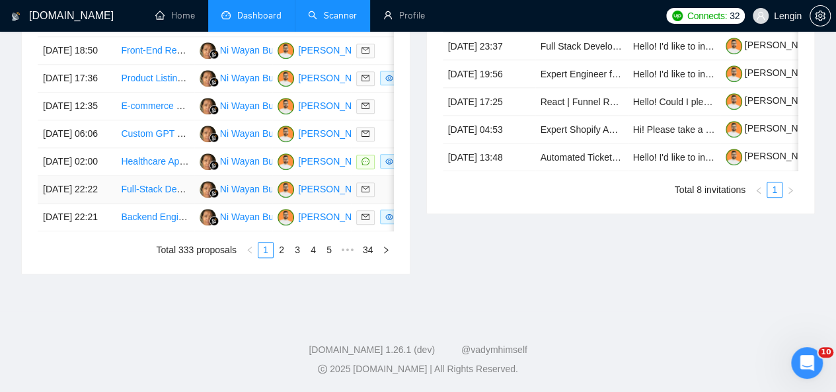
click at [177, 204] on td "Full-Stack Developer Needed for Healthcare/Fitness MVP" at bounding box center [155, 190] width 78 height 28
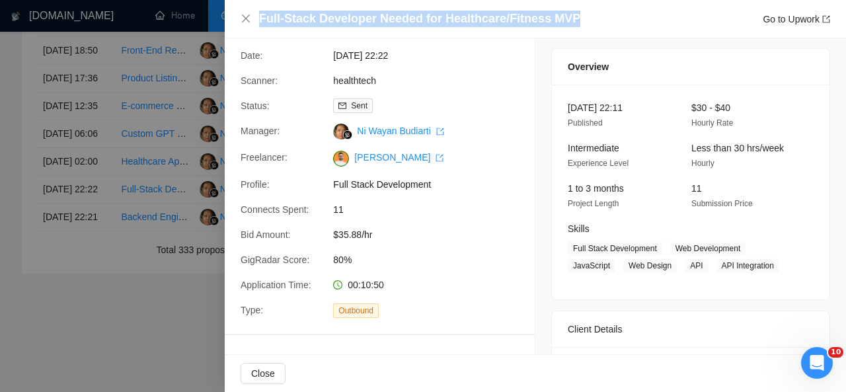
drag, startPoint x: 583, startPoint y: 17, endPoint x: 260, endPoint y: 21, distance: 322.7
click at [260, 21] on div "Full-Stack Developer Needed for Healthcare/Fitness MVP Go to Upwork" at bounding box center [544, 19] width 571 height 17
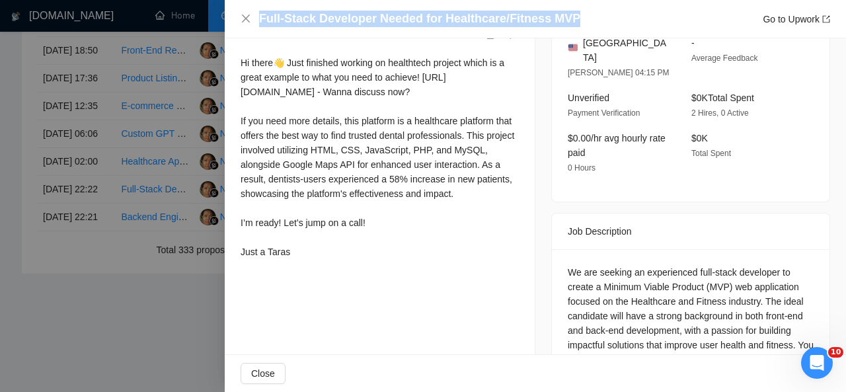
scroll to position [455, 0]
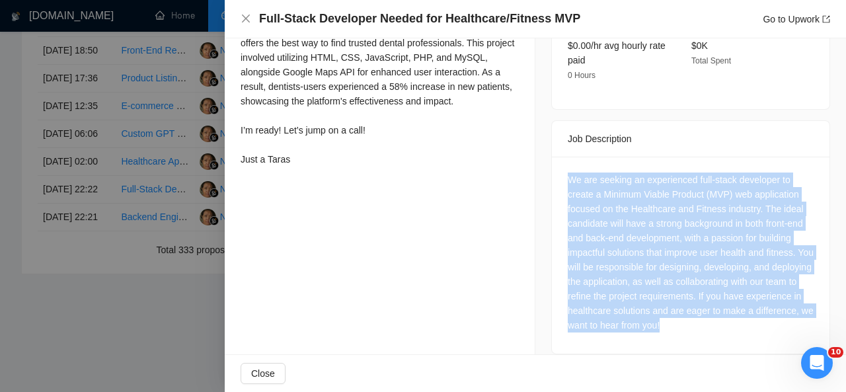
drag, startPoint x: 563, startPoint y: 163, endPoint x: 746, endPoint y: 310, distance: 234.7
click at [746, 310] on div "We are seeking an experienced full-stack developer to create a Minimum Viable P…" at bounding box center [691, 253] width 246 height 160
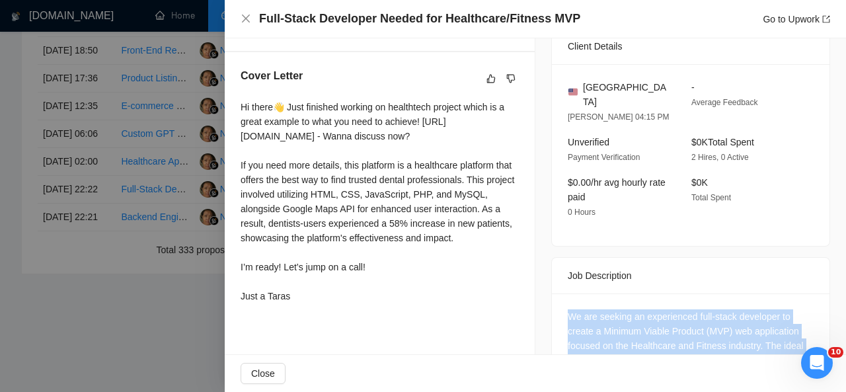
drag, startPoint x: 242, startPoint y: 108, endPoint x: 308, endPoint y: 312, distance: 214.7
click at [308, 303] on div "Hi there👋 Just finished working on healthtech project which is a great example …" at bounding box center [380, 202] width 278 height 204
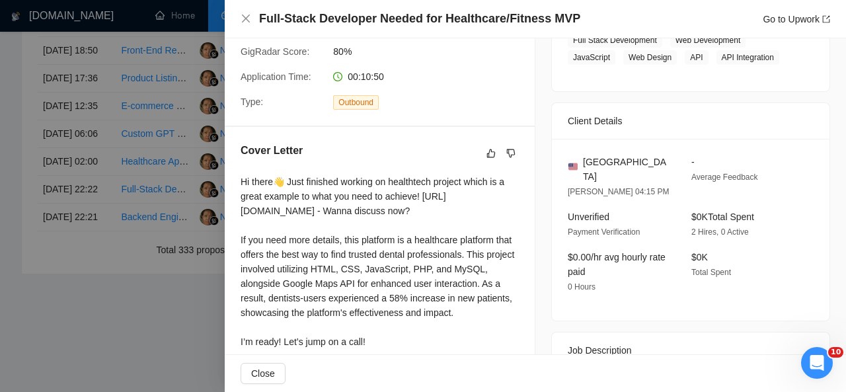
scroll to position [48, 0]
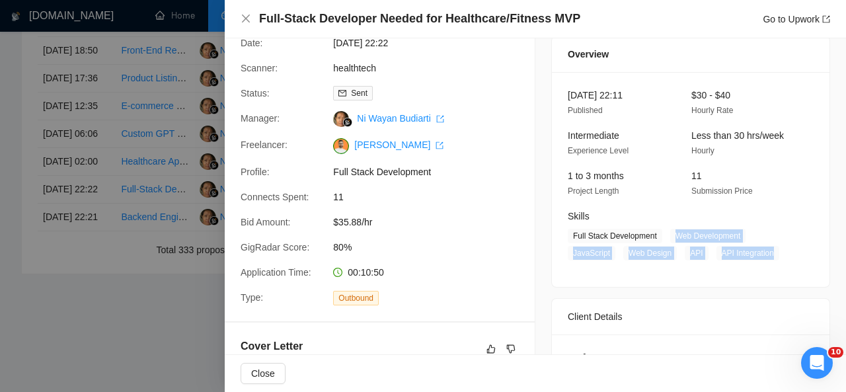
drag, startPoint x: 762, startPoint y: 252, endPoint x: 669, endPoint y: 237, distance: 94.5
click at [669, 237] on span "Full Stack Development Web Development JavaScript Web Design API API Integration" at bounding box center [681, 245] width 226 height 32
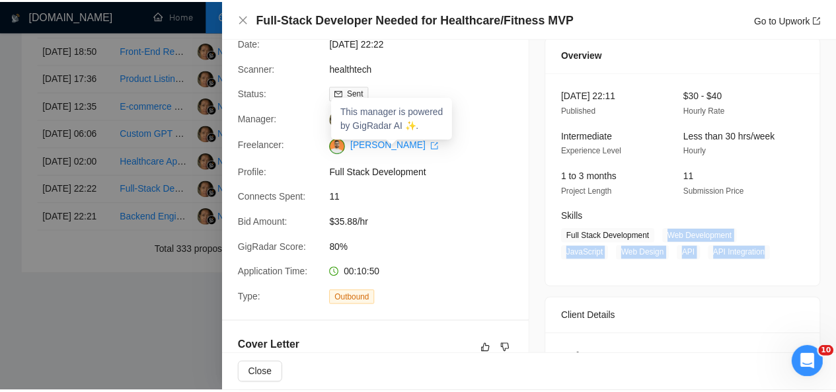
scroll to position [190, 0]
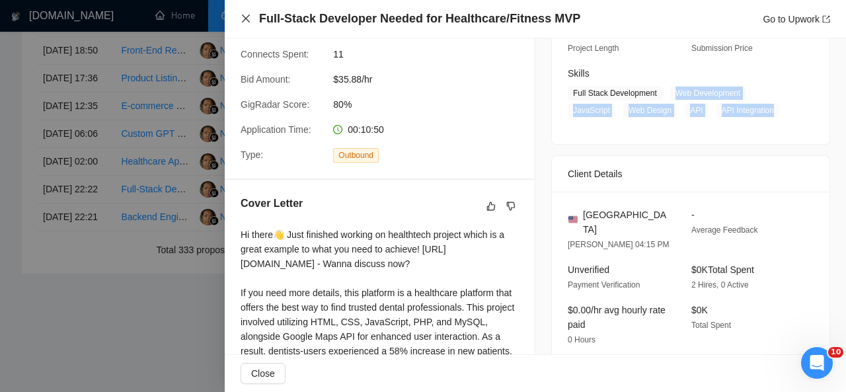
click at [243, 18] on icon "close" at bounding box center [246, 18] width 11 height 11
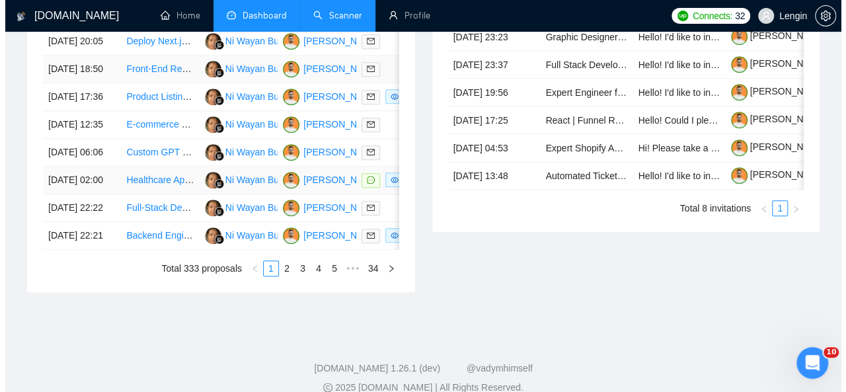
scroll to position [674, 0]
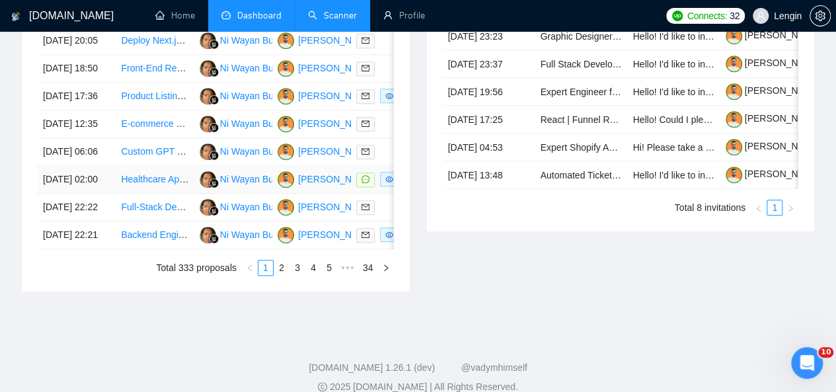
click at [164, 194] on td "Healthcare App Development using Lovable, Supabase, and Cursor" at bounding box center [155, 180] width 78 height 28
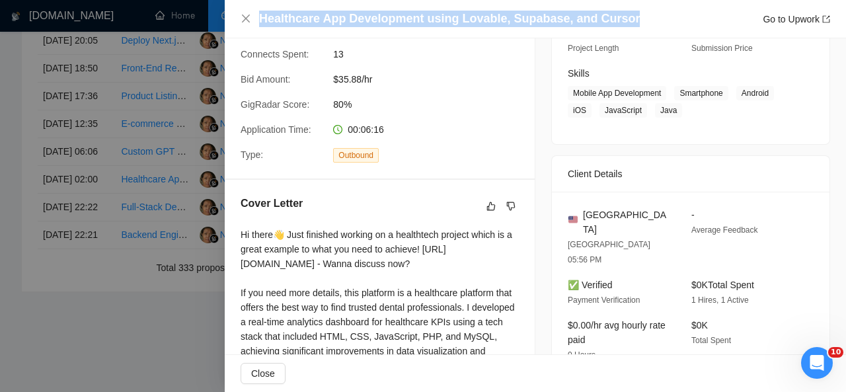
drag, startPoint x: 633, startPoint y: 15, endPoint x: 258, endPoint y: 22, distance: 375.6
click at [258, 22] on div "Healthcare App Development using Lovable, Supabase, and Cursor Go to Upwork" at bounding box center [536, 19] width 590 height 17
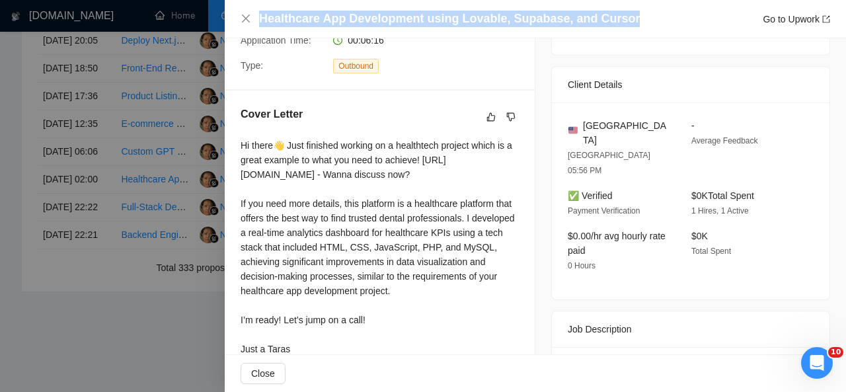
scroll to position [357, 0]
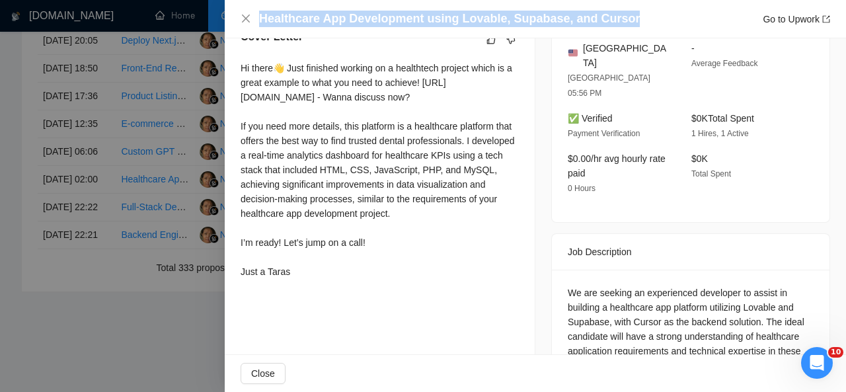
drag, startPoint x: 239, startPoint y: 66, endPoint x: 315, endPoint y: 288, distance: 234.4
click at [315, 288] on div "Cover Letter Hi there👋 Just finished working on a healthtech project which is a…" at bounding box center [380, 156] width 310 height 287
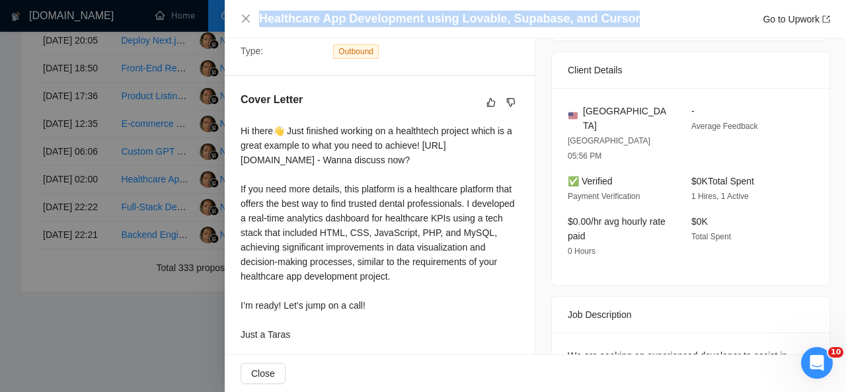
scroll to position [101, 0]
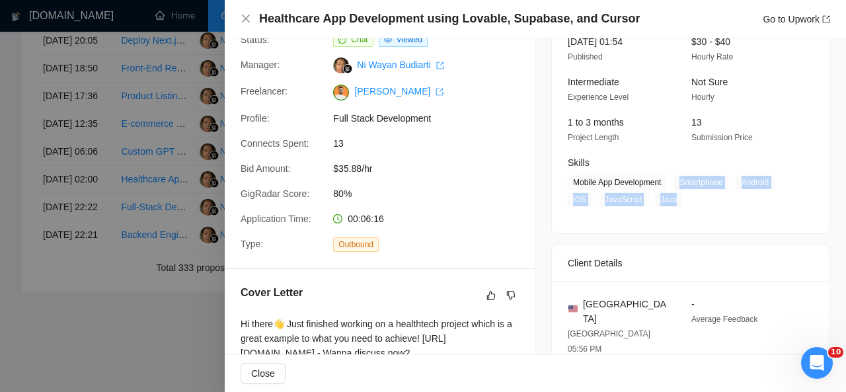
drag, startPoint x: 674, startPoint y: 179, endPoint x: 671, endPoint y: 211, distance: 32.5
click at [671, 211] on div "21 Sep, 2025 01:54 Published $30 - $40 Hourly Rate Intermediate Experience Leve…" at bounding box center [691, 126] width 278 height 215
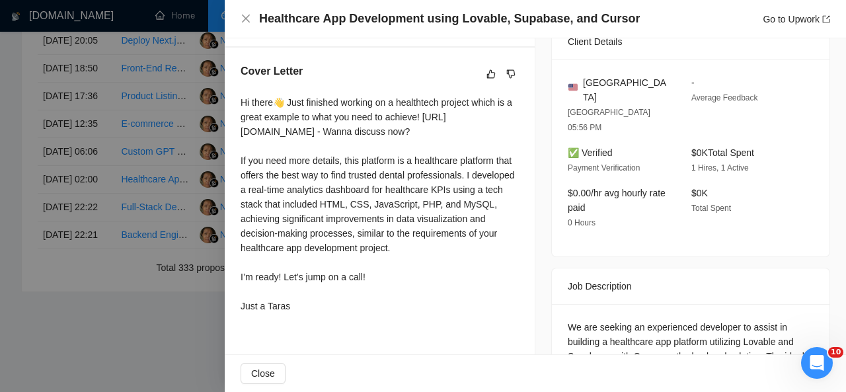
scroll to position [323, 0]
drag, startPoint x: 243, startPoint y: 103, endPoint x: 302, endPoint y: 329, distance: 233.2
click at [302, 318] on div "Hi there👋 Just finished working on a healthtech project which is a great exampl…" at bounding box center [380, 206] width 278 height 223
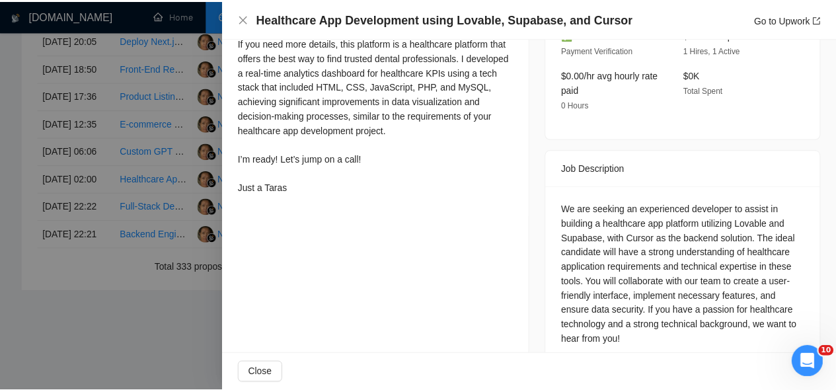
scroll to position [0, 0]
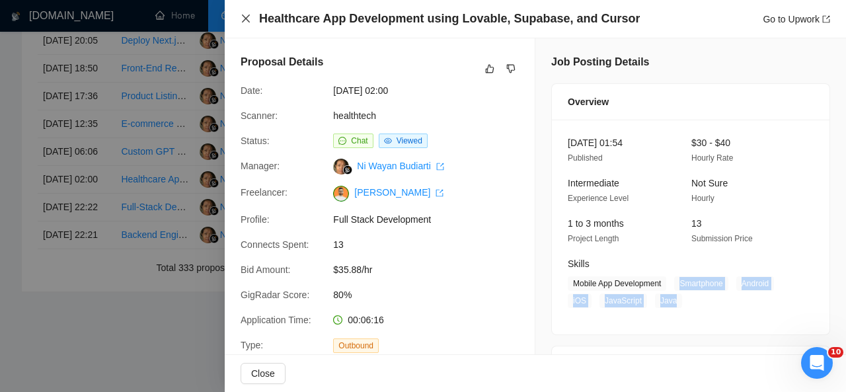
click at [245, 16] on icon "close" at bounding box center [246, 18] width 11 height 11
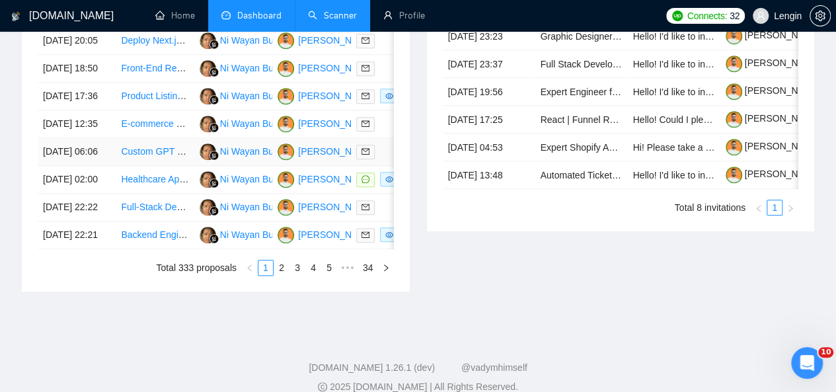
click at [188, 166] on td "Custom GPT Development for [DEMOGRAPHIC_DATA] Financial Job Posting Automation" at bounding box center [155, 152] width 78 height 28
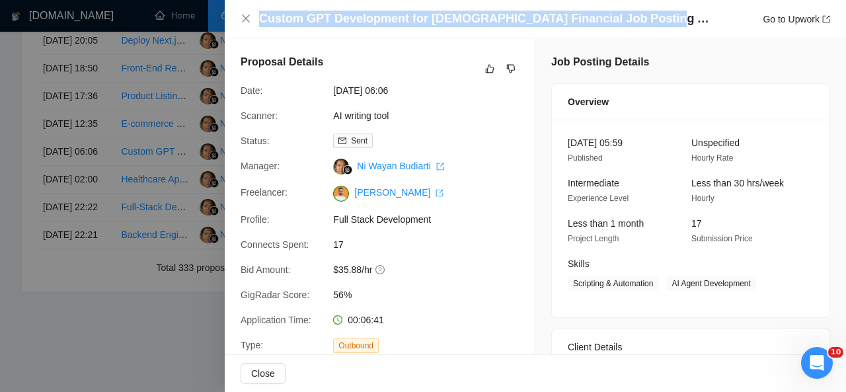
drag, startPoint x: 649, startPoint y: 19, endPoint x: 256, endPoint y: 22, distance: 393.4
click at [256, 22] on div "Custom GPT Development for Church Financial Job Posting Automation Go to Upwork" at bounding box center [536, 19] width 590 height 17
click at [243, 15] on icon "close" at bounding box center [246, 18] width 11 height 11
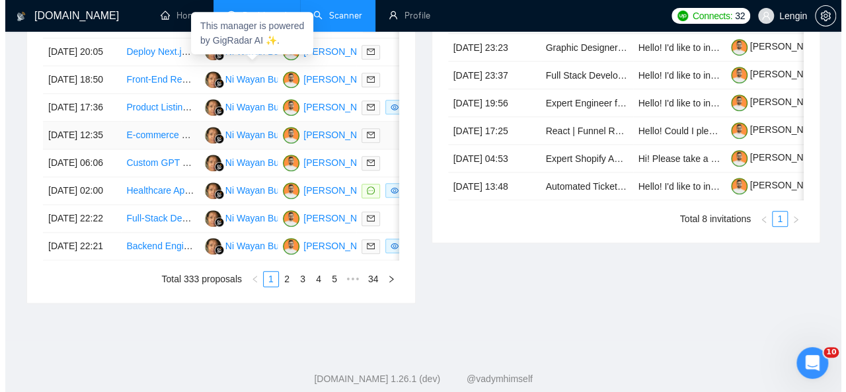
scroll to position [662, 0]
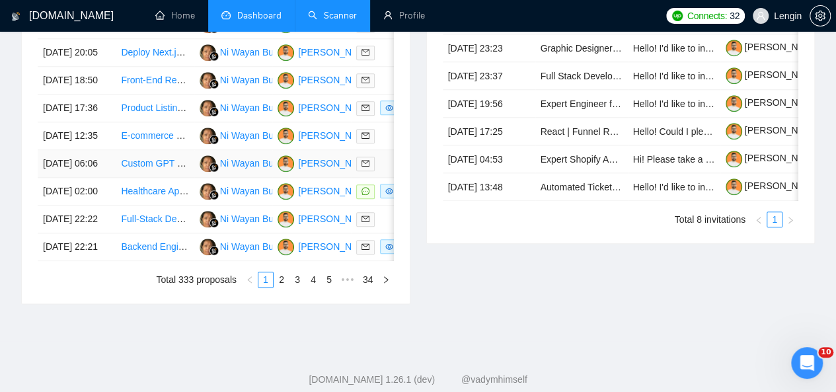
click at [168, 178] on td "Custom GPT Development for [DEMOGRAPHIC_DATA] Financial Job Posting Automation" at bounding box center [155, 164] width 78 height 28
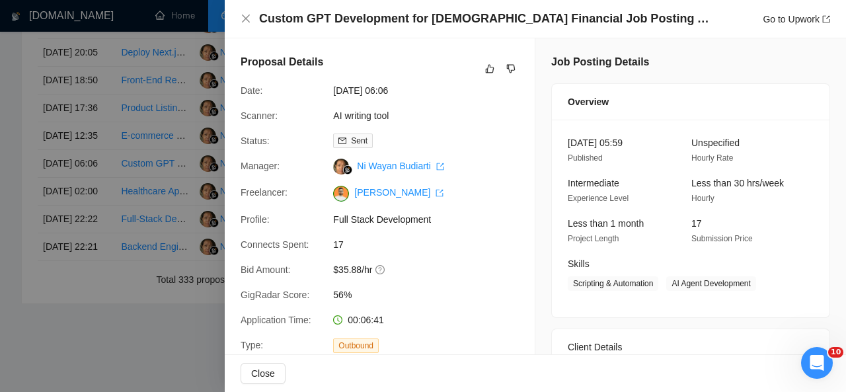
drag, startPoint x: 259, startPoint y: 22, endPoint x: 667, endPoint y: 30, distance: 408.0
click at [667, 30] on div "Custom GPT Development for Church Financial Job Posting Automation Go to Upwork" at bounding box center [535, 19] width 621 height 38
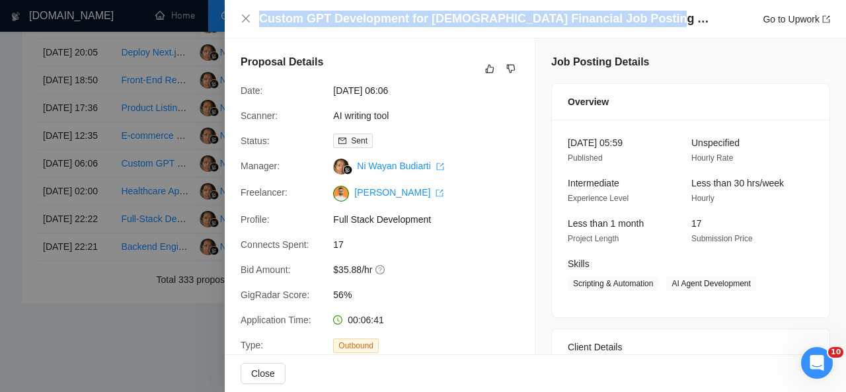
drag, startPoint x: 261, startPoint y: 18, endPoint x: 649, endPoint y: 23, distance: 388.1
click at [649, 23] on div "Custom GPT Development for Church Financial Job Posting Automation Go to Upwork" at bounding box center [544, 19] width 571 height 17
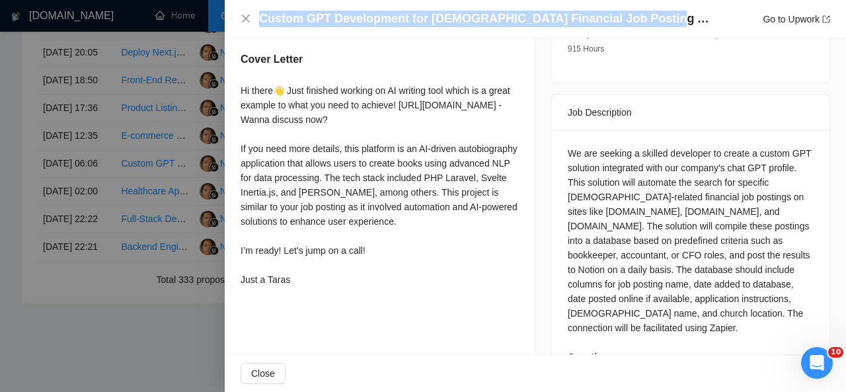
scroll to position [514, 0]
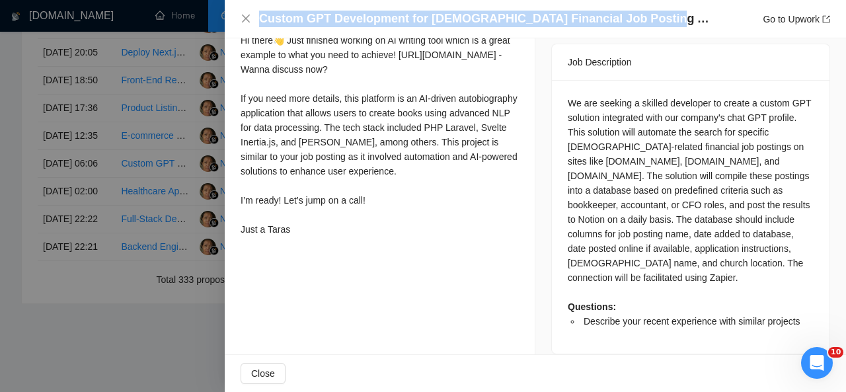
drag, startPoint x: 242, startPoint y: 56, endPoint x: 327, endPoint y: 278, distance: 238.3
click at [327, 258] on div "Describe your recent experience with similar projects I already wrote about it …" at bounding box center [380, 57] width 310 height 402
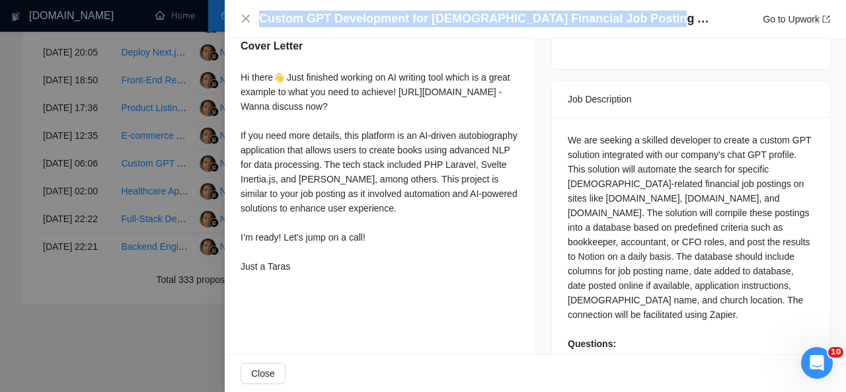
scroll to position [512, 0]
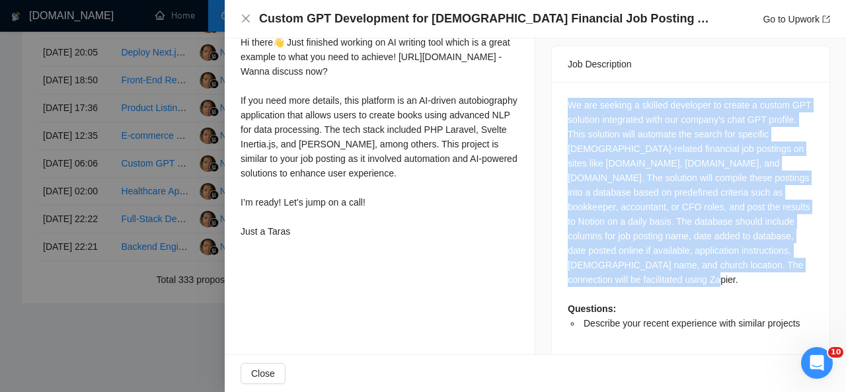
drag, startPoint x: 562, startPoint y: 89, endPoint x: 753, endPoint y: 263, distance: 258.8
click at [753, 263] on div "We are seeking a skilled developer to create a custom GPT solution integrated w…" at bounding box center [691, 219] width 278 height 274
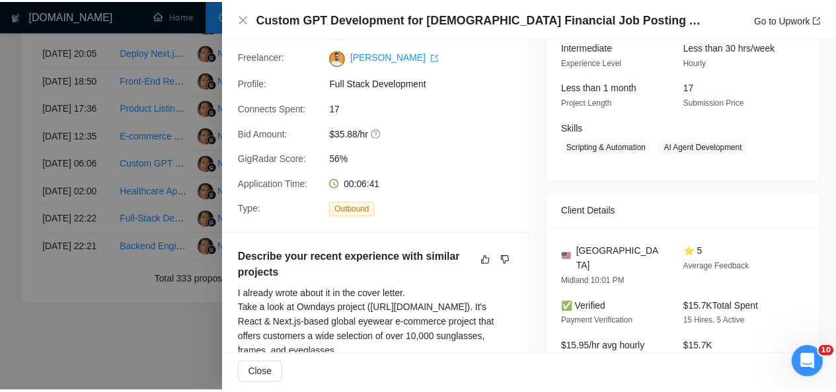
scroll to position [136, 0]
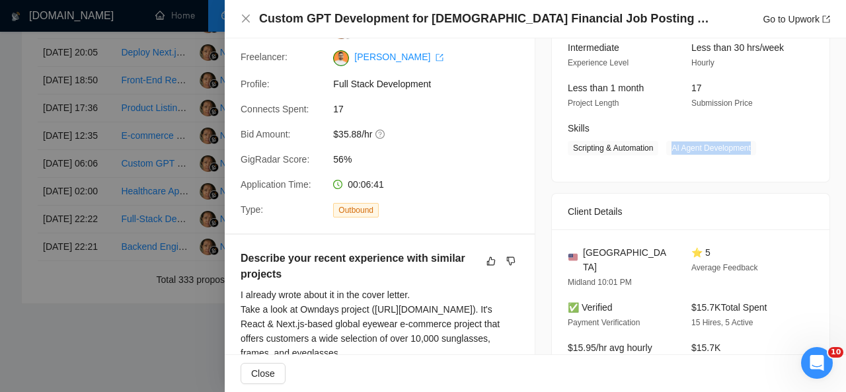
drag, startPoint x: 668, startPoint y: 145, endPoint x: 751, endPoint y: 143, distance: 83.3
click at [751, 143] on span "AI Agent Development" at bounding box center [710, 148] width 89 height 15
click at [246, 19] on icon "close" at bounding box center [246, 19] width 8 height 8
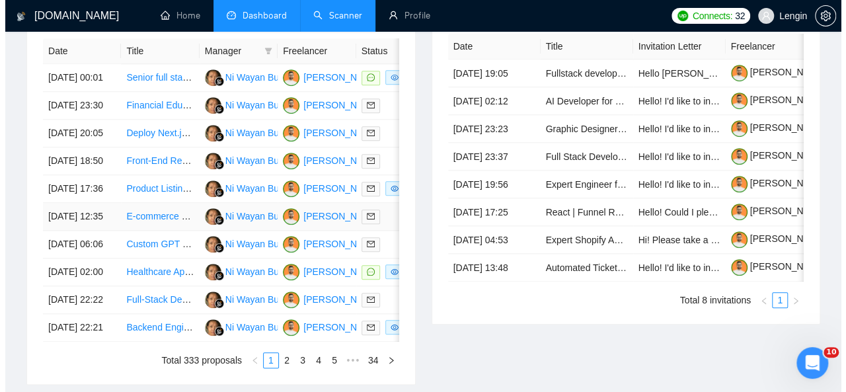
scroll to position [581, 0]
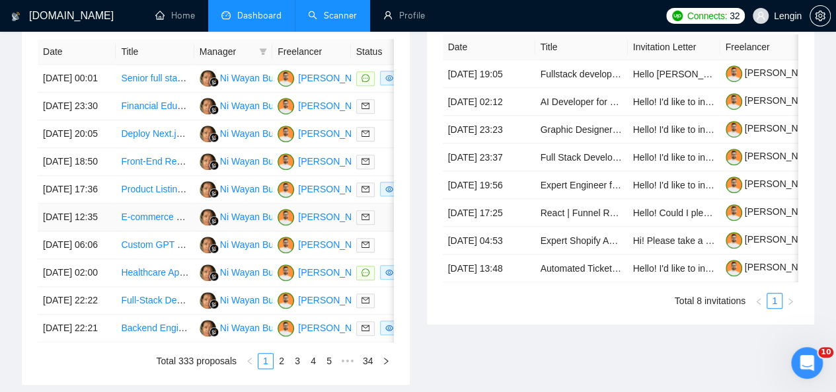
click at [159, 231] on td "E-commerce store development (WordPress/WooCommerce or Shopify)" at bounding box center [155, 218] width 78 height 28
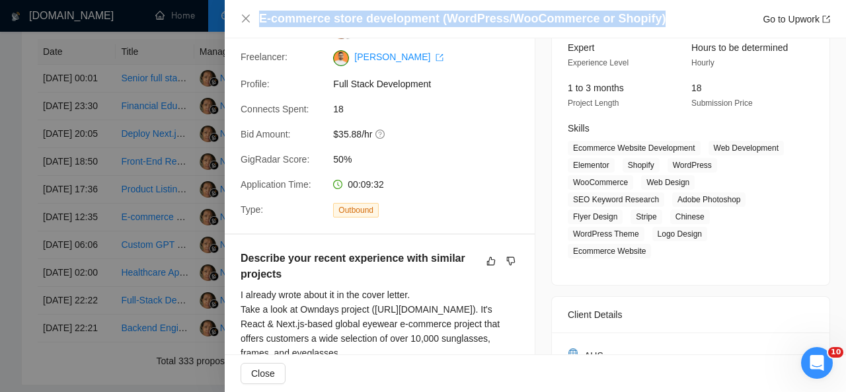
drag, startPoint x: 662, startPoint y: 13, endPoint x: 251, endPoint y: 26, distance: 411.4
click at [251, 26] on div "E-commerce store development (WordPress/WooCommerce or Shopify) Go to Upwork" at bounding box center [536, 19] width 590 height 17
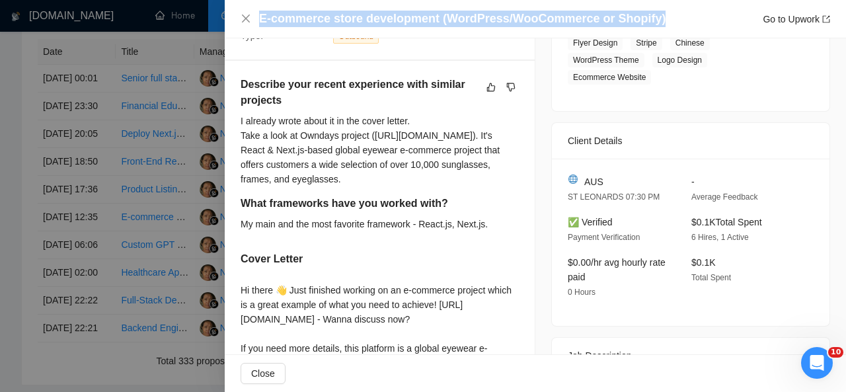
scroll to position [513, 0]
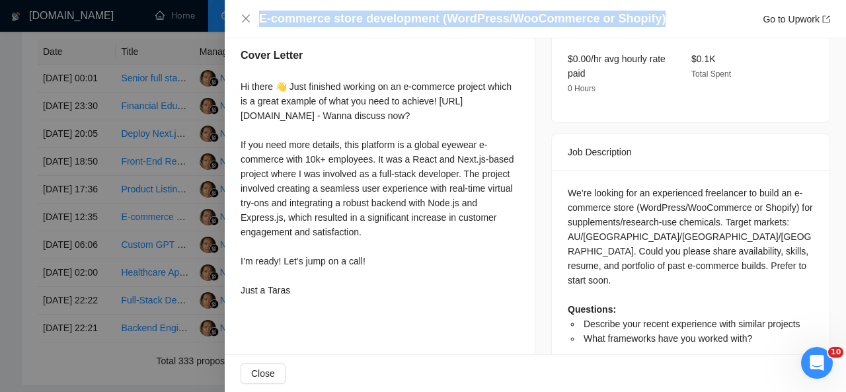
drag, startPoint x: 242, startPoint y: 102, endPoint x: 320, endPoint y: 322, distance: 233.0
click at [320, 298] on div "Hi there 👋 Just finished working on an e-commerce project which is a great exam…" at bounding box center [380, 188] width 278 height 218
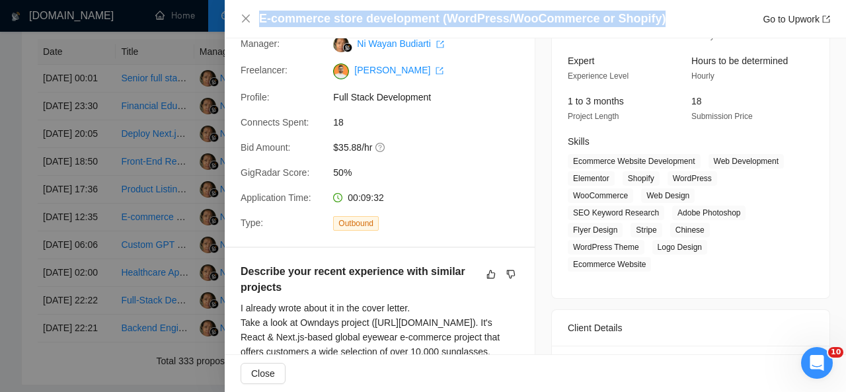
scroll to position [123, 0]
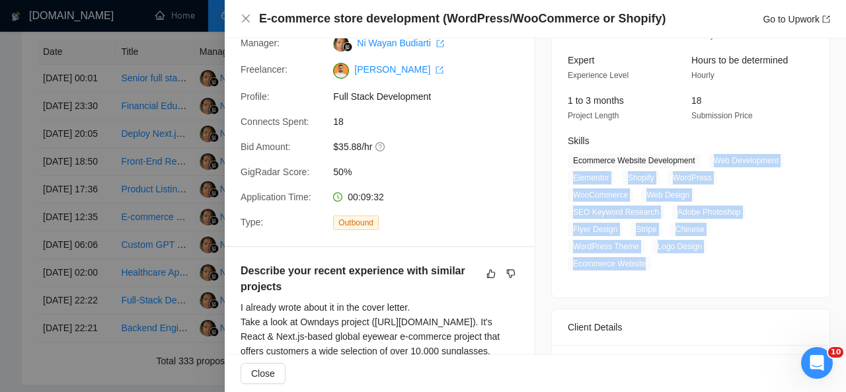
drag, startPoint x: 709, startPoint y: 161, endPoint x: 644, endPoint y: 245, distance: 106.6
click at [644, 245] on span "Ecommerce Website Development Web Development Elementor Shopify WordPress WooCo…" at bounding box center [681, 212] width 226 height 118
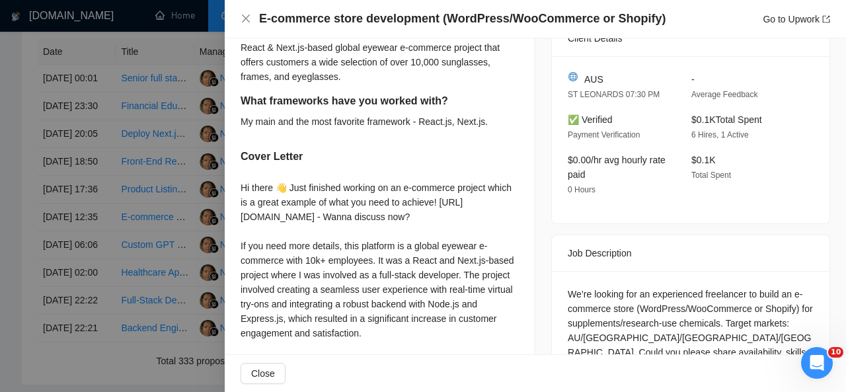
scroll to position [513, 0]
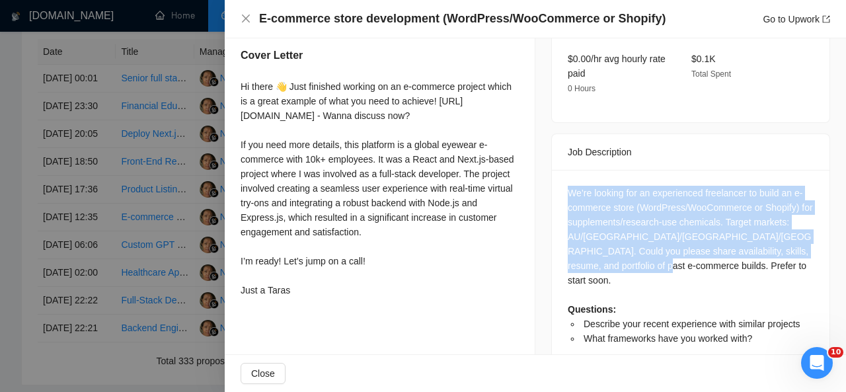
drag, startPoint x: 620, startPoint y: 247, endPoint x: 559, endPoint y: 174, distance: 94.8
click at [559, 174] on div "We’re looking for an experienced freelancer to build an e-commerce store (WordP…" at bounding box center [691, 270] width 278 height 201
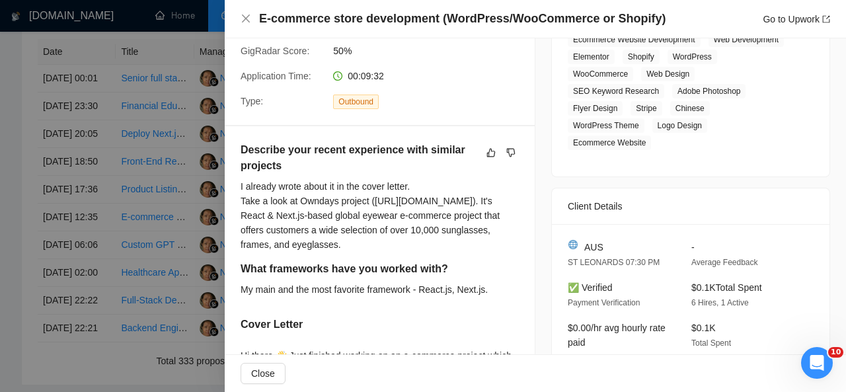
scroll to position [245, 0]
drag, startPoint x: 610, startPoint y: 228, endPoint x: 578, endPoint y: 229, distance: 31.8
click at [578, 239] on div "AUS" at bounding box center [619, 246] width 102 height 15
click at [245, 15] on icon "close" at bounding box center [246, 18] width 11 height 11
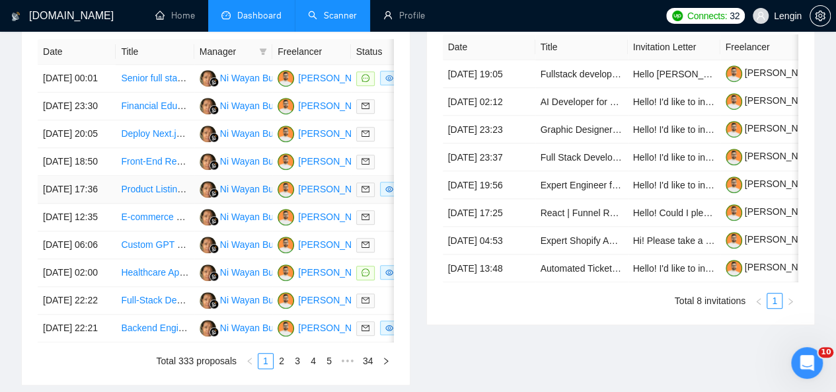
click at [151, 204] on td "Product Listing Specialist for Walmart Marketplace" at bounding box center [155, 190] width 78 height 28
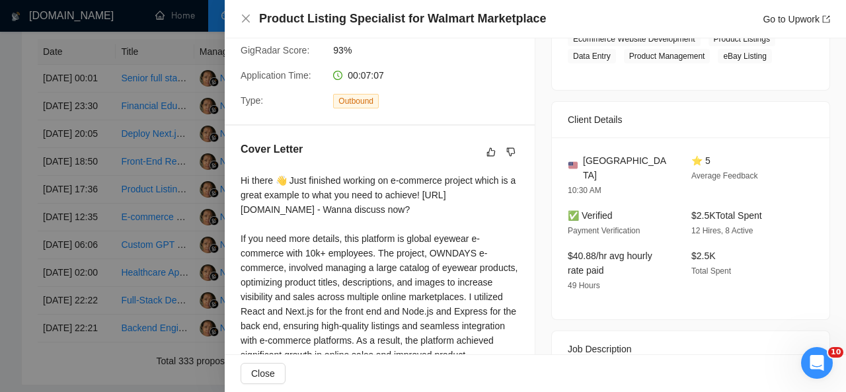
scroll to position [440, 0]
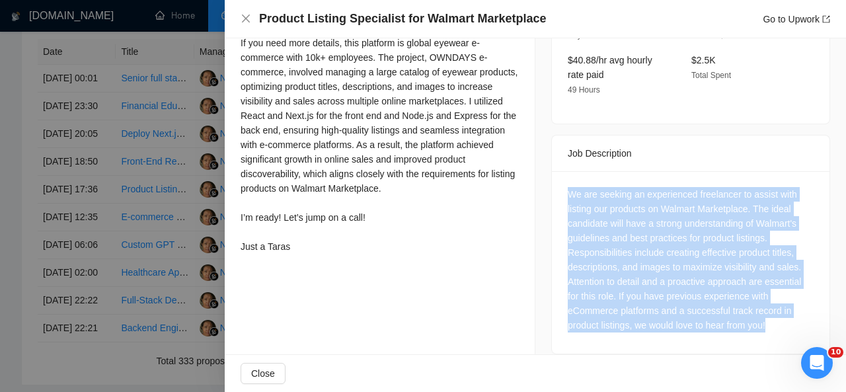
drag, startPoint x: 769, startPoint y: 315, endPoint x: 567, endPoint y: 183, distance: 241.7
click at [568, 187] on div "We are seeking an experienced freelancer to assist with listing our products on…" at bounding box center [691, 259] width 246 height 145
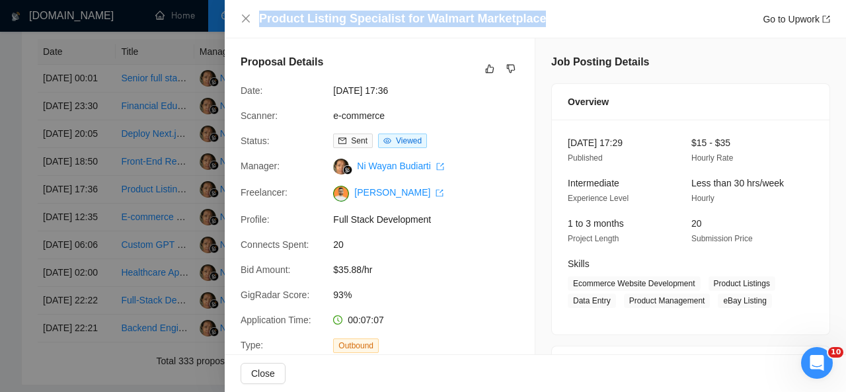
drag, startPoint x: 534, startPoint y: 21, endPoint x: 243, endPoint y: 24, distance: 291.6
click at [243, 24] on div "Product Listing Specialist for Walmart Marketplace Go to Upwork" at bounding box center [536, 19] width 590 height 17
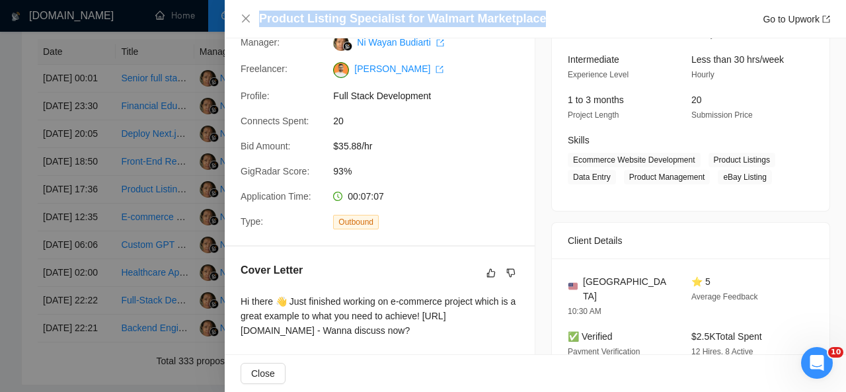
scroll to position [122, 0]
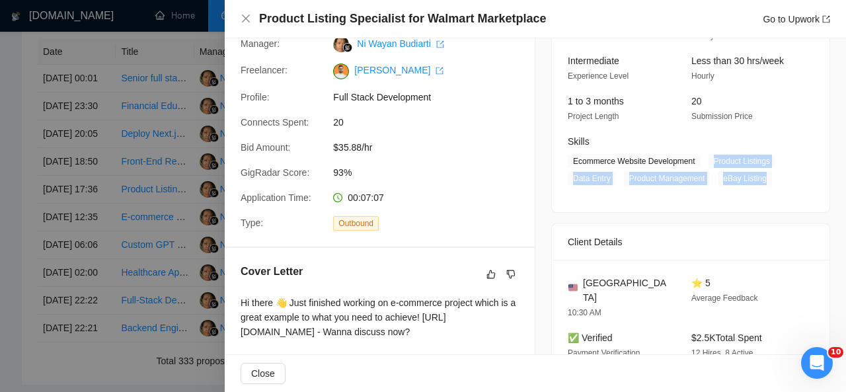
drag, startPoint x: 703, startPoint y: 159, endPoint x: 763, endPoint y: 177, distance: 62.8
click at [763, 177] on span "Ecommerce Website Development Product Listings Data Entry Product Management eB…" at bounding box center [681, 170] width 226 height 32
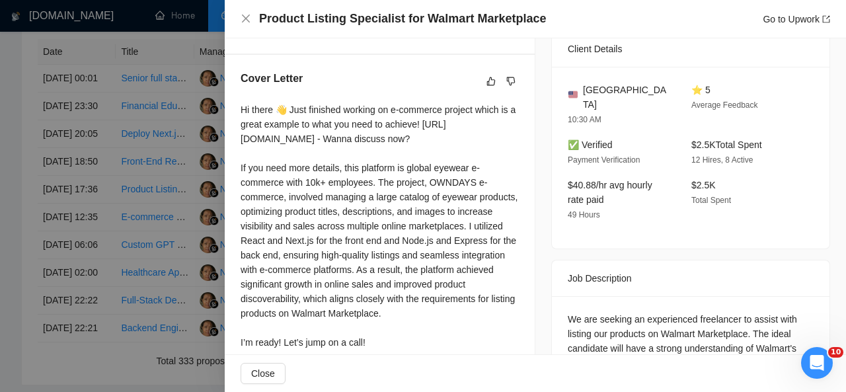
scroll to position [366, 0]
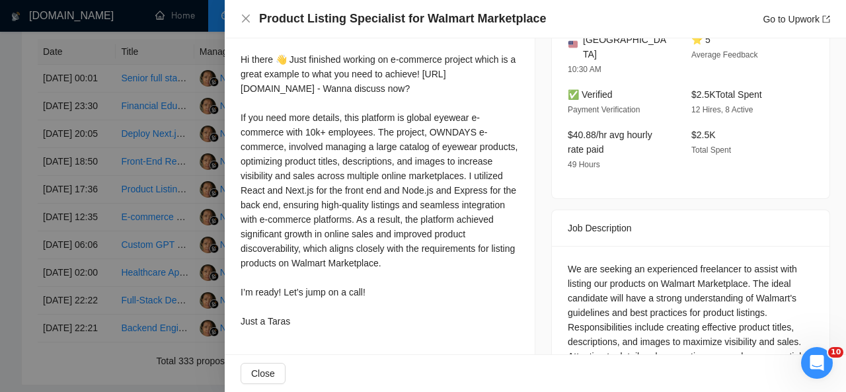
drag, startPoint x: 243, startPoint y: 59, endPoint x: 311, endPoint y: 329, distance: 278.2
click at [311, 329] on div "Hi there 👋 Just finished working on e-commerce project which is a great example…" at bounding box center [380, 190] width 278 height 276
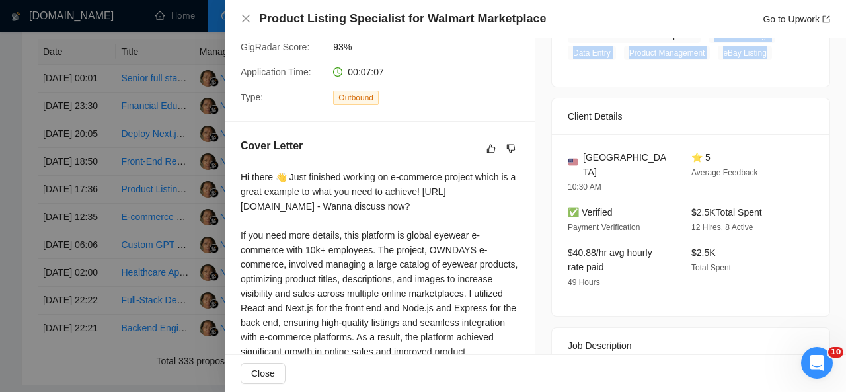
scroll to position [255, 0]
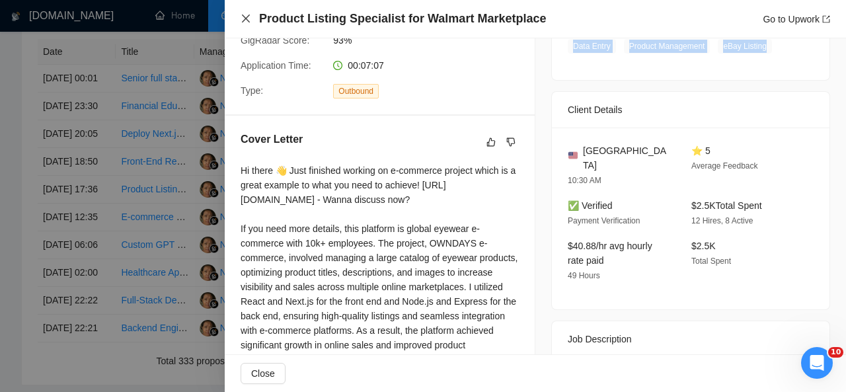
click at [245, 18] on icon "close" at bounding box center [246, 19] width 8 height 8
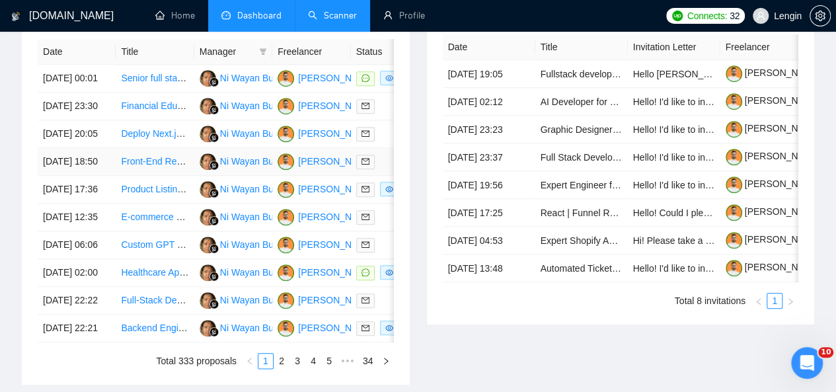
click at [172, 176] on td "Front-End React Developer for AI Wish Generation Application" at bounding box center [155, 162] width 78 height 28
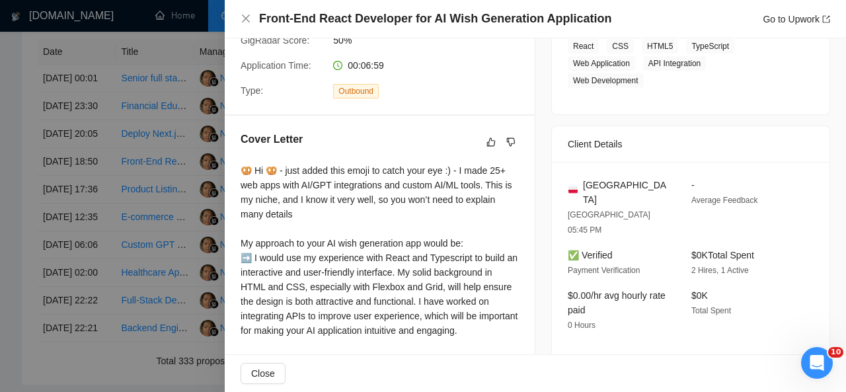
scroll to position [0, 0]
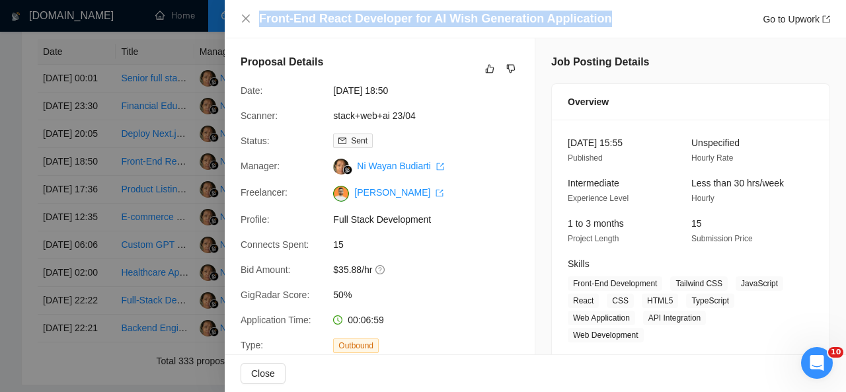
drag, startPoint x: 595, startPoint y: 19, endPoint x: 298, endPoint y: 7, distance: 297.1
click at [298, 7] on div "Front-End React Developer for AI Wish Generation Application Go to Upwork" at bounding box center [535, 19] width 621 height 38
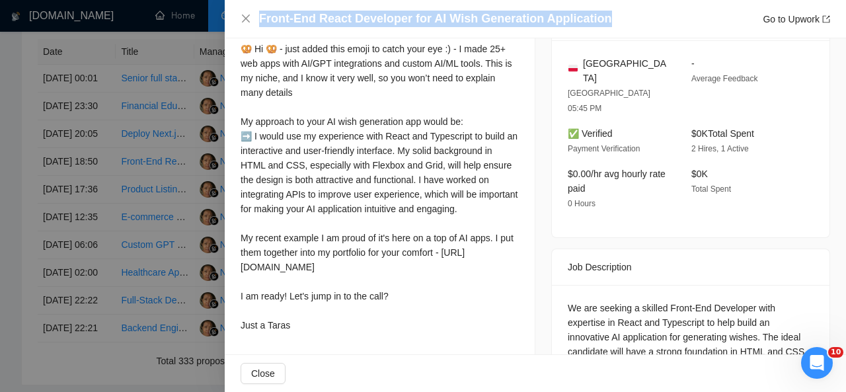
scroll to position [377, 0]
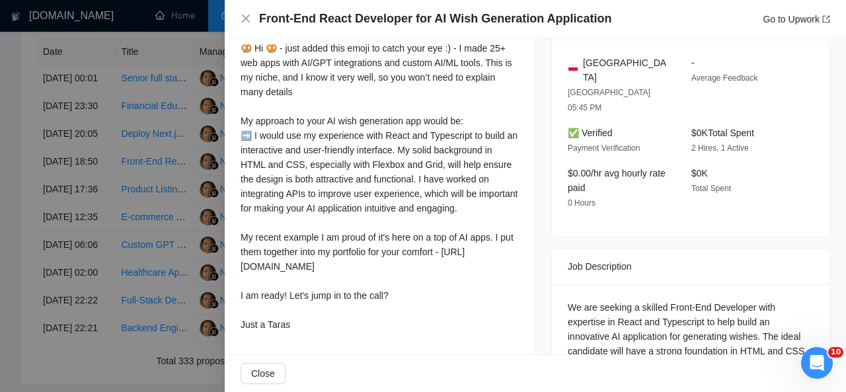
click at [236, 50] on div "Cover Letter 🥨 Hi 🥨 - just added this emoji to catch your eye :) - I made 25+ w…" at bounding box center [380, 173] width 310 height 360
drag, startPoint x: 243, startPoint y: 48, endPoint x: 303, endPoint y: 330, distance: 288.0
click at [303, 330] on div "🥨 Hi 🥨 - just added this emoji to catch your eye :) - I made 25+ web apps with …" at bounding box center [380, 186] width 278 height 291
drag, startPoint x: 242, startPoint y: 50, endPoint x: 298, endPoint y: 352, distance: 307.2
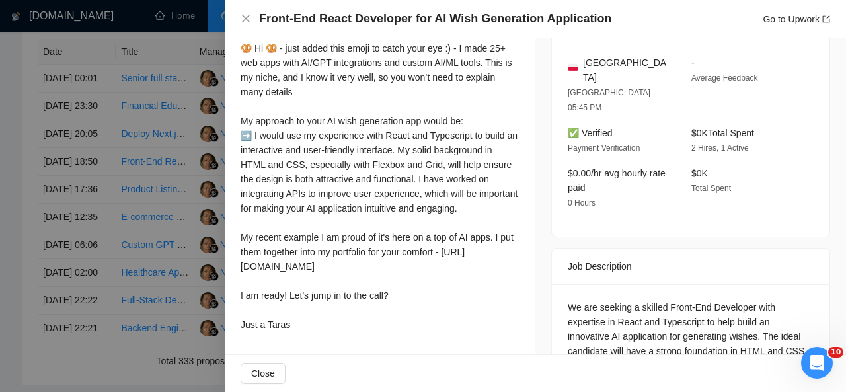
click at [298, 352] on div "Proposal Details Date: 21 Sep, 2025 18:50 Scanner: stack+web+ai 23/04 Status: S…" at bounding box center [380, 64] width 311 height 807
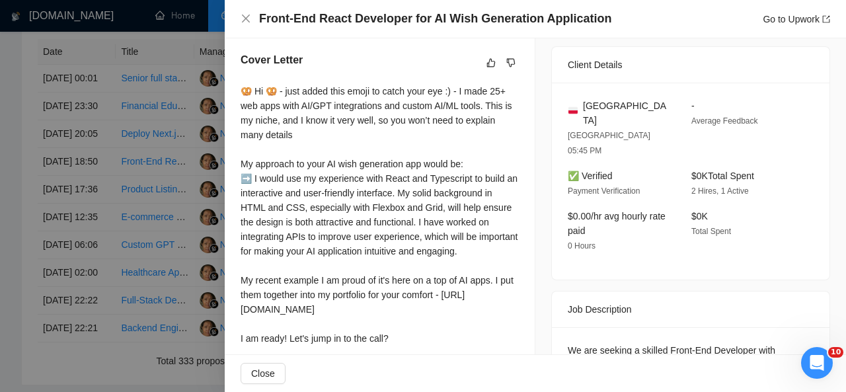
scroll to position [335, 0]
click at [481, 145] on div "🥨 Hi 🥨 - just added this emoji to catch your eye :) - I made 25+ web apps with …" at bounding box center [380, 228] width 278 height 291
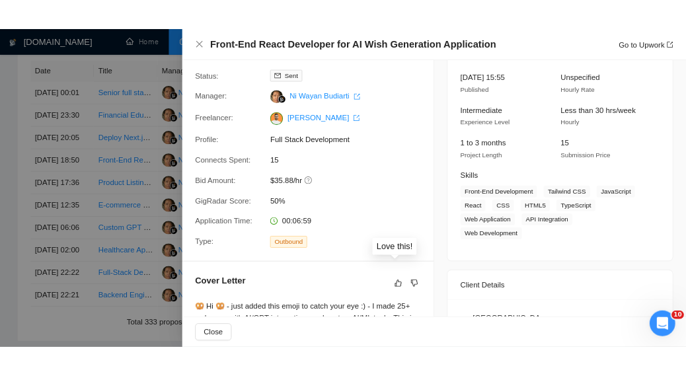
scroll to position [84, 0]
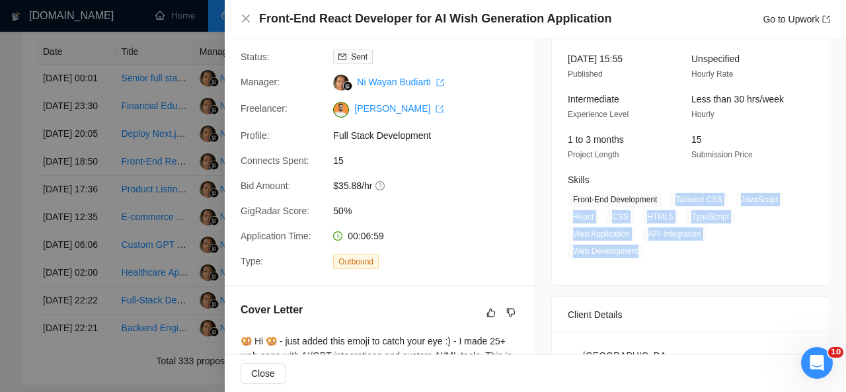
drag, startPoint x: 668, startPoint y: 199, endPoint x: 638, endPoint y: 255, distance: 63.0
click at [638, 255] on span "Front-End Development Tailwind CSS JavaScript React CSS HTML5 TypeScript Web Ap…" at bounding box center [681, 225] width 226 height 66
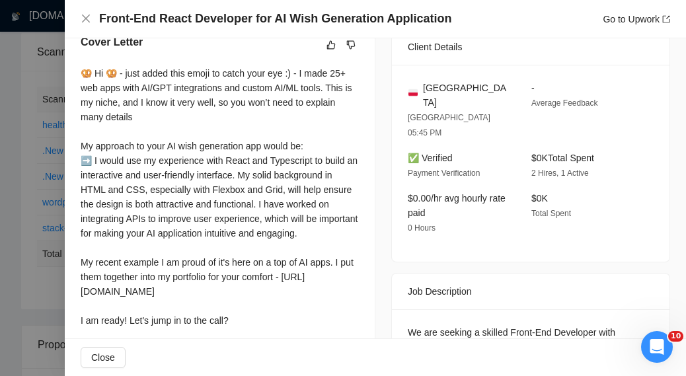
scroll to position [476, 0]
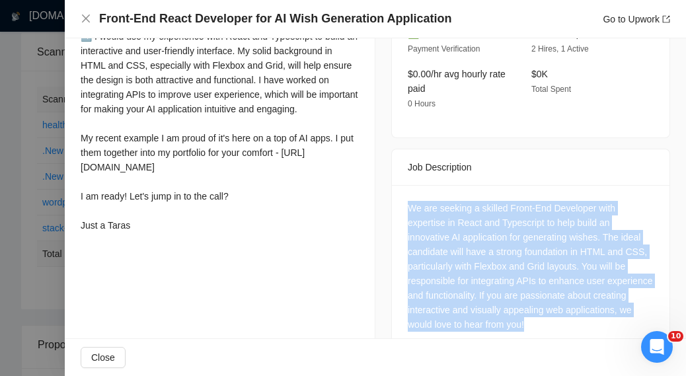
drag, startPoint x: 588, startPoint y: 296, endPoint x: 395, endPoint y: 178, distance: 227.0
click at [395, 185] on div "We are seeking a skilled Front-End Developer with expertise in React and Typesc…" at bounding box center [531, 269] width 278 height 168
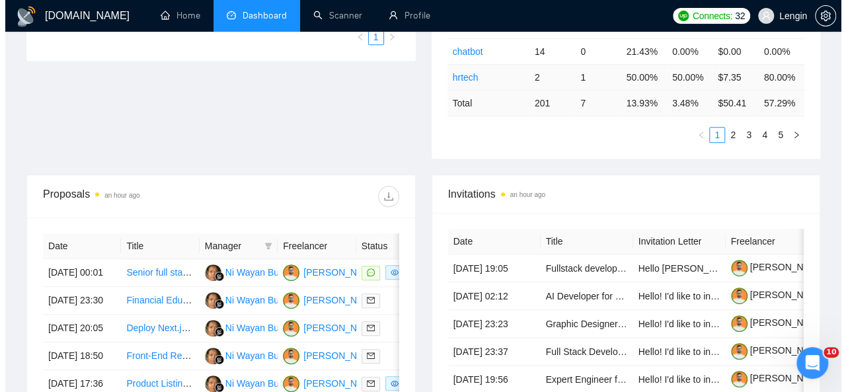
scroll to position [527, 0]
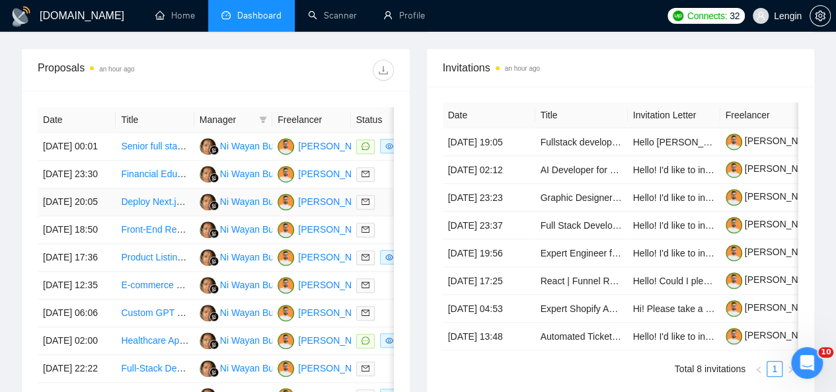
click at [155, 206] on td "Deploy Next.js Monorepo to Windows Server with CI/CD Setup" at bounding box center [155, 202] width 78 height 28
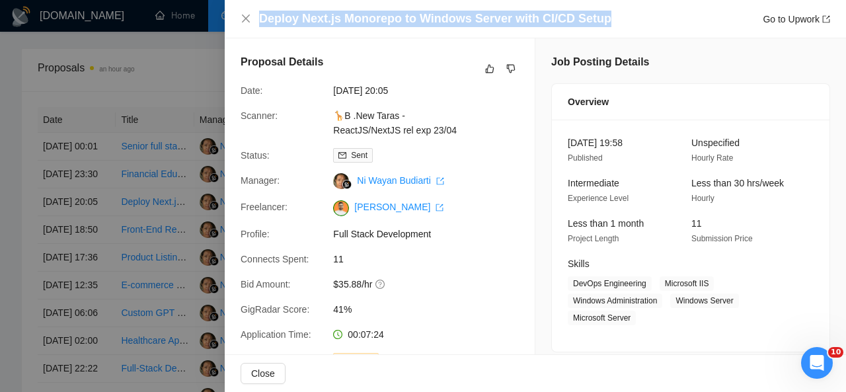
drag, startPoint x: 612, startPoint y: 17, endPoint x: 255, endPoint y: 19, distance: 356.4
click at [255, 19] on div "Deploy Next.js Monorepo to Windows Server with CI/CD Setup Go to Upwork" at bounding box center [536, 19] width 590 height 17
copy h4 "Deploy Next.js Monorepo to Windows Server with CI/CD Setup"
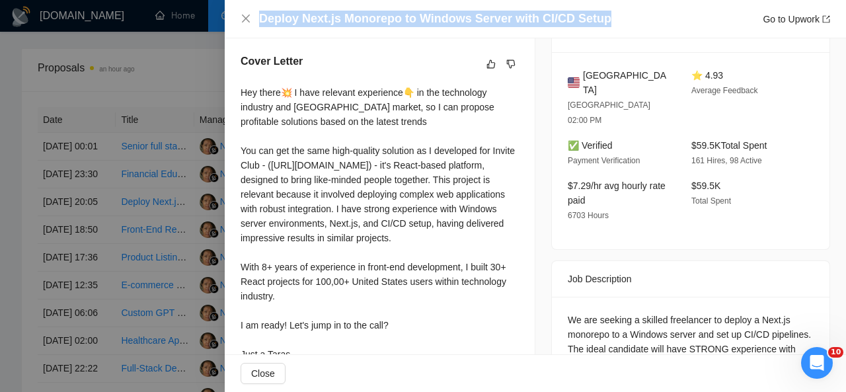
scroll to position [404, 0]
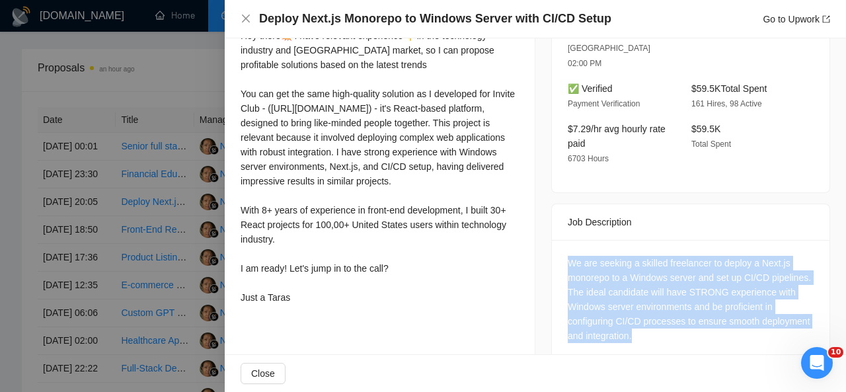
drag, startPoint x: 723, startPoint y: 312, endPoint x: 551, endPoint y: 233, distance: 189.7
click at [552, 240] on div "We are seeking a skilled freelancer to deploy a Next.js monorepo to a Windows s…" at bounding box center [691, 302] width 278 height 124
copy div "We are seeking a skilled freelancer to deploy a Next.js monorepo to a Windows s…"
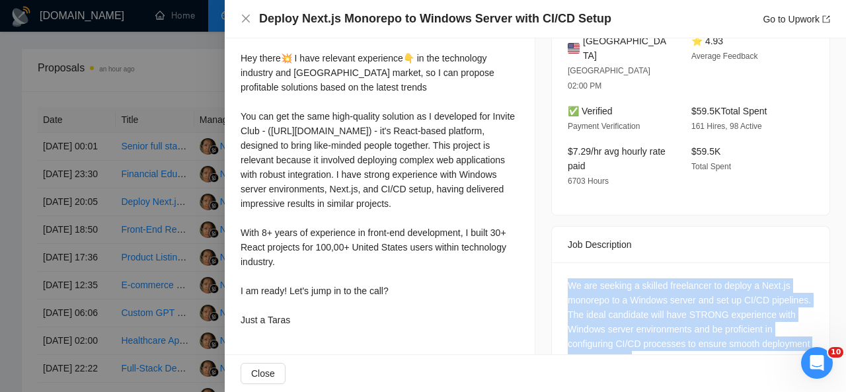
scroll to position [405, 0]
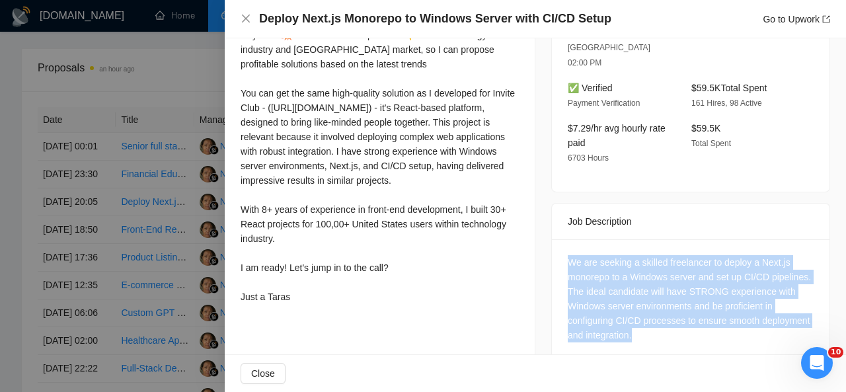
drag, startPoint x: 241, startPoint y: 58, endPoint x: 295, endPoint y: 333, distance: 280.3
click at [295, 304] on div "Hey there💥 I have relevant experience👇 in the technology industry and [GEOGRAPH…" at bounding box center [380, 166] width 278 height 276
copy div "Hey there💥 I have relevant experience👇 in the technology industry and [GEOGRAPH…"
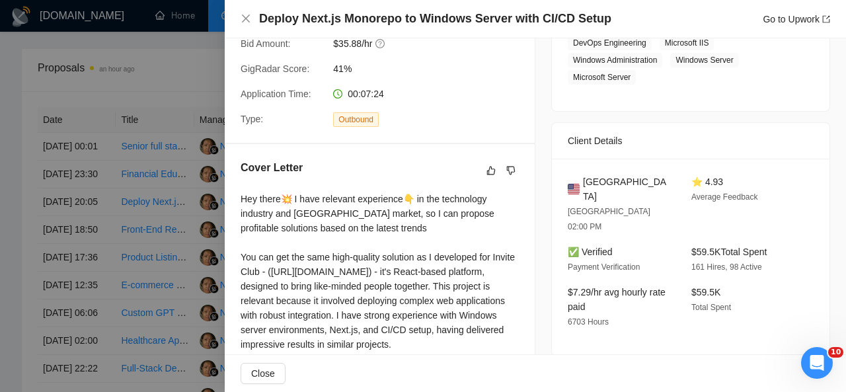
scroll to position [241, 0]
drag, startPoint x: 645, startPoint y: 178, endPoint x: 575, endPoint y: 181, distance: 69.5
click at [575, 181] on div "[GEOGRAPHIC_DATA]" at bounding box center [619, 189] width 102 height 29
copy div "[GEOGRAPHIC_DATA]"
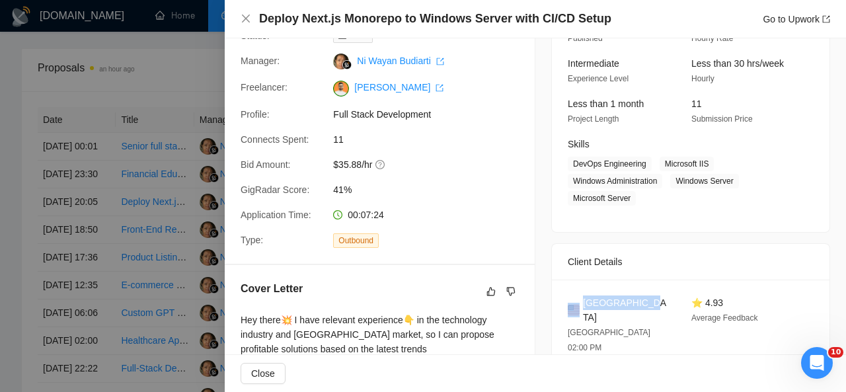
scroll to position [119, 0]
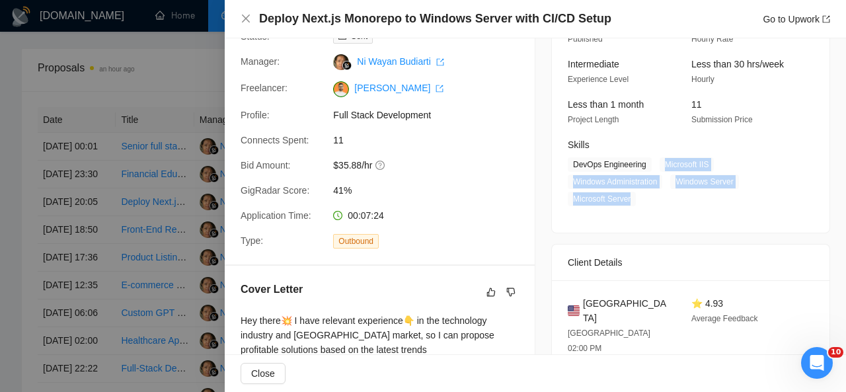
drag, startPoint x: 657, startPoint y: 159, endPoint x: 625, endPoint y: 220, distance: 68.6
click at [625, 220] on div "[DATE] 19:58 Published Unspecified Hourly Rate Intermediate Experience Level Le…" at bounding box center [691, 117] width 278 height 232
copy span "Microsoft IIS Windows Administration Windows Server Microsoft Server"
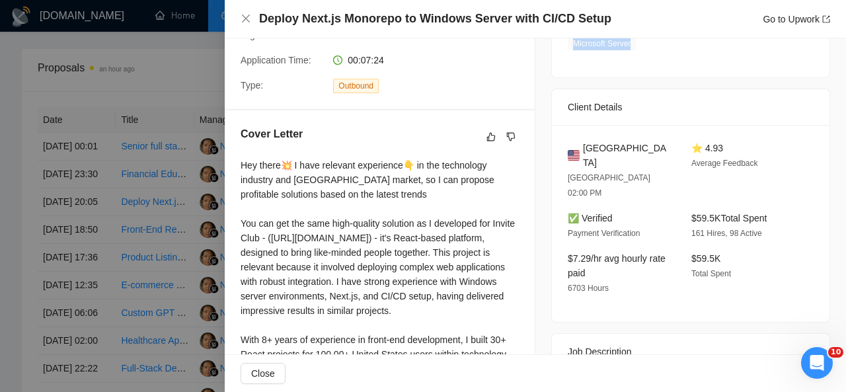
scroll to position [275, 0]
click at [246, 20] on icon "close" at bounding box center [246, 19] width 8 height 8
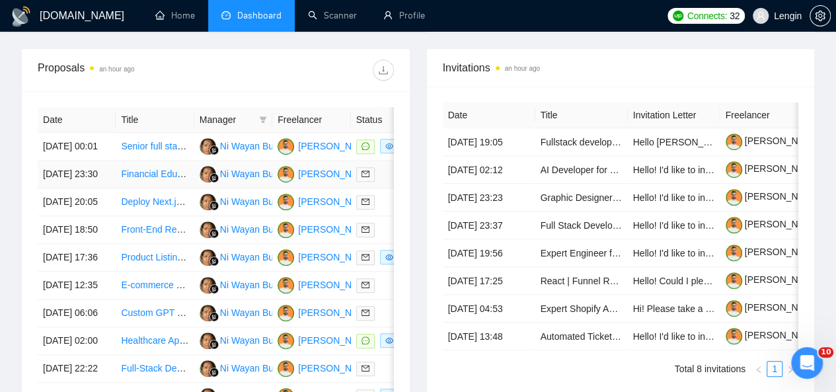
click at [175, 167] on td "Financial Education Software / Application / Website" at bounding box center [155, 175] width 78 height 28
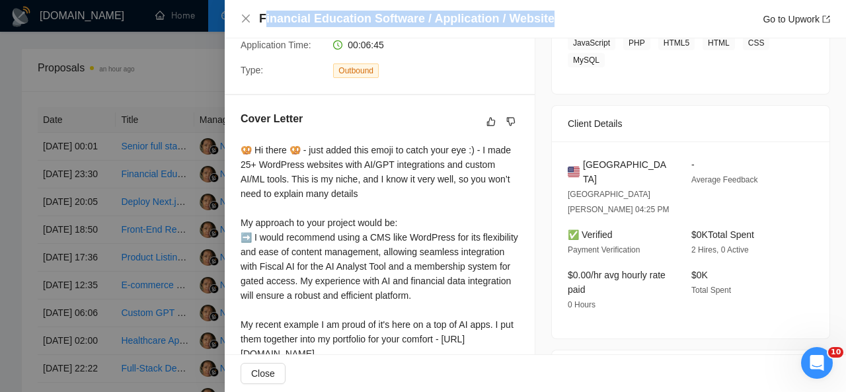
drag, startPoint x: 545, startPoint y: 19, endPoint x: 260, endPoint y: 19, distance: 285.0
click at [260, 19] on div "Financial Education Software / Application / Website Go to Upwork" at bounding box center [544, 19] width 571 height 17
copy h4 "Financial Education Software / Application / Website"
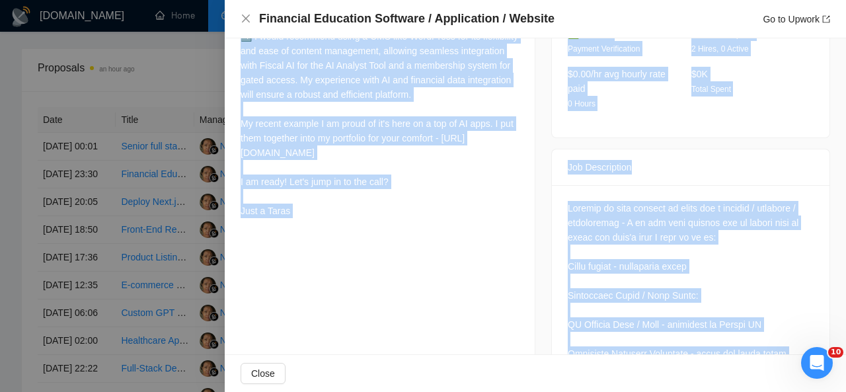
scroll to position [530, 0]
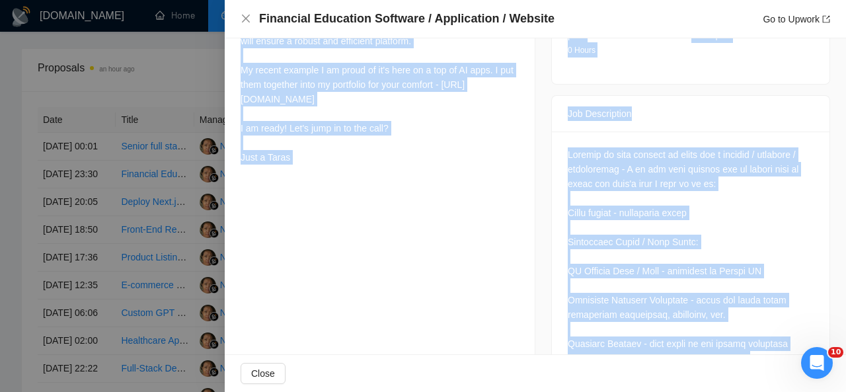
drag, startPoint x: 241, startPoint y: 76, endPoint x: 309, endPoint y: 176, distance: 121.2
click at [309, 165] on div "🥨 Hi there 🥨 - just added this emoji to catch your eye :) - I made 25+ WordPres…" at bounding box center [380, 26] width 278 height 276
copy div "🥨 Hi there 🥨 - just added this emoji to catch your eye :) - I made 25+ WordPres…"
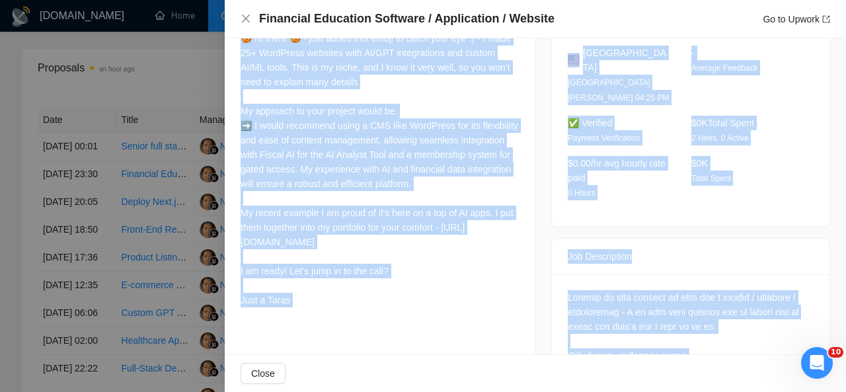
click at [417, 132] on div "🥨 Hi there 🥨 - just added this emoji to catch your eye :) - I made 25+ WordPres…" at bounding box center [380, 169] width 278 height 276
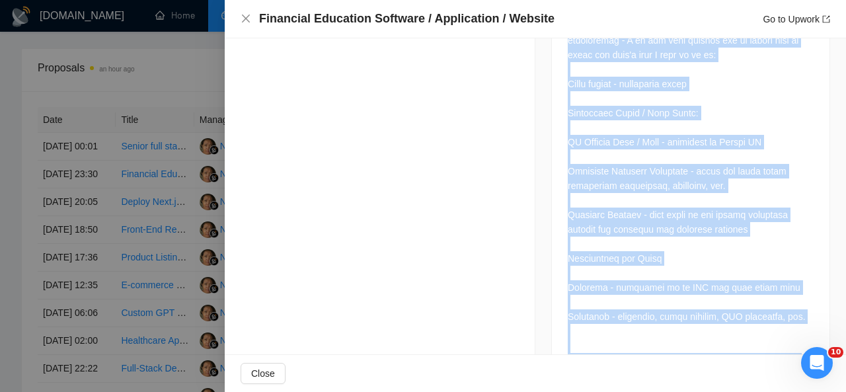
scroll to position [824, 0]
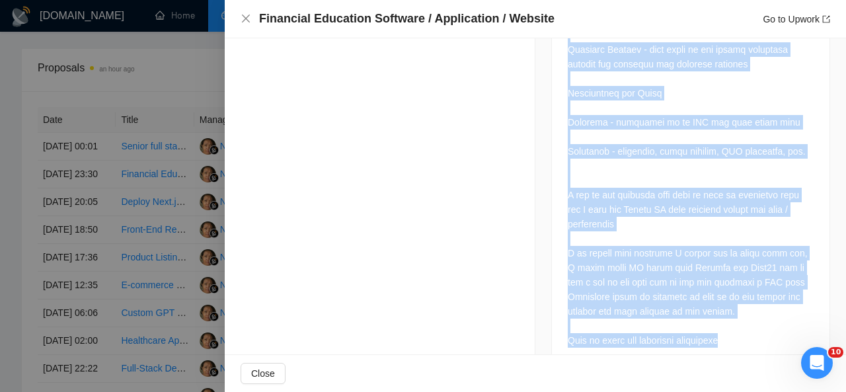
drag, startPoint x: 559, startPoint y: 85, endPoint x: 649, endPoint y: 356, distance: 285.6
click at [649, 356] on div "Financial Education Software / Application / Website Go to Upwork Proposal Deta…" at bounding box center [535, 196] width 621 height 392
copy div "Looking to hire someone to build out a website / software / application - I am …"
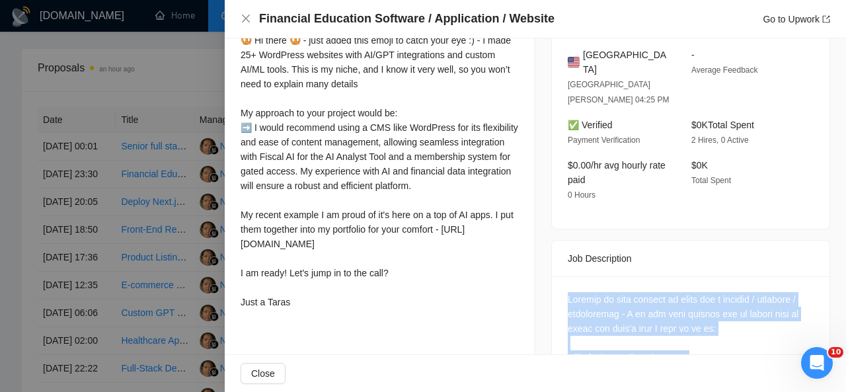
scroll to position [154, 0]
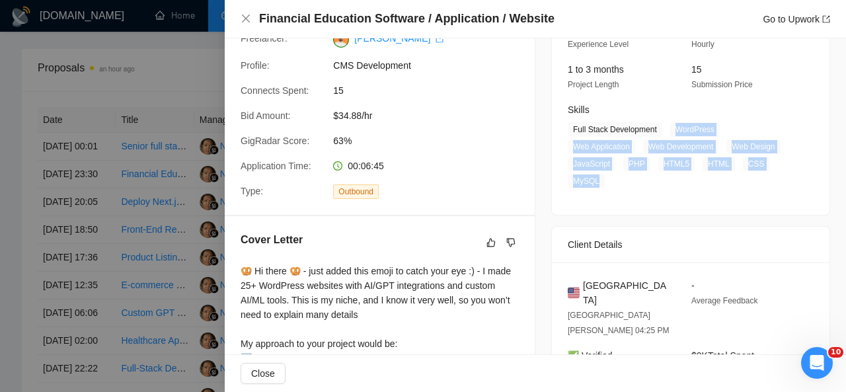
drag, startPoint x: 666, startPoint y: 126, endPoint x: 602, endPoint y: 183, distance: 86.2
click at [602, 183] on span "Full Stack Development WordPress Web Application Web Development Web Design Jav…" at bounding box center [681, 155] width 226 height 66
copy span "WordPress Web Application Web Development Web Design JavaScript PHP HTML5 HTML …"
click at [244, 18] on icon "close" at bounding box center [246, 19] width 8 height 8
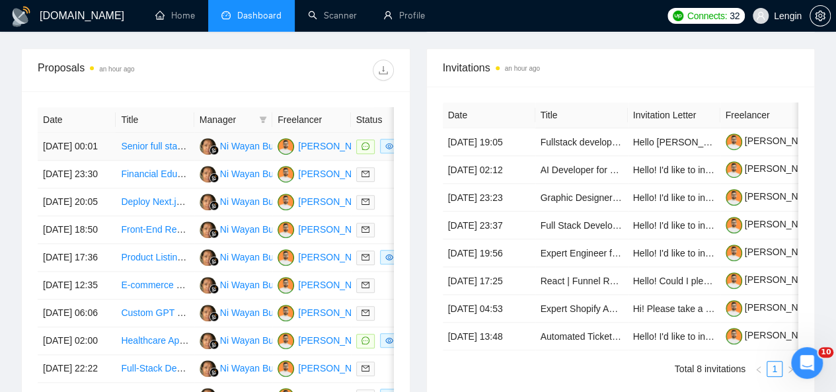
click at [197, 133] on td "Ni Wayan Budiarti" at bounding box center [233, 147] width 78 height 28
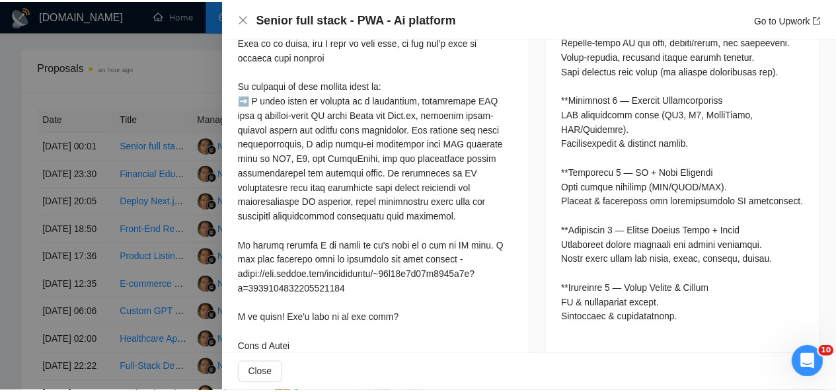
scroll to position [803, 0]
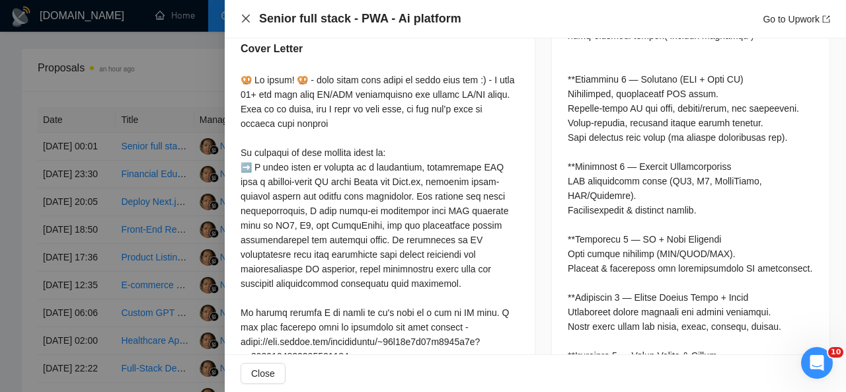
drag, startPoint x: 245, startPoint y: 11, endPoint x: 247, endPoint y: 19, distance: 8.4
click at [247, 19] on div "Senior full stack - PWA - Ai platform Go to Upwork" at bounding box center [536, 19] width 590 height 17
click at [247, 19] on icon "close" at bounding box center [246, 18] width 11 height 11
